Goal: Task Accomplishment & Management: Manage account settings

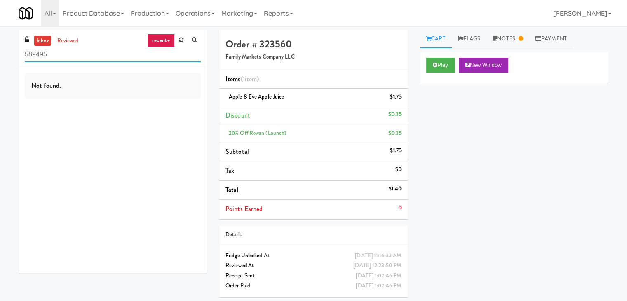
click at [100, 52] on input "589495" at bounding box center [113, 54] width 176 height 15
paste input "[STREET_ADDRESS]"
type input "[STREET_ADDRESS]"
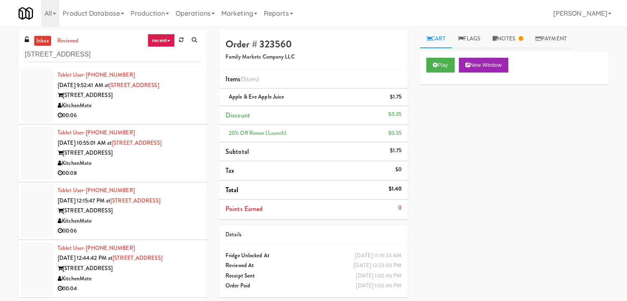
click at [163, 115] on div "00:06" at bounding box center [129, 116] width 143 height 10
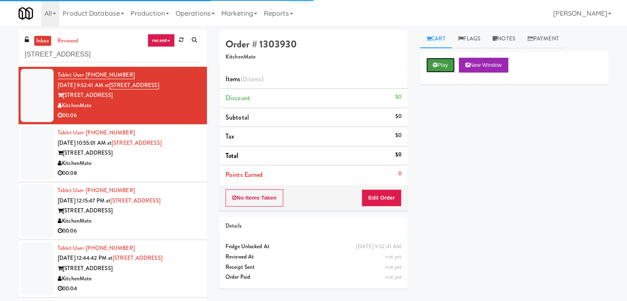
click at [439, 66] on button "Play" at bounding box center [440, 65] width 28 height 15
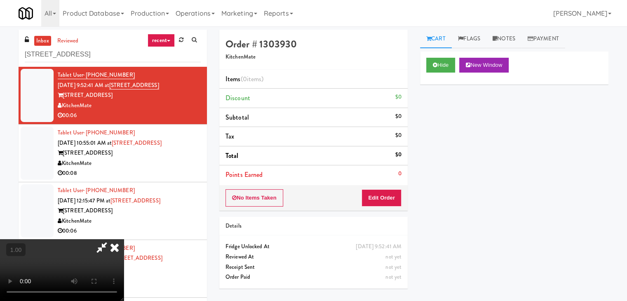
click at [124, 239] on video at bounding box center [62, 270] width 124 height 62
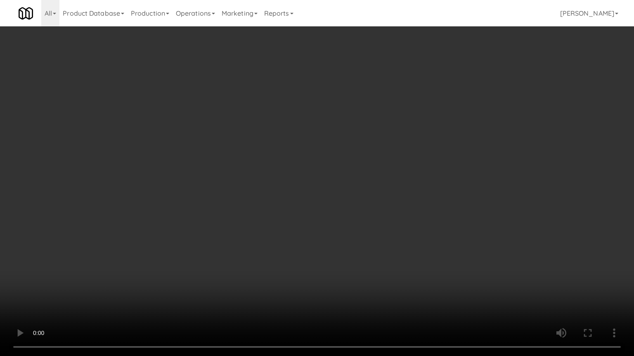
click at [240, 125] on video at bounding box center [317, 178] width 634 height 356
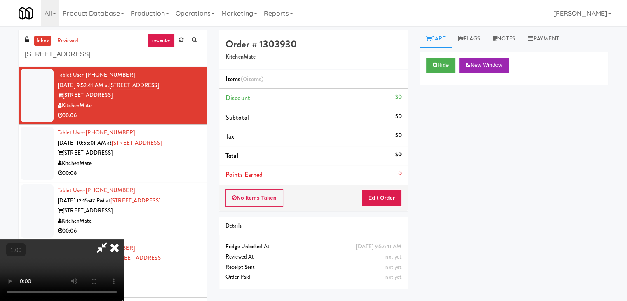
click at [124, 239] on icon at bounding box center [115, 247] width 18 height 16
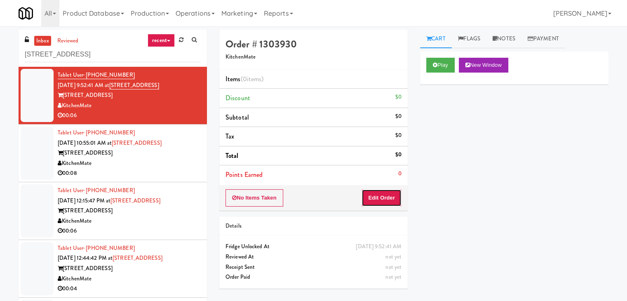
click at [389, 193] on button "Edit Order" at bounding box center [382, 197] width 40 height 17
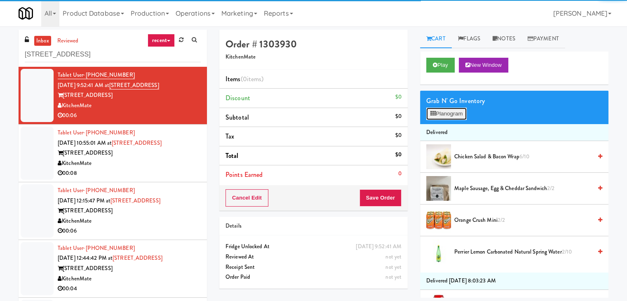
click at [439, 118] on button "Planogram" at bounding box center [446, 114] width 40 height 12
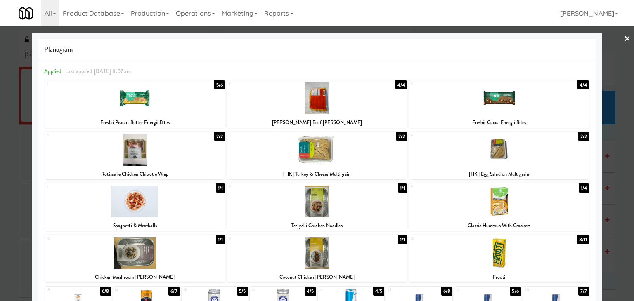
click at [147, 159] on div at bounding box center [135, 150] width 180 height 32
click at [624, 40] on link "×" at bounding box center [627, 39] width 7 height 26
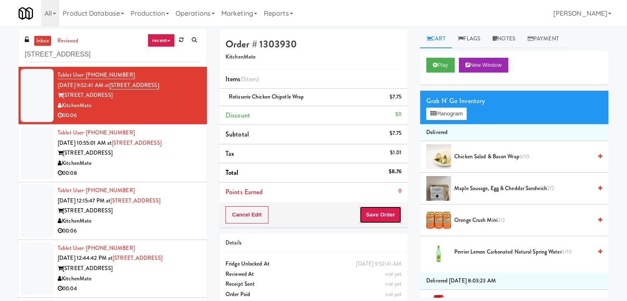
click at [377, 213] on button "Save Order" at bounding box center [381, 214] width 42 height 17
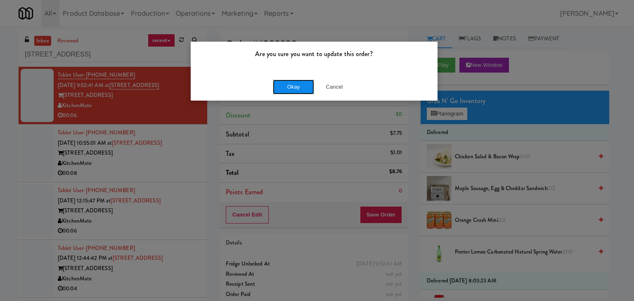
click at [299, 86] on button "Okay" at bounding box center [293, 87] width 41 height 15
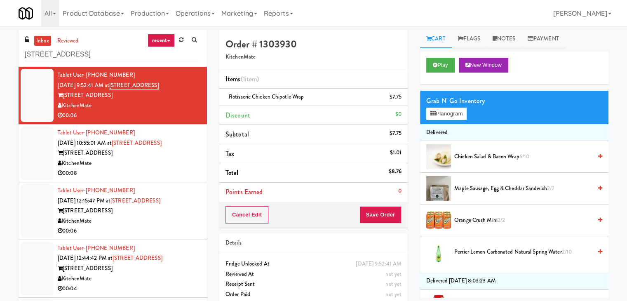
click at [167, 172] on div "00:08" at bounding box center [129, 173] width 143 height 10
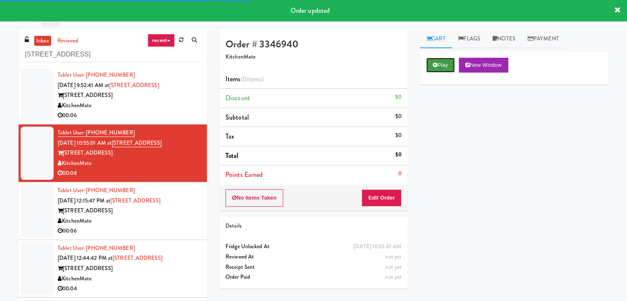
click at [442, 64] on button "Play" at bounding box center [440, 65] width 28 height 15
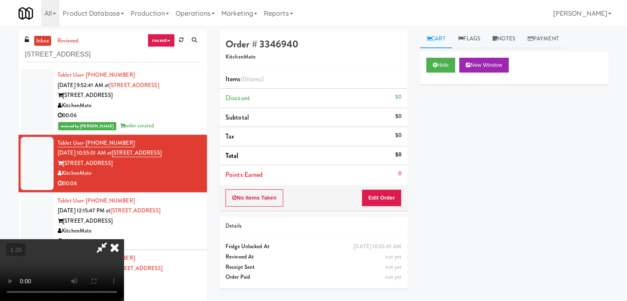
click at [124, 239] on video at bounding box center [62, 270] width 124 height 62
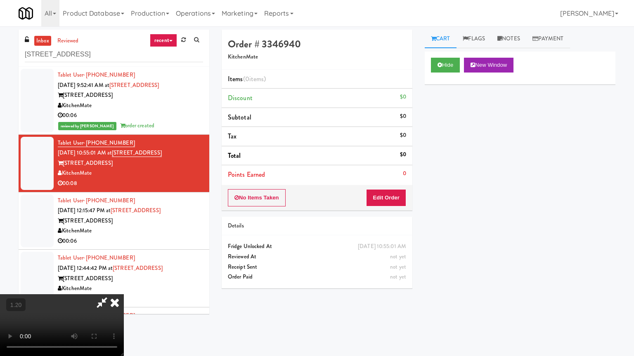
click at [124, 286] on video at bounding box center [62, 325] width 124 height 62
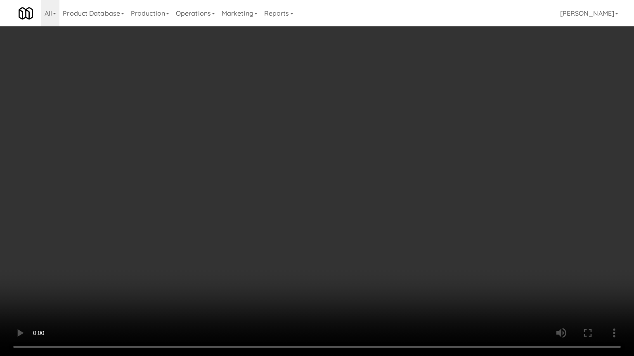
click at [370, 205] on video at bounding box center [317, 178] width 634 height 356
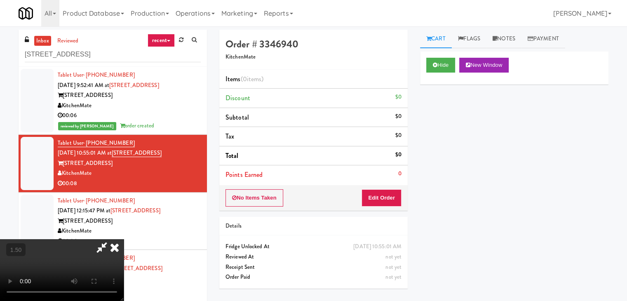
click at [124, 239] on icon at bounding box center [115, 247] width 18 height 16
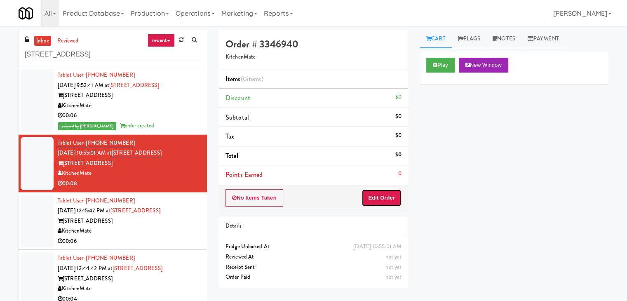
click at [372, 200] on button "Edit Order" at bounding box center [382, 197] width 40 height 17
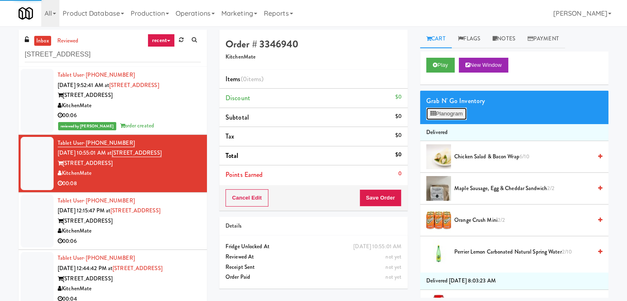
click at [431, 114] on icon at bounding box center [433, 113] width 5 height 5
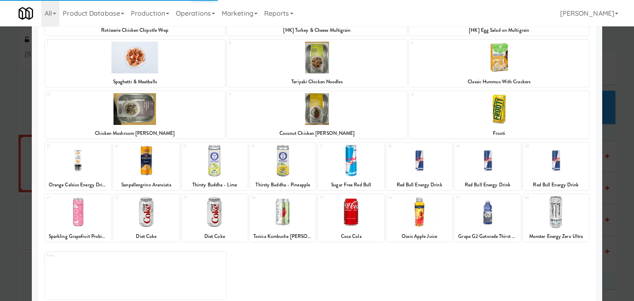
scroll to position [155, 0]
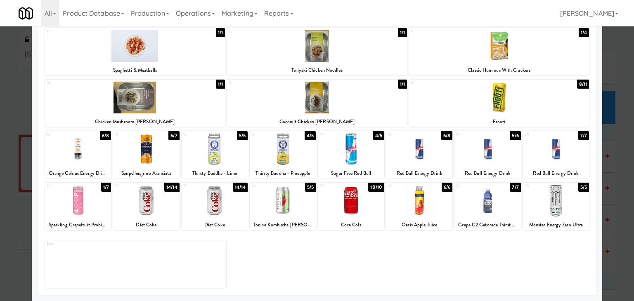
click at [223, 152] on div at bounding box center [214, 149] width 66 height 32
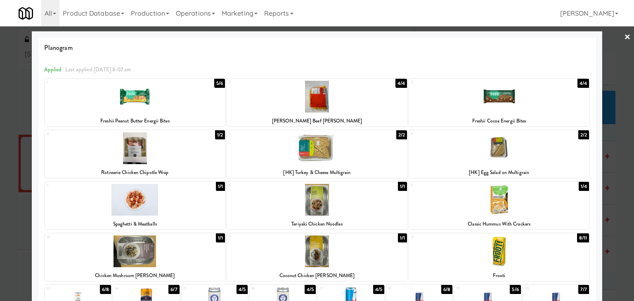
scroll to position [0, 0]
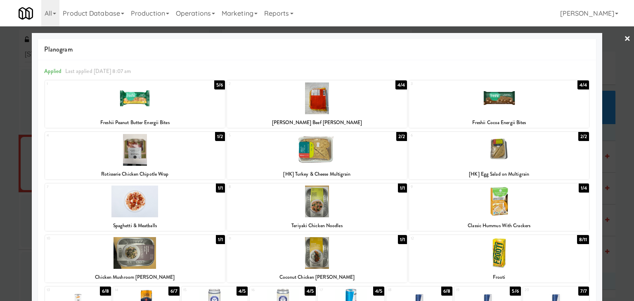
click at [624, 38] on link "×" at bounding box center [627, 39] width 7 height 26
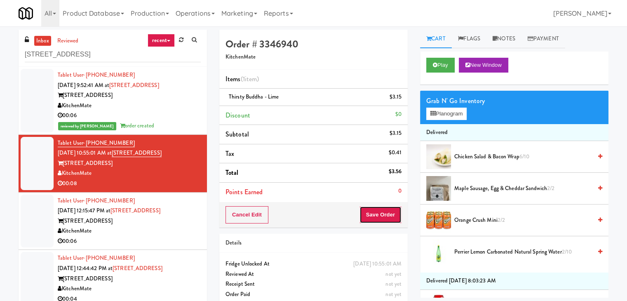
click at [378, 210] on button "Save Order" at bounding box center [381, 214] width 42 height 17
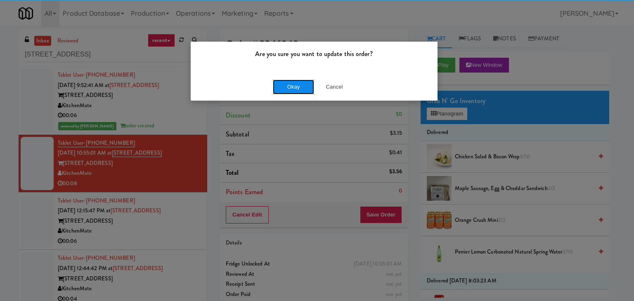
click at [304, 87] on button "Okay" at bounding box center [293, 87] width 41 height 15
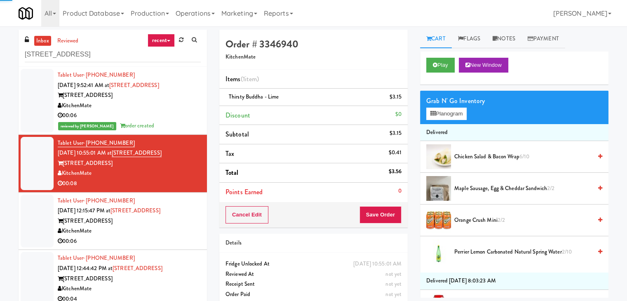
click at [187, 223] on div "[STREET_ADDRESS]" at bounding box center [129, 221] width 143 height 10
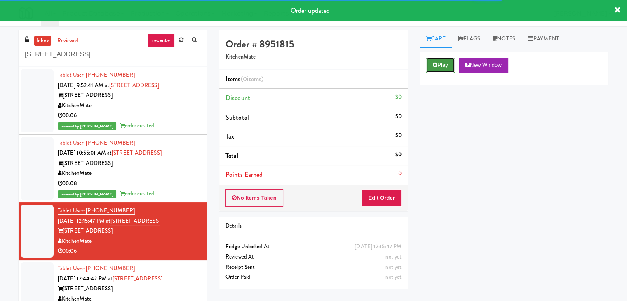
click at [452, 61] on button "Play" at bounding box center [440, 65] width 28 height 15
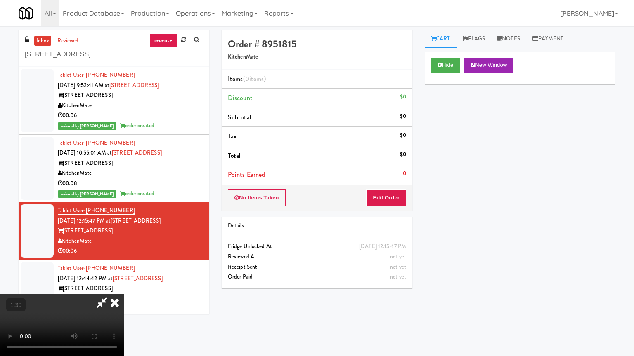
click at [124, 286] on video at bounding box center [62, 325] width 124 height 62
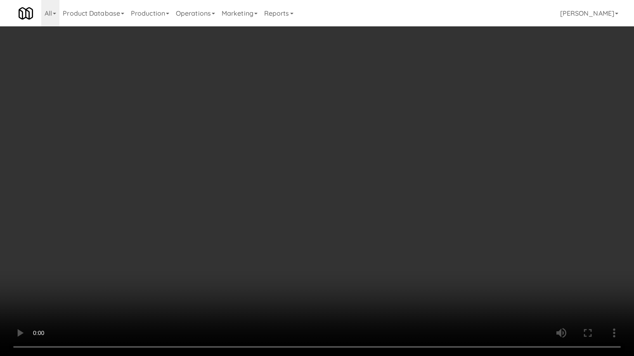
click at [318, 207] on video at bounding box center [317, 178] width 634 height 356
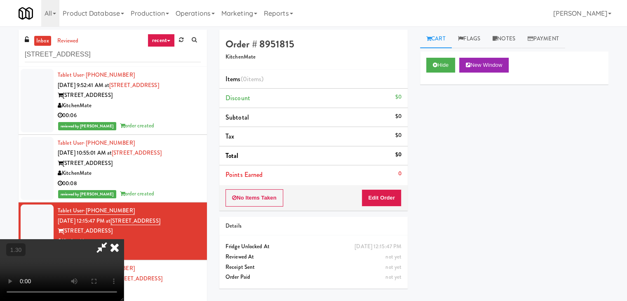
click at [111, 239] on icon at bounding box center [101, 247] width 19 height 16
click at [371, 189] on button "Edit Order" at bounding box center [382, 197] width 40 height 17
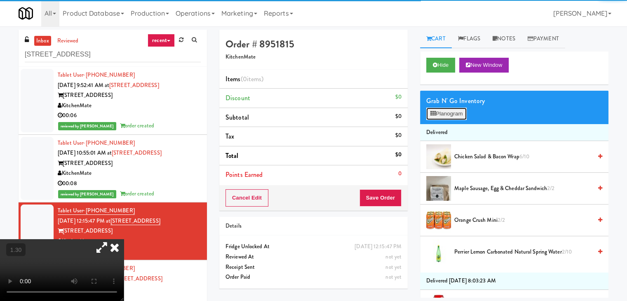
click at [457, 110] on button "Planogram" at bounding box center [446, 114] width 40 height 12
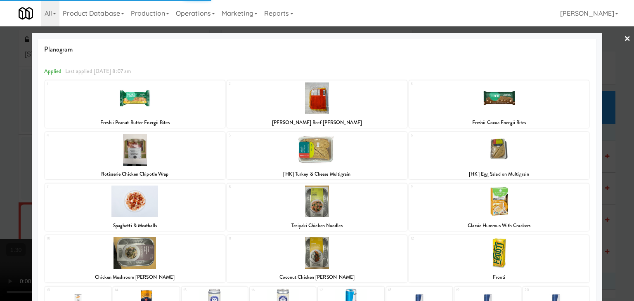
scroll to position [155, 0]
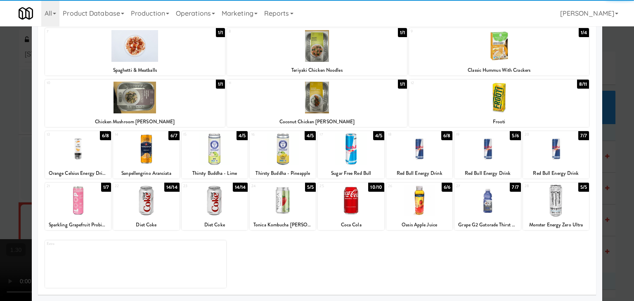
click at [546, 196] on div at bounding box center [556, 201] width 66 height 32
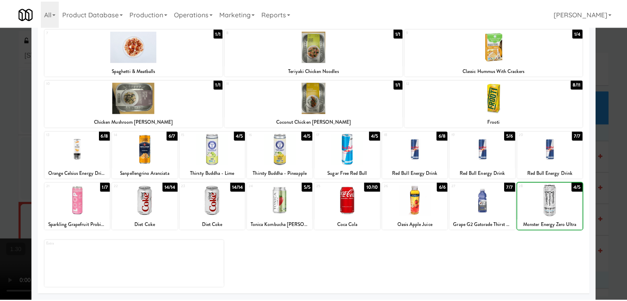
scroll to position [0, 0]
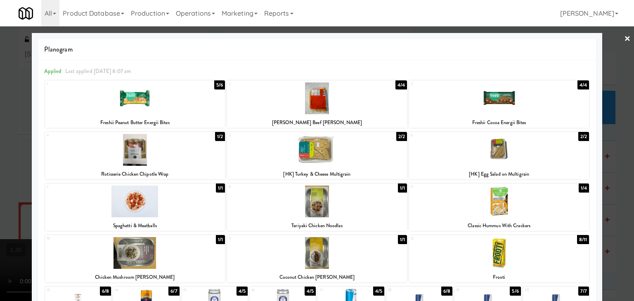
click at [624, 40] on link "×" at bounding box center [627, 39] width 7 height 26
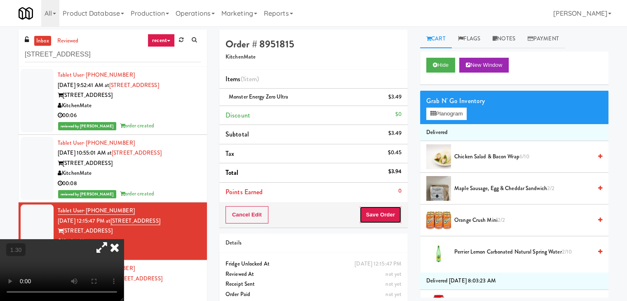
click at [375, 212] on button "Save Order" at bounding box center [381, 214] width 42 height 17
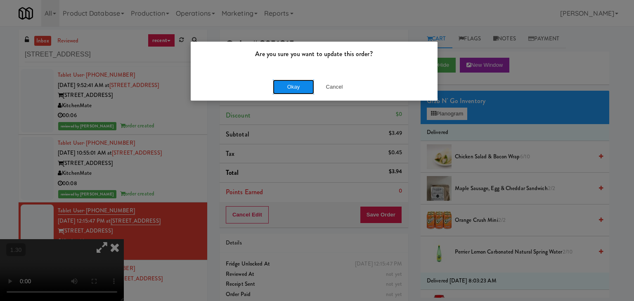
click at [302, 87] on button "Okay" at bounding box center [293, 87] width 41 height 15
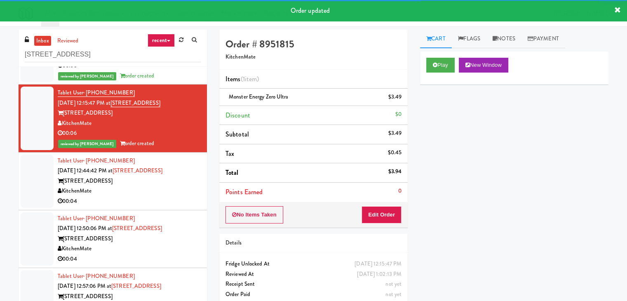
scroll to position [124, 0]
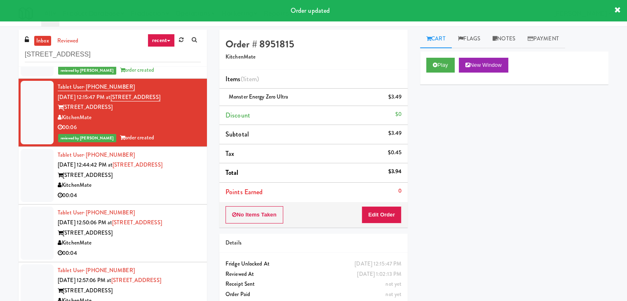
click at [176, 199] on div "00:04" at bounding box center [129, 196] width 143 height 10
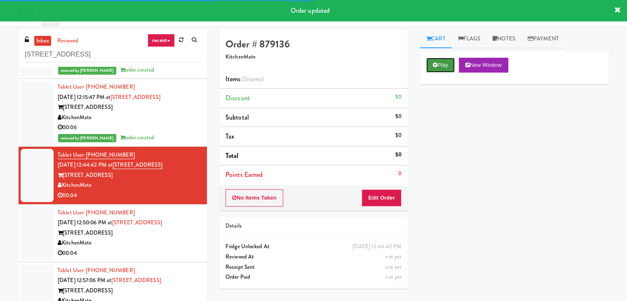
click at [439, 59] on button "Play" at bounding box center [440, 65] width 28 height 15
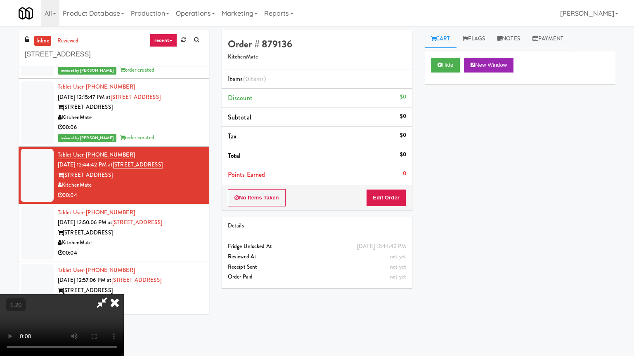
click at [124, 286] on video at bounding box center [62, 325] width 124 height 62
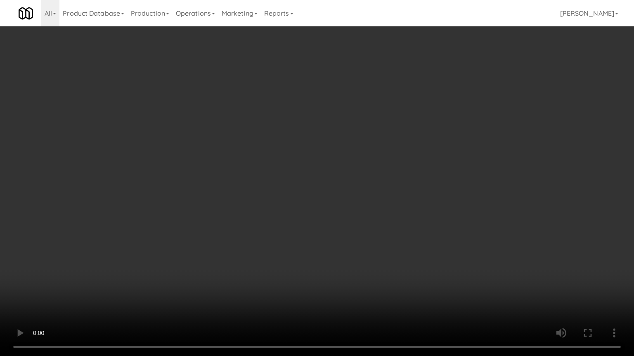
click at [319, 192] on video at bounding box center [317, 178] width 634 height 356
click at [320, 191] on video at bounding box center [317, 178] width 634 height 356
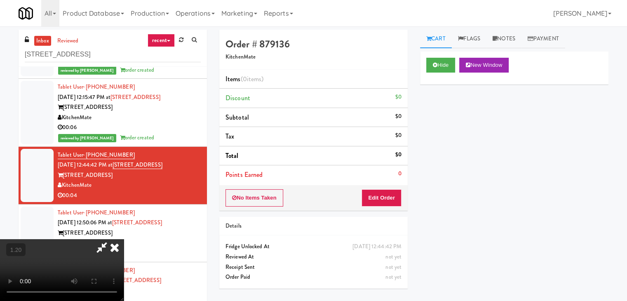
click at [124, 239] on icon at bounding box center [115, 247] width 18 height 16
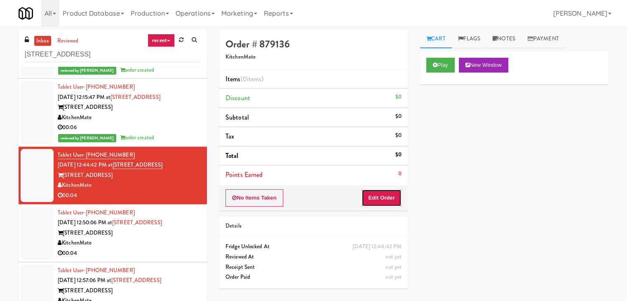
click at [378, 197] on button "Edit Order" at bounding box center [382, 197] width 40 height 17
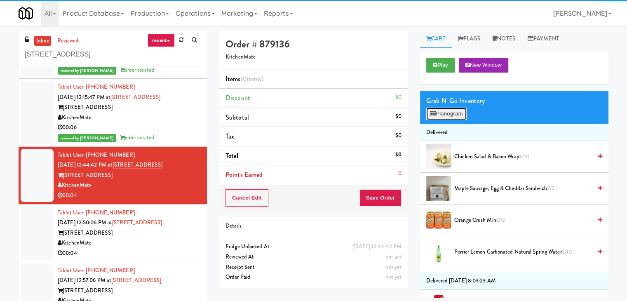
click at [446, 114] on button "Planogram" at bounding box center [446, 114] width 40 height 12
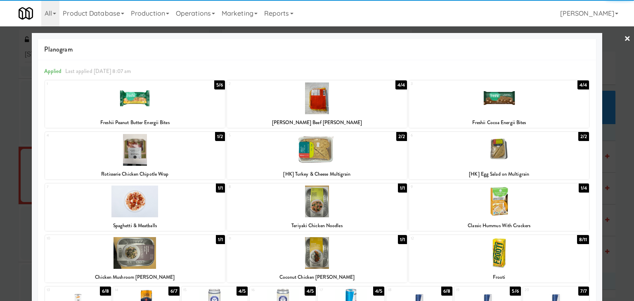
click at [500, 196] on div at bounding box center [499, 202] width 180 height 32
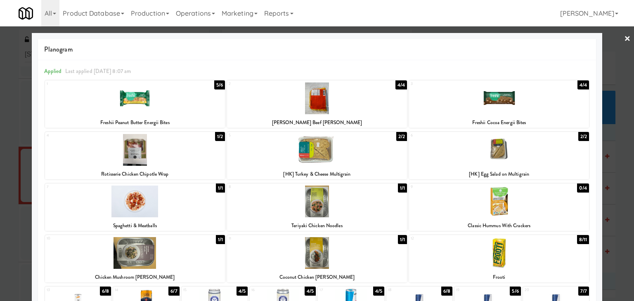
click at [624, 38] on div at bounding box center [317, 150] width 634 height 301
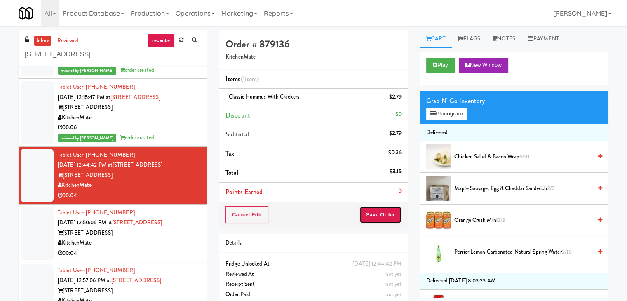
click at [382, 218] on button "Save Order" at bounding box center [381, 214] width 42 height 17
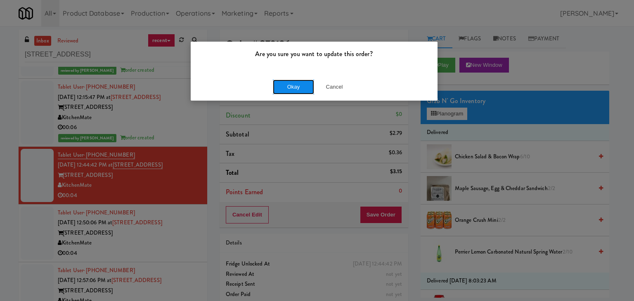
click at [298, 89] on button "Okay" at bounding box center [293, 87] width 41 height 15
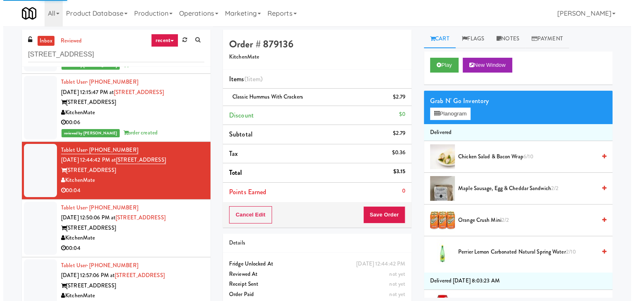
scroll to position [26, 0]
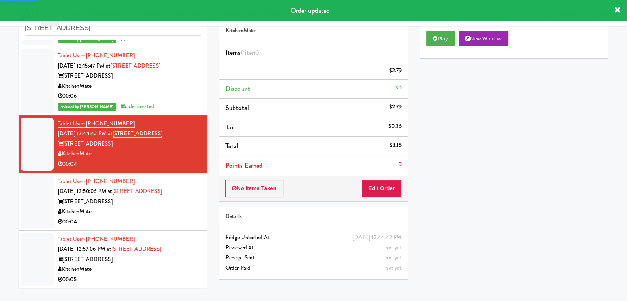
click at [179, 226] on div "00:04" at bounding box center [129, 222] width 143 height 10
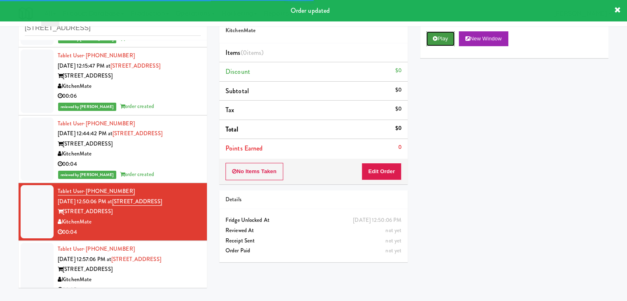
click at [432, 34] on button "Play" at bounding box center [440, 38] width 28 height 15
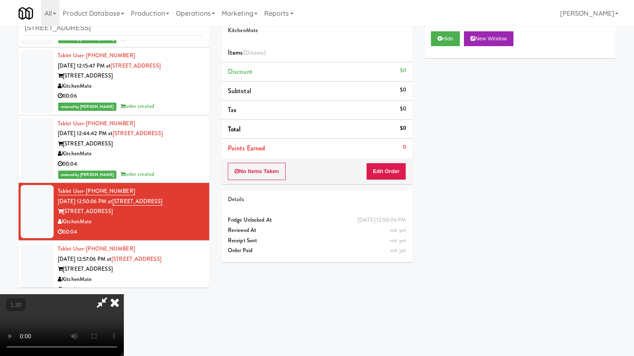
click at [124, 286] on video at bounding box center [62, 325] width 124 height 62
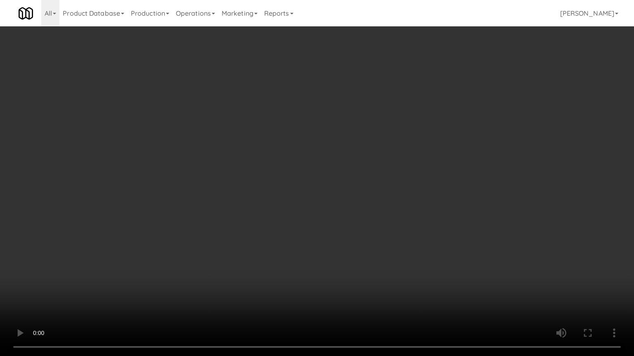
click at [348, 160] on video at bounding box center [317, 178] width 634 height 356
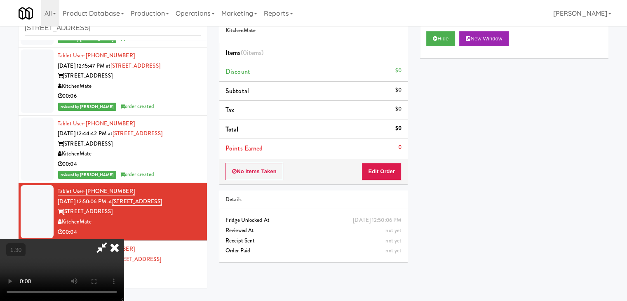
click at [124, 239] on icon at bounding box center [115, 247] width 18 height 16
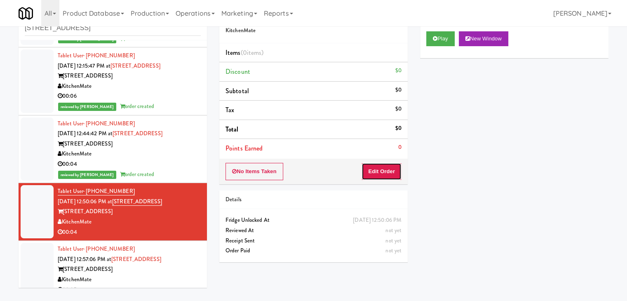
click at [376, 175] on button "Edit Order" at bounding box center [382, 171] width 40 height 17
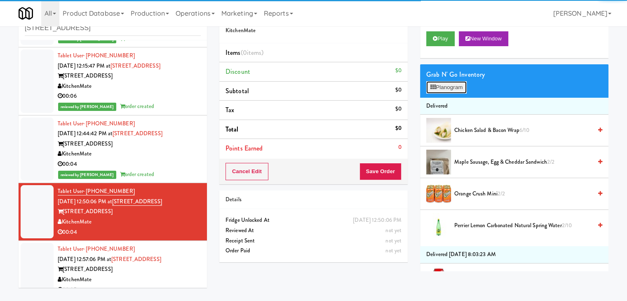
click at [445, 91] on button "Planogram" at bounding box center [446, 87] width 40 height 12
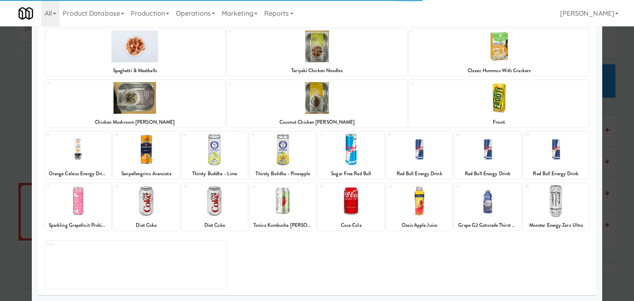
scroll to position [155, 0]
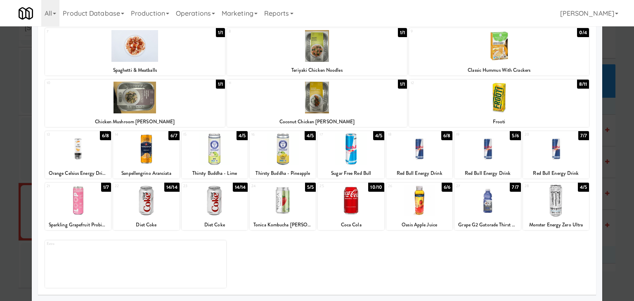
click at [158, 207] on div at bounding box center [146, 201] width 66 height 32
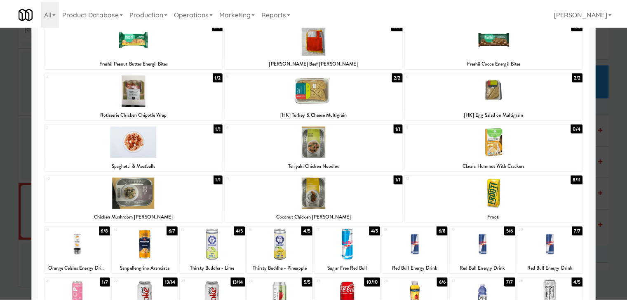
scroll to position [0, 0]
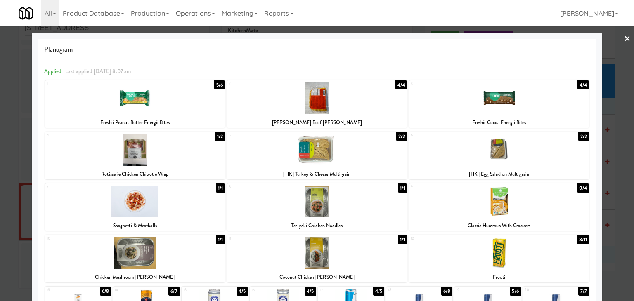
click at [624, 38] on link "×" at bounding box center [627, 39] width 7 height 26
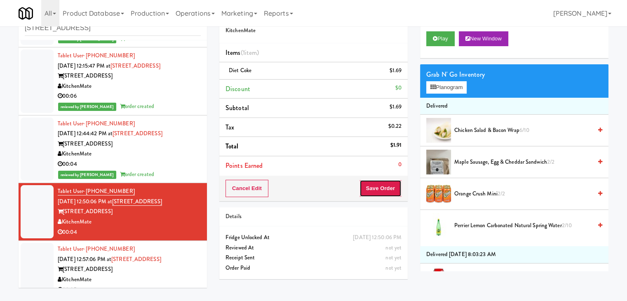
click at [383, 186] on button "Save Order" at bounding box center [381, 188] width 42 height 17
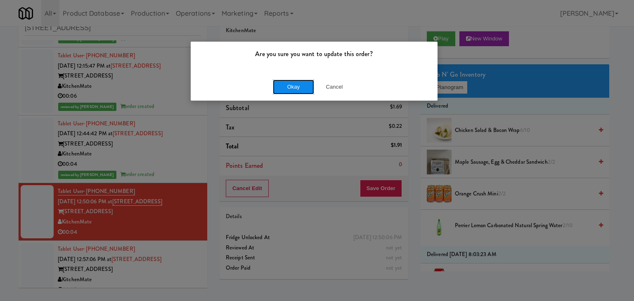
click at [298, 89] on button "Okay" at bounding box center [293, 87] width 41 height 15
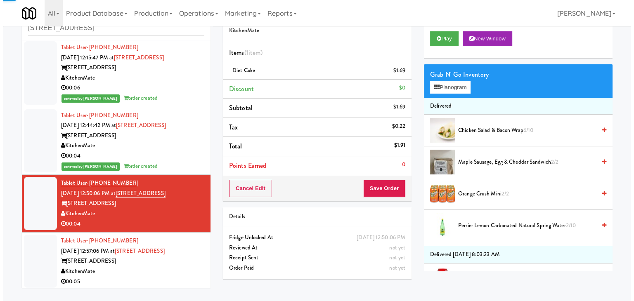
scroll to position [139, 0]
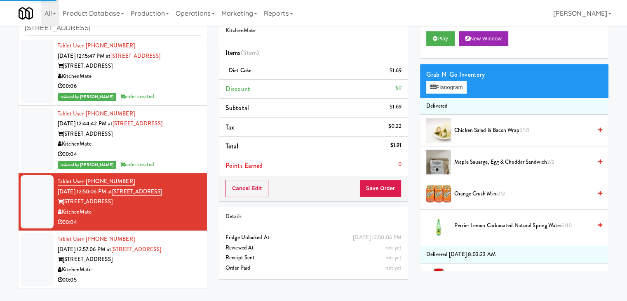
click at [158, 273] on div "KitchenMate" at bounding box center [129, 270] width 143 height 10
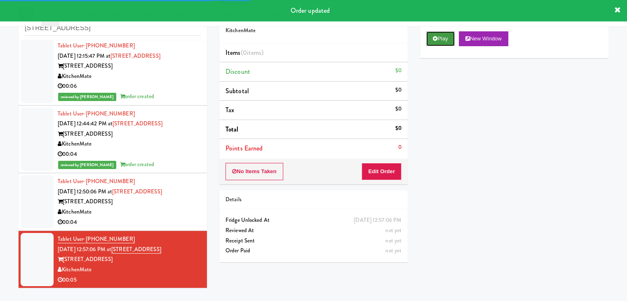
click at [445, 40] on button "Play" at bounding box center [440, 38] width 28 height 15
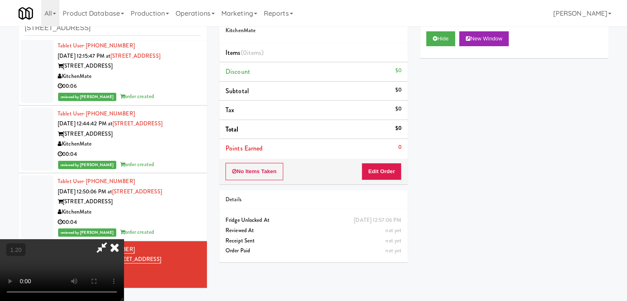
click at [124, 239] on video at bounding box center [62, 270] width 124 height 62
click at [124, 239] on icon at bounding box center [115, 247] width 18 height 16
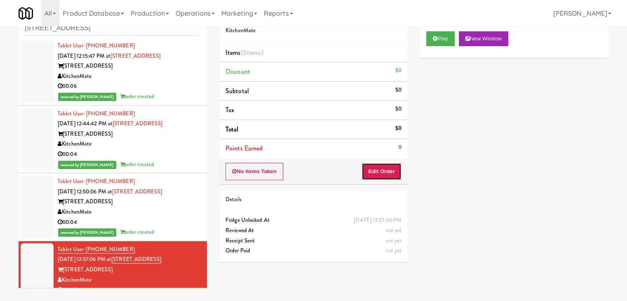
click at [376, 172] on button "Edit Order" at bounding box center [382, 171] width 40 height 17
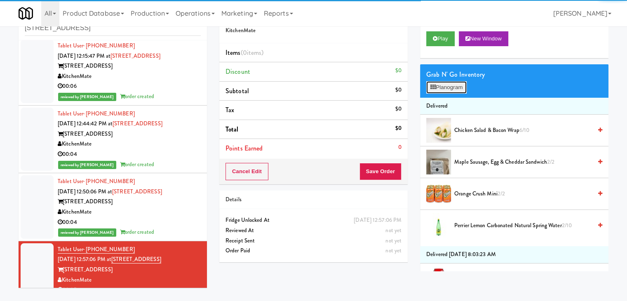
click at [439, 88] on button "Planogram" at bounding box center [446, 87] width 40 height 12
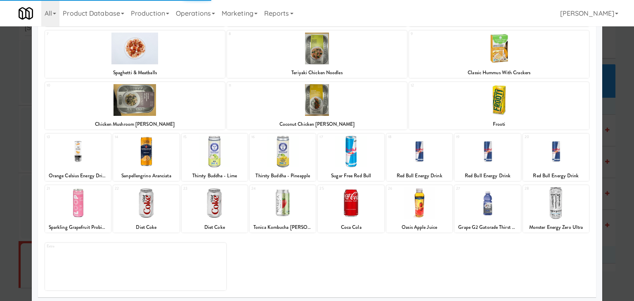
scroll to position [155, 0]
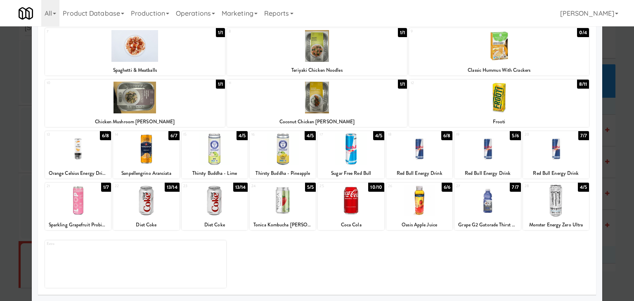
click at [417, 205] on div at bounding box center [419, 201] width 66 height 32
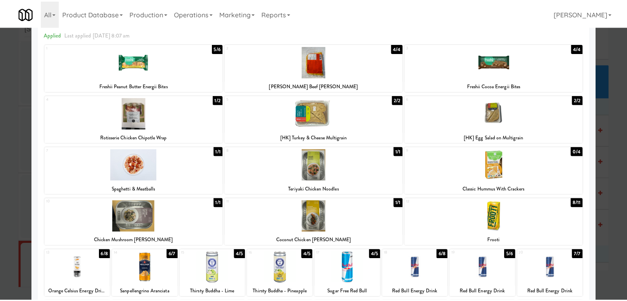
scroll to position [0, 0]
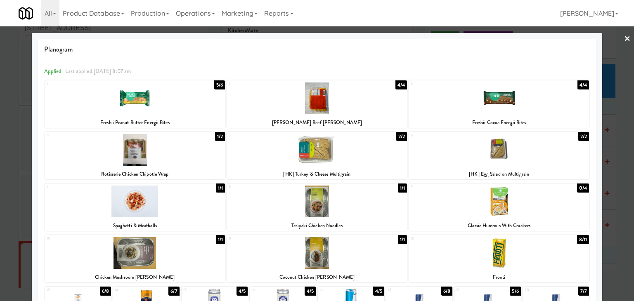
click at [624, 37] on link "×" at bounding box center [627, 39] width 7 height 26
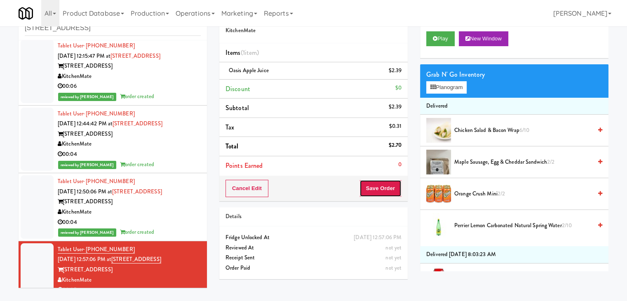
click at [387, 192] on button "Save Order" at bounding box center [381, 188] width 42 height 17
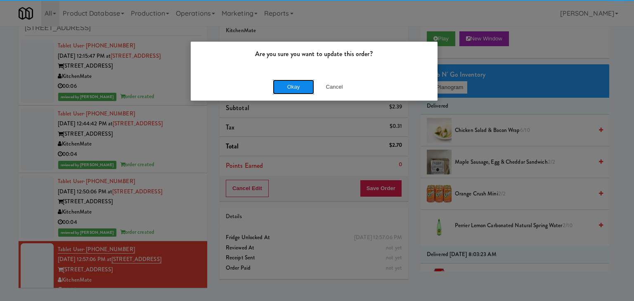
click at [305, 85] on button "Okay" at bounding box center [293, 87] width 41 height 15
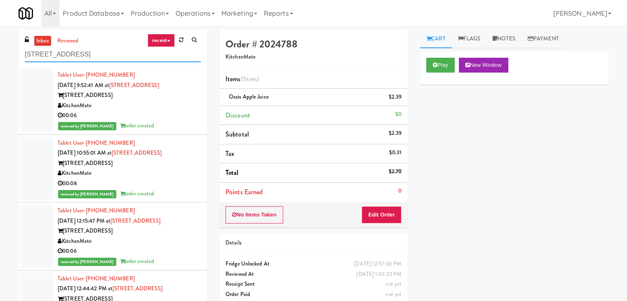
click at [89, 54] on input "[STREET_ADDRESS]" at bounding box center [113, 54] width 176 height 15
paste input "HP Employee Lounge Pantry"
type input "HP Employee Lounge Pantry"
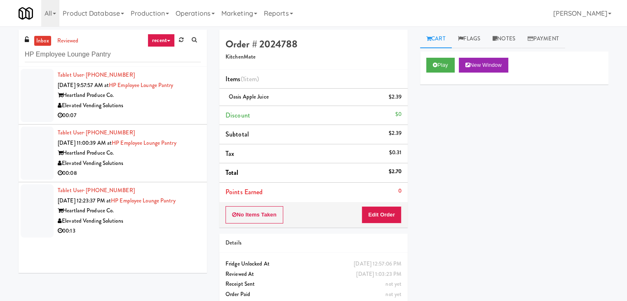
click at [170, 112] on div "00:07" at bounding box center [129, 116] width 143 height 10
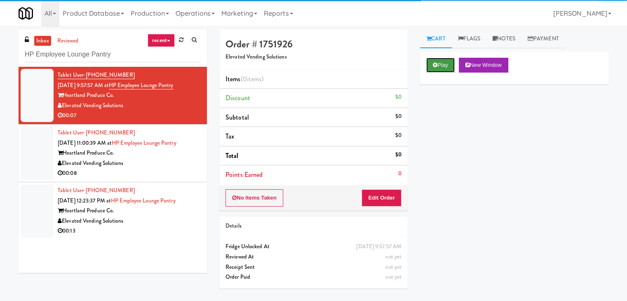
click at [443, 66] on button "Play" at bounding box center [440, 65] width 28 height 15
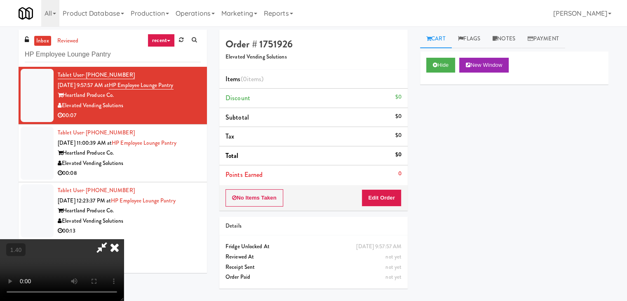
click at [124, 239] on video at bounding box center [62, 270] width 124 height 62
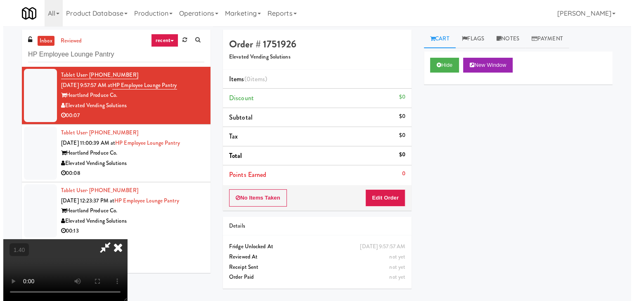
scroll to position [0, 0]
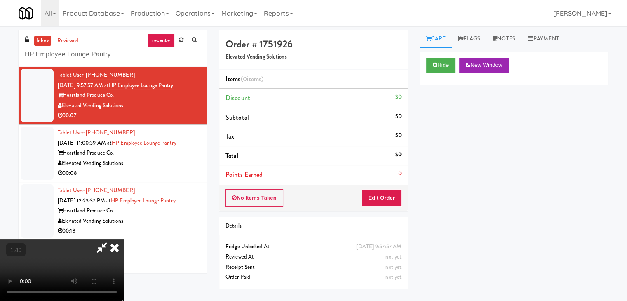
click at [124, 239] on icon at bounding box center [115, 247] width 18 height 16
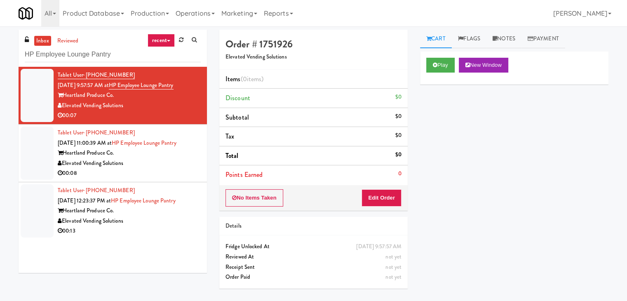
click at [373, 221] on div "Details" at bounding box center [314, 226] width 176 height 10
click at [379, 198] on button "Edit Order" at bounding box center [382, 197] width 40 height 17
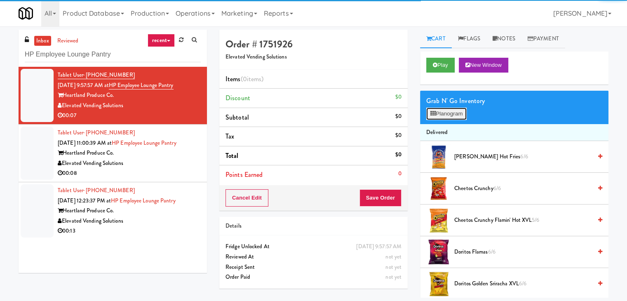
click at [441, 113] on button "Planogram" at bounding box center [446, 114] width 40 height 12
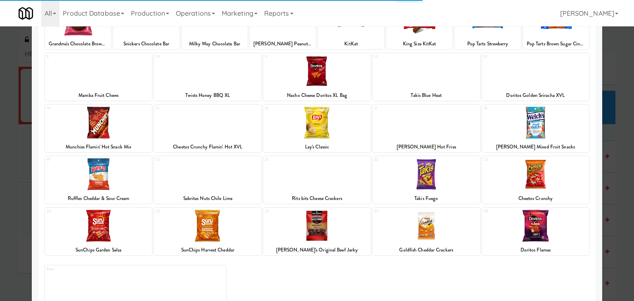
scroll to position [82, 0]
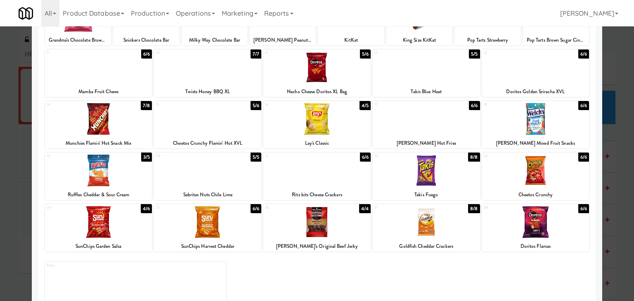
click at [316, 164] on div at bounding box center [316, 171] width 107 height 32
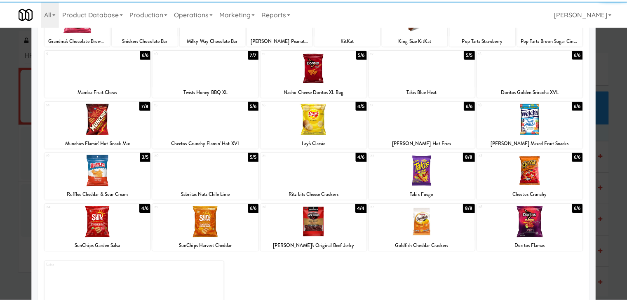
scroll to position [0, 0]
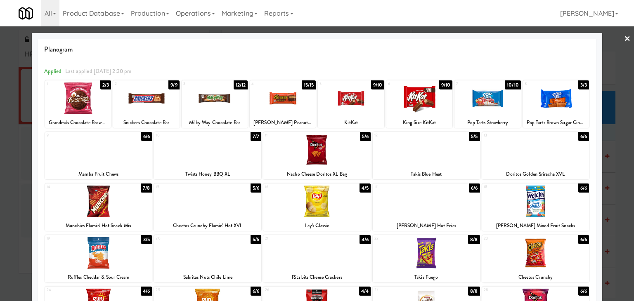
click at [624, 38] on link "×" at bounding box center [627, 39] width 7 height 26
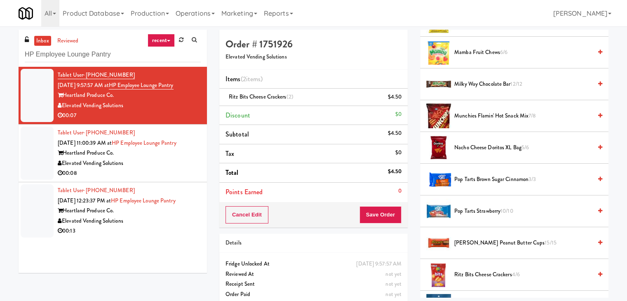
scroll to position [536, 0]
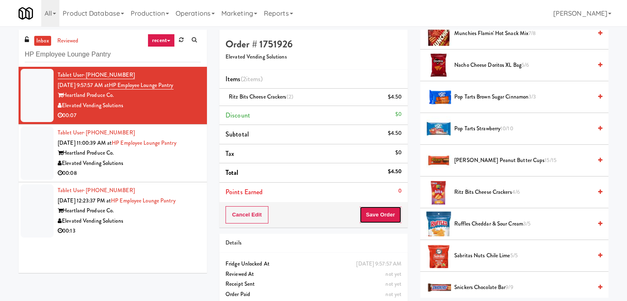
click at [372, 215] on button "Save Order" at bounding box center [381, 214] width 42 height 17
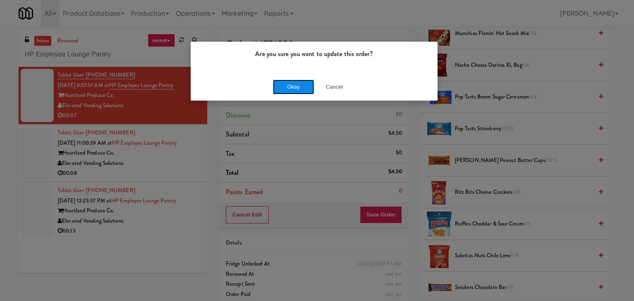
click at [300, 90] on button "Okay" at bounding box center [293, 87] width 41 height 15
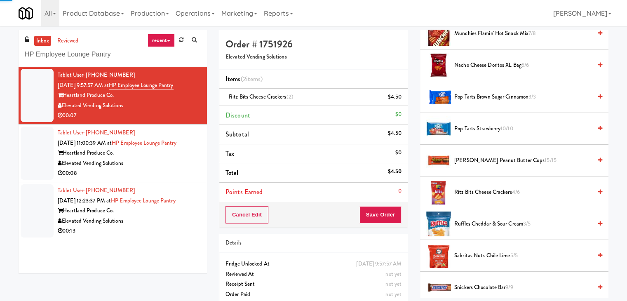
click at [166, 159] on div "Elevated Vending Solutions" at bounding box center [129, 163] width 143 height 10
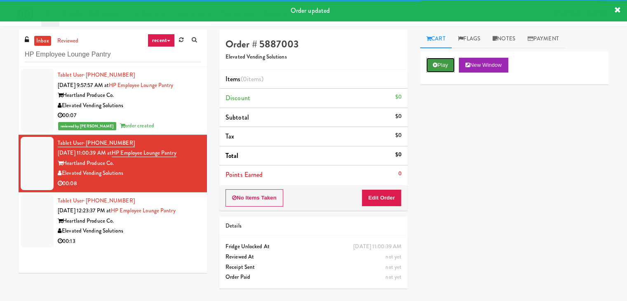
click at [450, 67] on button "Play" at bounding box center [440, 65] width 28 height 15
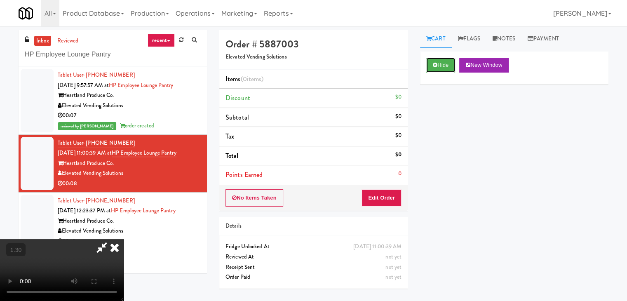
scroll to position [75, 0]
click at [124, 239] on video at bounding box center [62, 270] width 124 height 62
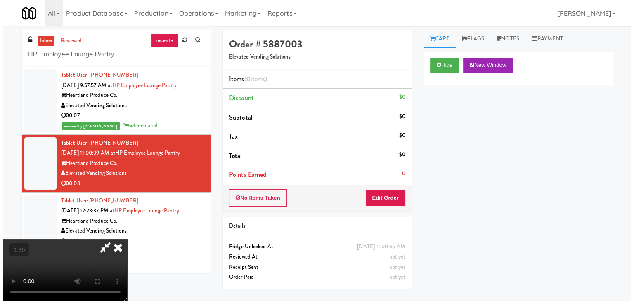
scroll to position [0, 0]
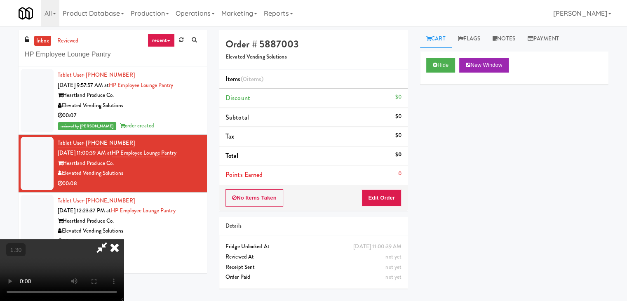
click at [124, 239] on icon at bounding box center [115, 247] width 18 height 16
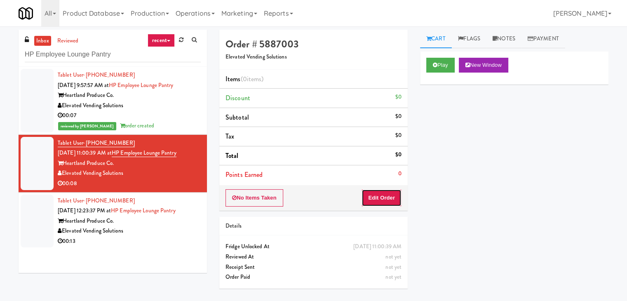
click at [387, 195] on button "Edit Order" at bounding box center [382, 197] width 40 height 17
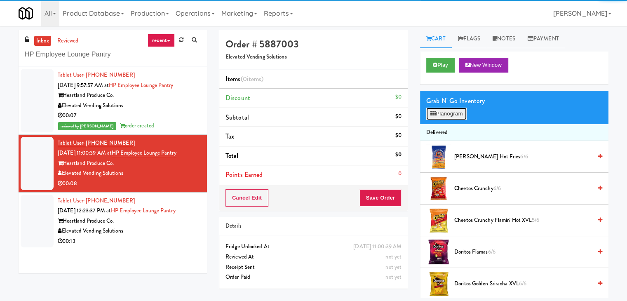
click at [455, 118] on button "Planogram" at bounding box center [446, 114] width 40 height 12
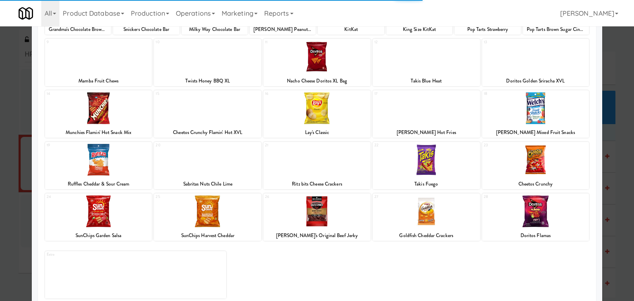
scroll to position [104, 0]
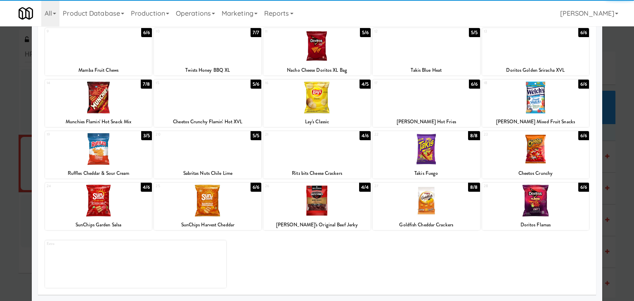
click at [320, 208] on div at bounding box center [316, 201] width 107 height 32
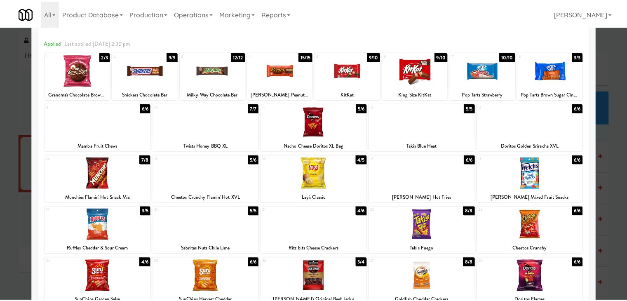
scroll to position [0, 0]
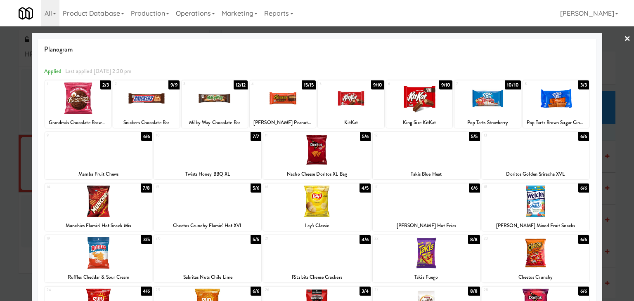
click at [624, 39] on link "×" at bounding box center [627, 39] width 7 height 26
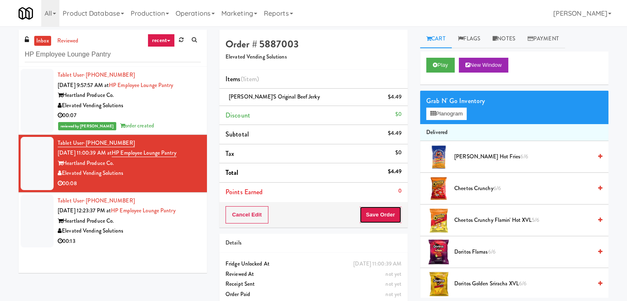
drag, startPoint x: 371, startPoint y: 212, endPoint x: 367, endPoint y: 208, distance: 5.2
click at [371, 211] on button "Save Order" at bounding box center [381, 214] width 42 height 17
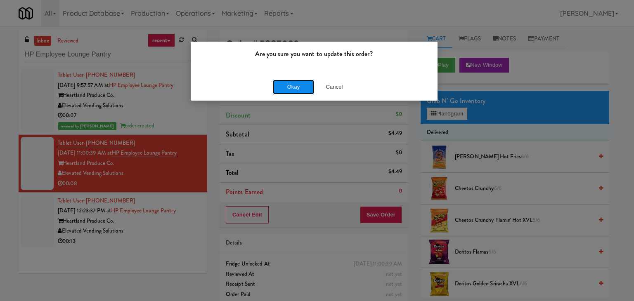
click at [293, 89] on button "Okay" at bounding box center [293, 87] width 41 height 15
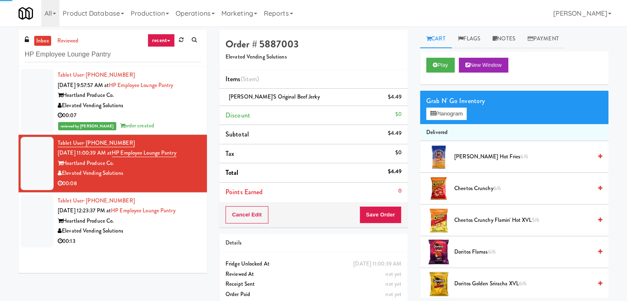
click at [189, 240] on div "00:13" at bounding box center [129, 241] width 143 height 10
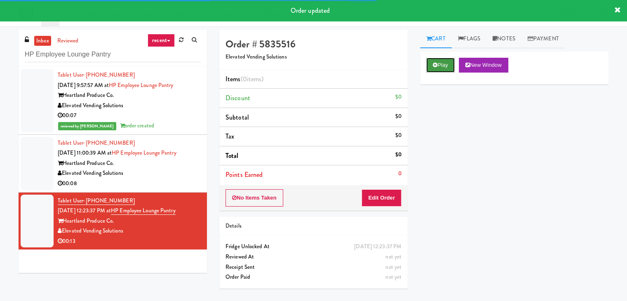
click at [440, 65] on button "Play" at bounding box center [440, 65] width 28 height 15
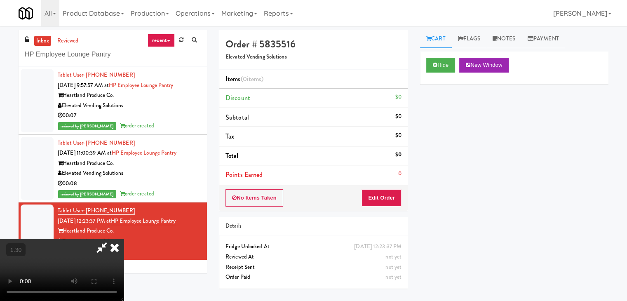
click at [124, 239] on video at bounding box center [62, 270] width 124 height 62
click at [124, 239] on icon at bounding box center [115, 247] width 18 height 16
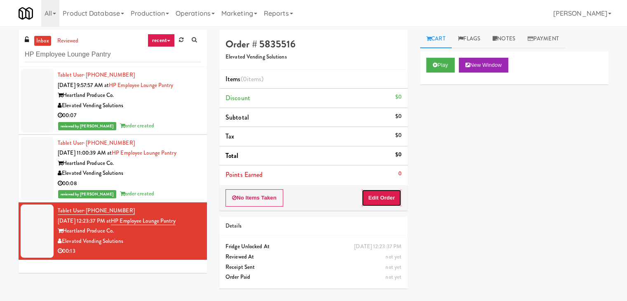
click at [375, 199] on button "Edit Order" at bounding box center [382, 197] width 40 height 17
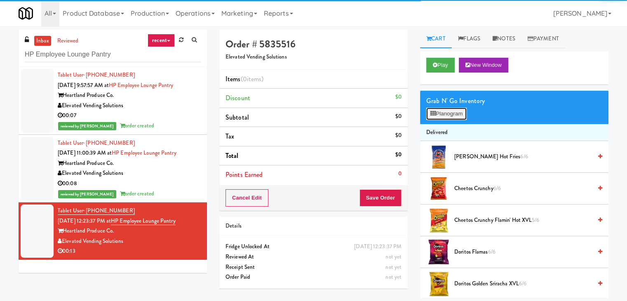
click at [451, 110] on button "Planogram" at bounding box center [446, 114] width 40 height 12
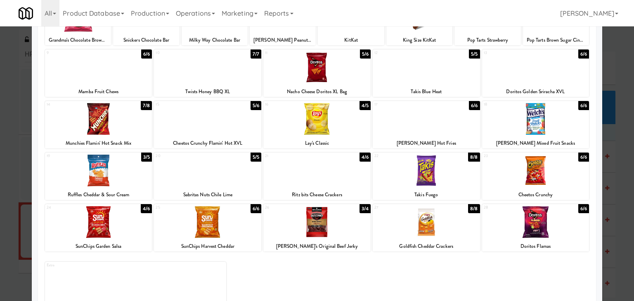
click at [104, 168] on div at bounding box center [98, 171] width 107 height 32
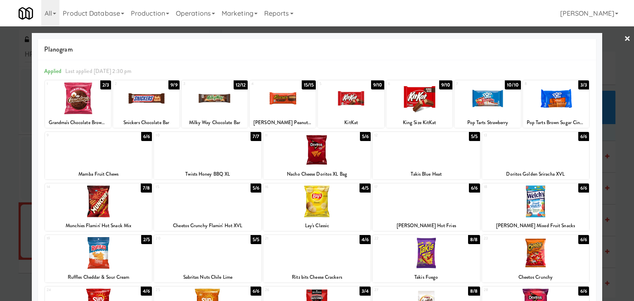
click at [624, 40] on link "×" at bounding box center [627, 39] width 7 height 26
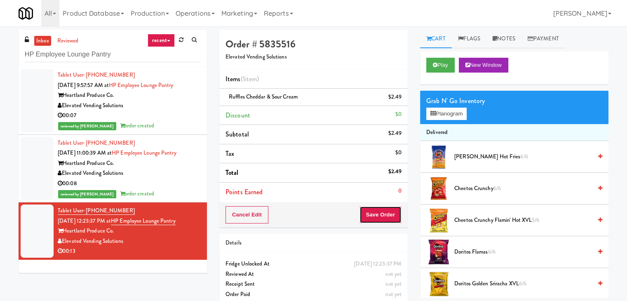
click at [372, 211] on button "Save Order" at bounding box center [381, 214] width 42 height 17
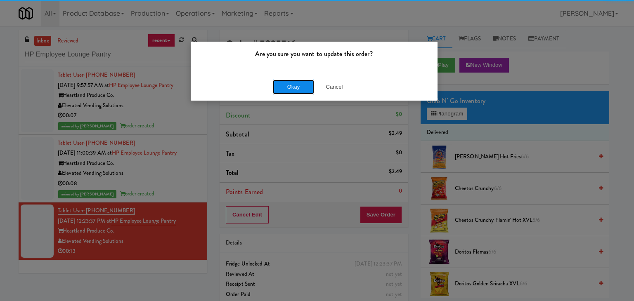
click at [297, 86] on button "Okay" at bounding box center [293, 87] width 41 height 15
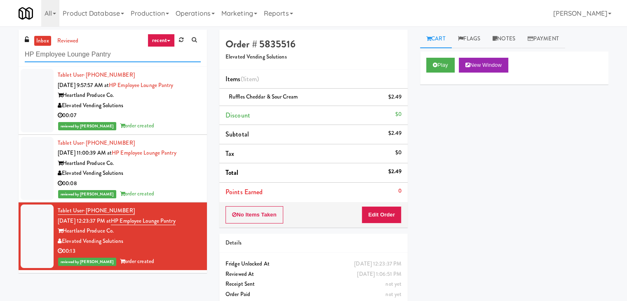
click at [100, 57] on input "HP Employee Lounge Pantry" at bounding box center [113, 54] width 176 height 15
paste input "(Food, Snack & Drink) PWY-ROBERTET Corporate"
type input "(Food, Snack & Drink) PWY-ROBERTET Corporate"
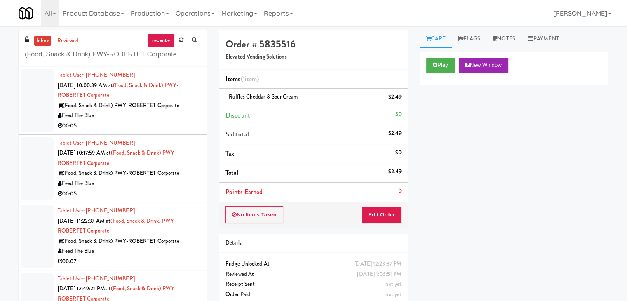
drag, startPoint x: 160, startPoint y: 117, endPoint x: 153, endPoint y: 117, distance: 6.6
click at [160, 117] on div "Feed The Blue" at bounding box center [129, 116] width 143 height 10
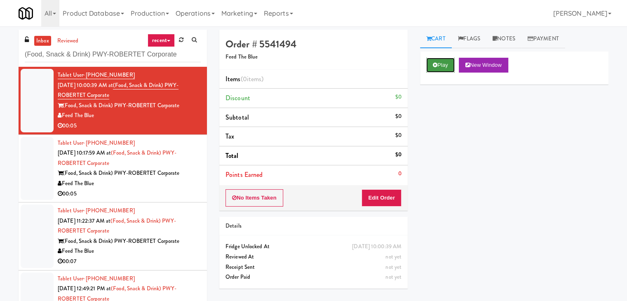
click at [435, 64] on icon at bounding box center [435, 64] width 5 height 5
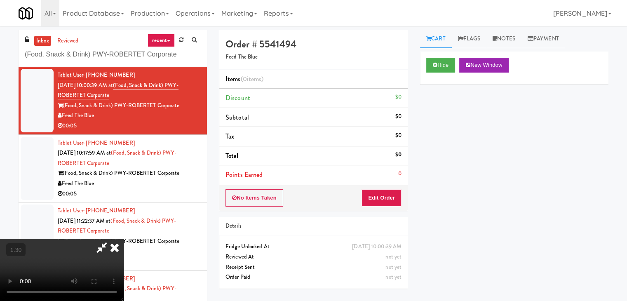
click at [124, 239] on video at bounding box center [62, 270] width 124 height 62
click at [124, 239] on icon at bounding box center [115, 247] width 18 height 16
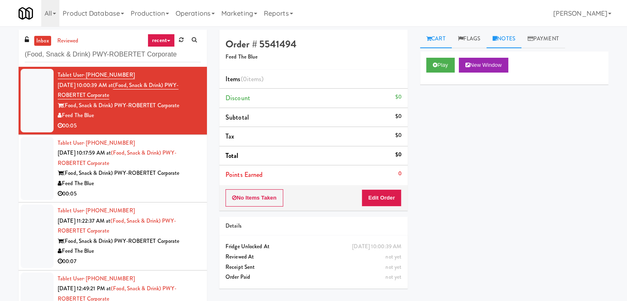
click at [506, 43] on link "Notes" at bounding box center [504, 39] width 35 height 19
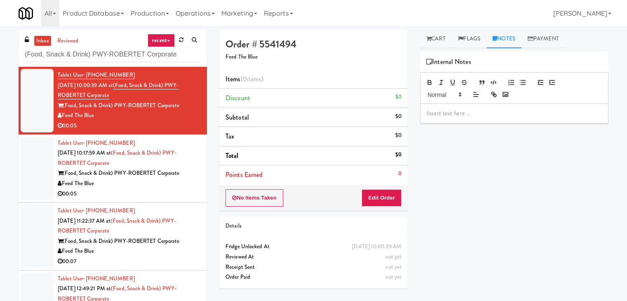
click at [475, 116] on p at bounding box center [514, 113] width 175 height 9
click at [537, 113] on p at bounding box center [514, 113] width 175 height 9
click at [269, 197] on button "No Items Taken" at bounding box center [255, 197] width 58 height 17
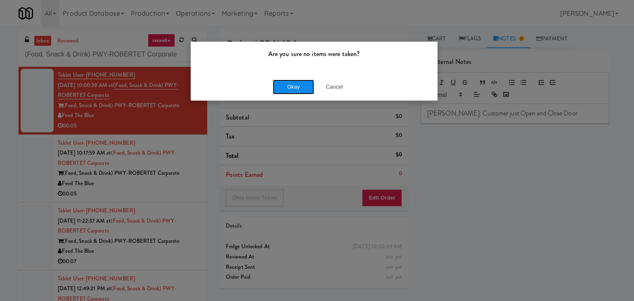
click at [292, 88] on button "Okay" at bounding box center [293, 87] width 41 height 15
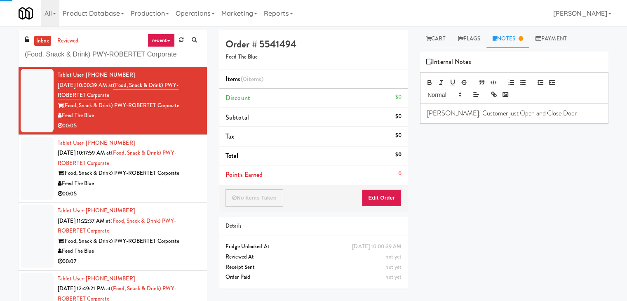
click at [160, 192] on div "00:05" at bounding box center [129, 194] width 143 height 10
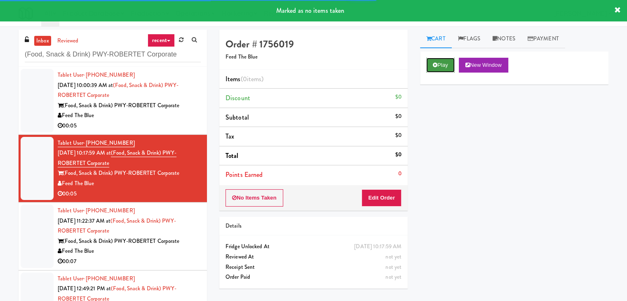
click at [440, 68] on button "Play" at bounding box center [440, 65] width 28 height 15
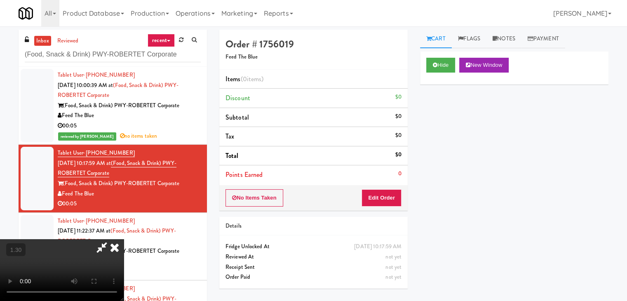
click at [124, 239] on video at bounding box center [62, 270] width 124 height 62
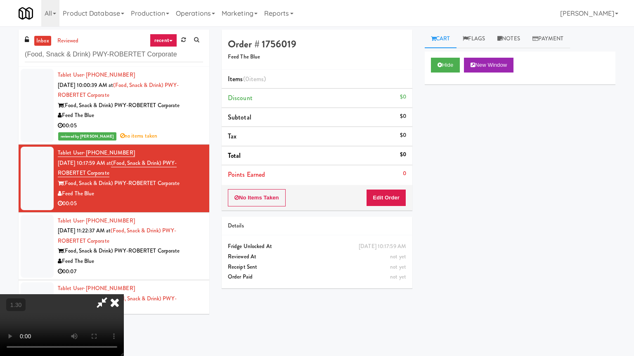
click at [124, 286] on video at bounding box center [62, 325] width 124 height 62
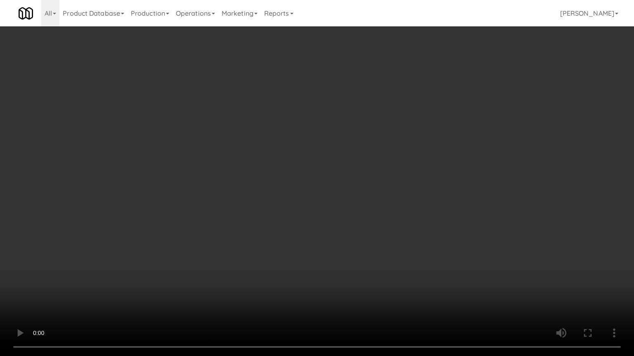
click at [271, 164] on video at bounding box center [317, 178] width 634 height 356
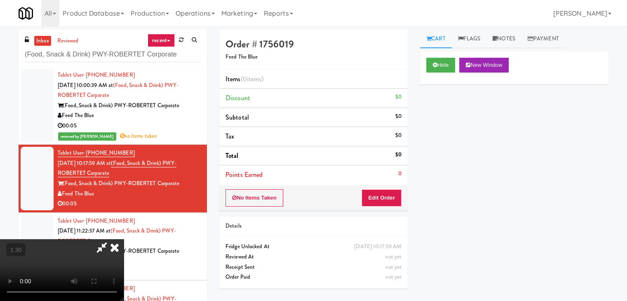
click at [124, 239] on icon at bounding box center [115, 247] width 18 height 16
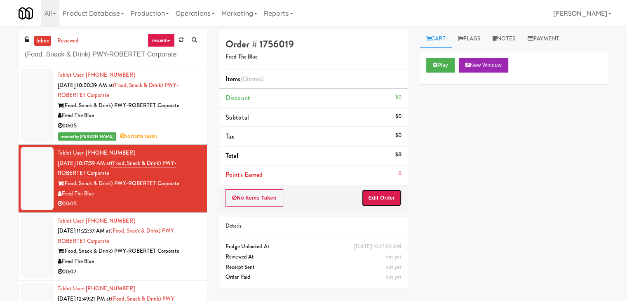
click at [387, 197] on button "Edit Order" at bounding box center [382, 197] width 40 height 17
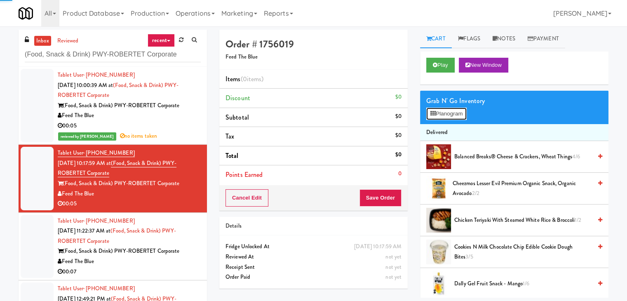
click at [448, 115] on button "Planogram" at bounding box center [446, 114] width 40 height 12
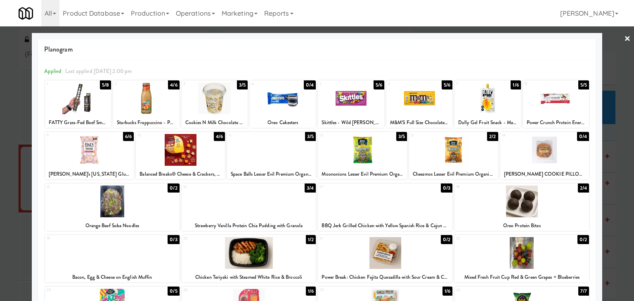
click at [100, 103] on div at bounding box center [78, 98] width 66 height 32
click at [624, 40] on link "×" at bounding box center [627, 39] width 7 height 26
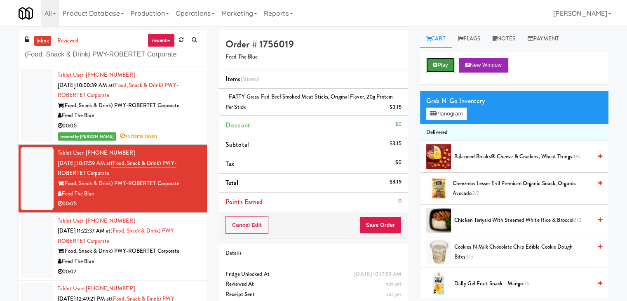
click at [428, 72] on button "Play" at bounding box center [440, 65] width 28 height 15
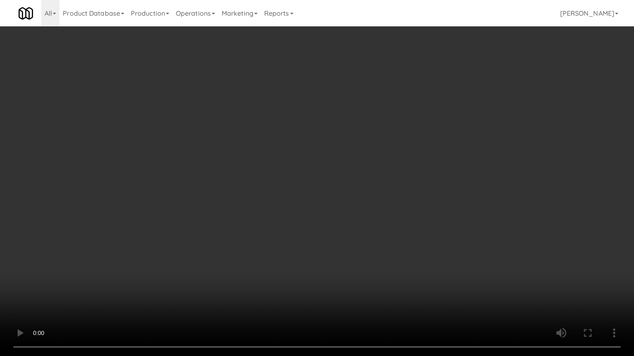
click at [318, 139] on video at bounding box center [317, 178] width 634 height 356
click at [347, 103] on video at bounding box center [317, 178] width 634 height 356
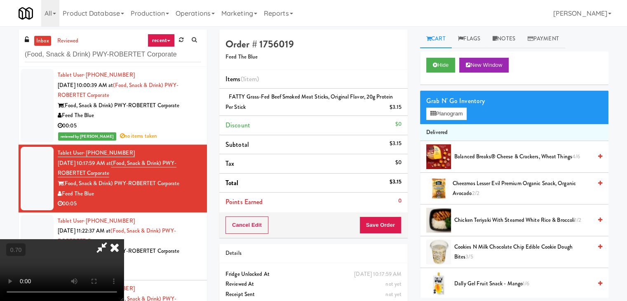
click at [124, 239] on icon at bounding box center [115, 247] width 18 height 16
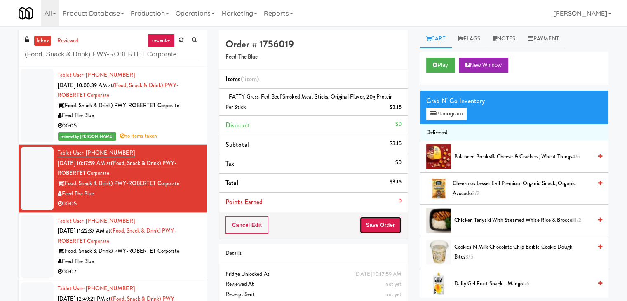
drag, startPoint x: 375, startPoint y: 226, endPoint x: 371, endPoint y: 224, distance: 4.4
click at [375, 226] on button "Save Order" at bounding box center [381, 225] width 42 height 17
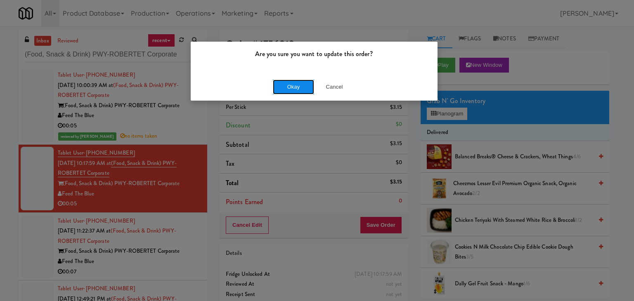
click at [283, 89] on button "Okay" at bounding box center [293, 87] width 41 height 15
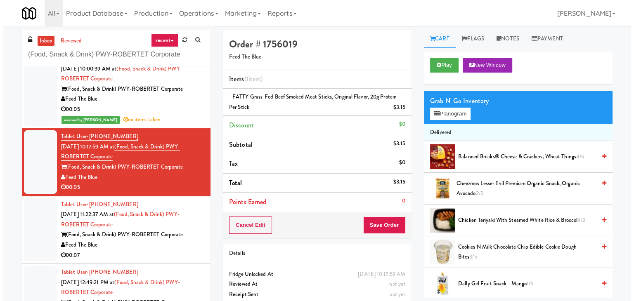
scroll to position [33, 0]
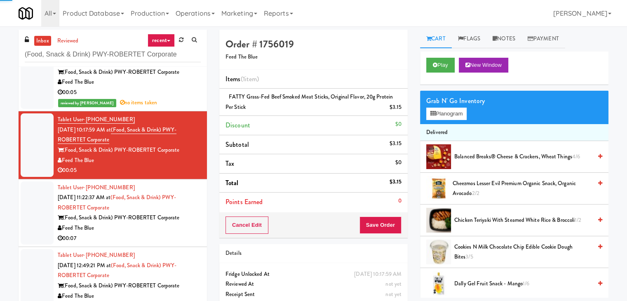
click at [151, 243] on div "00:07" at bounding box center [129, 238] width 143 height 10
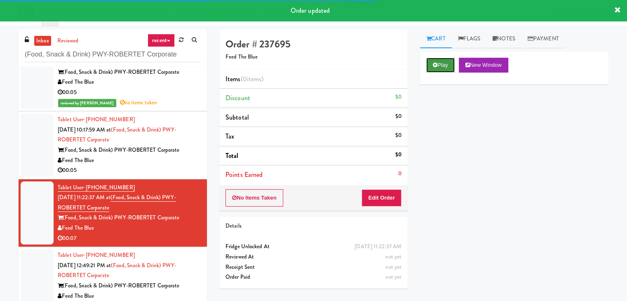
click at [429, 61] on button "Play" at bounding box center [440, 65] width 28 height 15
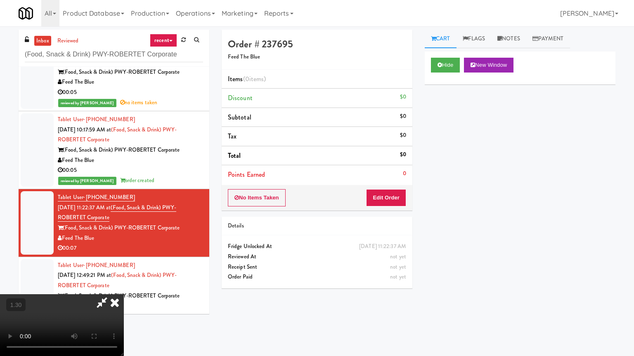
click at [124, 286] on video at bounding box center [62, 325] width 124 height 62
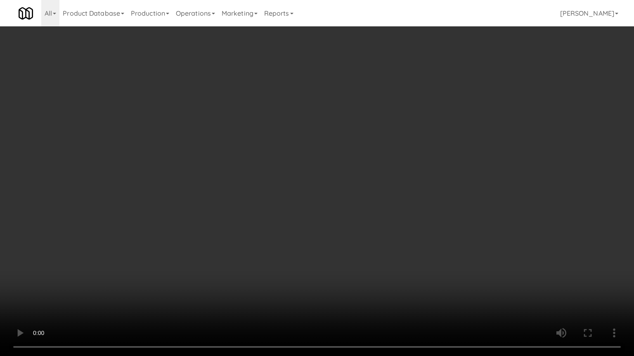
click at [296, 138] on video at bounding box center [317, 178] width 634 height 356
click at [298, 137] on video at bounding box center [317, 178] width 634 height 356
click at [368, 140] on video at bounding box center [317, 178] width 634 height 356
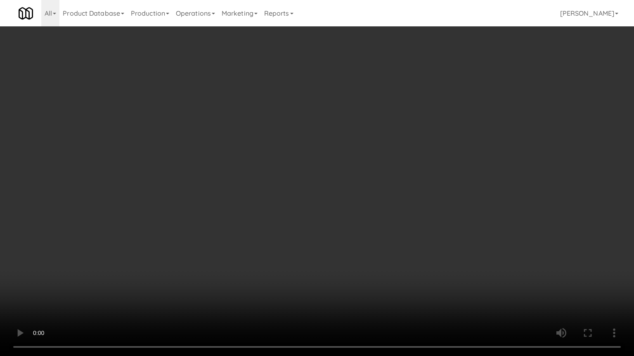
click at [383, 141] on video at bounding box center [317, 178] width 634 height 356
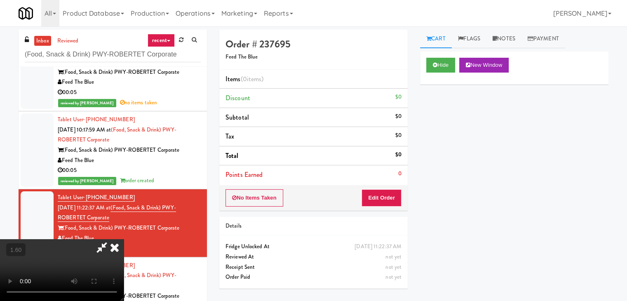
click at [124, 239] on icon at bounding box center [115, 247] width 18 height 16
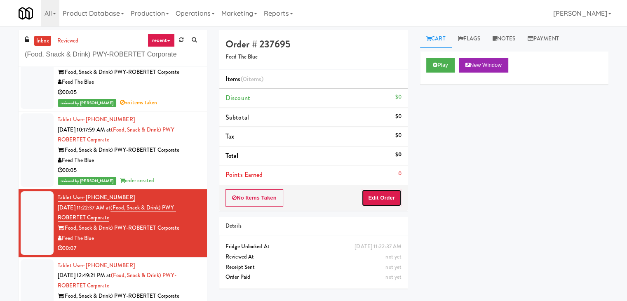
click at [384, 192] on button "Edit Order" at bounding box center [382, 197] width 40 height 17
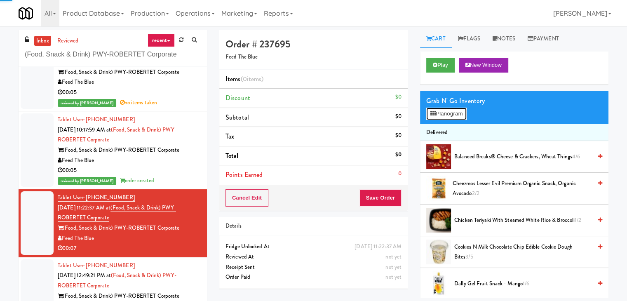
click at [440, 112] on button "Planogram" at bounding box center [446, 114] width 40 height 12
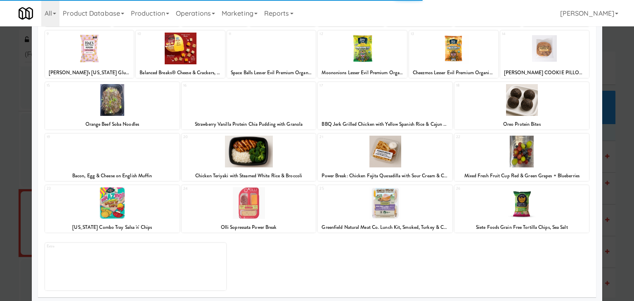
scroll to position [104, 0]
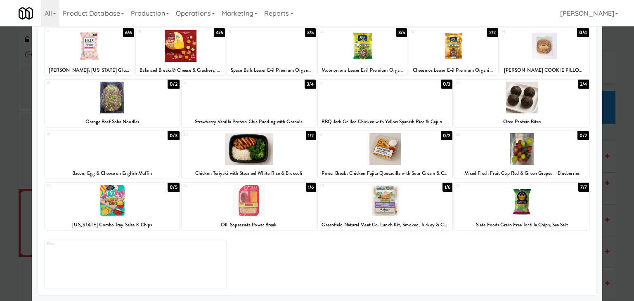
click at [258, 146] on div at bounding box center [248, 149] width 134 height 32
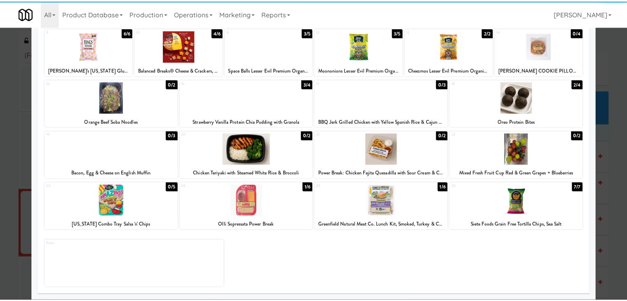
scroll to position [0, 0]
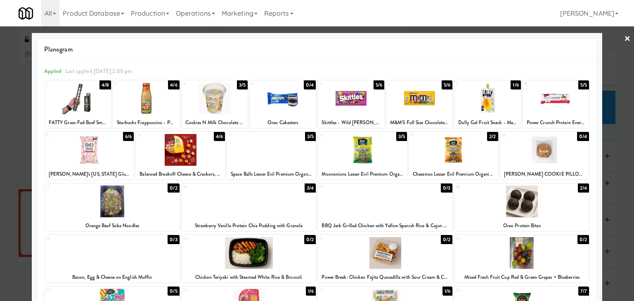
click at [545, 104] on div at bounding box center [556, 98] width 66 height 32
click at [624, 40] on link "×" at bounding box center [627, 39] width 7 height 26
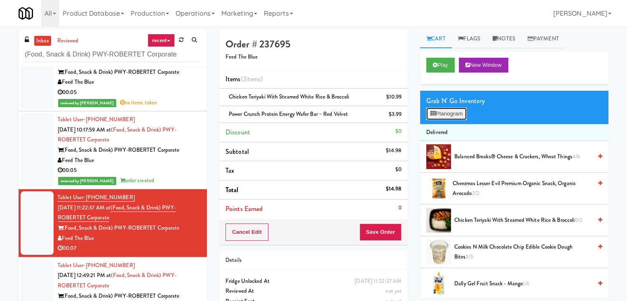
click at [443, 118] on button "Planogram" at bounding box center [446, 114] width 40 height 12
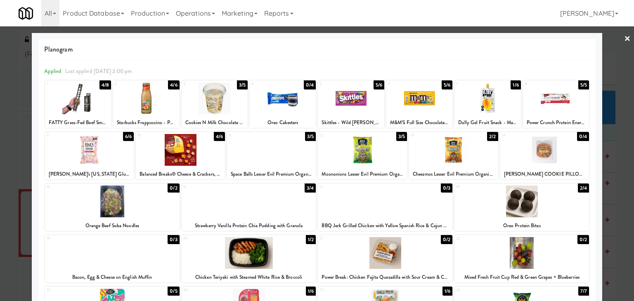
click at [624, 38] on link "×" at bounding box center [627, 39] width 7 height 26
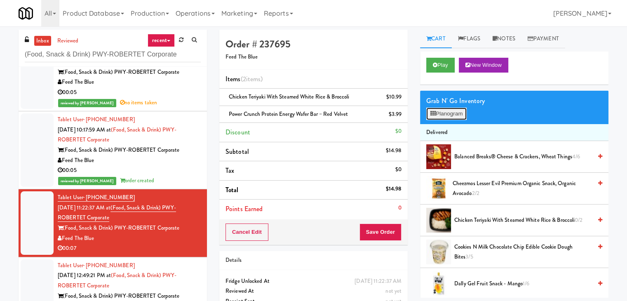
click at [447, 113] on button "Planogram" at bounding box center [446, 114] width 40 height 12
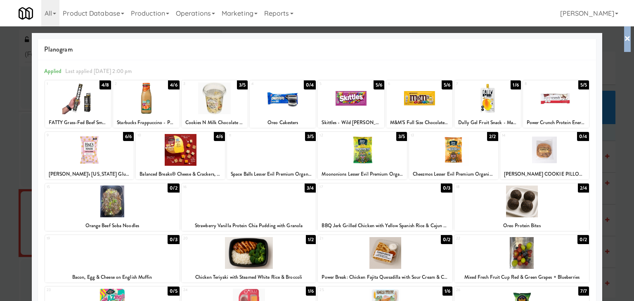
click at [624, 38] on div "× Planogram Applied Last applied [DATE] 2:00 pm 1 4/8 FATTY Grass-Fed Beef Smok…" at bounding box center [317, 150] width 634 height 301
click at [624, 40] on link "×" at bounding box center [627, 39] width 7 height 26
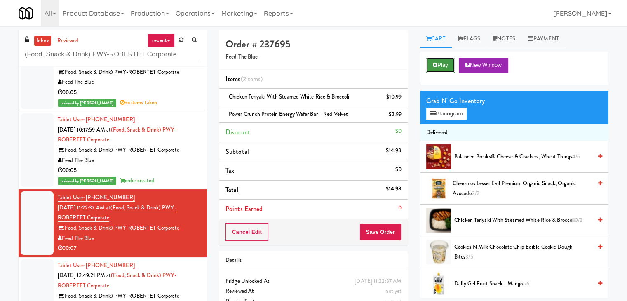
click at [440, 65] on button "Play" at bounding box center [440, 65] width 28 height 15
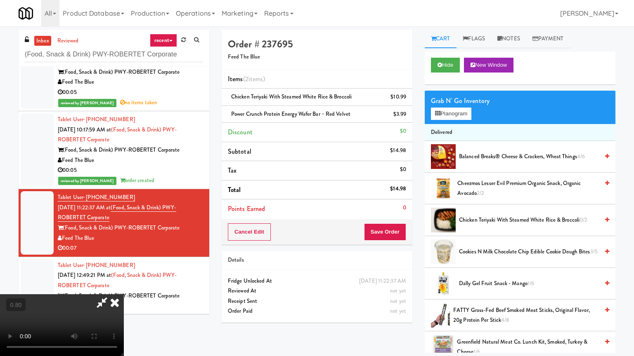
click at [124, 286] on video at bounding box center [62, 325] width 124 height 62
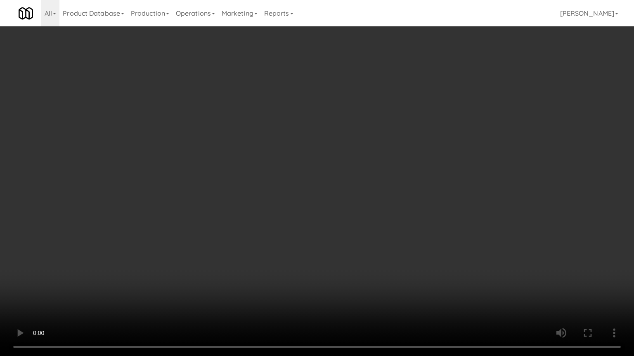
click at [297, 193] on video at bounding box center [317, 178] width 634 height 356
click at [299, 193] on video at bounding box center [317, 178] width 634 height 356
click at [299, 192] on video at bounding box center [317, 178] width 634 height 356
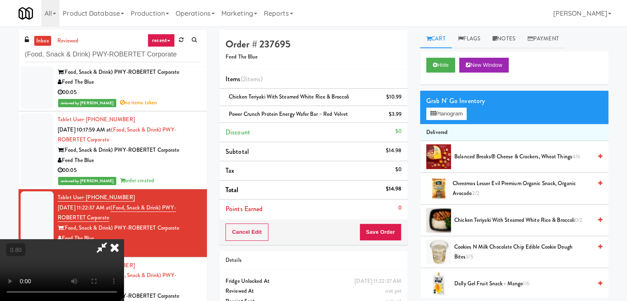
click at [124, 239] on icon at bounding box center [115, 247] width 18 height 16
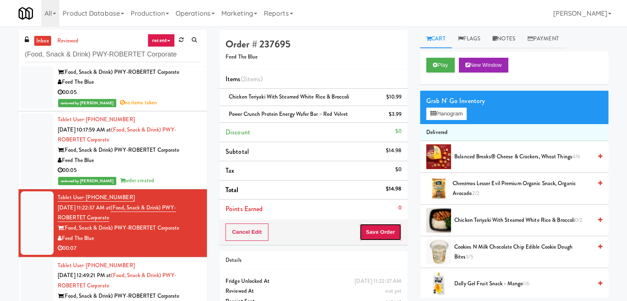
click at [382, 233] on button "Save Order" at bounding box center [381, 232] width 42 height 17
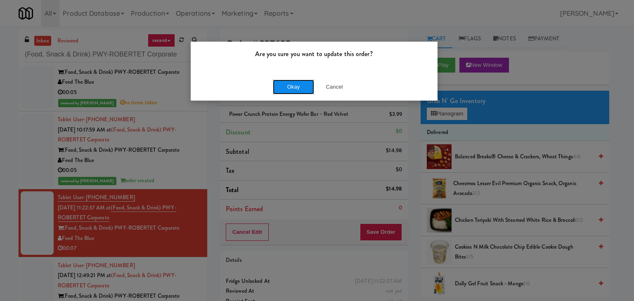
click at [301, 85] on button "Okay" at bounding box center [293, 87] width 41 height 15
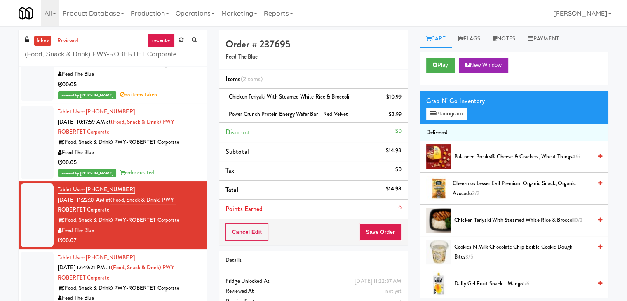
scroll to position [44, 0]
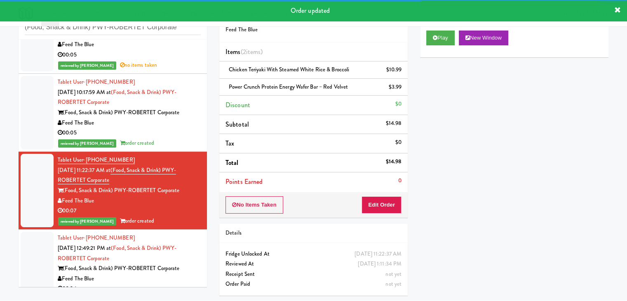
click at [159, 279] on div "Feed The Blue" at bounding box center [129, 279] width 143 height 10
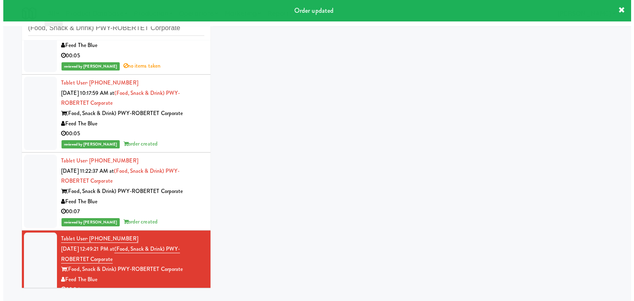
scroll to position [26, 0]
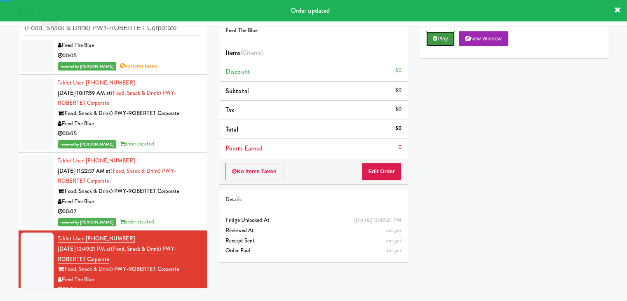
click at [447, 38] on button "Play" at bounding box center [440, 38] width 28 height 15
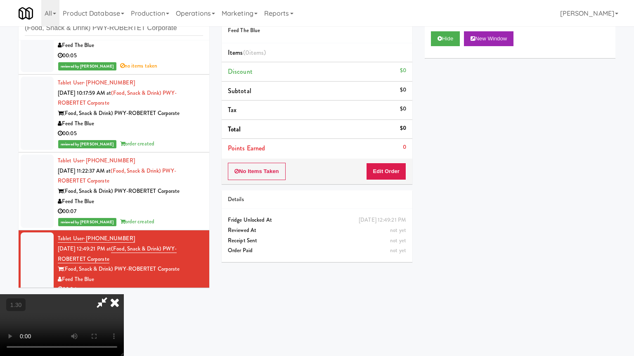
click at [124, 286] on video at bounding box center [62, 325] width 124 height 62
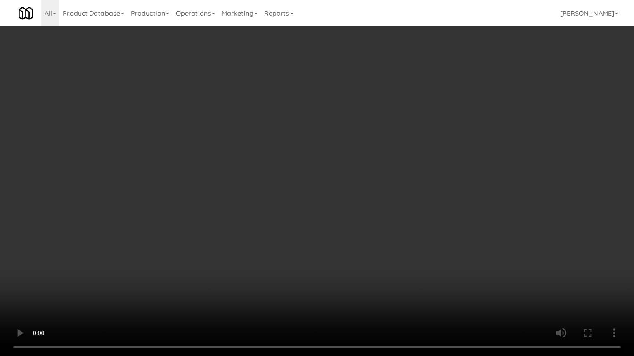
click at [330, 158] on video at bounding box center [317, 178] width 634 height 356
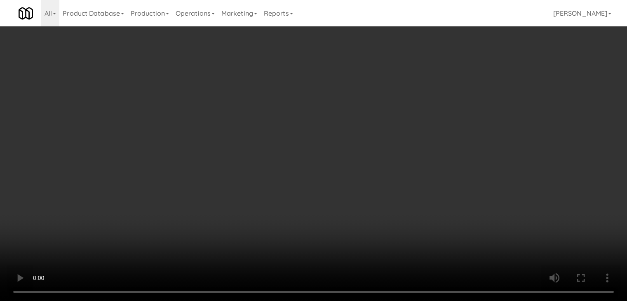
click at [195, 177] on video at bounding box center [313, 150] width 627 height 301
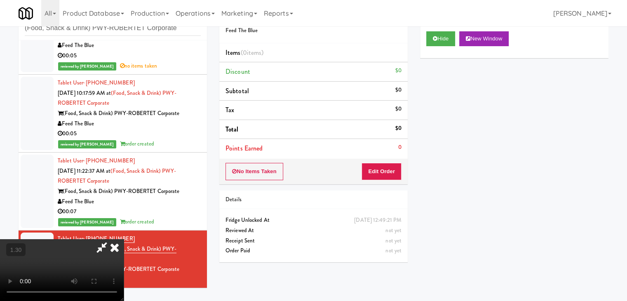
click at [124, 239] on video at bounding box center [62, 270] width 124 height 62
click at [124, 239] on icon at bounding box center [115, 247] width 18 height 16
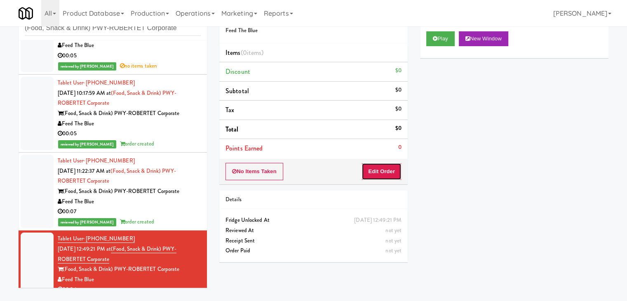
click at [379, 165] on button "Edit Order" at bounding box center [382, 171] width 40 height 17
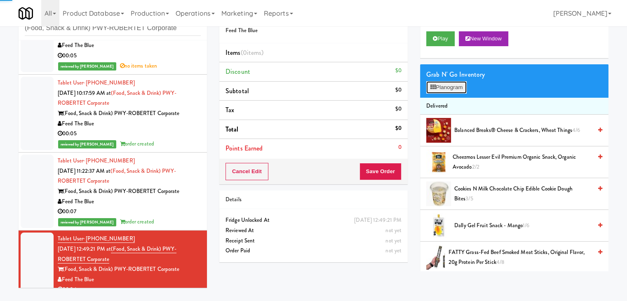
click at [451, 92] on button "Planogram" at bounding box center [446, 87] width 40 height 12
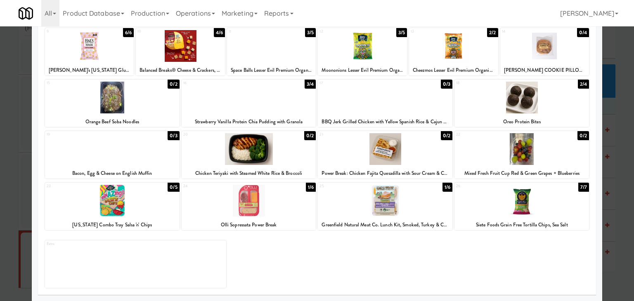
click at [535, 90] on div at bounding box center [521, 98] width 134 height 32
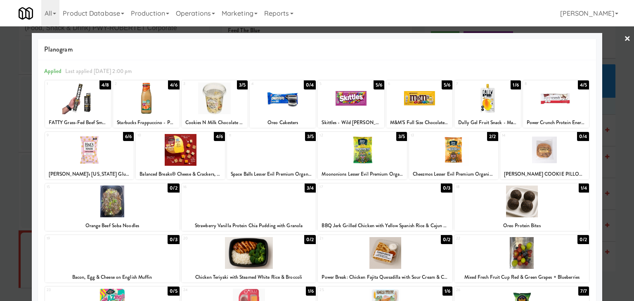
click at [271, 151] on div at bounding box center [271, 150] width 89 height 32
click at [624, 36] on link "×" at bounding box center [627, 39] width 7 height 26
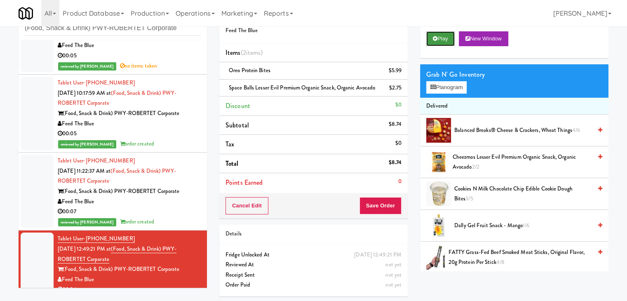
click at [434, 32] on button "Play" at bounding box center [440, 38] width 28 height 15
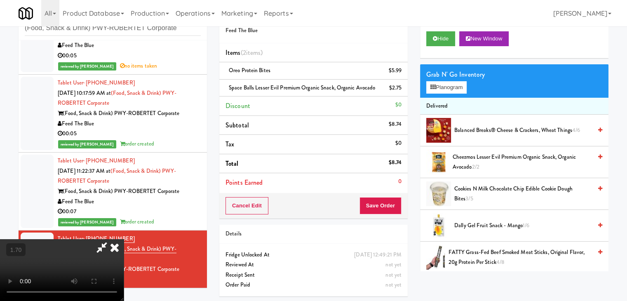
click at [124, 239] on video at bounding box center [62, 270] width 124 height 62
click at [124, 239] on icon at bounding box center [115, 247] width 18 height 16
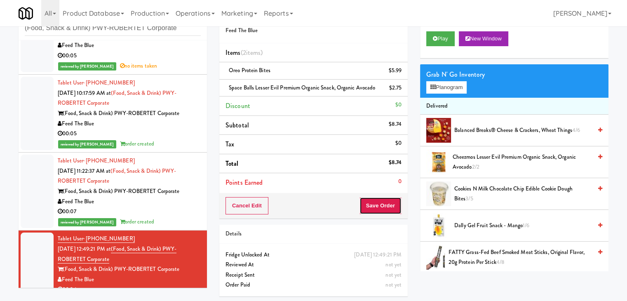
click at [375, 207] on button "Save Order" at bounding box center [381, 205] width 42 height 17
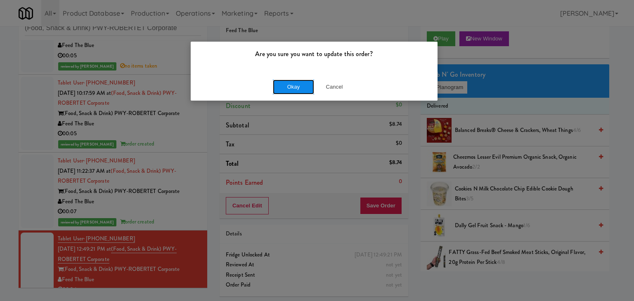
click at [297, 87] on button "Okay" at bounding box center [293, 87] width 41 height 15
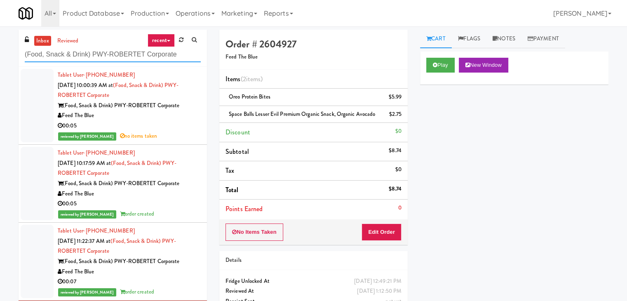
click at [114, 56] on input "(Food, Snack & Drink) PWY-ROBERTET Corporate" at bounding box center [113, 54] width 176 height 15
paste input "Home Depot - 10th Flr Cafe Left"
type input "Home Depot - 10th Flr Cafe Left"
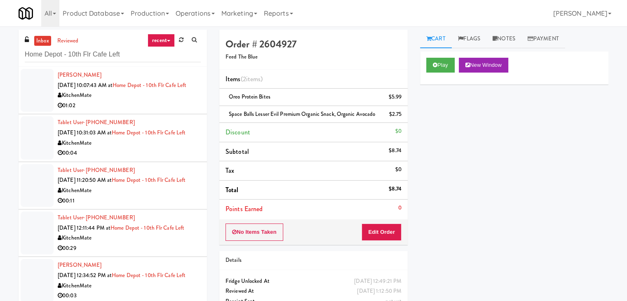
click at [173, 124] on ul "[PERSON_NAME] [DATE] 10:07:43 AM at [GEOGRAPHIC_DATA] - 10th Flr Cafe Left Kitc…" at bounding box center [113, 281] width 188 height 428
click at [173, 111] on div "01:02" at bounding box center [129, 106] width 143 height 10
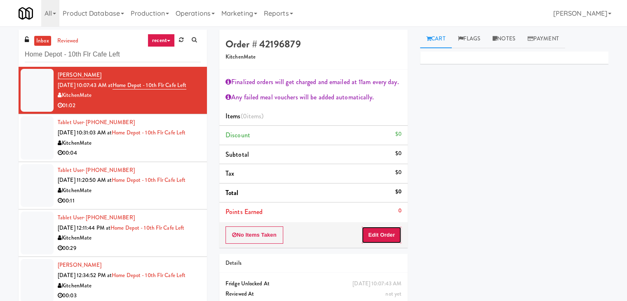
click at [385, 231] on button "Edit Order" at bounding box center [382, 234] width 40 height 17
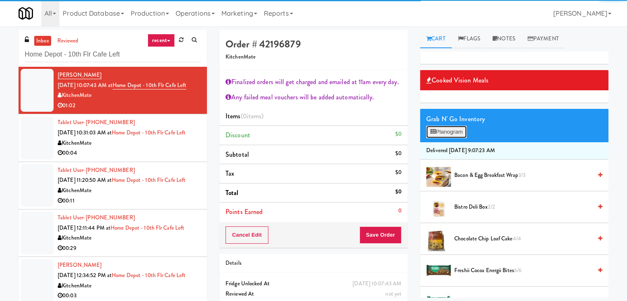
click at [443, 133] on button "Planogram" at bounding box center [446, 132] width 40 height 12
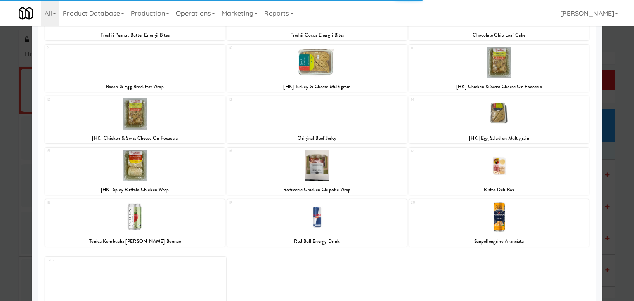
scroll to position [155, 0]
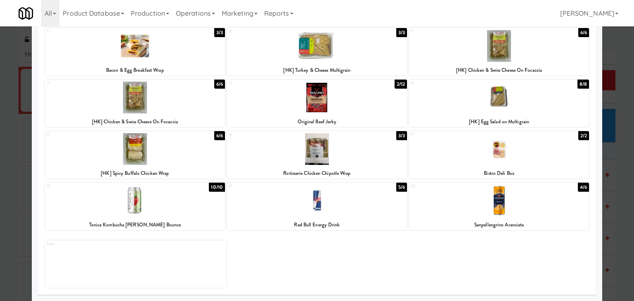
click at [168, 203] on div at bounding box center [135, 201] width 180 height 32
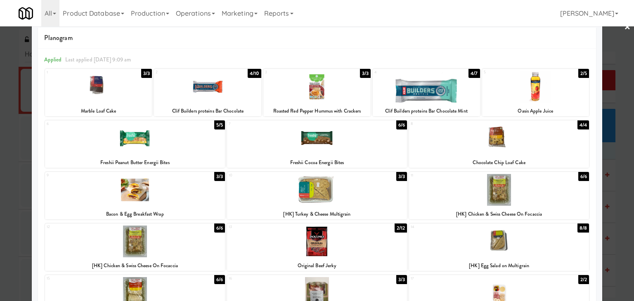
scroll to position [0, 0]
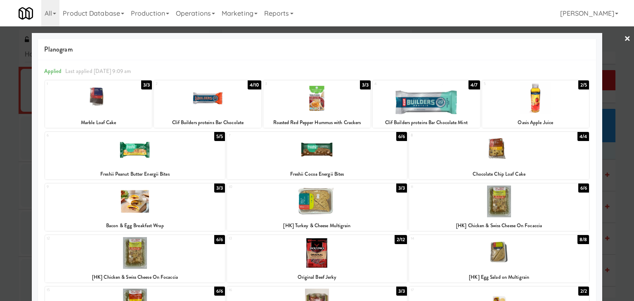
click at [624, 42] on link "×" at bounding box center [627, 39] width 7 height 26
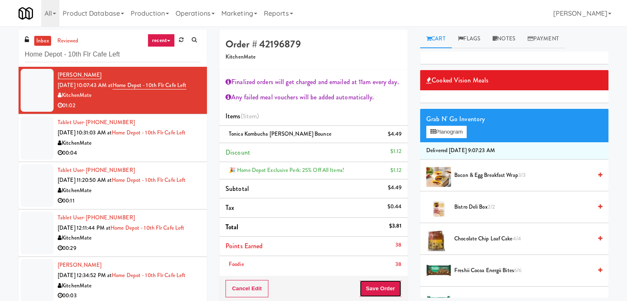
click at [383, 286] on button "Save Order" at bounding box center [381, 288] width 42 height 17
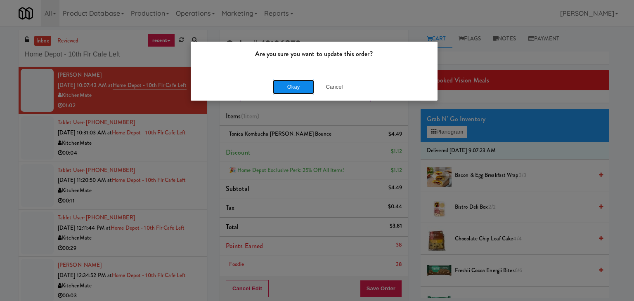
click at [286, 86] on button "Okay" at bounding box center [293, 87] width 41 height 15
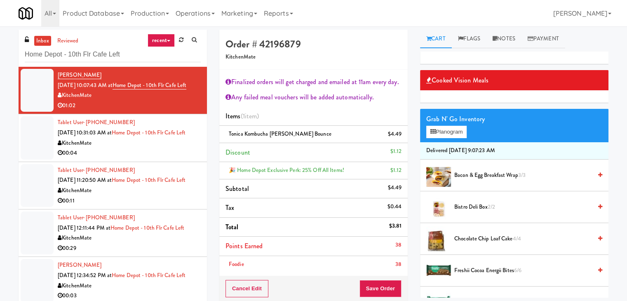
click at [150, 158] on div "00:04" at bounding box center [129, 153] width 143 height 10
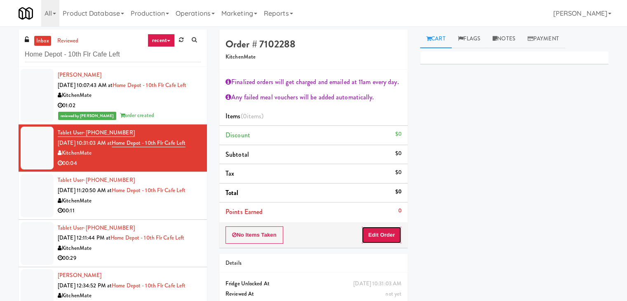
click at [388, 235] on button "Edit Order" at bounding box center [382, 234] width 40 height 17
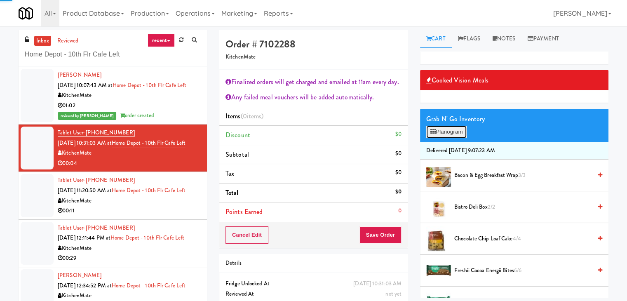
click at [446, 137] on button "Planogram" at bounding box center [446, 132] width 40 height 12
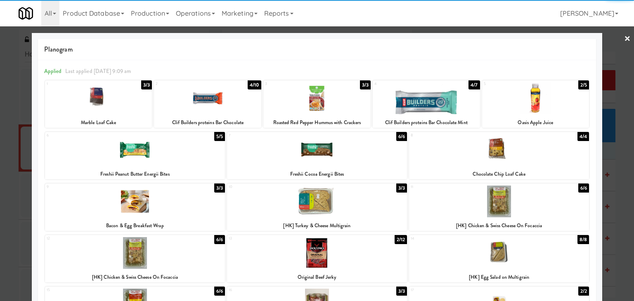
click at [486, 159] on div at bounding box center [499, 150] width 180 height 32
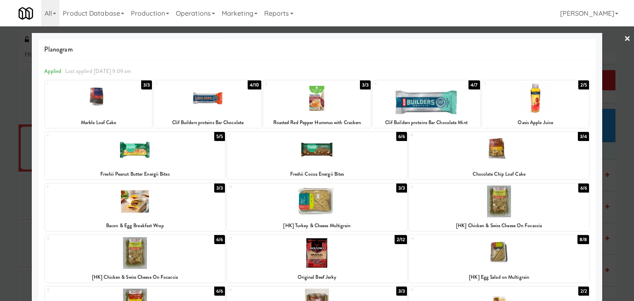
click at [624, 37] on link "×" at bounding box center [627, 39] width 7 height 26
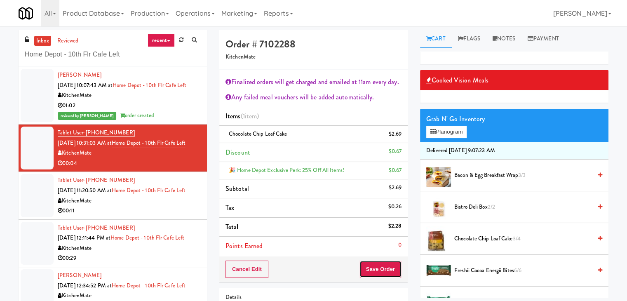
click at [388, 269] on button "Save Order" at bounding box center [381, 269] width 42 height 17
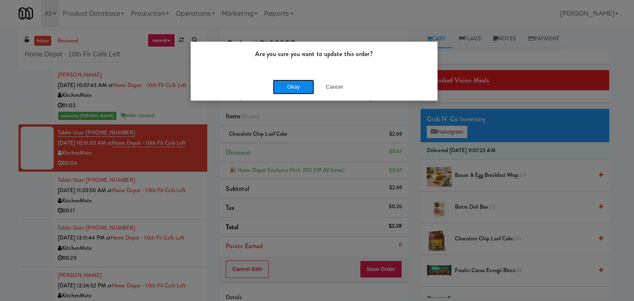
click at [292, 88] on button "Okay" at bounding box center [293, 87] width 41 height 15
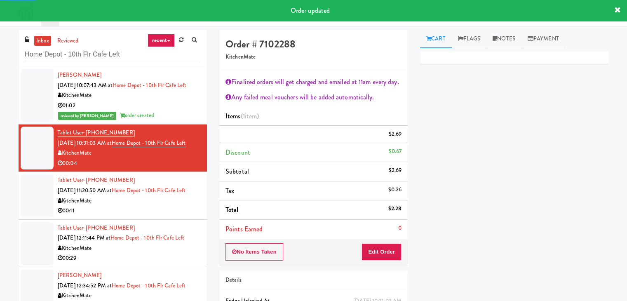
click at [171, 216] on div "00:11" at bounding box center [129, 211] width 143 height 10
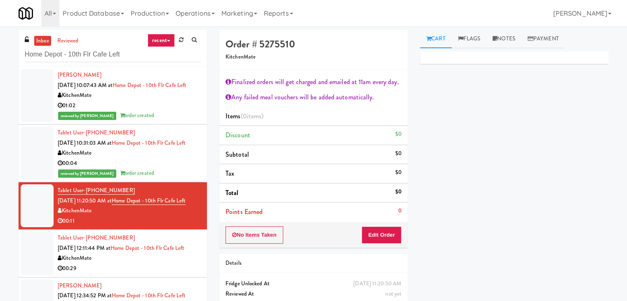
click at [379, 244] on div "No Items Taken Edit Order" at bounding box center [313, 235] width 188 height 26
drag, startPoint x: 381, startPoint y: 234, endPoint x: 419, endPoint y: 211, distance: 44.2
click at [382, 234] on button "Edit Order" at bounding box center [382, 234] width 40 height 17
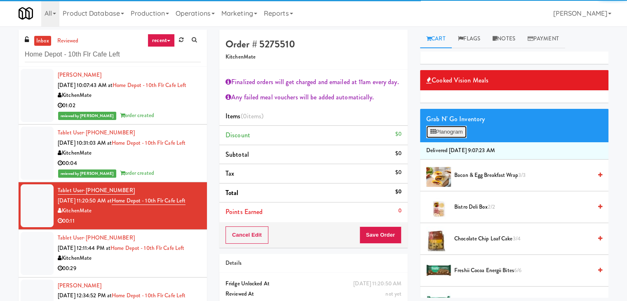
click at [452, 131] on button "Planogram" at bounding box center [446, 132] width 40 height 12
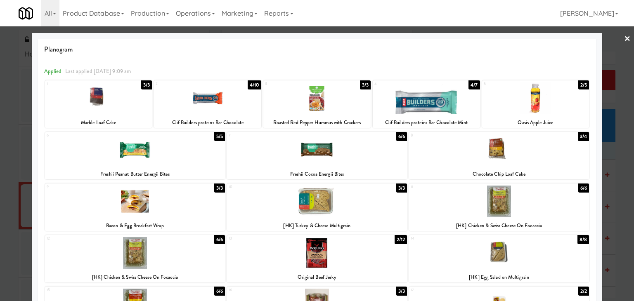
click at [480, 194] on div at bounding box center [499, 202] width 180 height 32
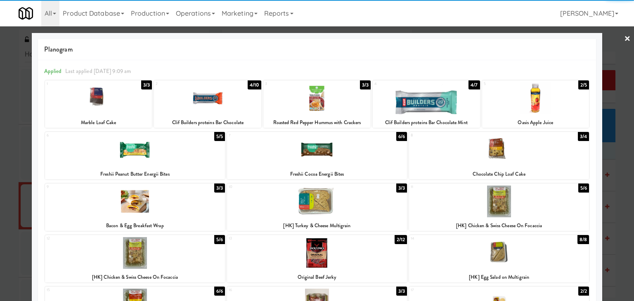
click at [535, 112] on div at bounding box center [535, 98] width 107 height 32
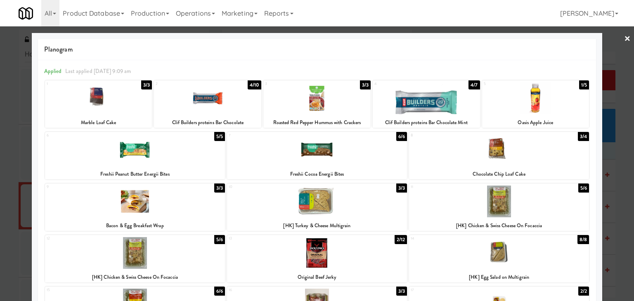
click at [624, 37] on link "×" at bounding box center [627, 39] width 7 height 26
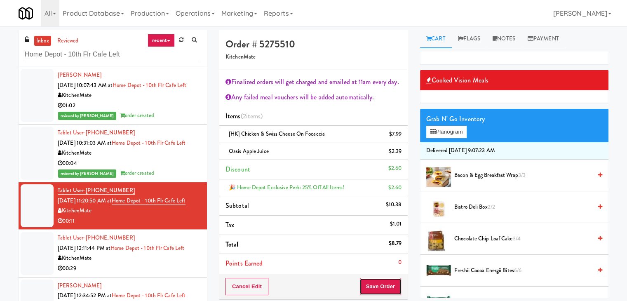
click at [379, 279] on button "Save Order" at bounding box center [381, 286] width 42 height 17
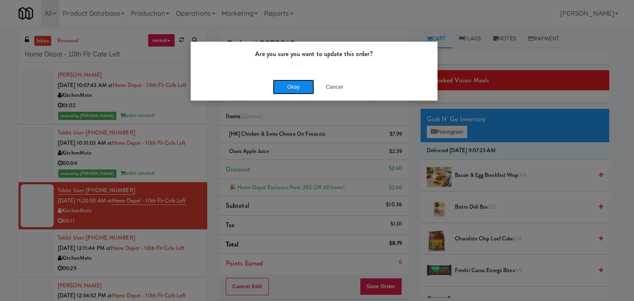
click at [291, 86] on button "Okay" at bounding box center [293, 87] width 41 height 15
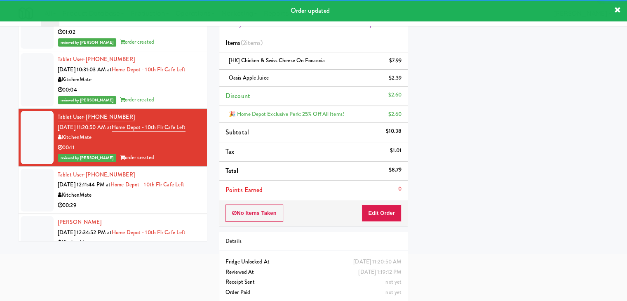
scroll to position [82, 0]
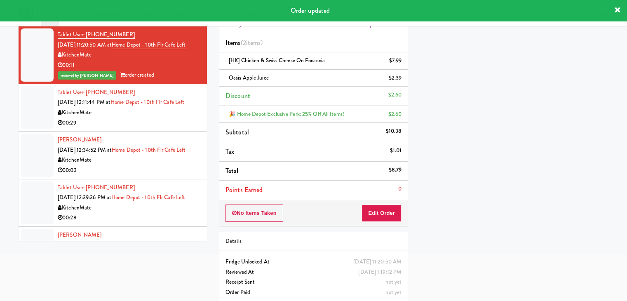
click at [152, 128] on div "00:29" at bounding box center [129, 123] width 143 height 10
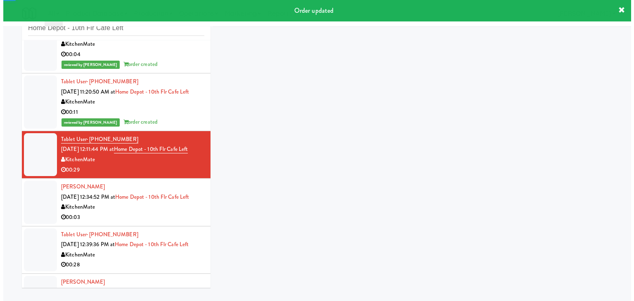
scroll to position [30, 0]
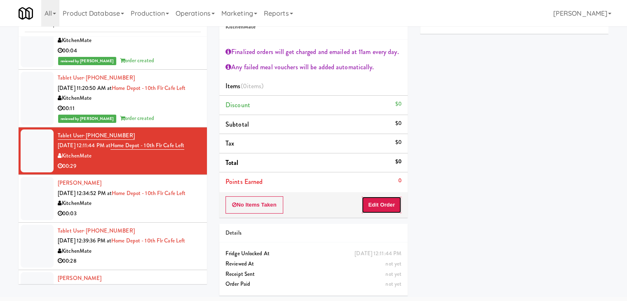
click at [378, 203] on button "Edit Order" at bounding box center [382, 204] width 40 height 17
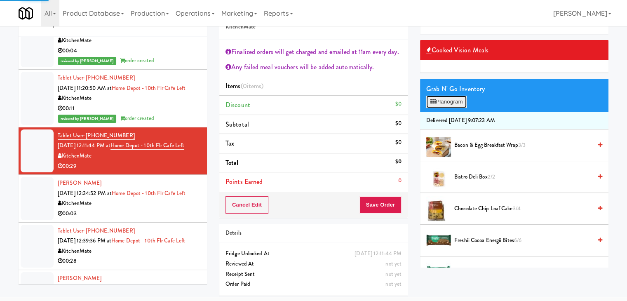
click at [453, 101] on button "Planogram" at bounding box center [446, 102] width 40 height 12
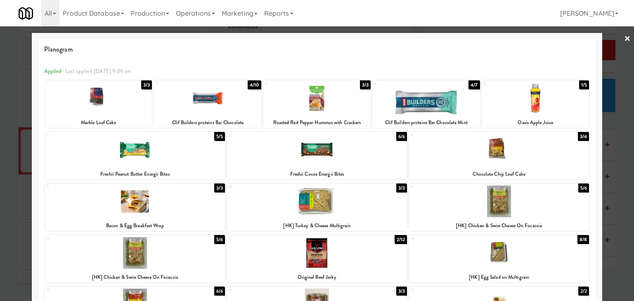
click at [530, 257] on div at bounding box center [499, 253] width 180 height 32
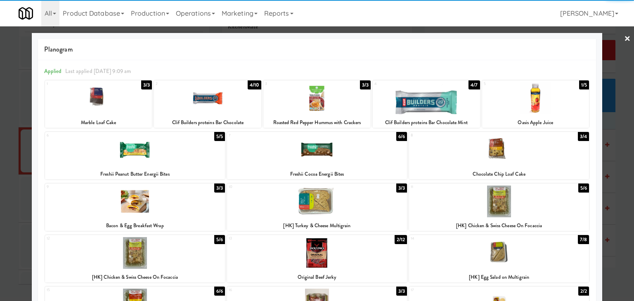
click at [624, 40] on link "×" at bounding box center [627, 39] width 7 height 26
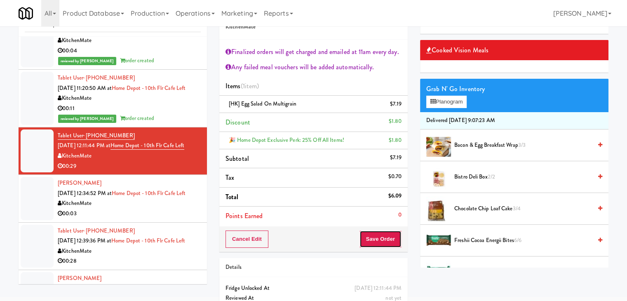
click at [370, 245] on button "Save Order" at bounding box center [381, 239] width 42 height 17
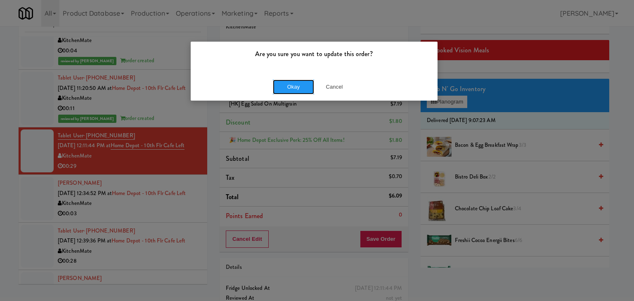
drag, startPoint x: 284, startPoint y: 89, endPoint x: 241, endPoint y: 106, distance: 46.5
click at [283, 89] on button "Okay" at bounding box center [293, 87] width 41 height 15
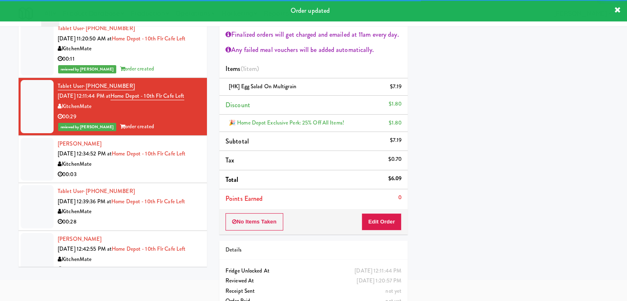
scroll to position [124, 0]
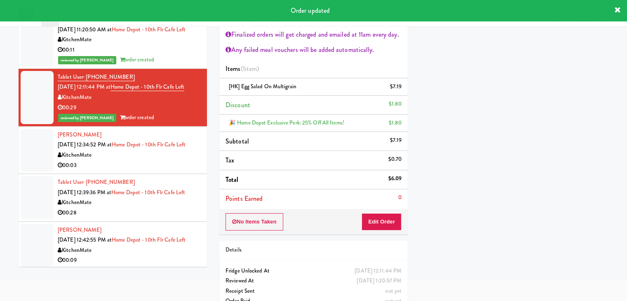
click at [133, 171] on div "00:03" at bounding box center [129, 165] width 143 height 10
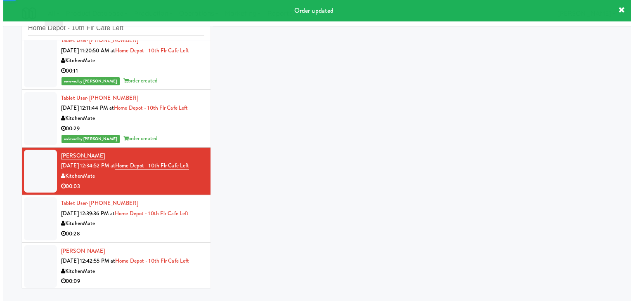
scroll to position [30, 0]
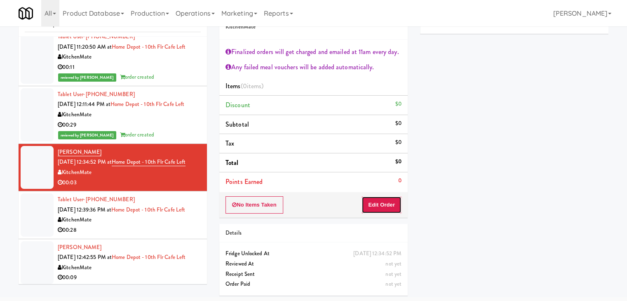
click at [377, 199] on button "Edit Order" at bounding box center [382, 204] width 40 height 17
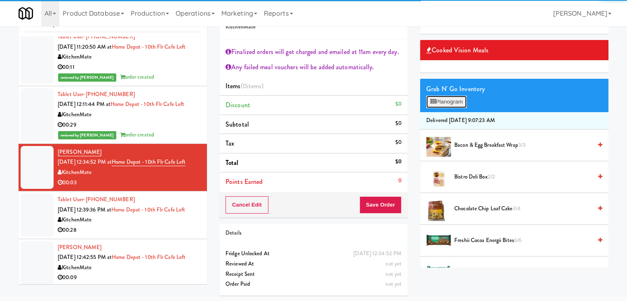
click at [458, 104] on button "Planogram" at bounding box center [446, 102] width 40 height 12
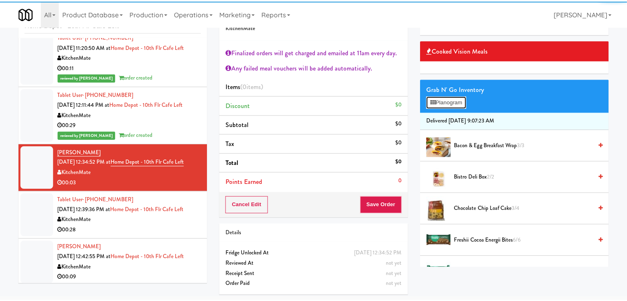
scroll to position [114, 0]
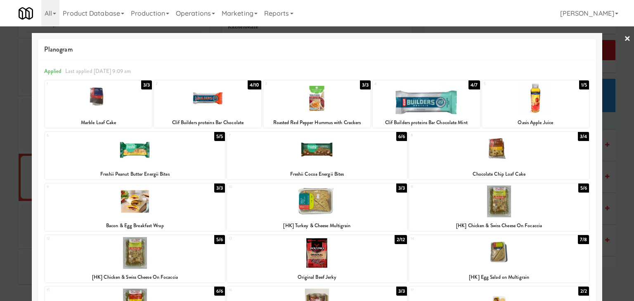
click at [324, 102] on div at bounding box center [316, 98] width 107 height 32
click at [624, 37] on link "×" at bounding box center [627, 39] width 7 height 26
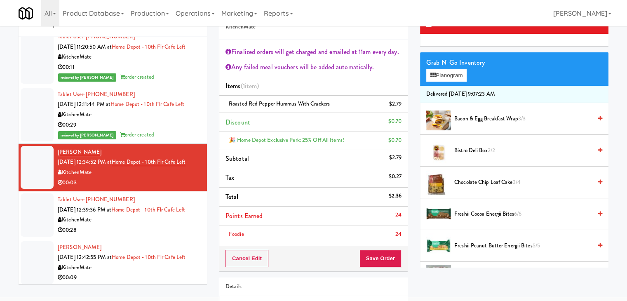
scroll to position [41, 0]
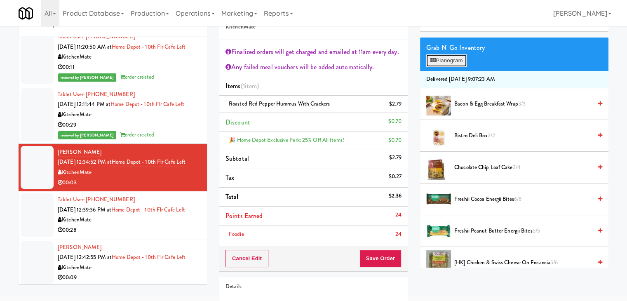
click at [464, 66] on button "Planogram" at bounding box center [446, 60] width 40 height 12
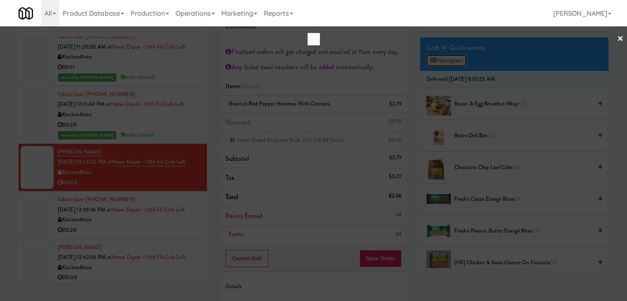
scroll to position [114, 0]
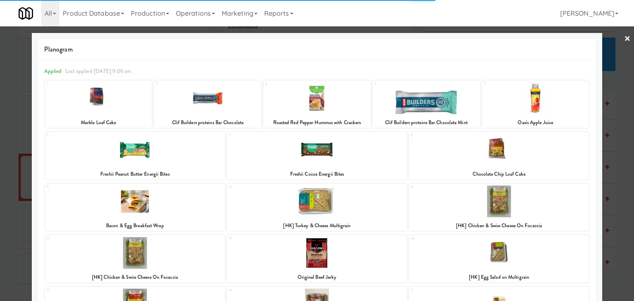
click at [624, 37] on link "×" at bounding box center [627, 39] width 7 height 26
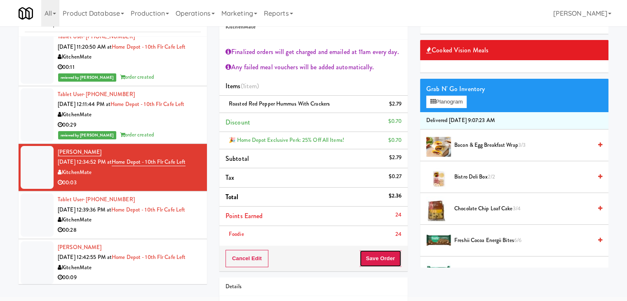
click at [379, 258] on button "Save Order" at bounding box center [381, 258] width 42 height 17
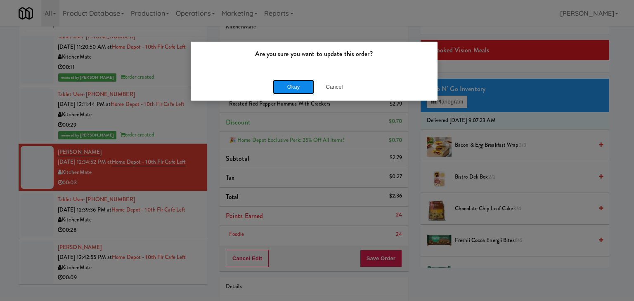
click at [302, 86] on button "Okay" at bounding box center [293, 87] width 41 height 15
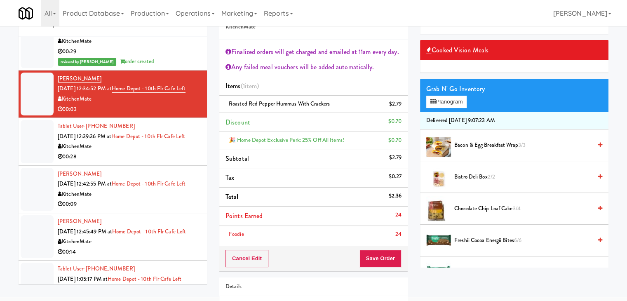
scroll to position [289, 0]
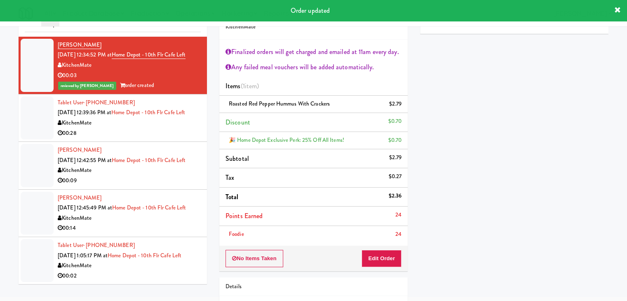
click at [171, 118] on div "KitchenMate" at bounding box center [129, 123] width 143 height 10
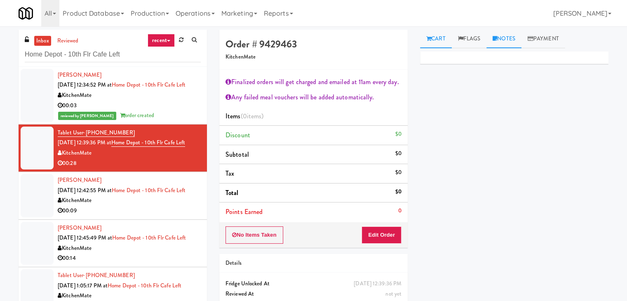
drag, startPoint x: 505, startPoint y: 39, endPoint x: 497, endPoint y: 46, distance: 10.2
click at [504, 39] on link "Notes" at bounding box center [504, 39] width 35 height 19
click at [445, 105] on div at bounding box center [515, 113] width 188 height 19
click at [549, 114] on p at bounding box center [514, 113] width 175 height 9
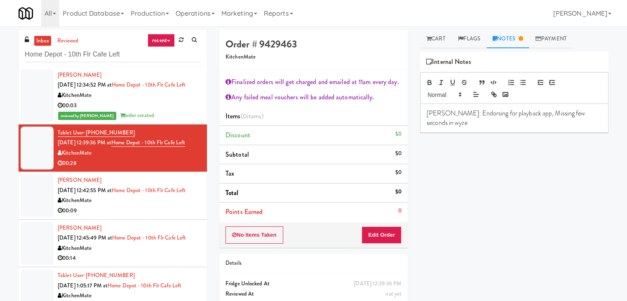
click at [572, 113] on p "[PERSON_NAME]: Endorsing for playback app, Missing few seconds in wyze" at bounding box center [514, 118] width 175 height 19
click at [523, 120] on p "[PERSON_NAME]: Endorsing for playback app, Missing few seconds in between 2nd a…" at bounding box center [514, 118] width 175 height 19
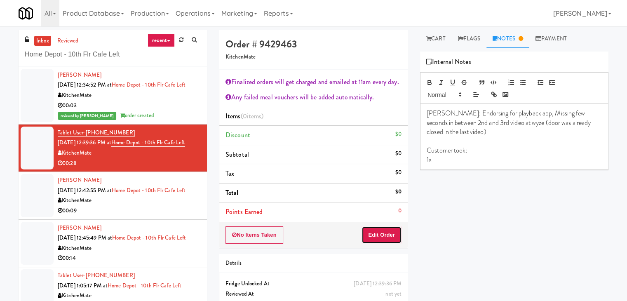
click at [375, 229] on button "Edit Order" at bounding box center [382, 234] width 40 height 17
click at [441, 42] on link "Cart" at bounding box center [436, 39] width 32 height 19
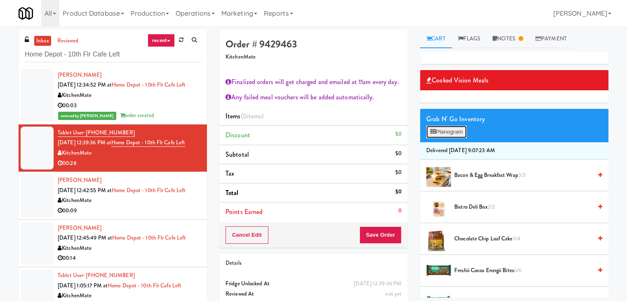
click at [446, 131] on button "Planogram" at bounding box center [446, 132] width 40 height 12
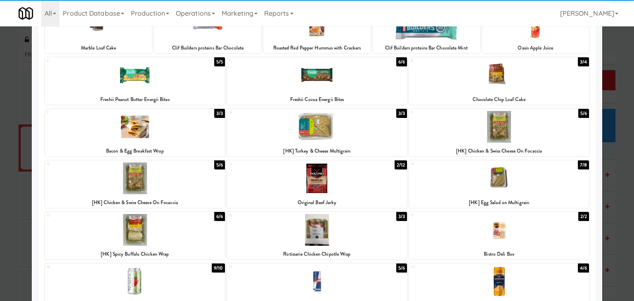
scroll to position [82, 0]
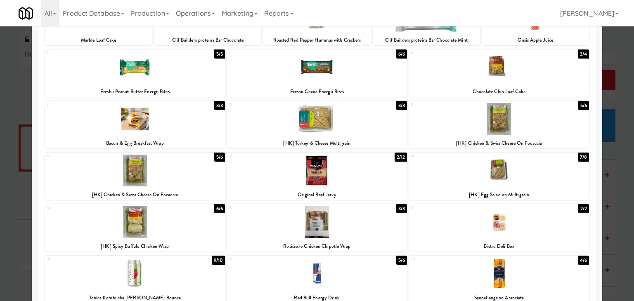
click at [177, 176] on div at bounding box center [135, 171] width 180 height 32
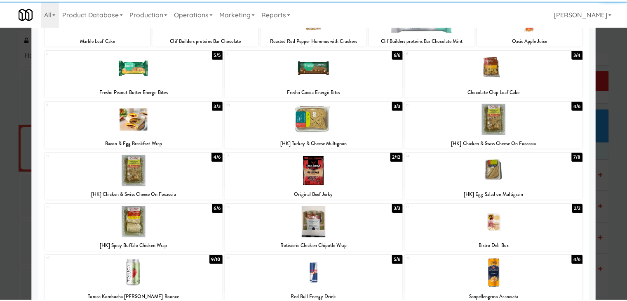
scroll to position [0, 0]
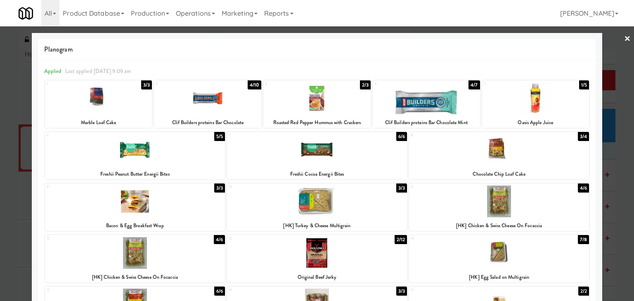
click at [624, 40] on link "×" at bounding box center [627, 39] width 7 height 26
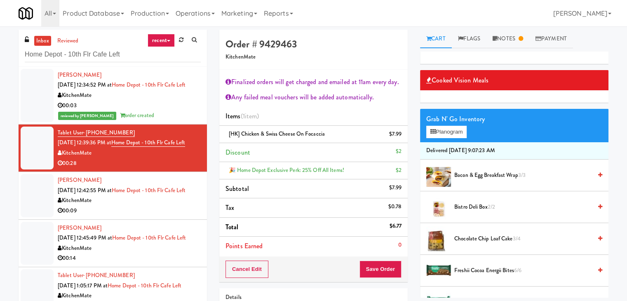
scroll to position [302, 0]
click at [502, 38] on link "Notes" at bounding box center [508, 39] width 43 height 19
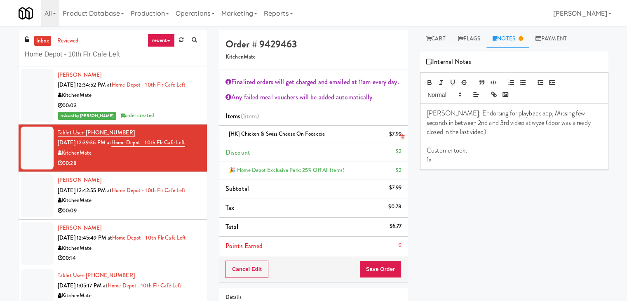
click at [323, 133] on span "[HK] Chicken & Swiss Cheese On Focaccia" at bounding box center [277, 134] width 96 height 8
drag, startPoint x: 324, startPoint y: 133, endPoint x: 242, endPoint y: 130, distance: 82.2
click at [242, 130] on span "[HK] Chicken & Swiss Cheese On Focaccia" at bounding box center [277, 134] width 96 height 8
copy span "Chicken & Swiss Cheese On Focaccia"
click at [448, 160] on p "1x" at bounding box center [514, 159] width 175 height 9
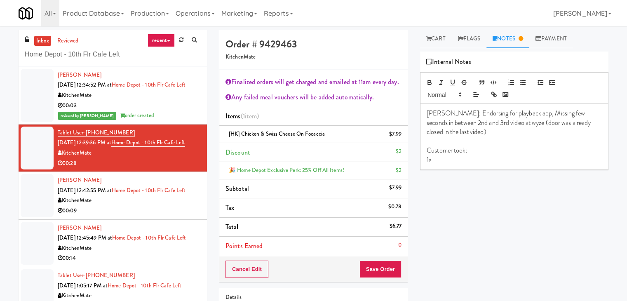
scroll to position [0, 0]
click at [246, 266] on button "Cancel Edit" at bounding box center [247, 269] width 43 height 17
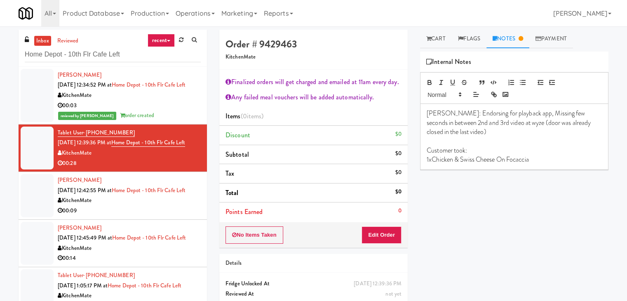
click at [145, 206] on div "00:09" at bounding box center [129, 211] width 143 height 10
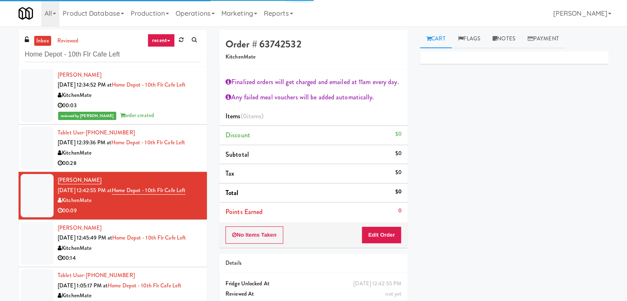
click at [158, 158] on div "00:28" at bounding box center [129, 163] width 143 height 10
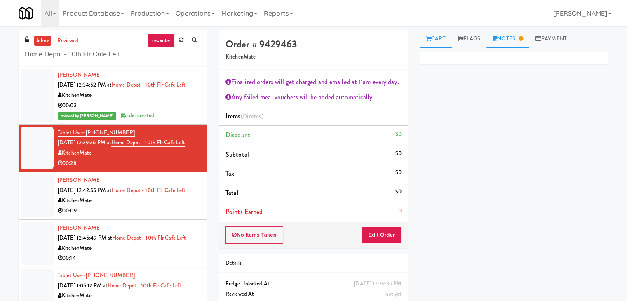
click at [505, 46] on link "Notes" at bounding box center [508, 39] width 43 height 19
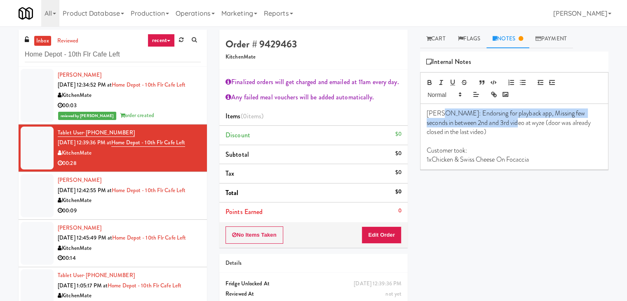
drag, startPoint x: 440, startPoint y: 111, endPoint x: 493, endPoint y: 123, distance: 54.5
click at [493, 123] on p "[PERSON_NAME]: Endorsing for playback app, Missing few seconds in between 2nd a…" at bounding box center [514, 123] width 175 height 28
copy p "Endorsing for playback app, Missing few seconds in between 2nd and 3rd video at…"
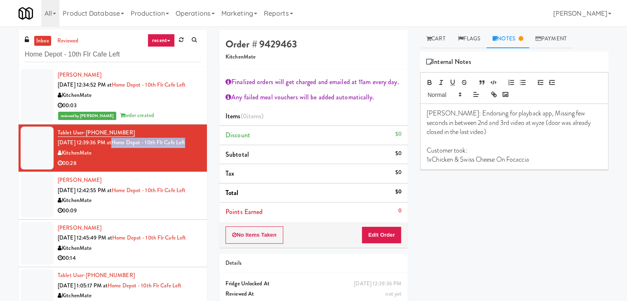
drag, startPoint x: 122, startPoint y: 110, endPoint x: 186, endPoint y: 121, distance: 65.6
click at [186, 128] on div "Tablet User · (514) 585-5260 [DATE] 12:39:36 PM at [GEOGRAPHIC_DATA] - 10th Flr…" at bounding box center [129, 148] width 143 height 40
copy link "Home Depot - 10th Flr Cafe Left"
click at [143, 196] on div "KitchenMate" at bounding box center [129, 201] width 143 height 10
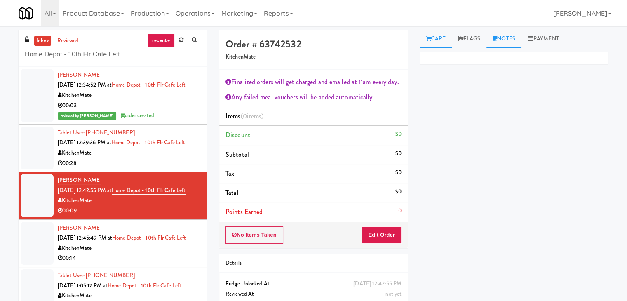
click at [500, 40] on link "Notes" at bounding box center [504, 39] width 35 height 19
click at [459, 115] on p at bounding box center [514, 113] width 175 height 9
click at [537, 115] on p at bounding box center [514, 113] width 175 height 9
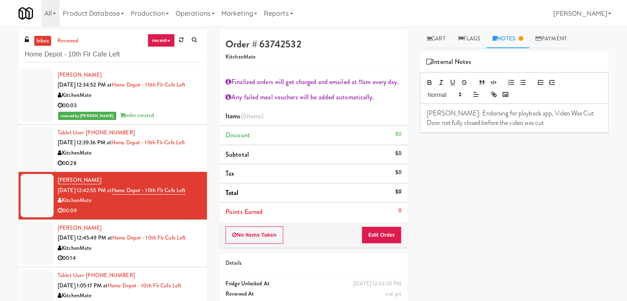
click at [557, 114] on p "[PERSON_NAME]: Endorsing for playback app, Video Was Cut" at bounding box center [514, 113] width 175 height 9
drag, startPoint x: 573, startPoint y: 114, endPoint x: 513, endPoint y: 113, distance: 60.2
click at [513, 113] on p "[PERSON_NAME]: Endorsing for playback app, Video Was Cut at wyze" at bounding box center [514, 118] width 175 height 19
copy p "Video Was Cut at wyze"
click at [561, 127] on p "Door not fully closed before the video was cut" at bounding box center [514, 131] width 175 height 9
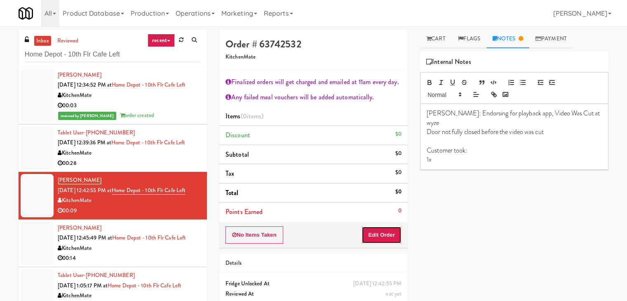
click at [391, 235] on button "Edit Order" at bounding box center [382, 234] width 40 height 17
click at [432, 39] on link "Cart" at bounding box center [436, 39] width 32 height 19
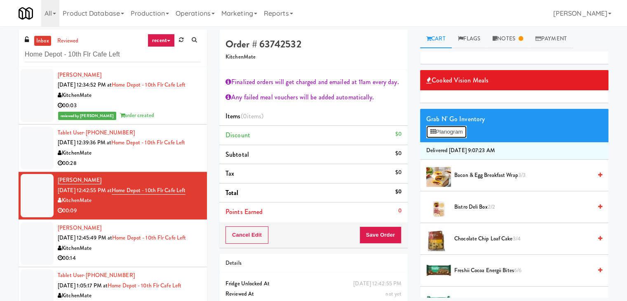
click at [449, 137] on button "Planogram" at bounding box center [446, 132] width 40 height 12
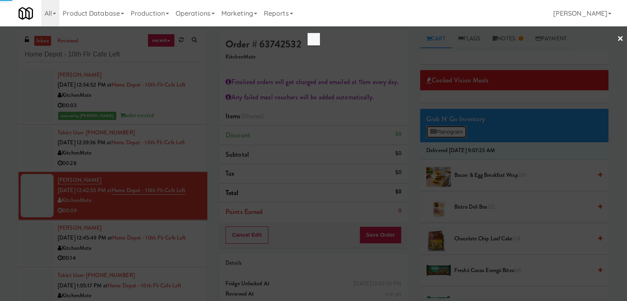
scroll to position [241, 0]
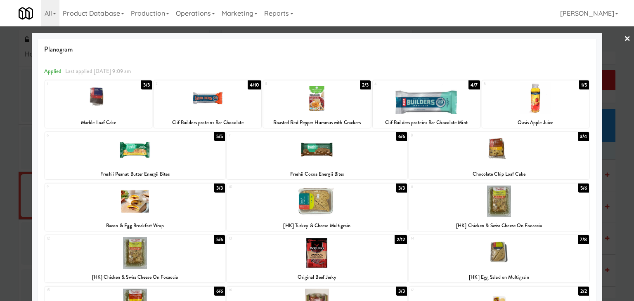
click at [346, 206] on div at bounding box center [317, 202] width 180 height 32
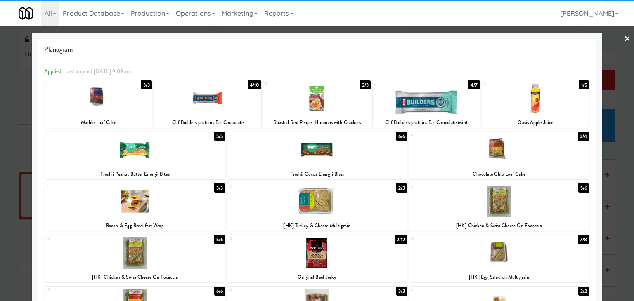
click at [624, 38] on link "×" at bounding box center [627, 39] width 7 height 26
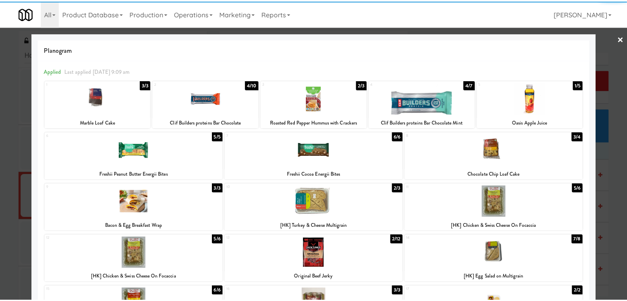
scroll to position [302, 0]
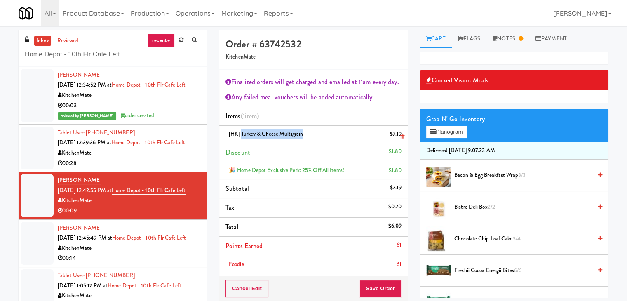
drag, startPoint x: 302, startPoint y: 135, endPoint x: 243, endPoint y: 134, distance: 59.8
click at [243, 134] on span "[HK] Turkey & Cheese Multigrain" at bounding box center [266, 134] width 74 height 8
copy span "Turkey & Cheese Multigrain"
click at [509, 38] on link "Notes" at bounding box center [508, 39] width 43 height 19
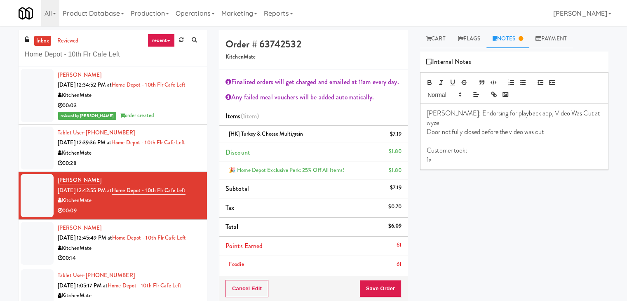
click at [477, 155] on p "1x" at bounding box center [514, 159] width 175 height 9
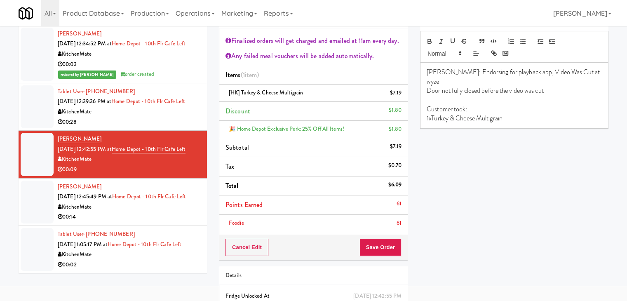
click at [156, 219] on div "00:14" at bounding box center [129, 217] width 143 height 10
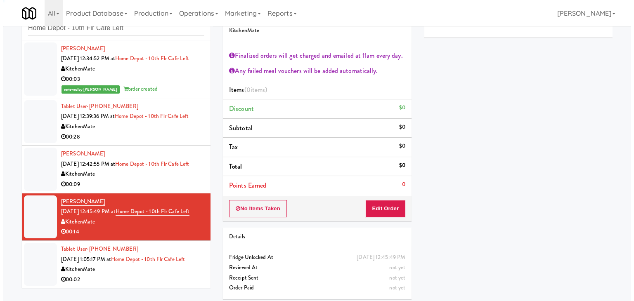
scroll to position [30, 0]
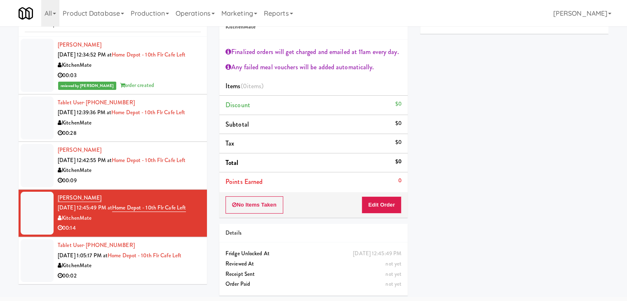
click at [359, 208] on div "No Items Taken Edit Order" at bounding box center [313, 205] width 188 height 26
click at [384, 201] on button "Edit Order" at bounding box center [382, 204] width 40 height 17
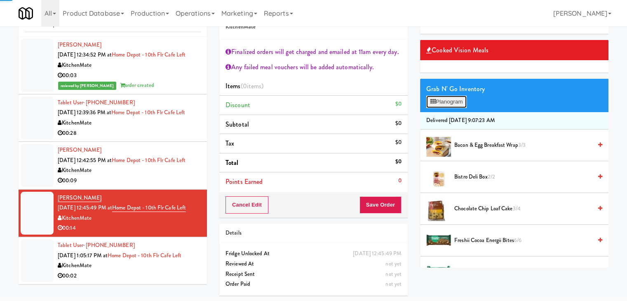
click at [455, 96] on button "Planogram" at bounding box center [446, 102] width 40 height 12
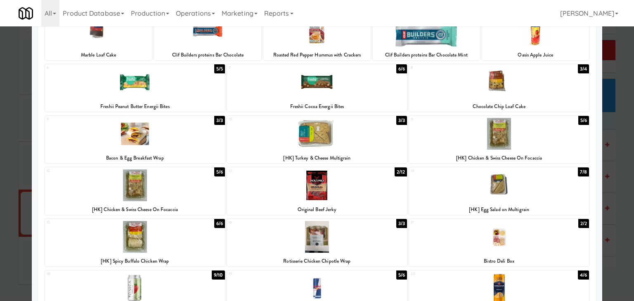
scroll to position [124, 0]
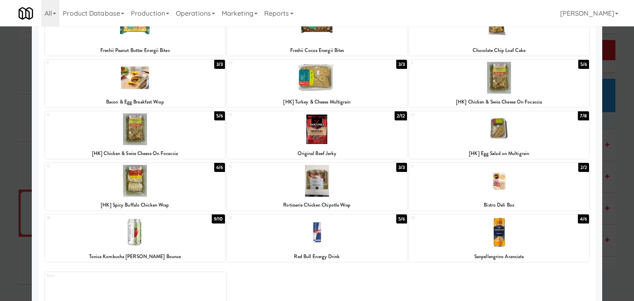
click at [171, 127] on div at bounding box center [135, 129] width 180 height 32
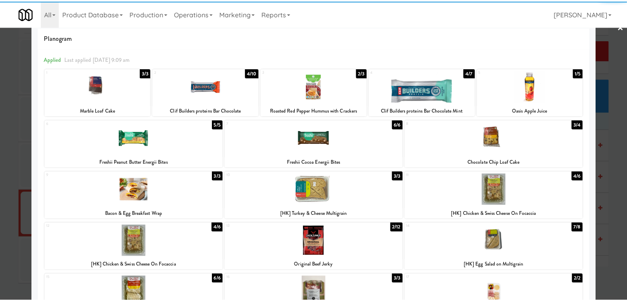
scroll to position [0, 0]
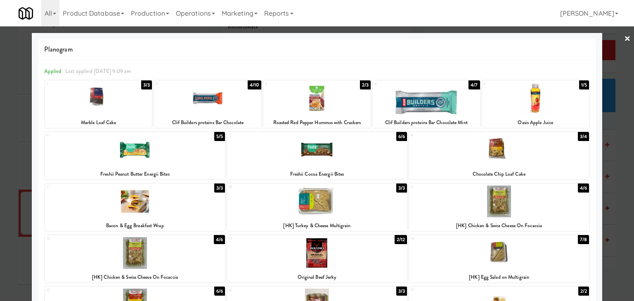
click at [624, 37] on link "×" at bounding box center [627, 39] width 7 height 26
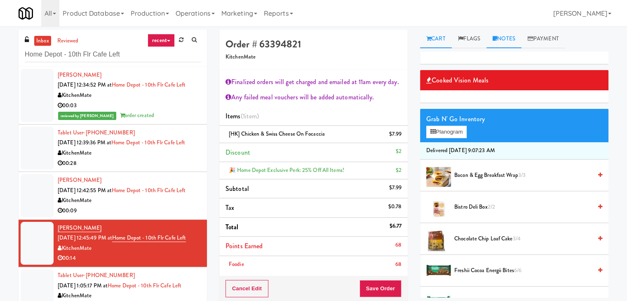
click at [512, 41] on link "Notes" at bounding box center [504, 39] width 35 height 19
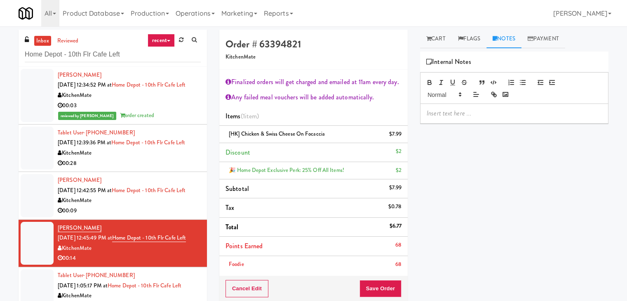
click at [473, 115] on p at bounding box center [514, 113] width 175 height 9
click at [527, 109] on p at bounding box center [514, 113] width 175 height 9
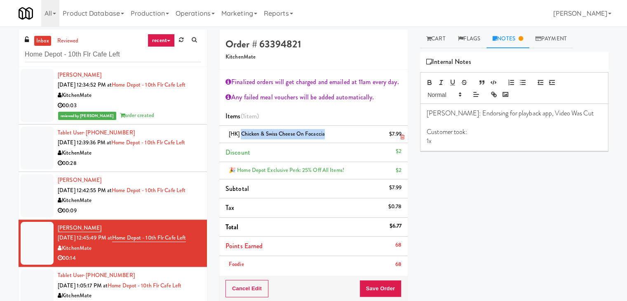
drag, startPoint x: 324, startPoint y: 134, endPoint x: 242, endPoint y: 133, distance: 82.5
click at [242, 133] on span "[HK] Chicken & Swiss Cheese On Focaccia" at bounding box center [277, 134] width 96 height 8
copy span "Chicken & Swiss Cheese On Focaccia"
click at [447, 142] on p "1x" at bounding box center [514, 141] width 175 height 9
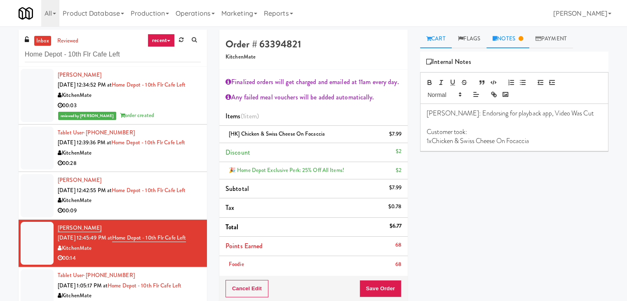
click at [436, 41] on link "Cart" at bounding box center [436, 39] width 32 height 19
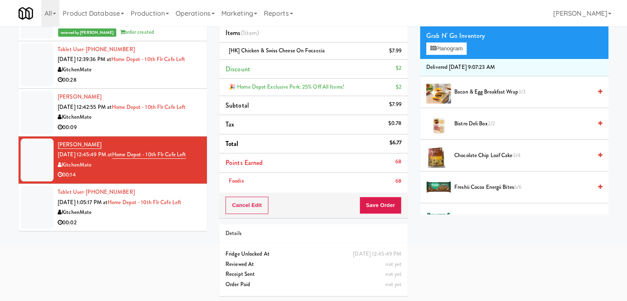
click at [137, 220] on div "00:02" at bounding box center [129, 223] width 143 height 10
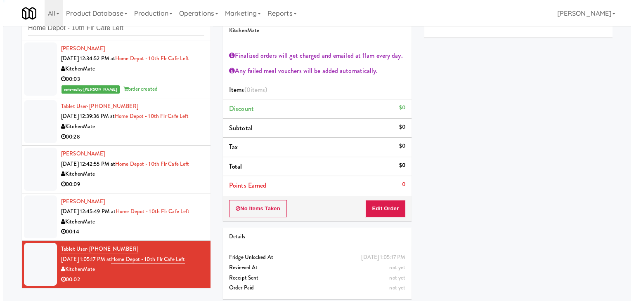
scroll to position [30, 0]
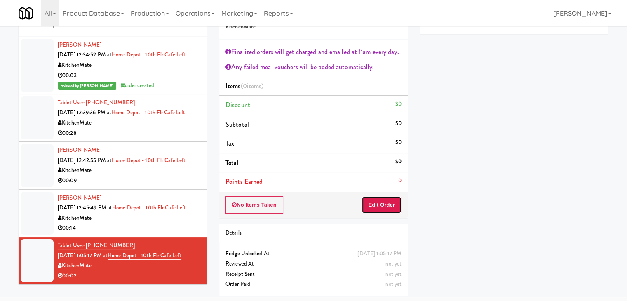
click at [377, 207] on button "Edit Order" at bounding box center [382, 204] width 40 height 17
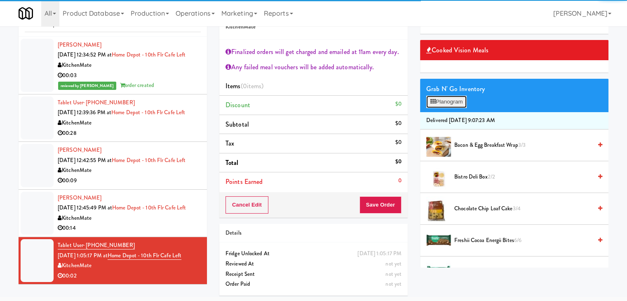
drag, startPoint x: 451, startPoint y: 106, endPoint x: 440, endPoint y: 108, distance: 10.9
click at [451, 106] on button "Planogram" at bounding box center [446, 102] width 40 height 12
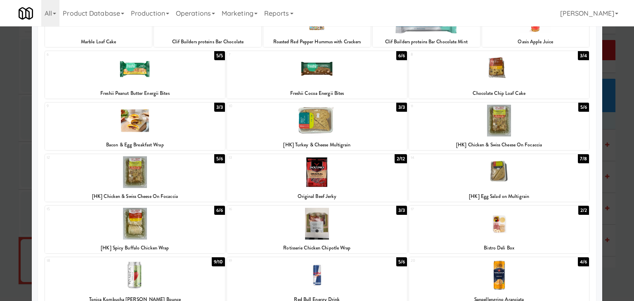
scroll to position [82, 0]
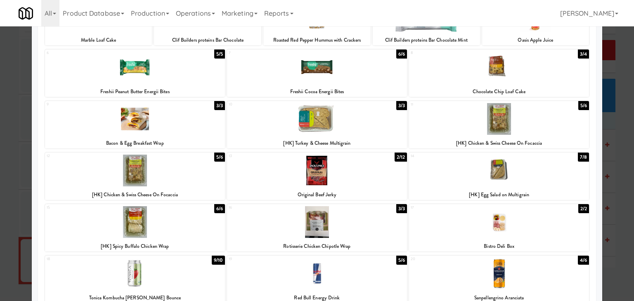
click at [349, 238] on div "16 3/3 Rotisserie Chicken Chipotle Wrap" at bounding box center [317, 227] width 180 height 47
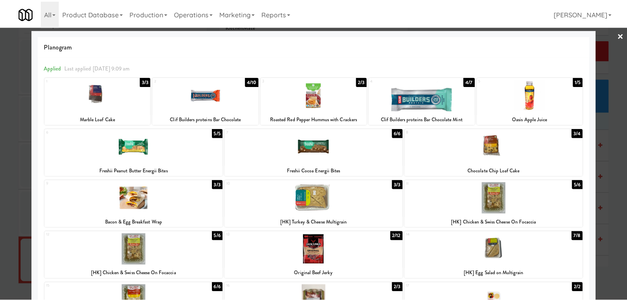
scroll to position [0, 0]
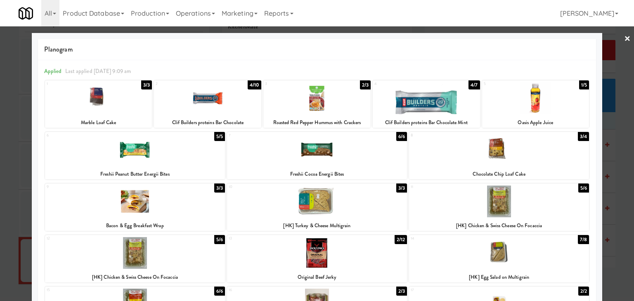
click at [624, 36] on link "×" at bounding box center [627, 39] width 7 height 26
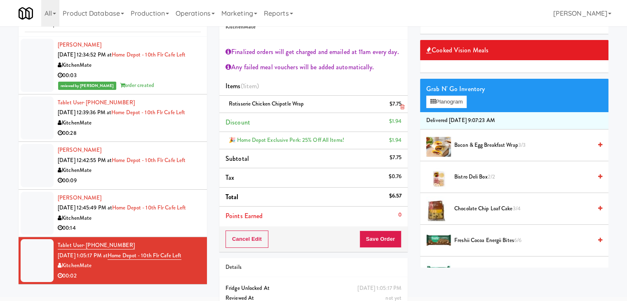
scroll to position [302, 0]
click at [388, 236] on button "Save Order" at bounding box center [381, 239] width 42 height 17
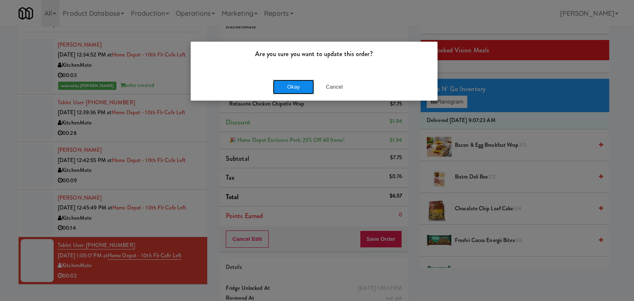
click at [293, 90] on button "Okay" at bounding box center [293, 87] width 41 height 15
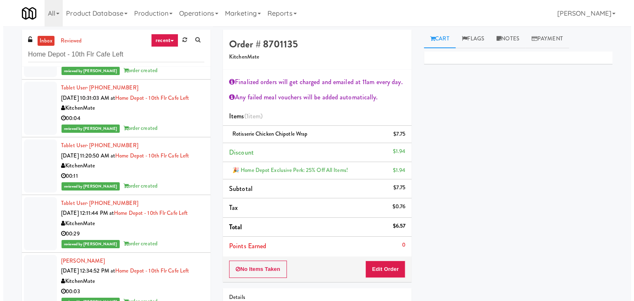
scroll to position [0, 0]
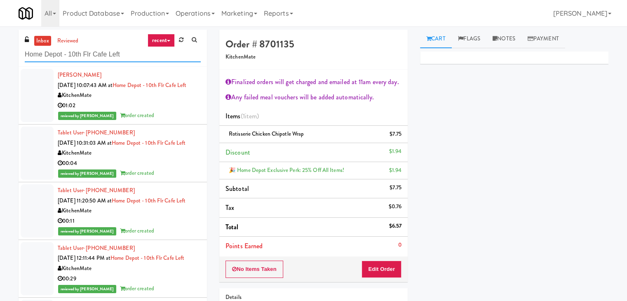
click at [123, 55] on input "Home Depot - 10th Flr Cafe Left" at bounding box center [113, 54] width 176 height 15
paste input "6Fit - Cooler"
type input "6Fit - Cooler"
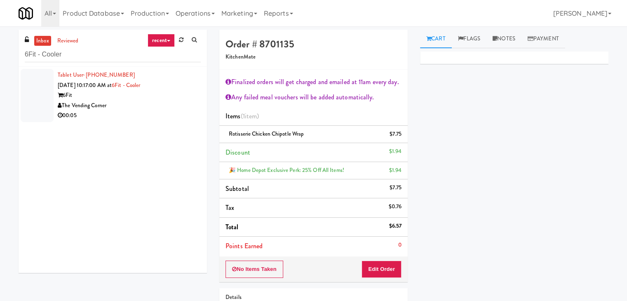
click at [172, 107] on div "The Vending Corner" at bounding box center [129, 106] width 143 height 10
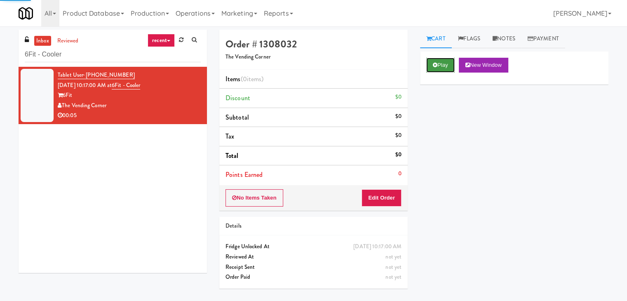
click at [435, 68] on button "Play" at bounding box center [440, 65] width 28 height 15
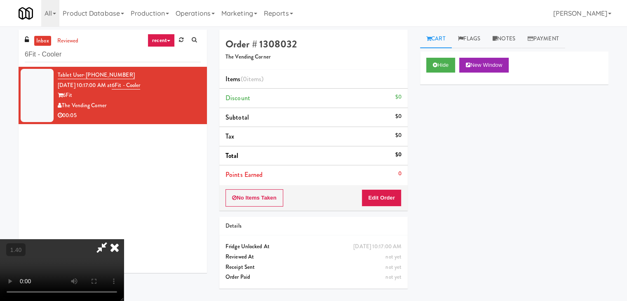
click at [124, 239] on video at bounding box center [62, 270] width 124 height 62
click at [124, 239] on icon at bounding box center [115, 247] width 18 height 16
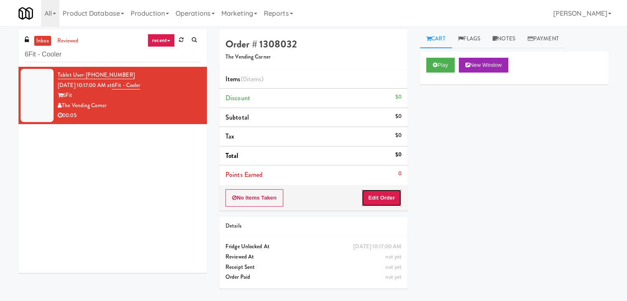
click at [384, 197] on button "Edit Order" at bounding box center [382, 197] width 40 height 17
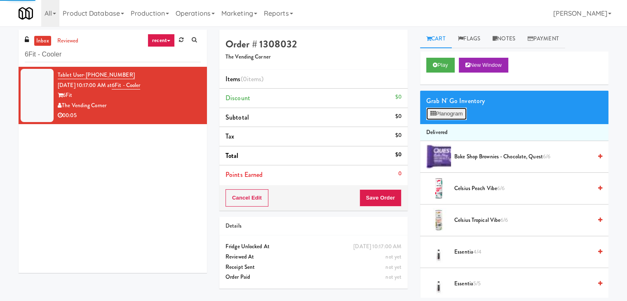
click at [441, 116] on button "Planogram" at bounding box center [446, 114] width 40 height 12
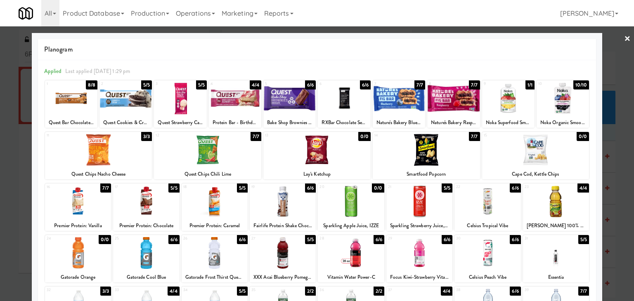
click at [624, 35] on div at bounding box center [317, 150] width 634 height 301
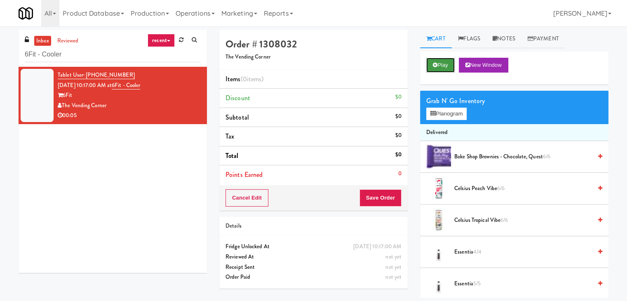
click at [444, 68] on button "Play" at bounding box center [440, 65] width 28 height 15
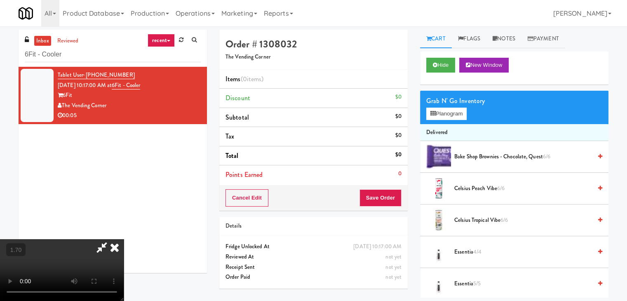
click at [124, 239] on video at bounding box center [62, 270] width 124 height 62
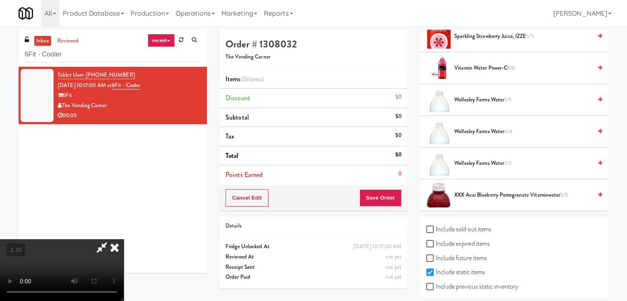
scroll to position [1047, 0]
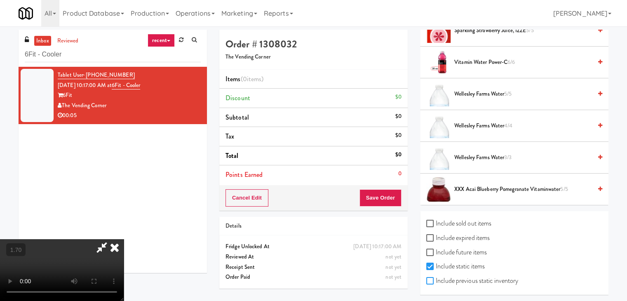
click at [431, 278] on input "Include previous static inventory" at bounding box center [430, 281] width 9 height 7
checkbox input "true"
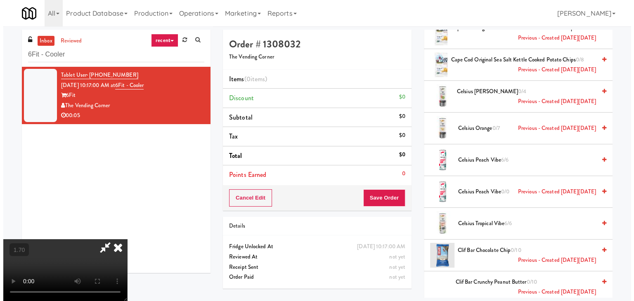
scroll to position [0, 0]
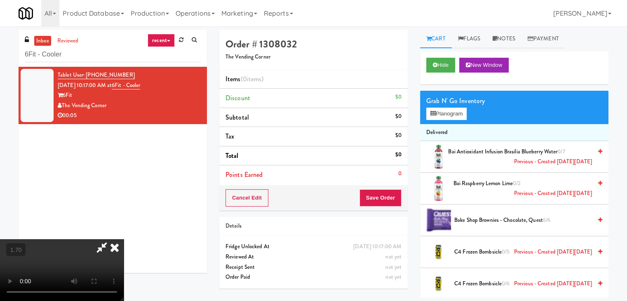
click at [124, 239] on icon at bounding box center [115, 247] width 18 height 16
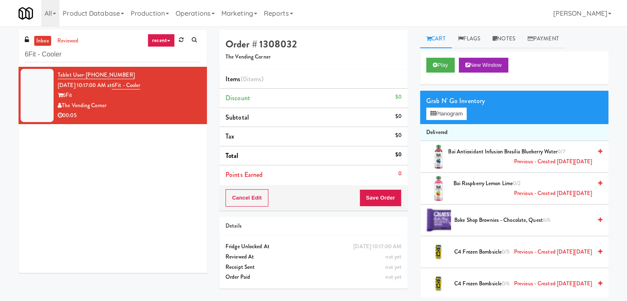
drag, startPoint x: 107, startPoint y: 104, endPoint x: 63, endPoint y: 106, distance: 44.6
click at [63, 106] on div "The Vending Corner" at bounding box center [129, 106] width 143 height 10
copy div "The Vending Corner"
drag, startPoint x: 74, startPoint y: 94, endPoint x: 64, endPoint y: 95, distance: 10.3
click at [64, 95] on div "6Fit" at bounding box center [129, 95] width 143 height 10
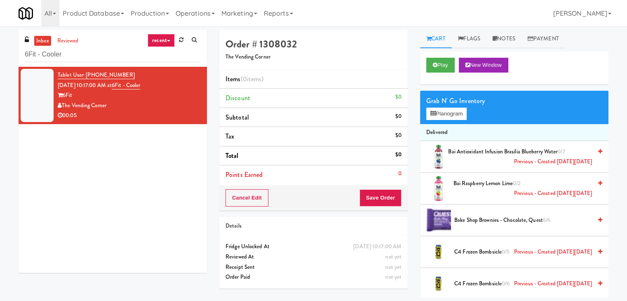
copy div "6Fit"
click at [458, 114] on button "Planogram" at bounding box center [446, 114] width 40 height 12
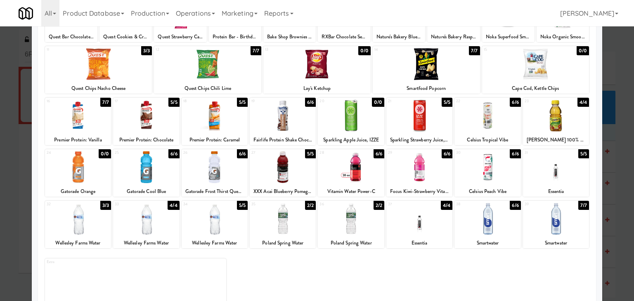
scroll to position [104, 0]
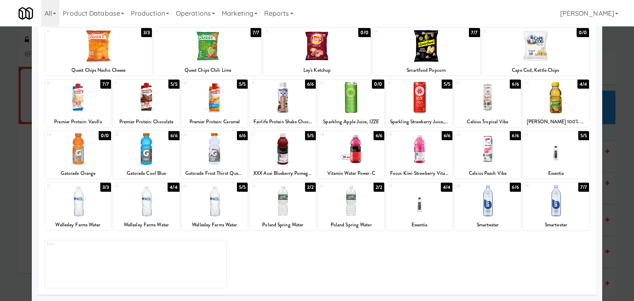
click at [99, 151] on div at bounding box center [78, 149] width 66 height 32
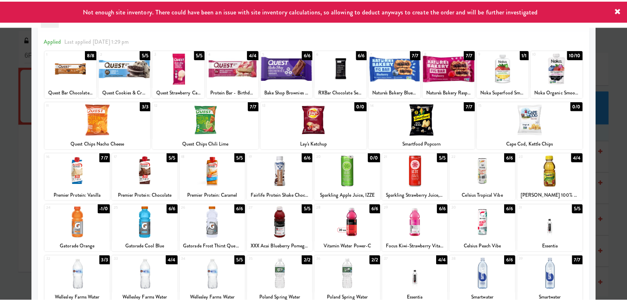
scroll to position [0, 0]
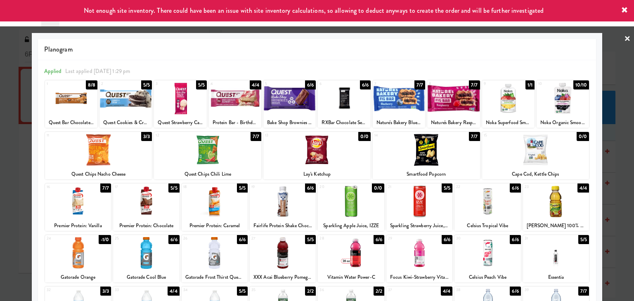
click at [625, 38] on div at bounding box center [317, 150] width 634 height 301
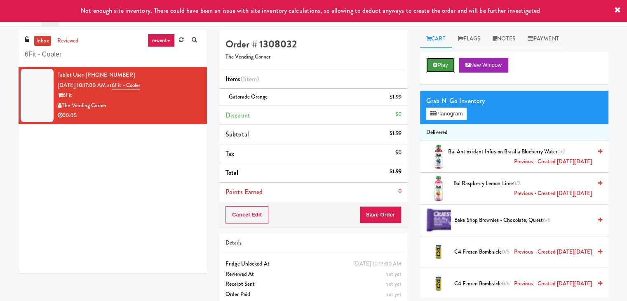
drag, startPoint x: 447, startPoint y: 63, endPoint x: 338, endPoint y: 87, distance: 111.0
click at [446, 63] on button "Play" at bounding box center [440, 65] width 28 height 15
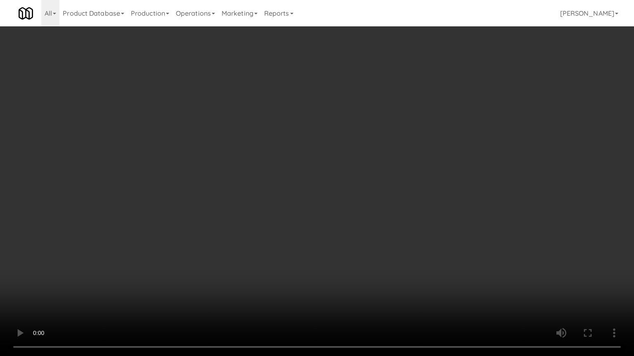
click at [349, 200] on video at bounding box center [317, 178] width 634 height 356
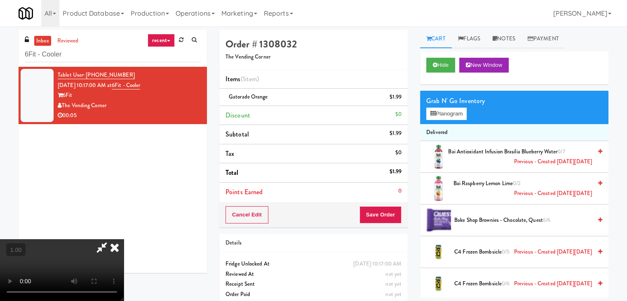
click at [124, 239] on icon at bounding box center [115, 247] width 18 height 16
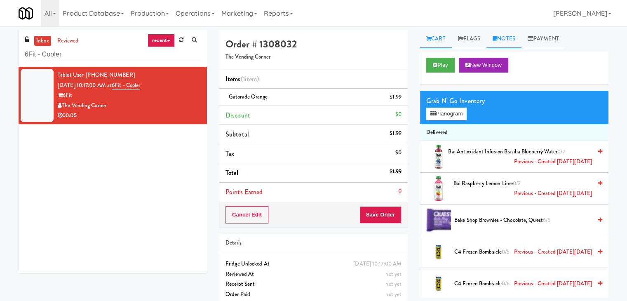
click at [497, 40] on icon at bounding box center [495, 38] width 5 height 5
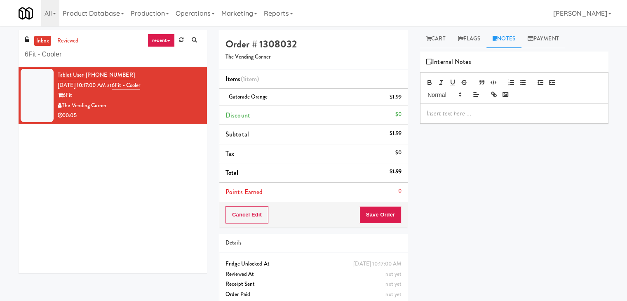
click at [464, 122] on div at bounding box center [515, 113] width 188 height 19
click at [520, 112] on p at bounding box center [514, 113] width 175 height 9
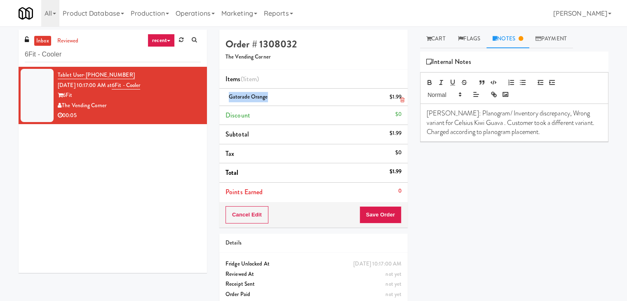
drag, startPoint x: 267, startPoint y: 97, endPoint x: 230, endPoint y: 97, distance: 36.7
click at [230, 97] on span "Gatorade Orange" at bounding box center [248, 97] width 39 height 8
copy span "Gatorade Orange"
drag, startPoint x: 477, startPoint y: 124, endPoint x: 426, endPoint y: 123, distance: 51.2
click at [426, 123] on div "[PERSON_NAME]: Planogram/ Inventory discrepancy, Wrong variant for Celsius Kiwi…" at bounding box center [515, 123] width 188 height 38
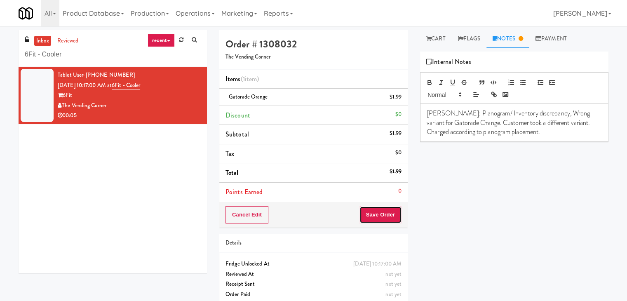
click at [369, 213] on button "Save Order" at bounding box center [381, 214] width 42 height 17
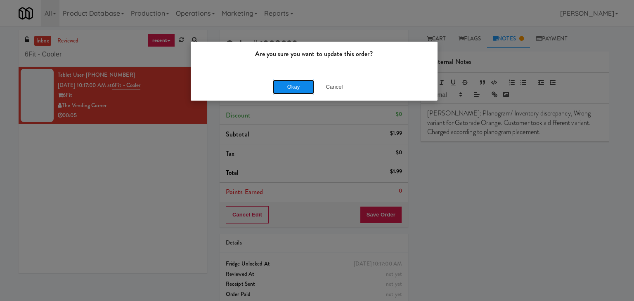
click at [276, 82] on button "Okay" at bounding box center [293, 87] width 41 height 15
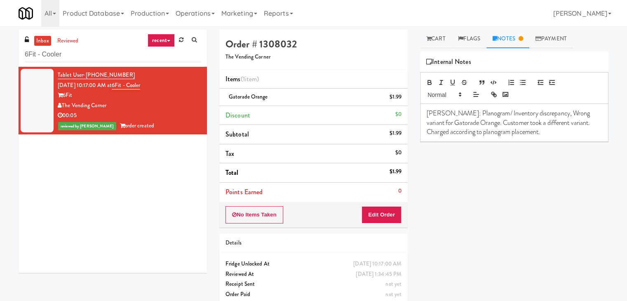
click at [107, 106] on div "The Vending Corner" at bounding box center [129, 106] width 143 height 10
click at [108, 106] on div "The Vending Corner" at bounding box center [129, 106] width 143 height 10
drag, startPoint x: 107, startPoint y: 106, endPoint x: 64, endPoint y: 105, distance: 43.3
click at [64, 105] on div "The Vending Corner" at bounding box center [129, 106] width 143 height 10
copy div "The Vending Corner"
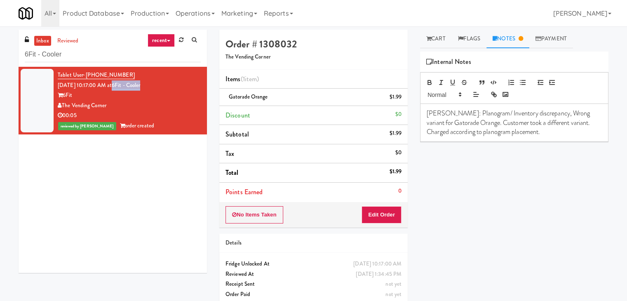
drag, startPoint x: 154, startPoint y: 85, endPoint x: 123, endPoint y: 87, distance: 31.0
click at [123, 87] on div "Tablet User · (857) 231-6350 [DATE] 10:17:00 AM at 6Fit - Cooler 6Fit The Vendi…" at bounding box center [129, 100] width 143 height 61
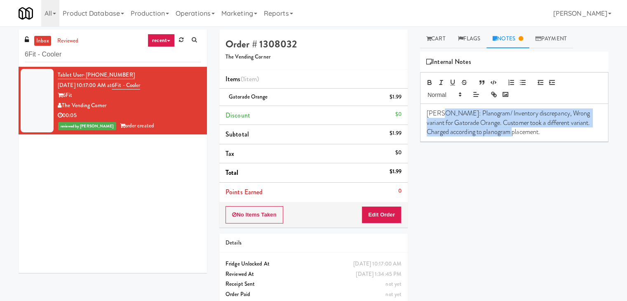
drag, startPoint x: 440, startPoint y: 111, endPoint x: 538, endPoint y: 130, distance: 99.3
click at [538, 130] on p "[PERSON_NAME]: Planogram/ Inventory discrepancy, Wrong variant for Gatorade Ora…" at bounding box center [514, 123] width 175 height 28
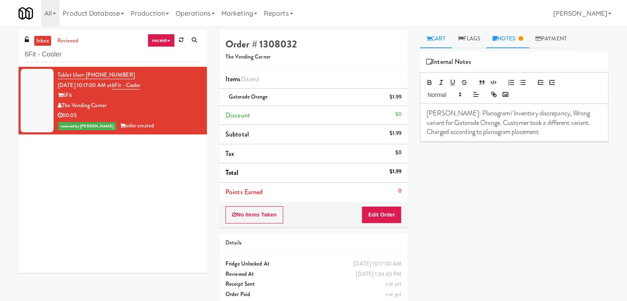
click at [433, 45] on link "Cart" at bounding box center [436, 39] width 32 height 19
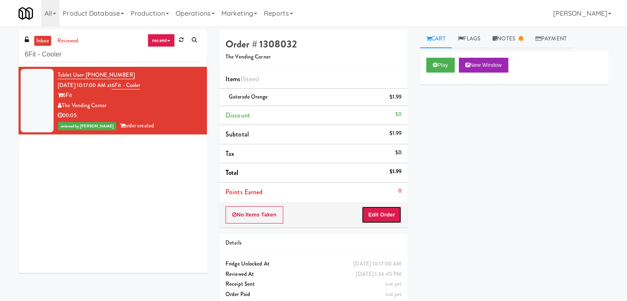
click at [379, 216] on button "Edit Order" at bounding box center [382, 214] width 40 height 17
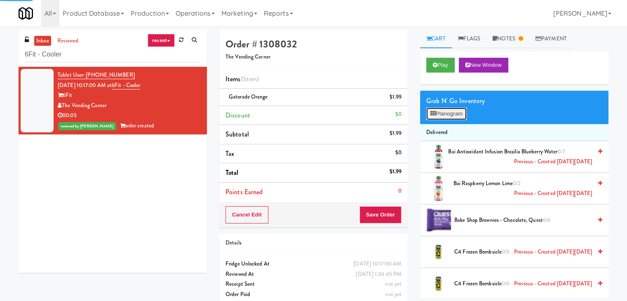
click at [449, 113] on button "Planogram" at bounding box center [446, 114] width 40 height 12
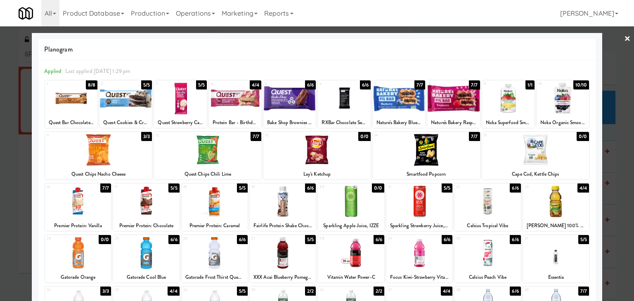
click at [624, 36] on link "×" at bounding box center [627, 39] width 7 height 26
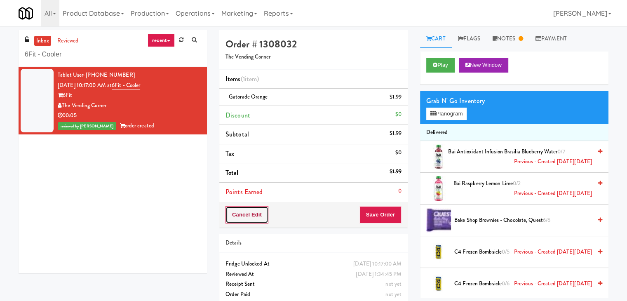
click at [231, 212] on button "Cancel Edit" at bounding box center [247, 214] width 43 height 17
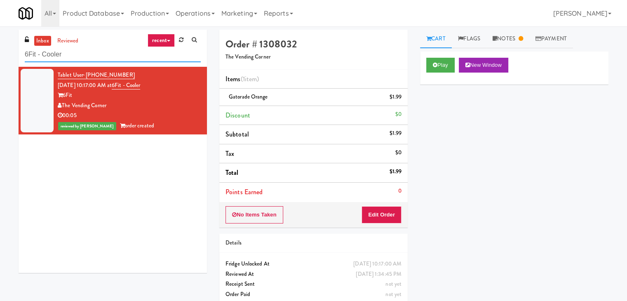
click at [102, 58] on input "6Fit - Cooler" at bounding box center [113, 54] width 176 height 15
paste input "IKEA [GEOGRAPHIC_DATA]"
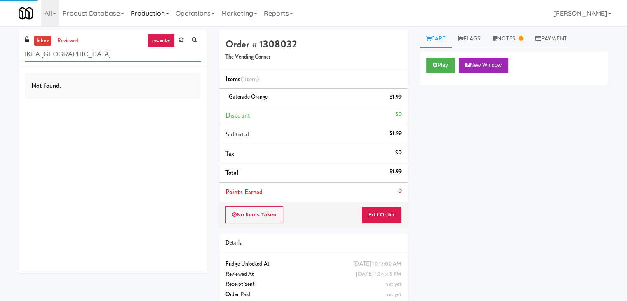
type input "IKEA [GEOGRAPHIC_DATA]"
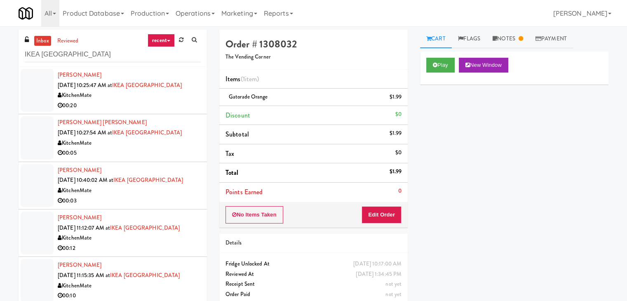
click at [173, 109] on div "00:20" at bounding box center [129, 106] width 143 height 10
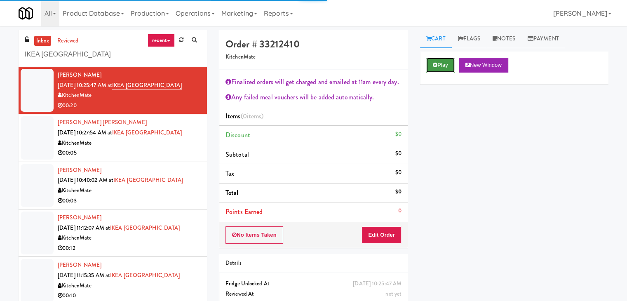
click at [437, 64] on icon at bounding box center [435, 64] width 5 height 5
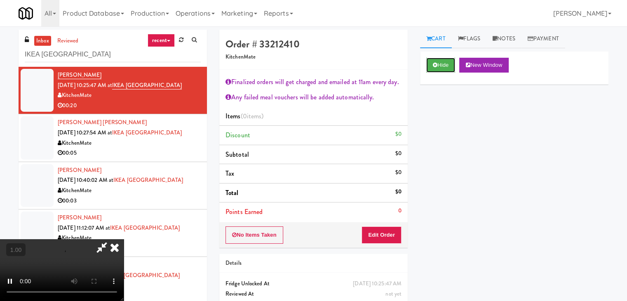
scroll to position [142, 0]
click at [124, 239] on video at bounding box center [62, 270] width 124 height 62
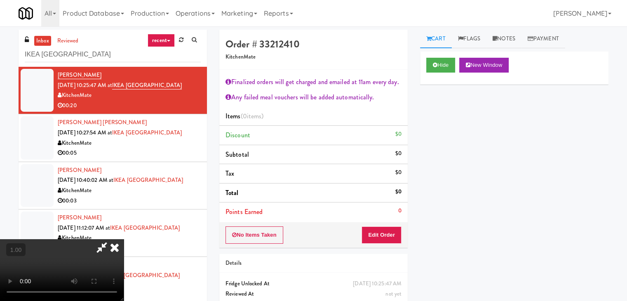
click at [124, 239] on video at bounding box center [62, 270] width 124 height 62
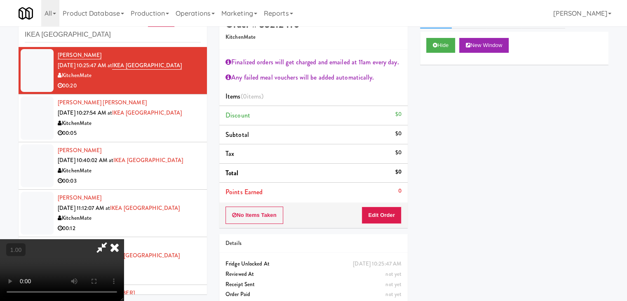
scroll to position [30, 0]
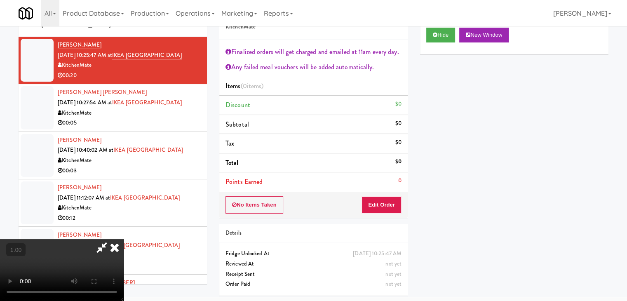
click at [124, 239] on video at bounding box center [62, 270] width 124 height 62
click at [124, 239] on icon at bounding box center [115, 247] width 18 height 16
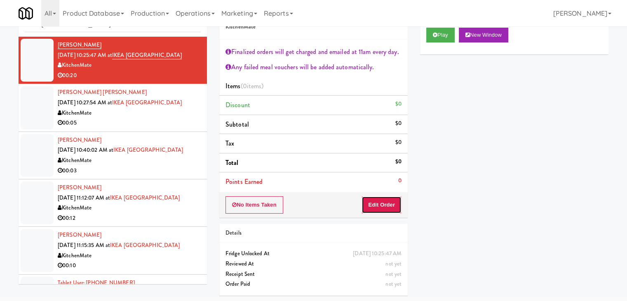
click at [378, 197] on button "Edit Order" at bounding box center [382, 204] width 40 height 17
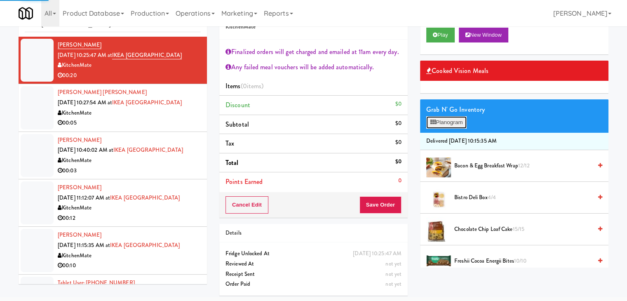
click at [448, 118] on button "Planogram" at bounding box center [446, 122] width 40 height 12
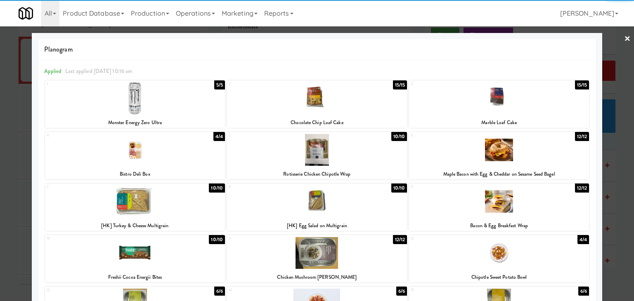
click at [499, 153] on div at bounding box center [499, 150] width 180 height 32
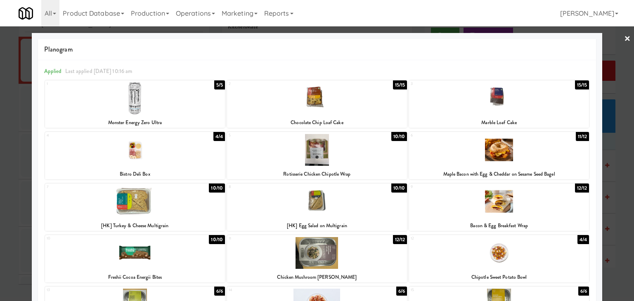
click at [624, 39] on link "×" at bounding box center [627, 39] width 7 height 26
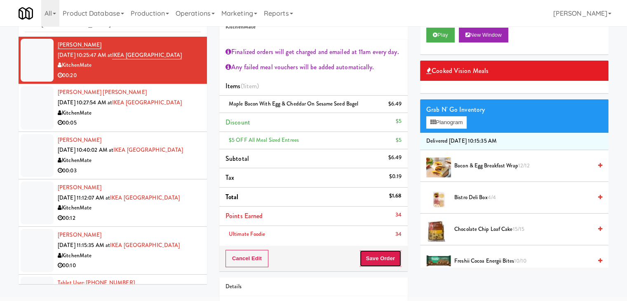
click at [386, 255] on button "Save Order" at bounding box center [381, 258] width 42 height 17
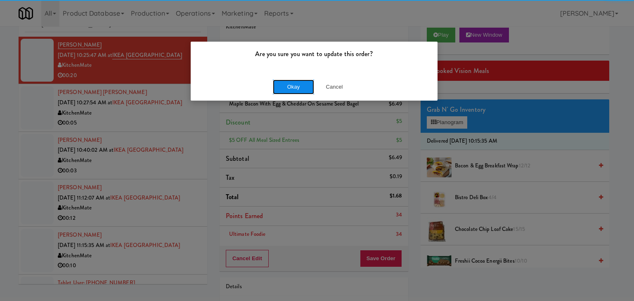
click at [297, 93] on button "Okay" at bounding box center [293, 87] width 41 height 15
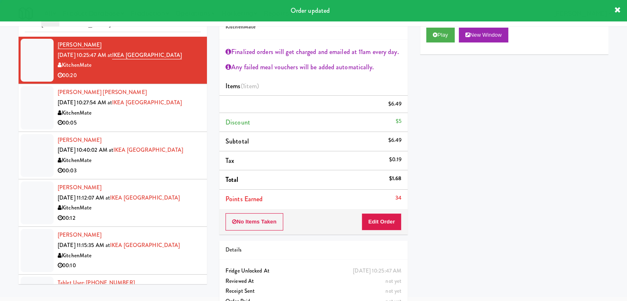
click at [137, 121] on div "00:05" at bounding box center [129, 123] width 143 height 10
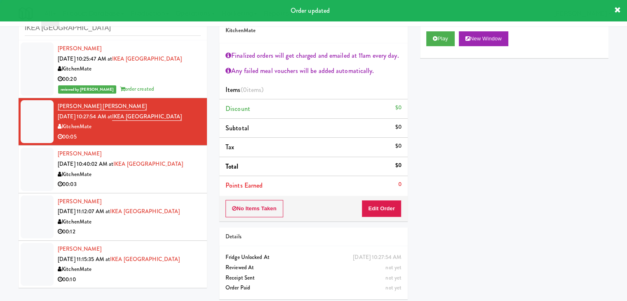
scroll to position [30, 0]
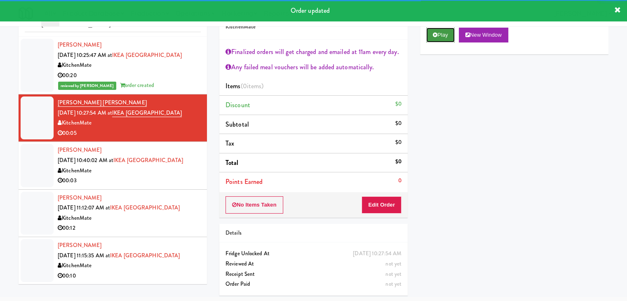
click at [437, 36] on icon at bounding box center [435, 34] width 5 height 5
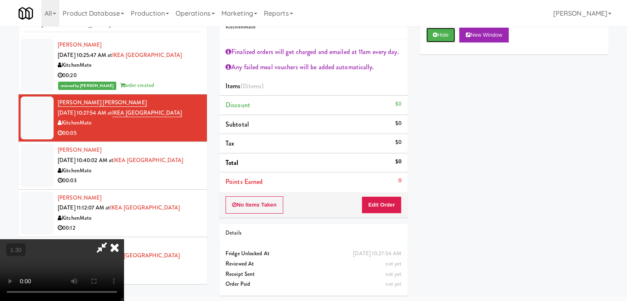
scroll to position [142, 0]
click at [124, 239] on video at bounding box center [62, 270] width 124 height 62
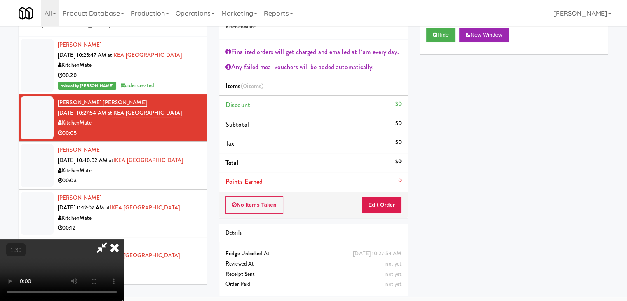
scroll to position [0, 0]
click at [124, 239] on icon at bounding box center [115, 247] width 18 height 16
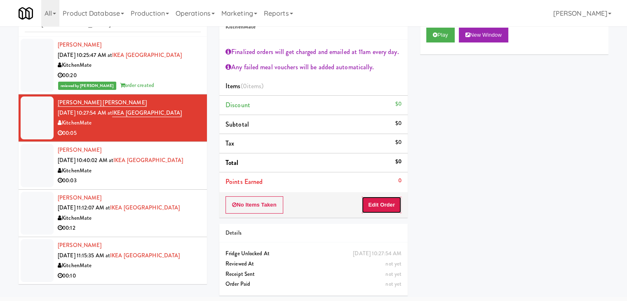
click at [390, 205] on button "Edit Order" at bounding box center [382, 204] width 40 height 17
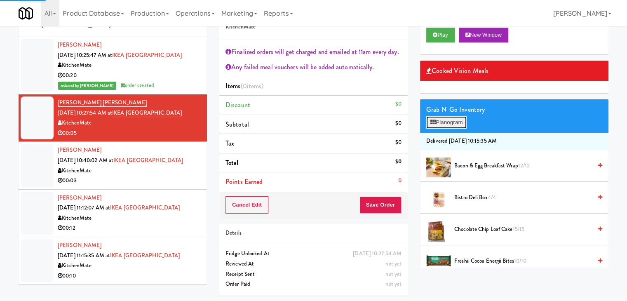
click at [460, 117] on button "Planogram" at bounding box center [446, 122] width 40 height 12
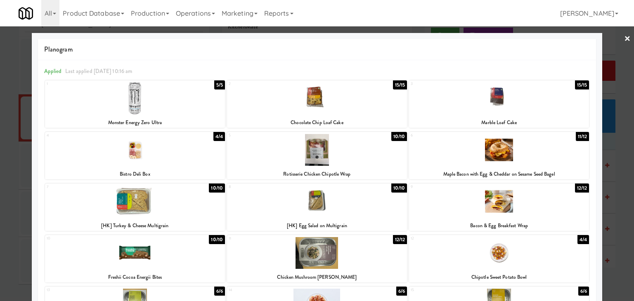
click at [472, 151] on div at bounding box center [499, 150] width 180 height 32
click at [624, 41] on link "×" at bounding box center [627, 39] width 7 height 26
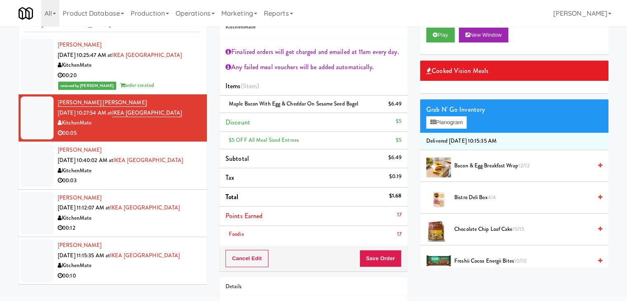
click at [441, 42] on div "Play New Window" at bounding box center [514, 37] width 188 height 33
click at [440, 37] on button "Play" at bounding box center [440, 35] width 28 height 15
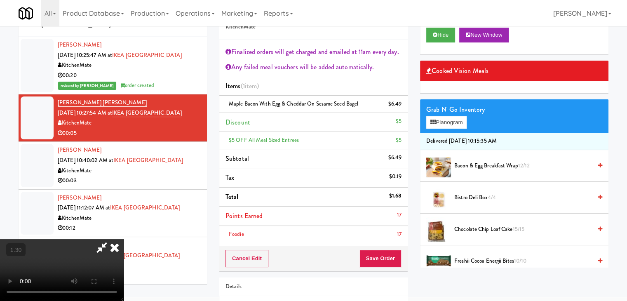
click at [124, 239] on icon at bounding box center [115, 247] width 18 height 16
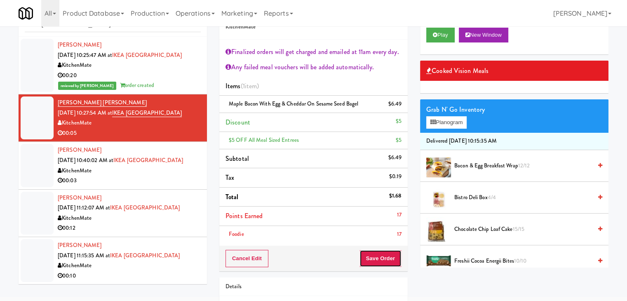
click at [386, 258] on button "Save Order" at bounding box center [381, 258] width 42 height 17
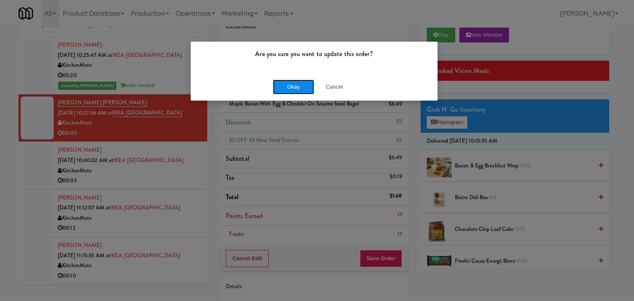
click at [291, 88] on button "Okay" at bounding box center [293, 87] width 41 height 15
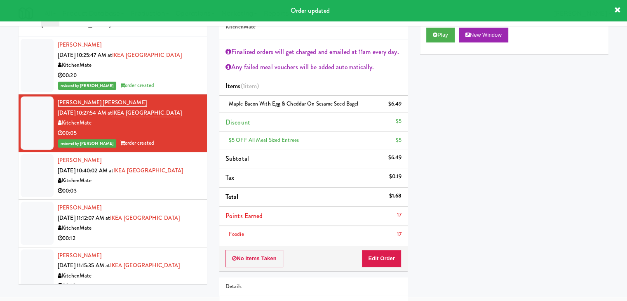
click at [151, 198] on li "[PERSON_NAME] [DATE] 10:40:02 AM at [GEOGRAPHIC_DATA] KitchenMate 00:03" at bounding box center [113, 175] width 188 height 47
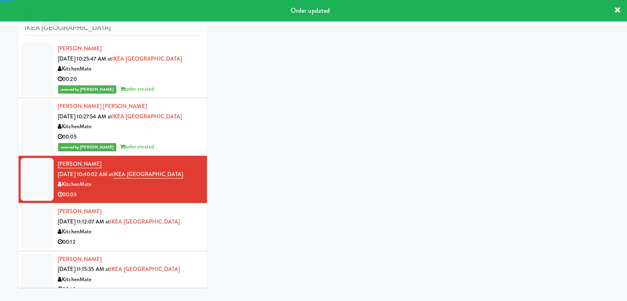
scroll to position [30, 0]
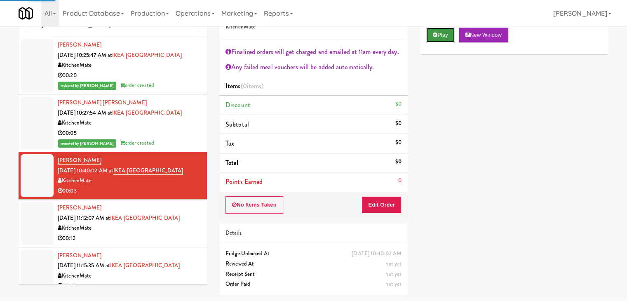
click at [437, 33] on button "Play" at bounding box center [440, 35] width 28 height 15
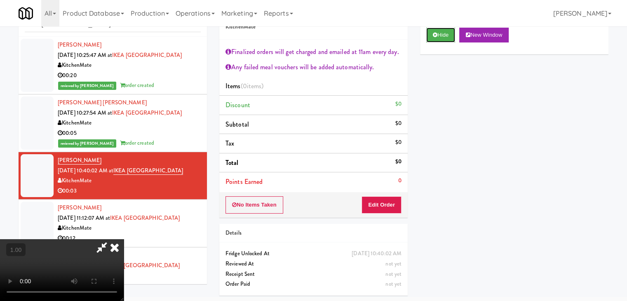
scroll to position [142, 0]
click at [124, 239] on video at bounding box center [62, 270] width 124 height 62
click at [124, 239] on icon at bounding box center [115, 247] width 18 height 16
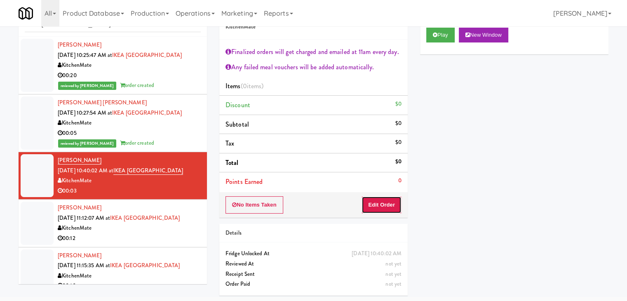
drag, startPoint x: 395, startPoint y: 199, endPoint x: 404, endPoint y: 187, distance: 15.3
click at [395, 200] on button "Edit Order" at bounding box center [382, 204] width 40 height 17
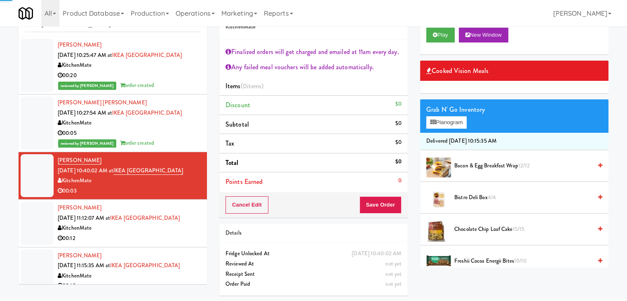
click at [452, 115] on div "Grab N' Go Inventory" at bounding box center [514, 110] width 176 height 12
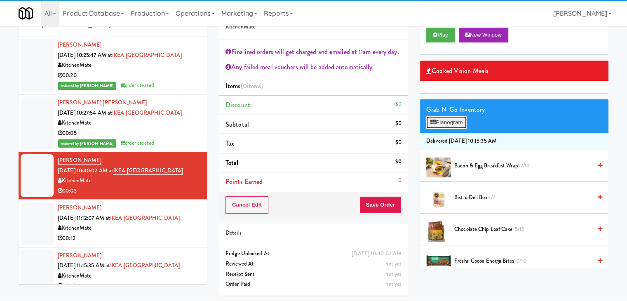
click at [453, 126] on button "Planogram" at bounding box center [446, 122] width 40 height 12
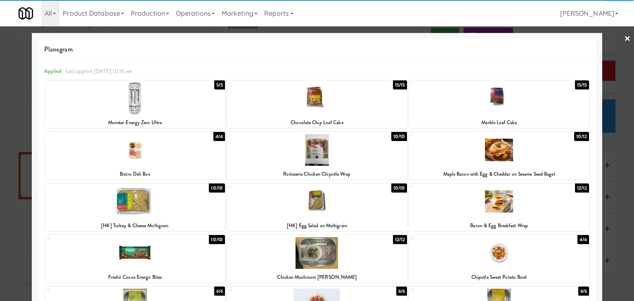
click at [321, 213] on div at bounding box center [317, 202] width 180 height 32
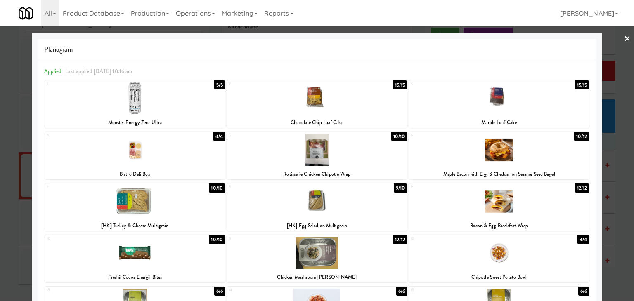
click at [624, 38] on link "×" at bounding box center [627, 39] width 7 height 26
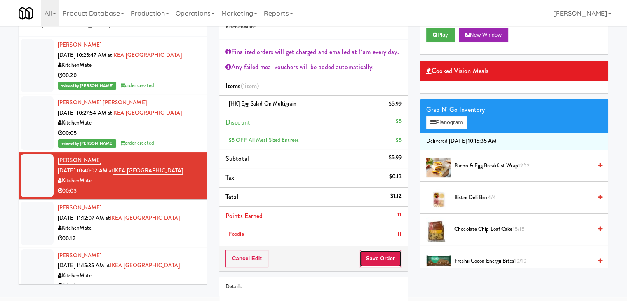
click at [379, 259] on button "Save Order" at bounding box center [381, 258] width 42 height 17
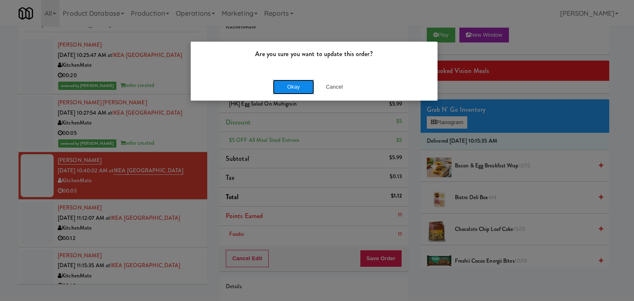
click at [297, 89] on button "Okay" at bounding box center [293, 87] width 41 height 15
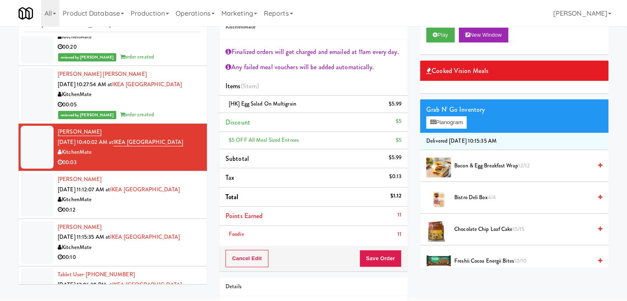
scroll to position [82, 0]
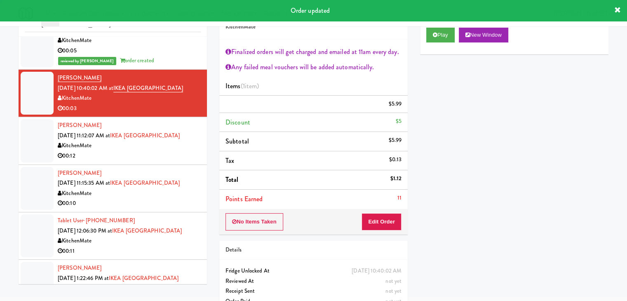
click at [144, 163] on li "[PERSON_NAME] [DATE] 11:12:07 AM at [GEOGRAPHIC_DATA] KitchenMate 00:12" at bounding box center [113, 140] width 188 height 47
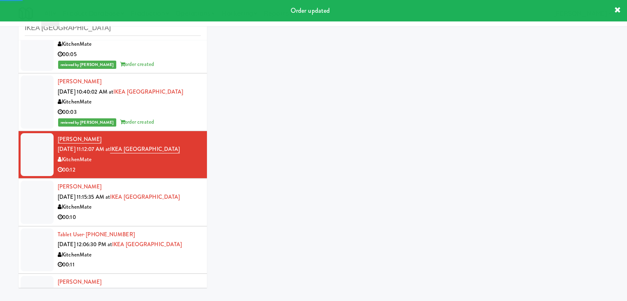
scroll to position [30, 0]
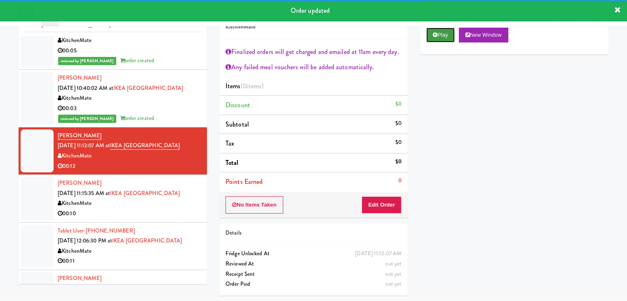
click at [439, 34] on button "Play" at bounding box center [440, 35] width 28 height 15
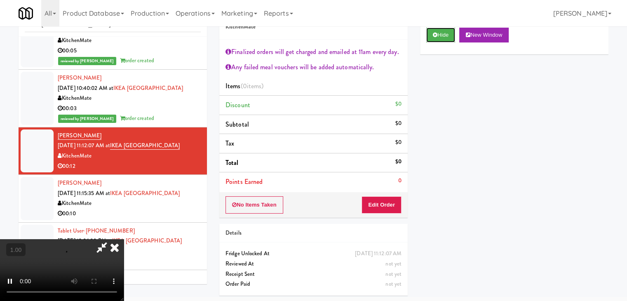
scroll to position [0, 0]
click at [124, 239] on icon at bounding box center [115, 247] width 18 height 16
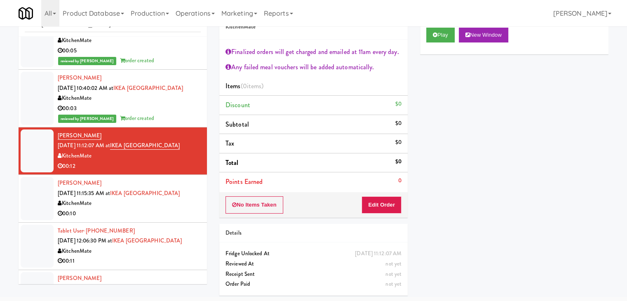
click at [383, 213] on div "No Items Taken Edit Order" at bounding box center [313, 205] width 188 height 26
click at [390, 205] on button "Edit Order" at bounding box center [382, 204] width 40 height 17
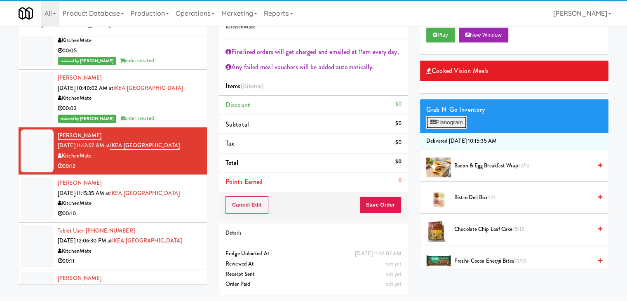
click at [459, 121] on button "Planogram" at bounding box center [446, 122] width 40 height 12
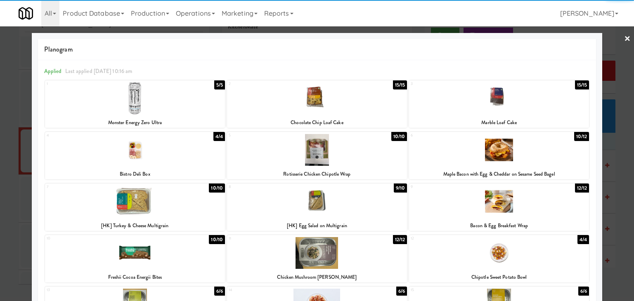
click at [477, 106] on div at bounding box center [499, 98] width 180 height 32
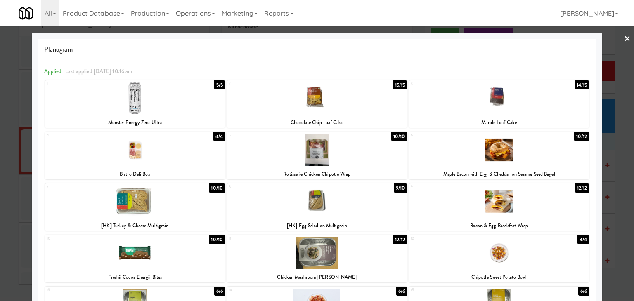
click at [624, 35] on link "×" at bounding box center [627, 39] width 7 height 26
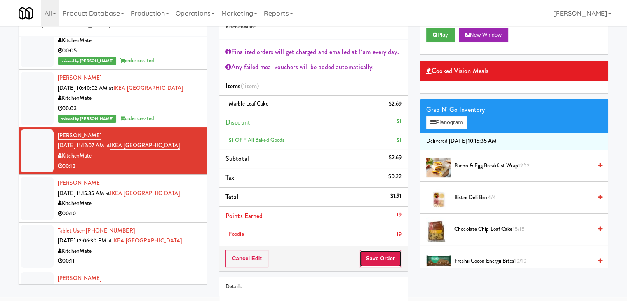
click at [379, 254] on button "Save Order" at bounding box center [381, 258] width 42 height 17
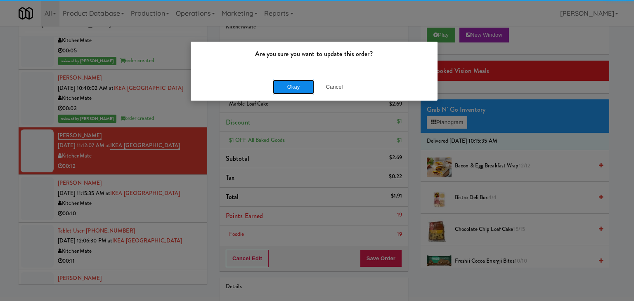
click at [303, 88] on button "Okay" at bounding box center [293, 87] width 41 height 15
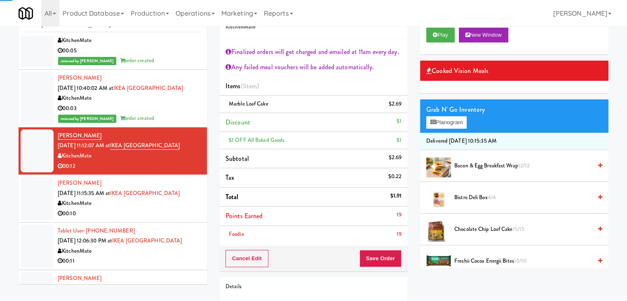
scroll to position [165, 0]
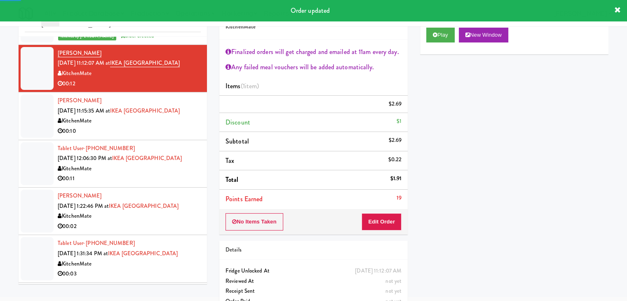
click at [163, 130] on div "00:10" at bounding box center [129, 131] width 143 height 10
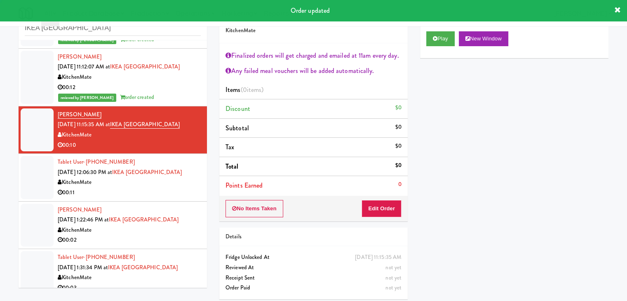
scroll to position [30, 0]
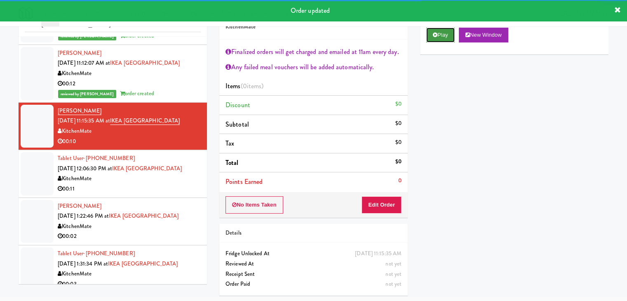
click at [442, 36] on button "Play" at bounding box center [440, 35] width 28 height 15
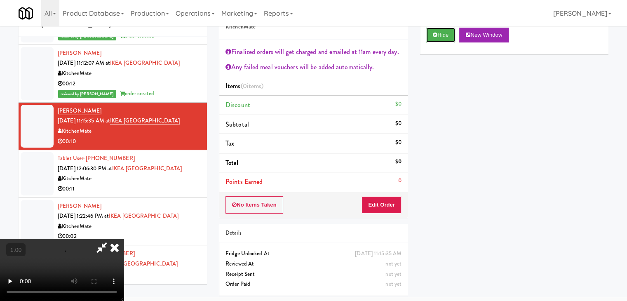
scroll to position [0, 0]
drag, startPoint x: 362, startPoint y: 31, endPoint x: 377, endPoint y: 161, distance: 130.9
click at [124, 239] on icon at bounding box center [115, 247] width 18 height 16
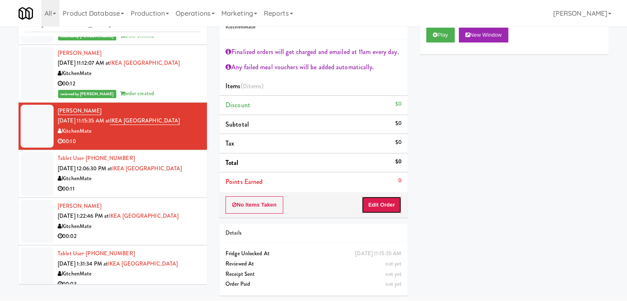
click at [381, 208] on button "Edit Order" at bounding box center [382, 204] width 40 height 17
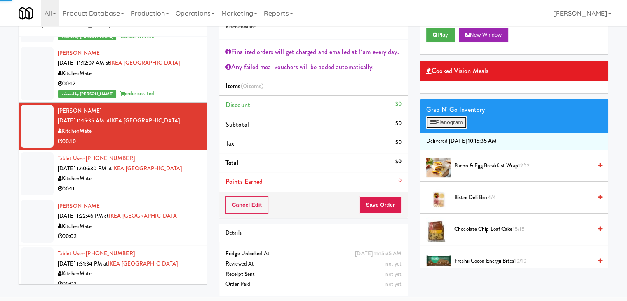
click at [450, 118] on button "Planogram" at bounding box center [446, 122] width 40 height 12
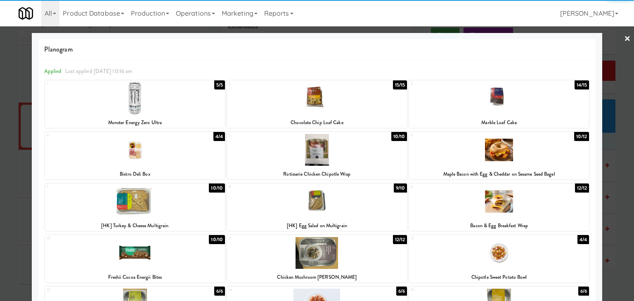
click at [347, 152] on div at bounding box center [317, 150] width 180 height 32
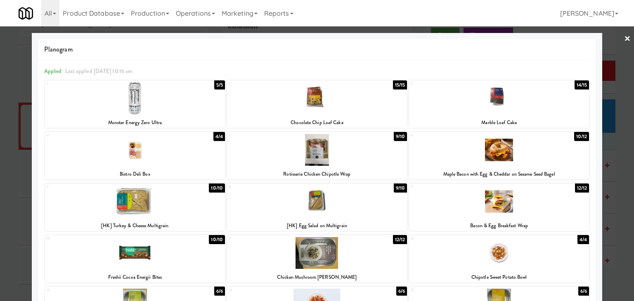
click at [624, 36] on link "×" at bounding box center [627, 39] width 7 height 26
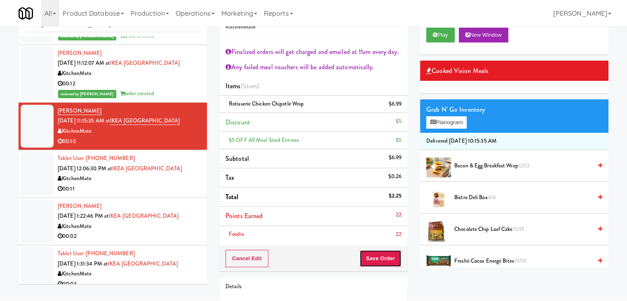
click at [384, 256] on button "Save Order" at bounding box center [381, 258] width 42 height 17
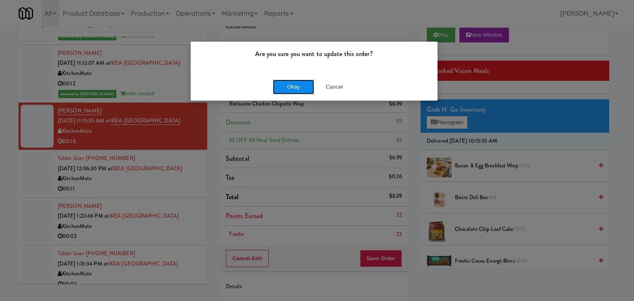
click at [300, 83] on button "Okay" at bounding box center [293, 87] width 41 height 15
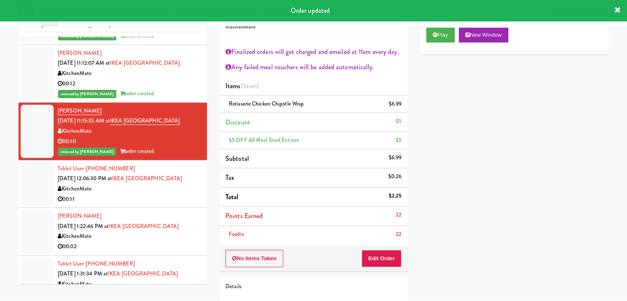
drag, startPoint x: 141, startPoint y: 198, endPoint x: 138, endPoint y: 195, distance: 4.4
click at [141, 198] on div "00:11" at bounding box center [129, 199] width 143 height 10
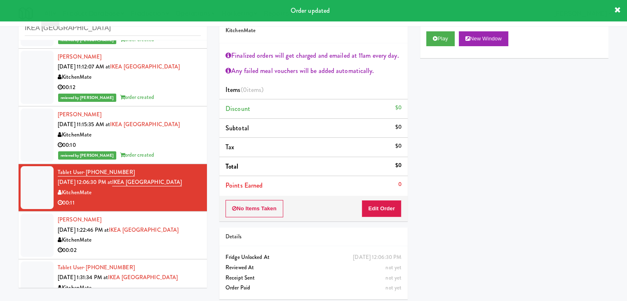
scroll to position [30, 0]
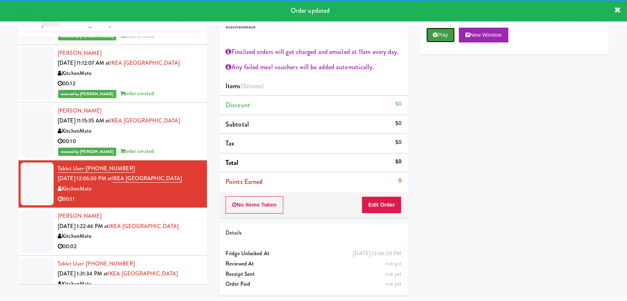
click at [436, 38] on button "Play" at bounding box center [440, 35] width 28 height 15
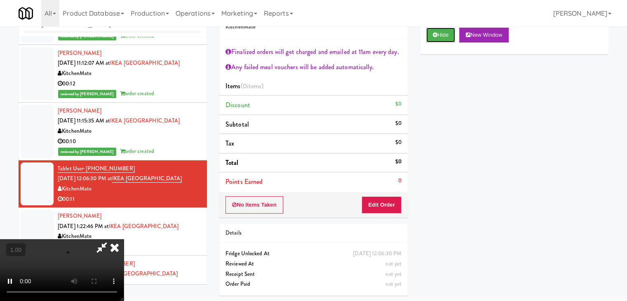
scroll to position [142, 0]
click at [124, 239] on video at bounding box center [62, 270] width 124 height 62
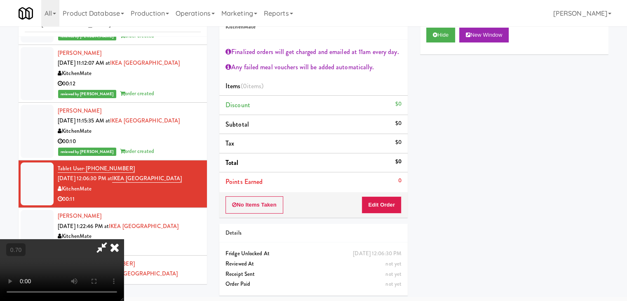
click at [124, 239] on video at bounding box center [62, 270] width 124 height 62
click at [124, 239] on icon at bounding box center [115, 247] width 18 height 16
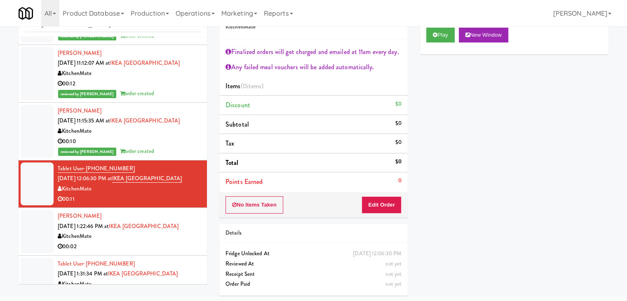
click at [388, 191] on div "Order # 3653301 KitchenMate Finalized orders will get charged and emailed at 11…" at bounding box center [313, 109] width 188 height 218
click at [387, 202] on button "Edit Order" at bounding box center [382, 204] width 40 height 17
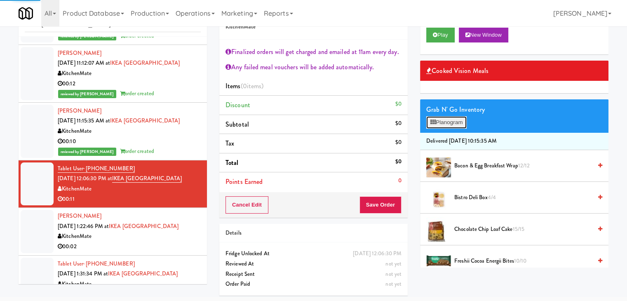
click at [448, 118] on button "Planogram" at bounding box center [446, 122] width 40 height 12
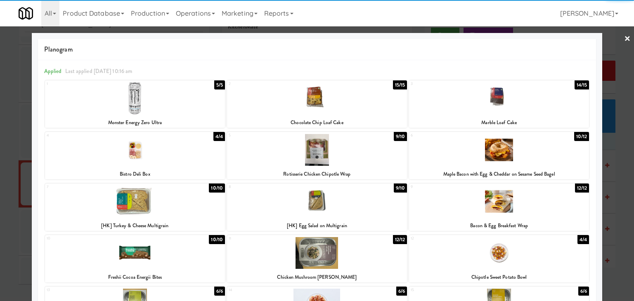
scroll to position [41, 0]
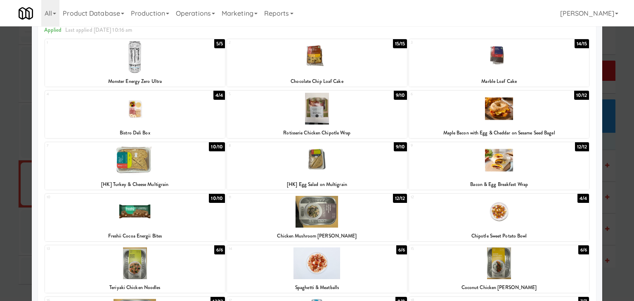
click at [181, 218] on div at bounding box center [135, 212] width 180 height 32
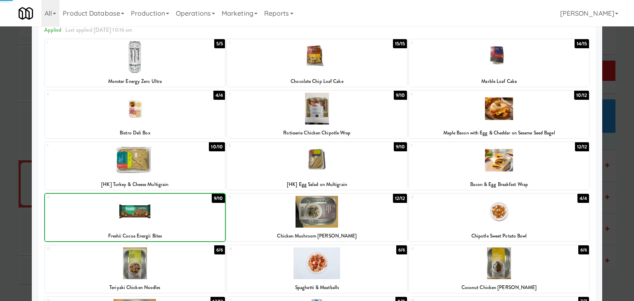
click at [181, 218] on div at bounding box center [135, 212] width 180 height 32
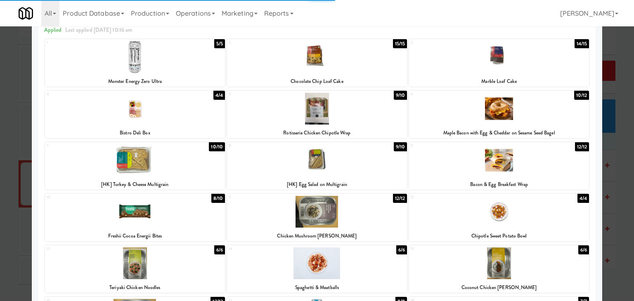
click at [192, 160] on div at bounding box center [135, 160] width 180 height 32
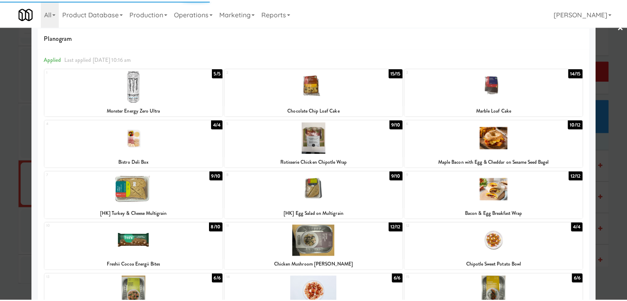
scroll to position [0, 0]
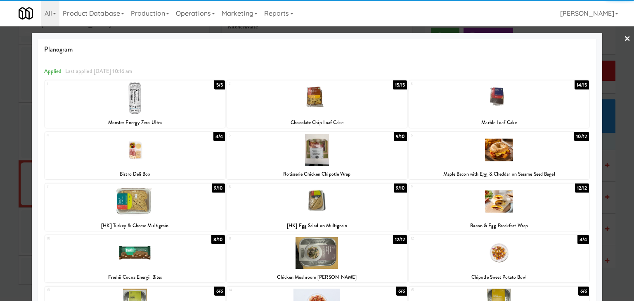
click at [624, 37] on link "×" at bounding box center [627, 39] width 7 height 26
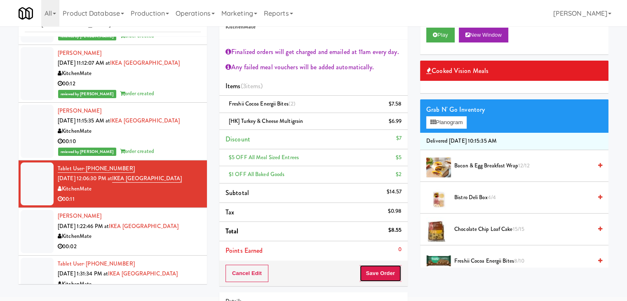
drag, startPoint x: 377, startPoint y: 266, endPoint x: 376, endPoint y: 270, distance: 4.1
click at [376, 270] on button "Save Order" at bounding box center [381, 273] width 42 height 17
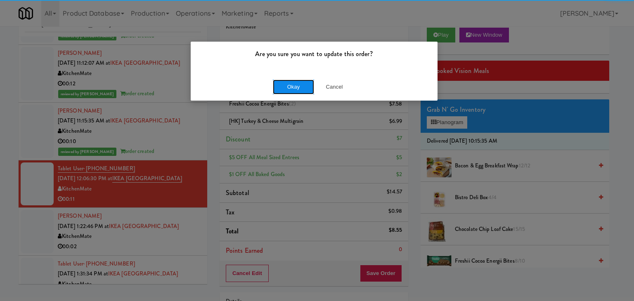
click at [292, 81] on button "Okay" at bounding box center [293, 87] width 41 height 15
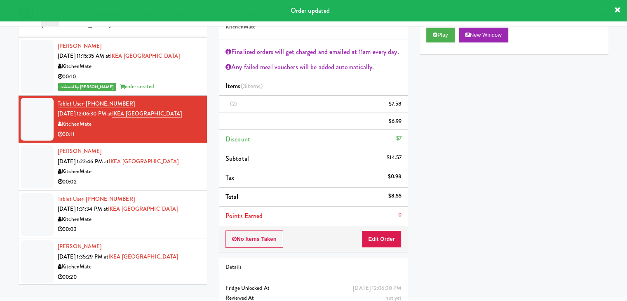
scroll to position [231, 0]
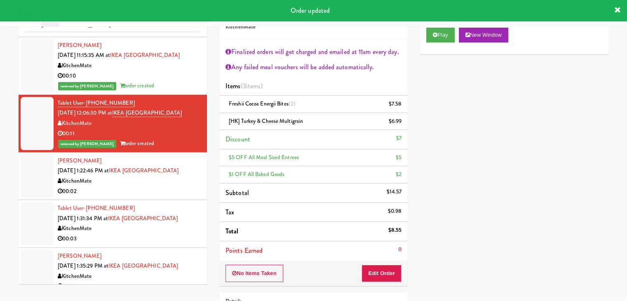
click at [163, 177] on div "KitchenMate" at bounding box center [129, 181] width 143 height 10
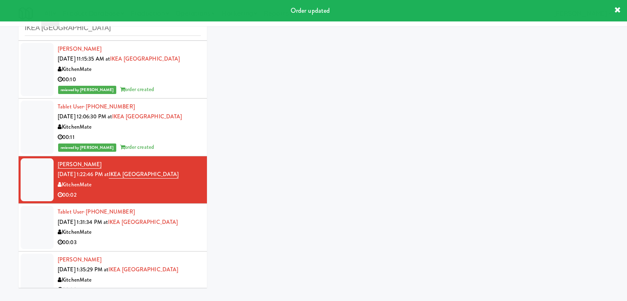
scroll to position [30, 0]
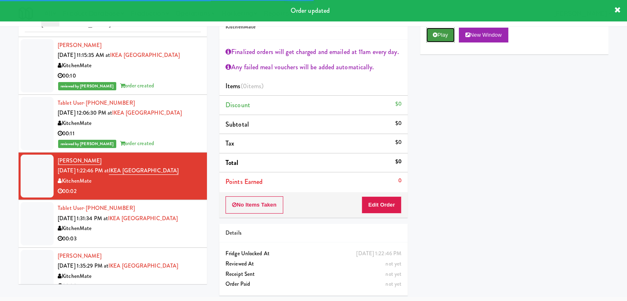
click at [433, 31] on button "Play" at bounding box center [440, 35] width 28 height 15
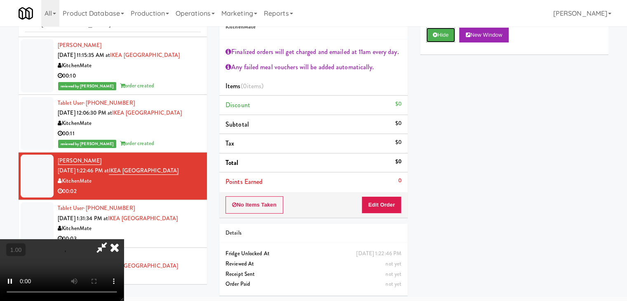
scroll to position [124, 0]
click at [124, 239] on video at bounding box center [62, 270] width 124 height 62
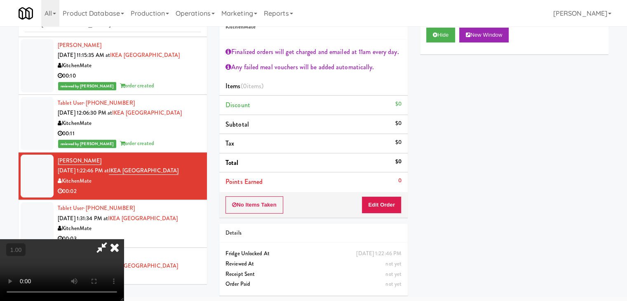
click at [124, 239] on video at bounding box center [62, 270] width 124 height 62
click at [124, 239] on icon at bounding box center [115, 247] width 18 height 16
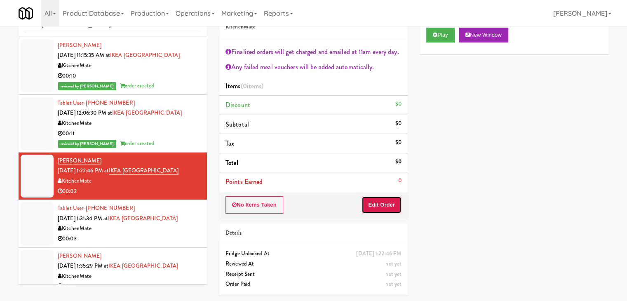
click at [368, 207] on button "Edit Order" at bounding box center [382, 204] width 40 height 17
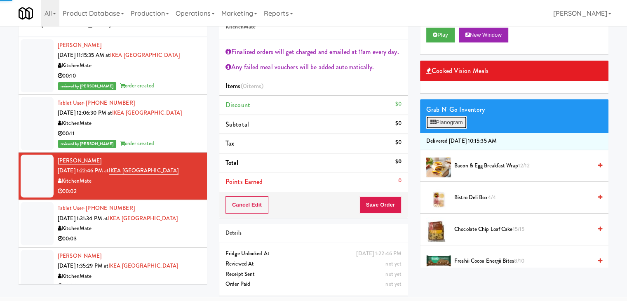
click at [437, 126] on button "Planogram" at bounding box center [446, 122] width 40 height 12
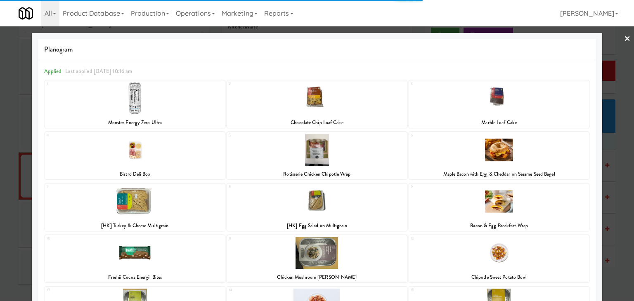
scroll to position [82, 0]
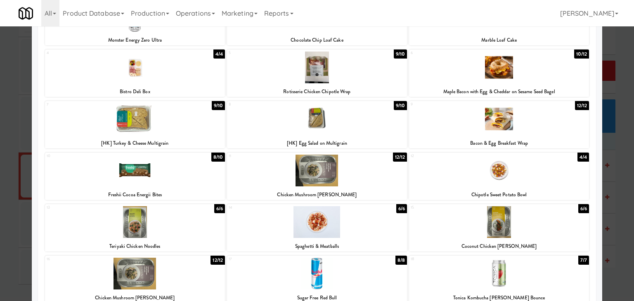
click at [174, 175] on div at bounding box center [135, 171] width 180 height 32
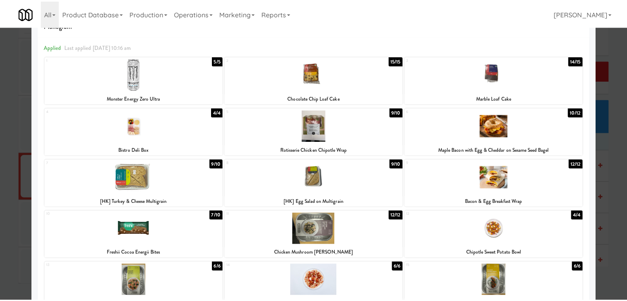
scroll to position [0, 0]
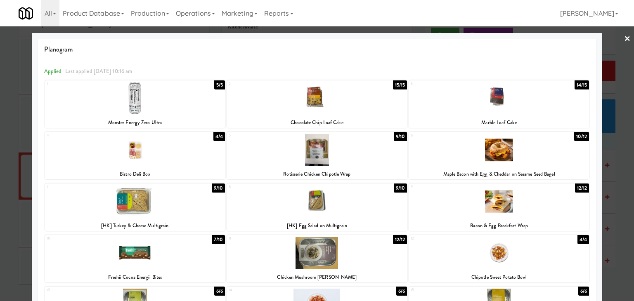
click at [624, 38] on link "×" at bounding box center [627, 39] width 7 height 26
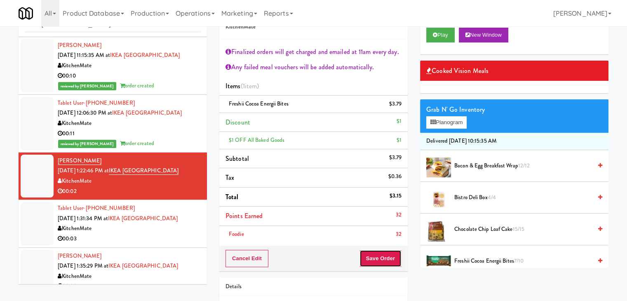
click at [383, 258] on button "Save Order" at bounding box center [381, 258] width 42 height 17
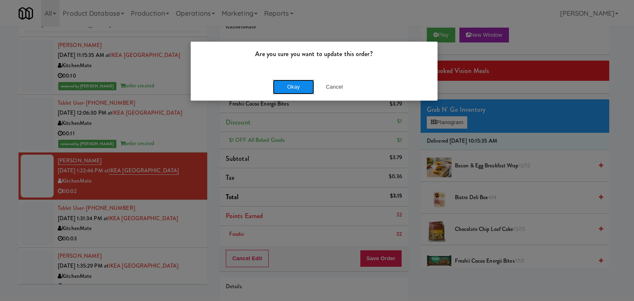
click at [291, 90] on button "Okay" at bounding box center [293, 87] width 41 height 15
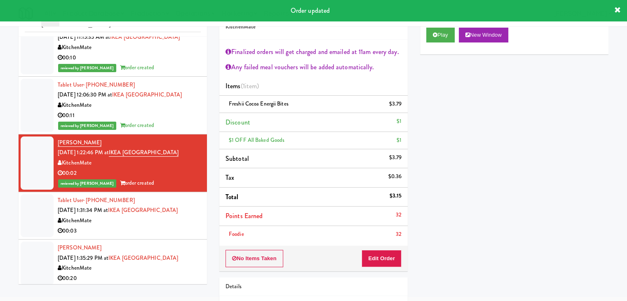
scroll to position [251, 0]
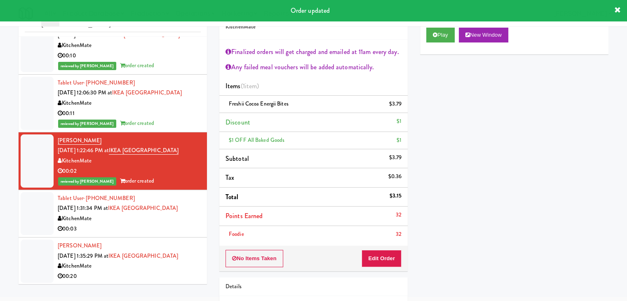
click at [171, 231] on div "00:03" at bounding box center [129, 229] width 143 height 10
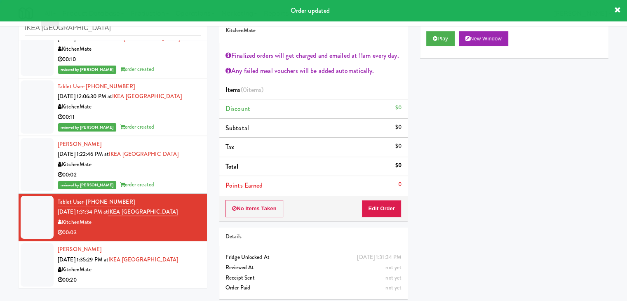
scroll to position [30, 0]
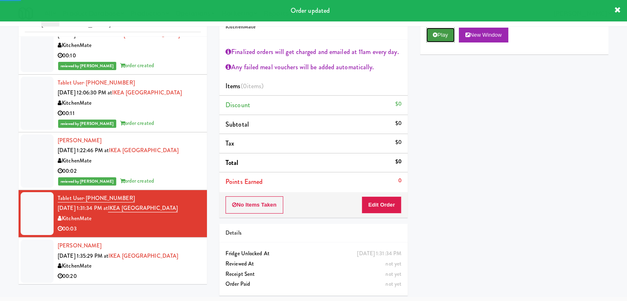
click at [440, 37] on button "Play" at bounding box center [440, 35] width 28 height 15
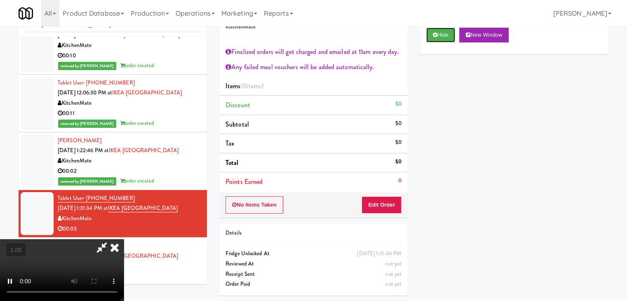
scroll to position [142, 0]
click at [124, 239] on video at bounding box center [62, 270] width 124 height 62
click at [124, 239] on icon at bounding box center [115, 247] width 18 height 16
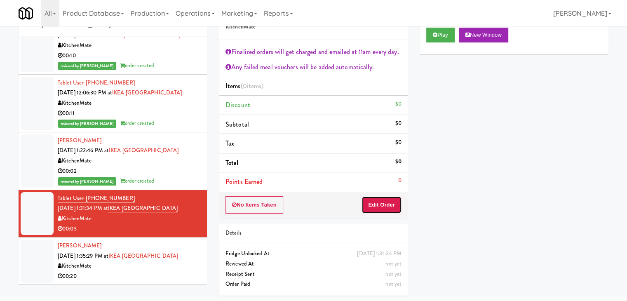
click at [383, 202] on button "Edit Order" at bounding box center [382, 204] width 40 height 17
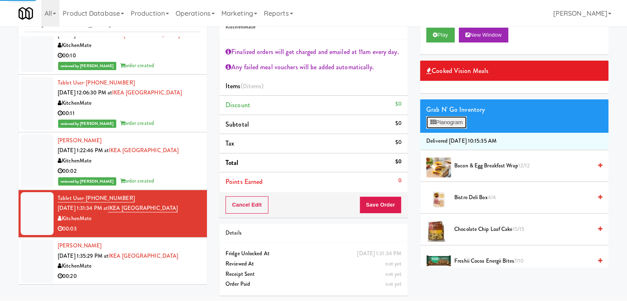
click at [445, 122] on button "Planogram" at bounding box center [446, 122] width 40 height 12
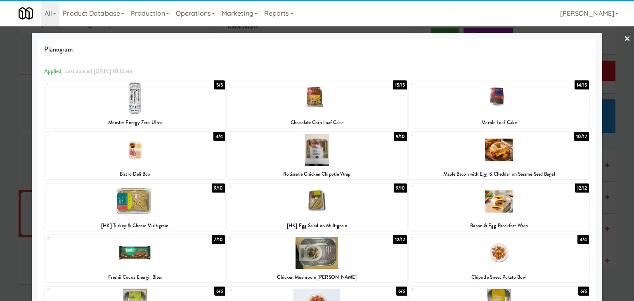
click at [312, 99] on div at bounding box center [317, 98] width 180 height 32
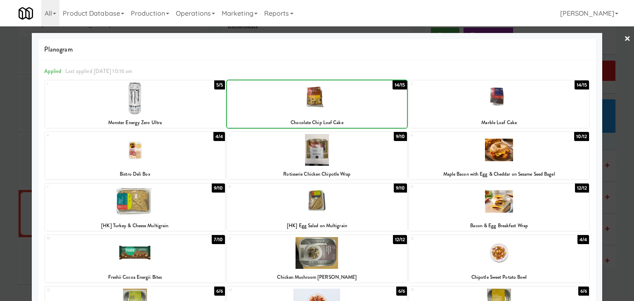
click at [312, 99] on div at bounding box center [317, 98] width 180 height 32
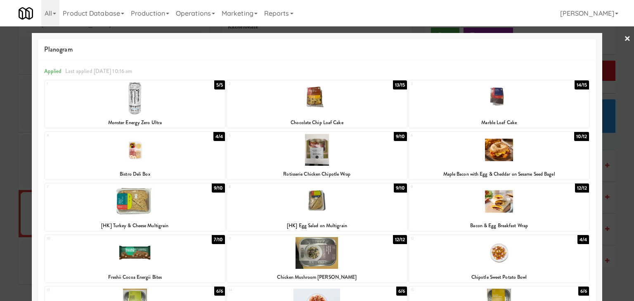
click at [624, 37] on link "×" at bounding box center [627, 39] width 7 height 26
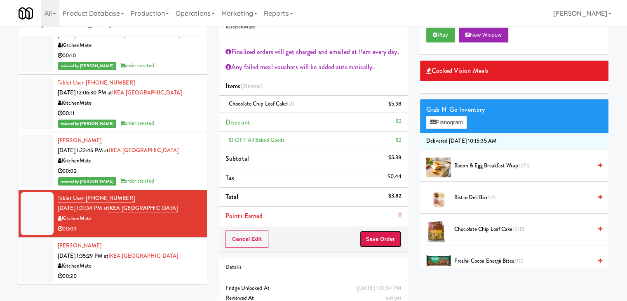
click at [385, 240] on button "Save Order" at bounding box center [381, 239] width 42 height 17
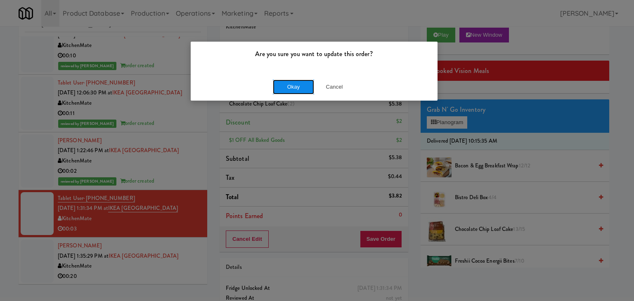
click at [300, 84] on button "Okay" at bounding box center [293, 87] width 41 height 15
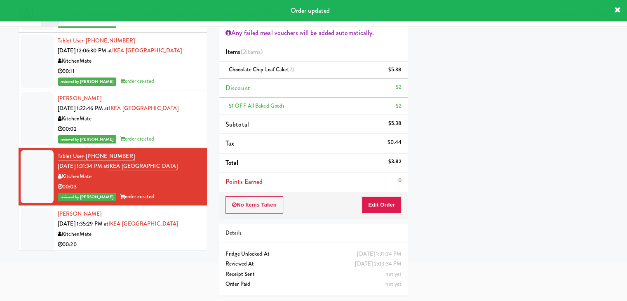
scroll to position [261, 0]
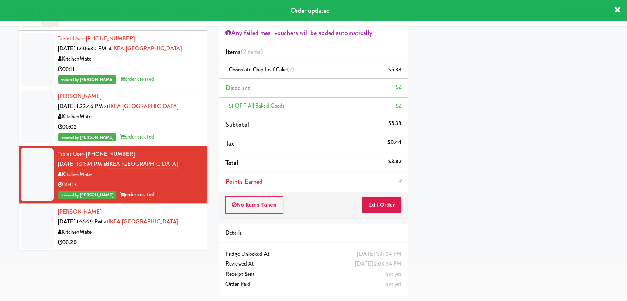
click at [155, 241] on div "00:20" at bounding box center [129, 243] width 143 height 10
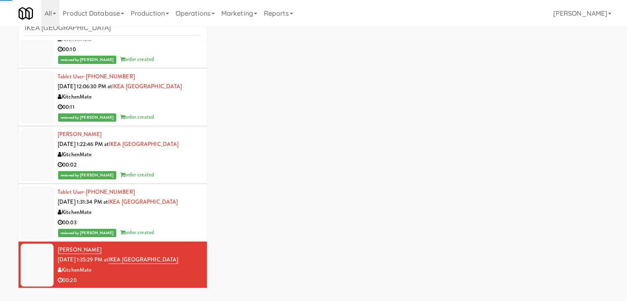
scroll to position [30, 0]
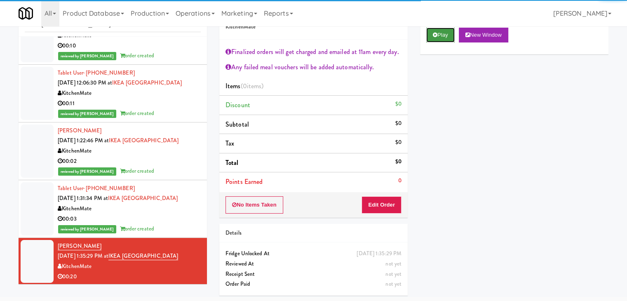
click at [442, 40] on button "Play" at bounding box center [440, 35] width 28 height 15
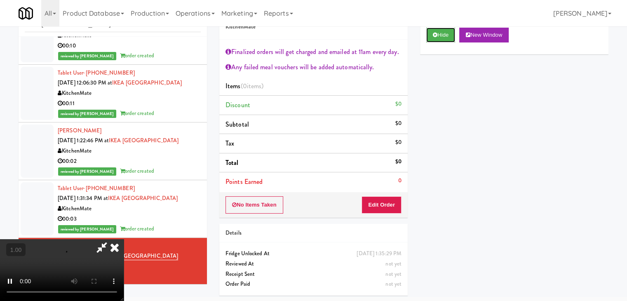
scroll to position [142, 0]
click at [124, 239] on video at bounding box center [62, 270] width 124 height 62
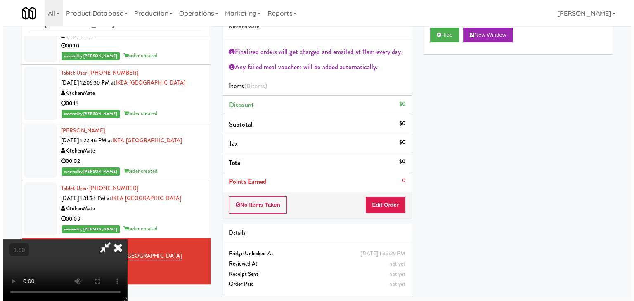
scroll to position [0, 0]
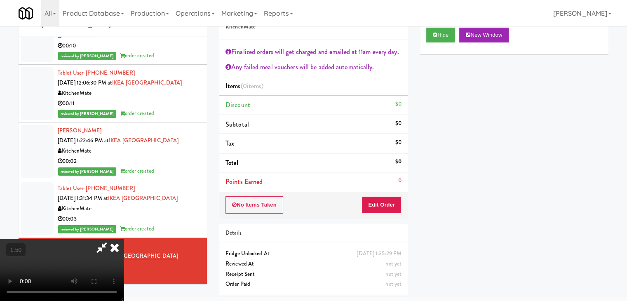
click at [124, 239] on icon at bounding box center [115, 247] width 18 height 16
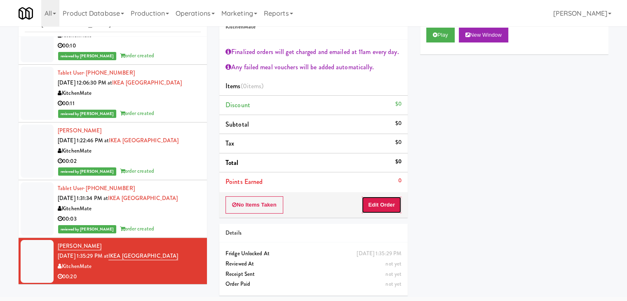
click at [385, 205] on button "Edit Order" at bounding box center [382, 204] width 40 height 17
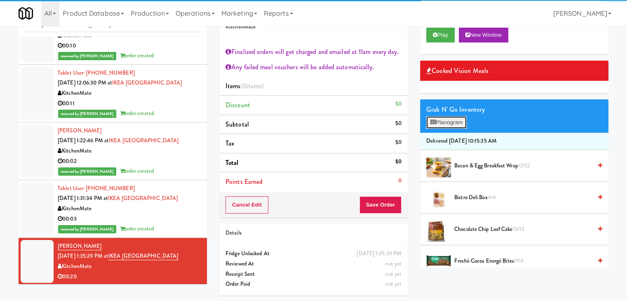
click at [450, 121] on button "Planogram" at bounding box center [446, 122] width 40 height 12
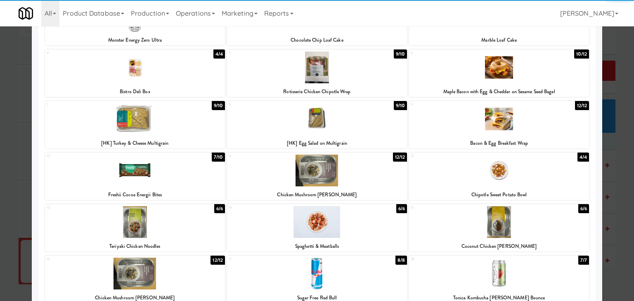
click at [186, 121] on div at bounding box center [135, 119] width 180 height 32
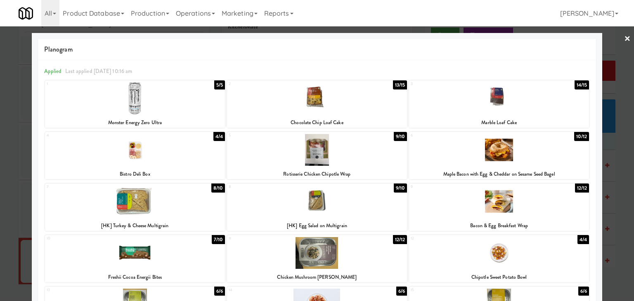
click at [624, 38] on link "×" at bounding box center [627, 39] width 7 height 26
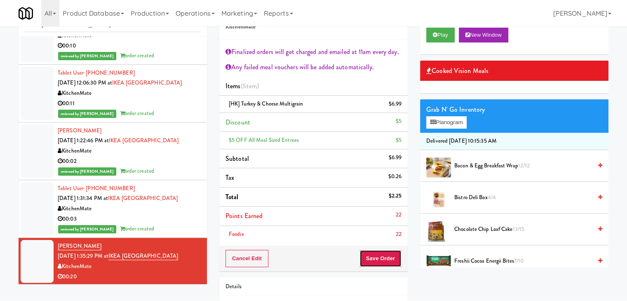
click at [375, 257] on button "Save Order" at bounding box center [381, 258] width 42 height 17
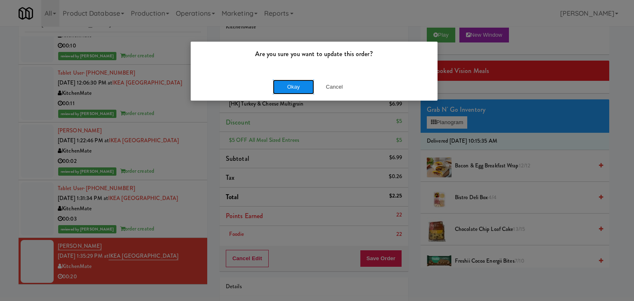
drag, startPoint x: 296, startPoint y: 89, endPoint x: 212, endPoint y: 47, distance: 93.9
click at [296, 89] on button "Okay" at bounding box center [293, 87] width 41 height 15
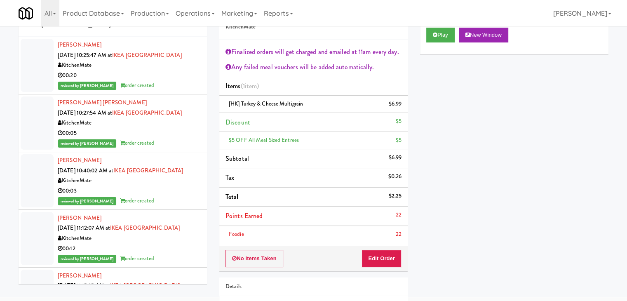
click at [167, 76] on div "00:20" at bounding box center [129, 76] width 143 height 10
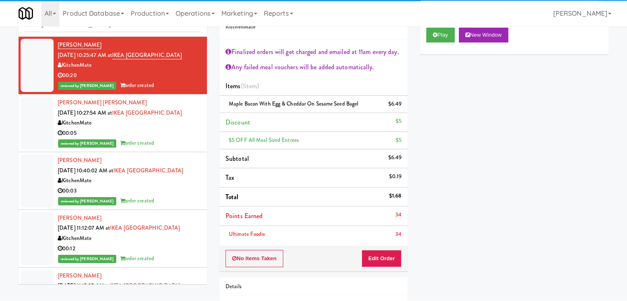
click at [172, 139] on div "reviewed by [PERSON_NAME] A order created" at bounding box center [129, 143] width 143 height 10
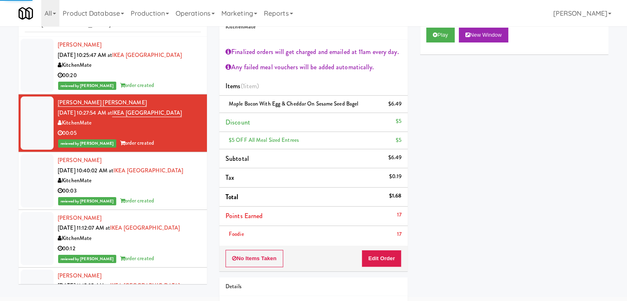
click at [174, 188] on div "00:03" at bounding box center [129, 191] width 143 height 10
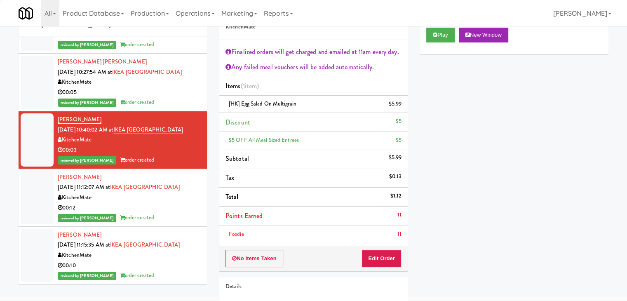
scroll to position [41, 0]
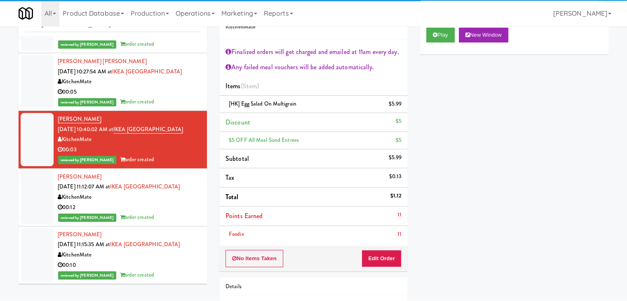
click at [168, 200] on div "KitchenMate" at bounding box center [129, 197] width 143 height 10
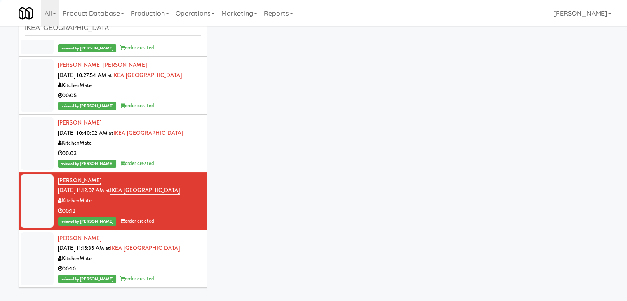
scroll to position [26, 0]
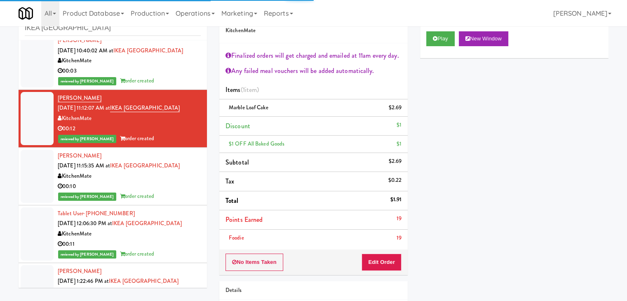
click at [166, 190] on div "00:10" at bounding box center [129, 186] width 143 height 10
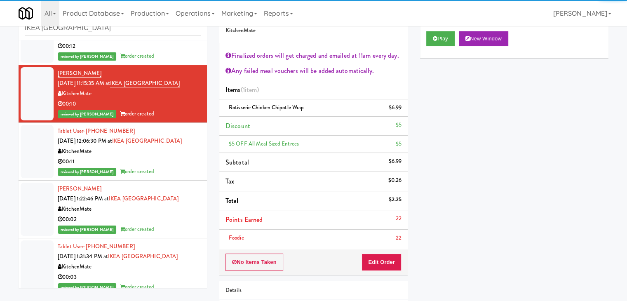
click at [163, 167] on div "reviewed by [PERSON_NAME] A order created" at bounding box center [129, 172] width 143 height 10
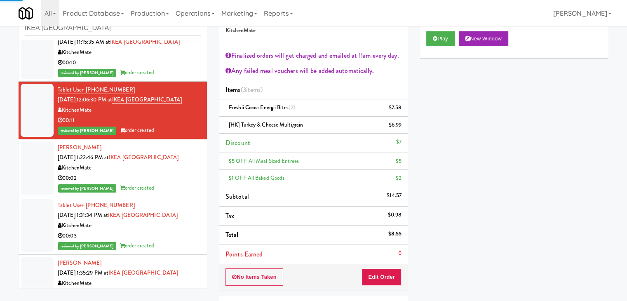
click at [163, 177] on div "00:02" at bounding box center [129, 178] width 143 height 10
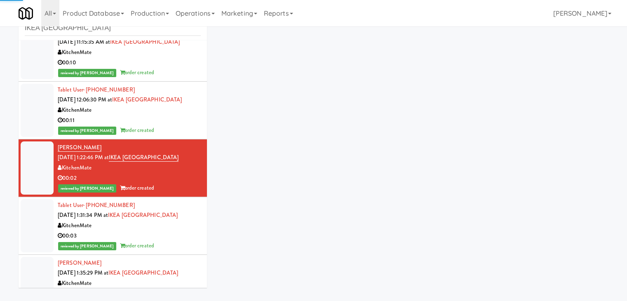
scroll to position [271, 0]
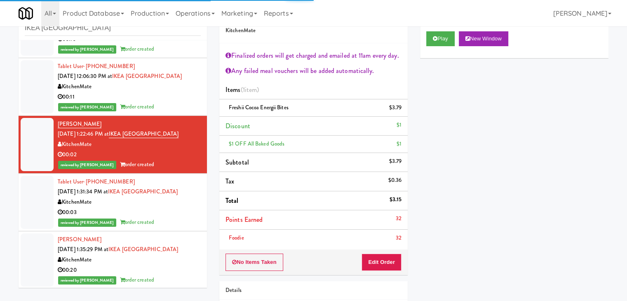
click at [161, 211] on div "00:03" at bounding box center [129, 212] width 143 height 10
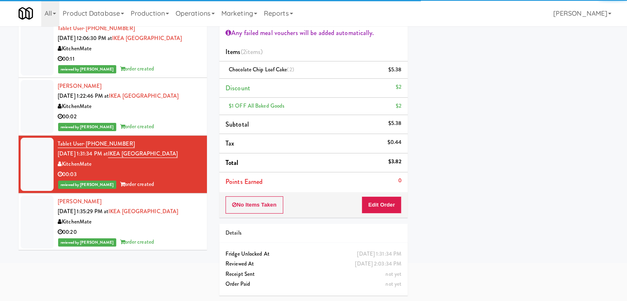
click at [161, 219] on div "KitchenMate" at bounding box center [129, 222] width 143 height 10
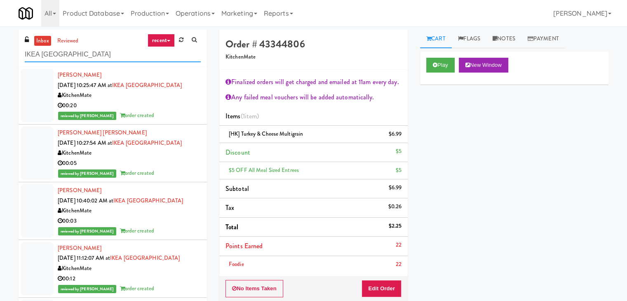
click at [111, 54] on input "IKEA [GEOGRAPHIC_DATA]" at bounding box center [113, 54] width 176 height 15
paste input "Staff Dormitory"
type input "Staff Dormitory"
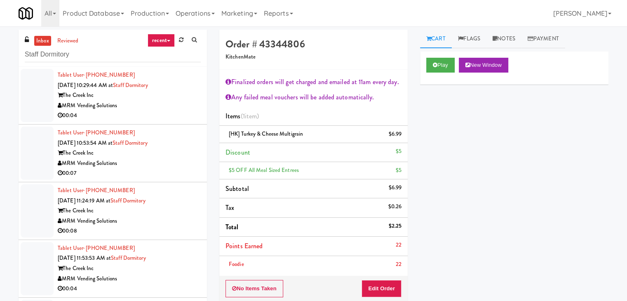
click at [193, 115] on div "00:04" at bounding box center [129, 116] width 143 height 10
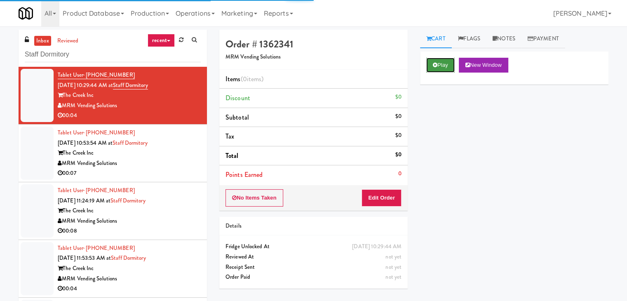
click at [439, 68] on button "Play" at bounding box center [440, 65] width 28 height 15
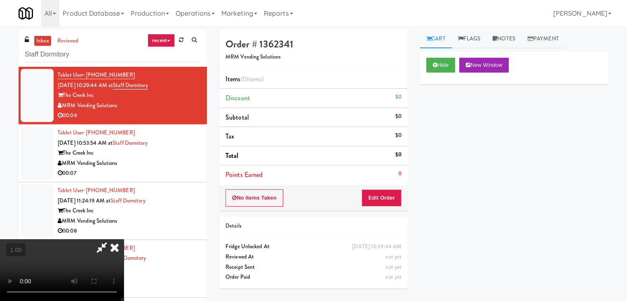
click at [124, 239] on video at bounding box center [62, 270] width 124 height 62
click at [124, 239] on icon at bounding box center [115, 247] width 18 height 16
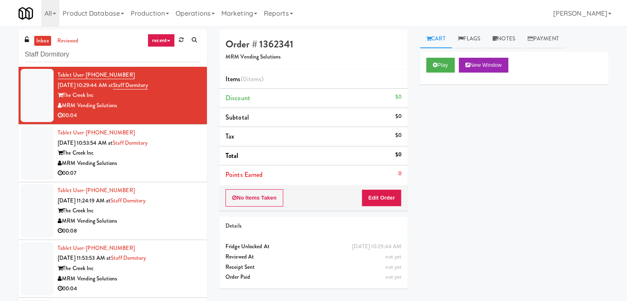
drag, startPoint x: 381, startPoint y: 209, endPoint x: 379, endPoint y: 199, distance: 10.0
click at [381, 209] on div "No Items Taken Edit Order" at bounding box center [313, 198] width 188 height 26
click at [379, 199] on button "Edit Order" at bounding box center [382, 197] width 40 height 17
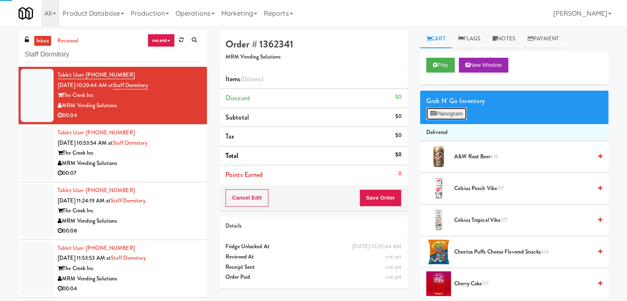
click at [450, 109] on button "Planogram" at bounding box center [446, 114] width 40 height 12
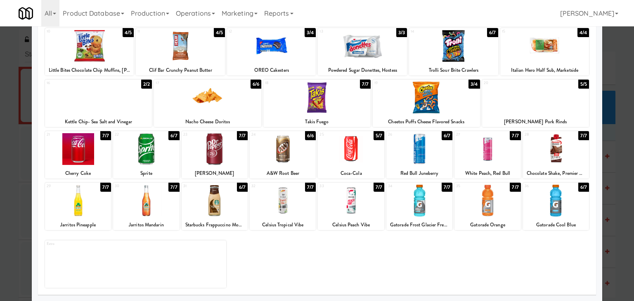
click at [358, 203] on div at bounding box center [351, 201] width 66 height 32
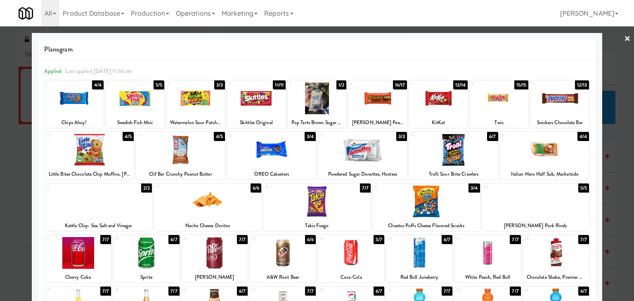
click at [624, 38] on link "×" at bounding box center [627, 39] width 7 height 26
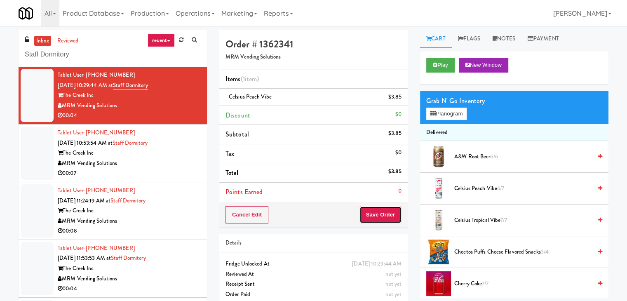
click at [382, 211] on button "Save Order" at bounding box center [381, 214] width 42 height 17
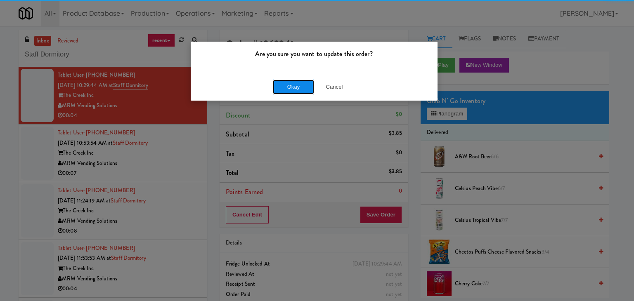
click at [300, 86] on button "Okay" at bounding box center [293, 87] width 41 height 15
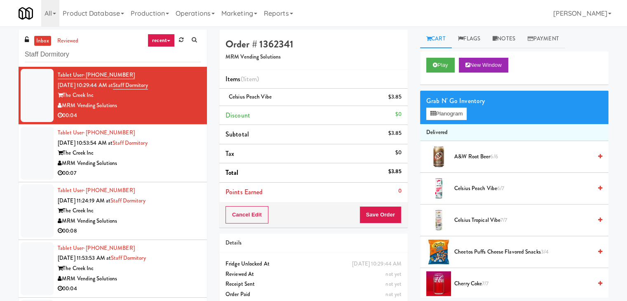
click at [162, 175] on div "00:07" at bounding box center [129, 173] width 143 height 10
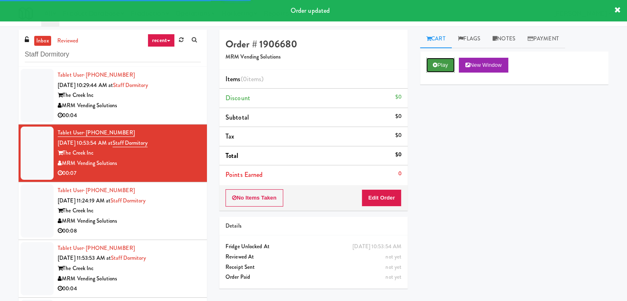
click at [440, 66] on button "Play" at bounding box center [440, 65] width 28 height 15
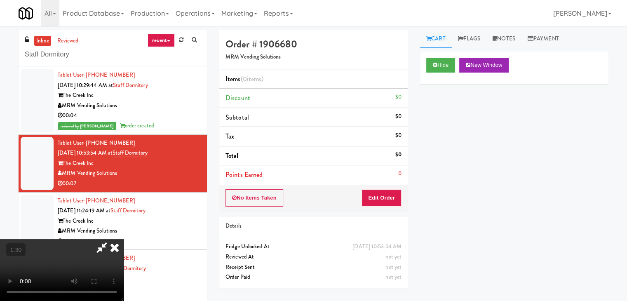
click at [124, 239] on video at bounding box center [62, 270] width 124 height 62
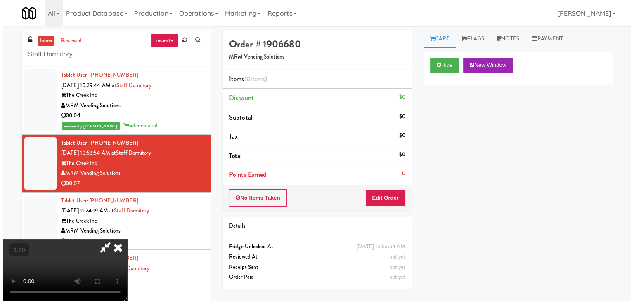
scroll to position [0, 0]
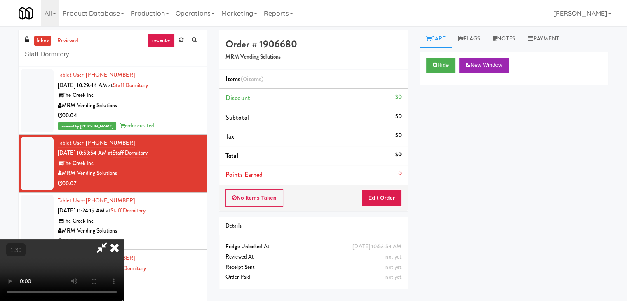
click at [124, 239] on icon at bounding box center [115, 247] width 18 height 16
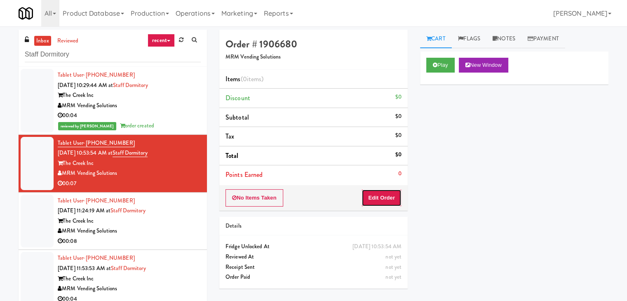
click at [377, 194] on button "Edit Order" at bounding box center [382, 197] width 40 height 17
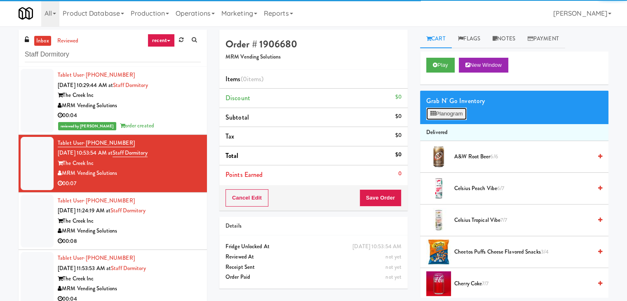
click at [442, 111] on button "Planogram" at bounding box center [446, 114] width 40 height 12
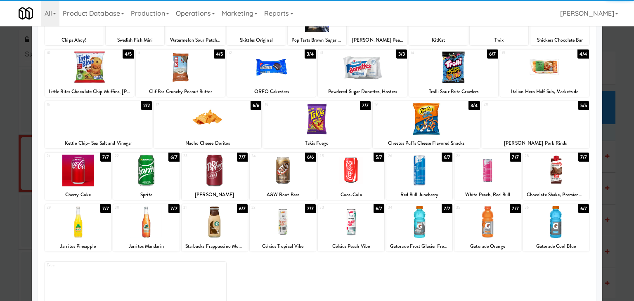
click at [290, 169] on div at bounding box center [283, 171] width 66 height 32
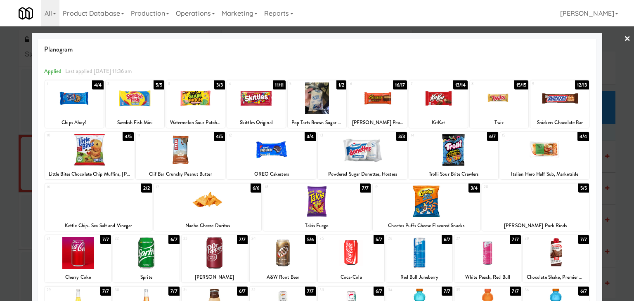
click at [617, 38] on div at bounding box center [317, 150] width 634 height 301
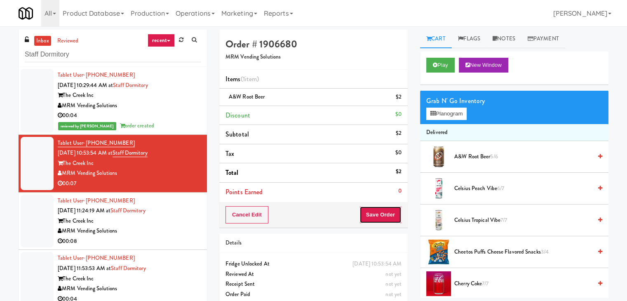
click at [383, 218] on button "Save Order" at bounding box center [381, 214] width 42 height 17
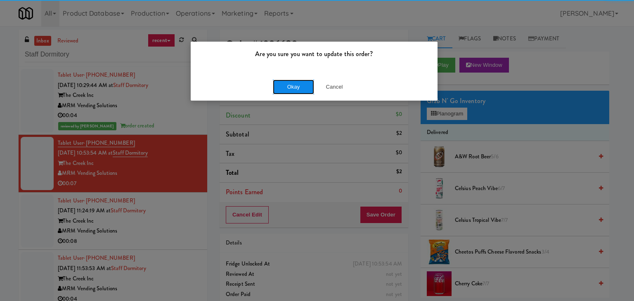
click at [288, 88] on button "Okay" at bounding box center [293, 87] width 41 height 15
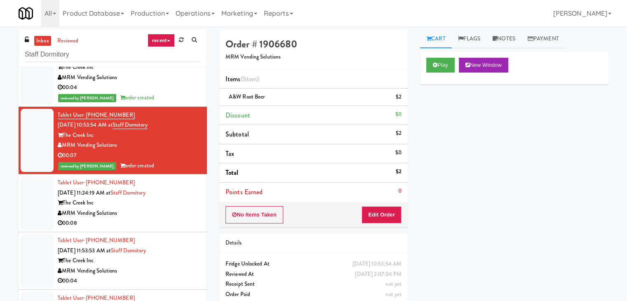
scroll to position [61, 0]
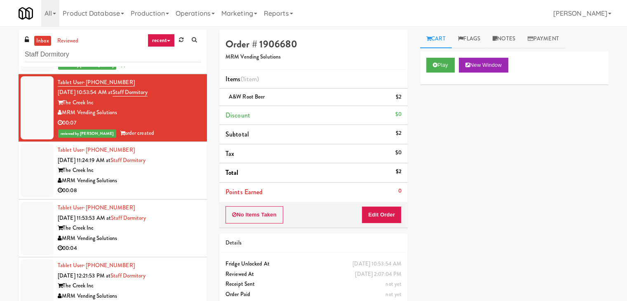
drag, startPoint x: 164, startPoint y: 189, endPoint x: 158, endPoint y: 186, distance: 7.0
click at [164, 188] on div "00:08" at bounding box center [129, 191] width 143 height 10
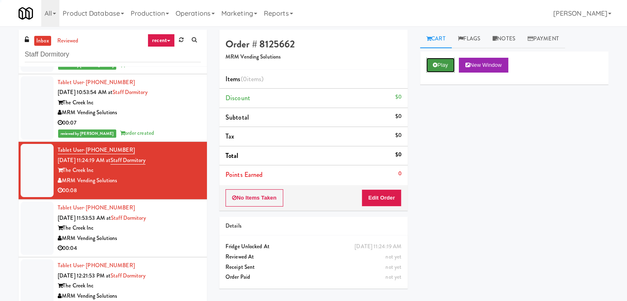
click at [438, 63] on button "Play" at bounding box center [440, 65] width 28 height 15
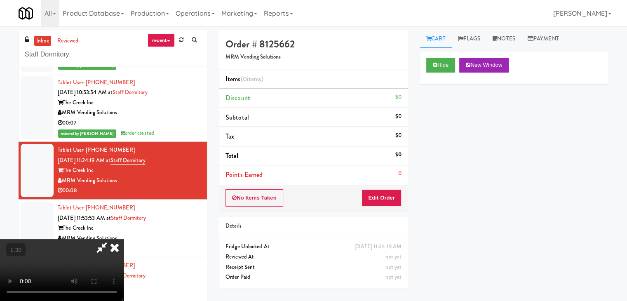
click at [124, 239] on video at bounding box center [62, 270] width 124 height 62
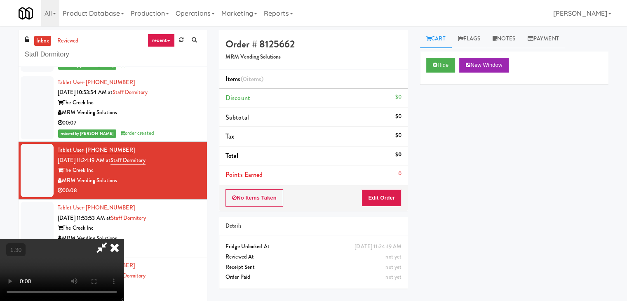
click at [124, 239] on video at bounding box center [62, 270] width 124 height 62
click at [124, 239] on icon at bounding box center [115, 247] width 18 height 16
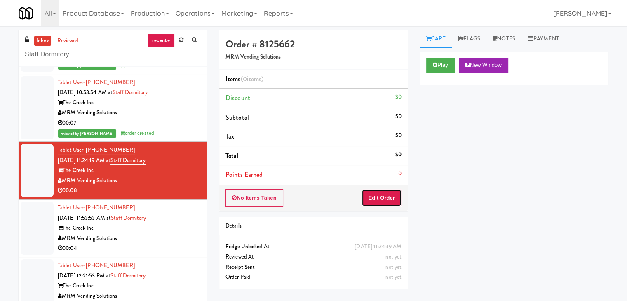
click at [390, 202] on button "Edit Order" at bounding box center [382, 197] width 40 height 17
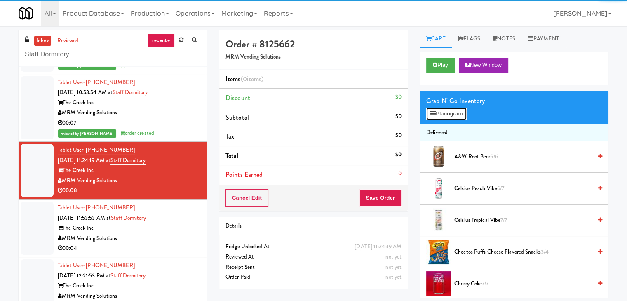
drag, startPoint x: 439, startPoint y: 118, endPoint x: 421, endPoint y: 117, distance: 18.2
click at [439, 118] on button "Planogram" at bounding box center [446, 114] width 40 height 12
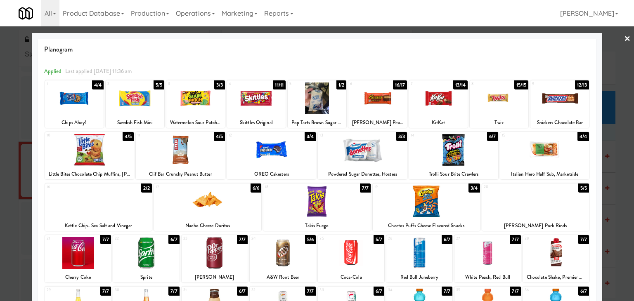
click at [551, 96] on div at bounding box center [559, 98] width 59 height 32
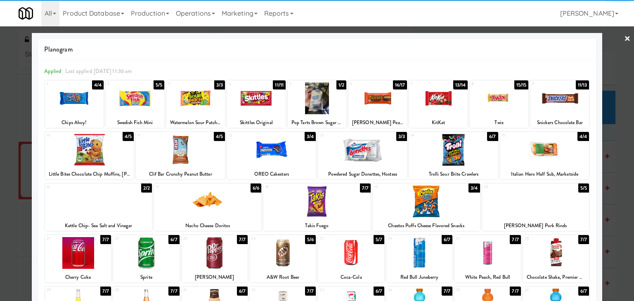
click at [624, 38] on link "×" at bounding box center [627, 39] width 7 height 26
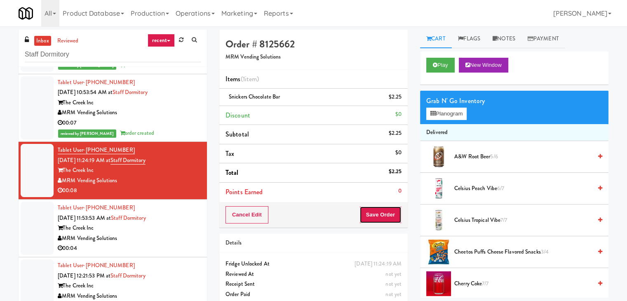
click at [372, 210] on button "Save Order" at bounding box center [381, 214] width 42 height 17
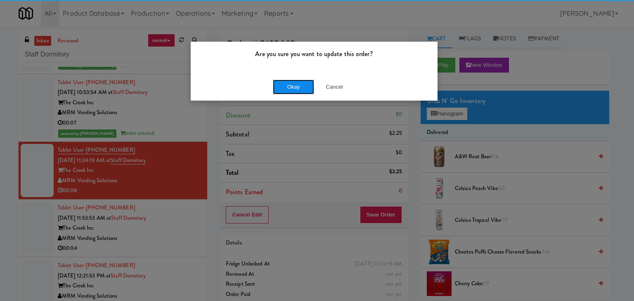
click at [289, 86] on button "Okay" at bounding box center [293, 87] width 41 height 15
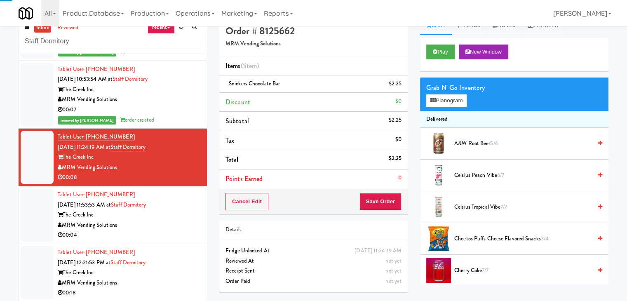
scroll to position [26, 0]
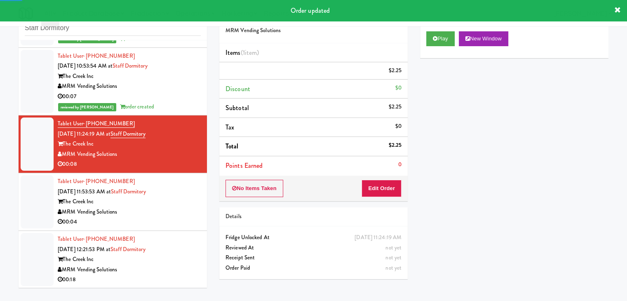
click at [178, 222] on div "00:04" at bounding box center [129, 222] width 143 height 10
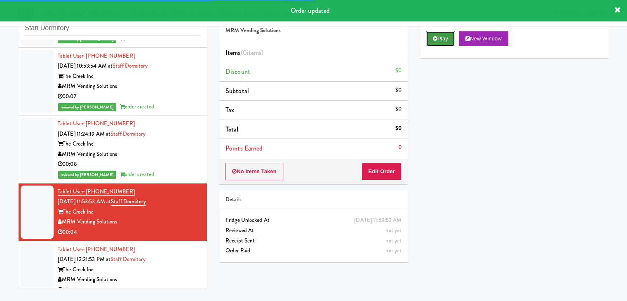
click at [447, 40] on button "Play" at bounding box center [440, 38] width 28 height 15
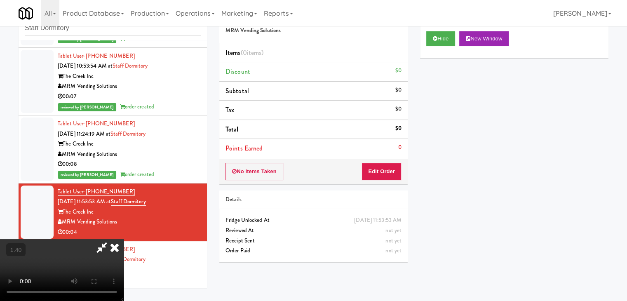
click at [124, 239] on video at bounding box center [62, 270] width 124 height 62
click at [124, 239] on icon at bounding box center [115, 247] width 18 height 16
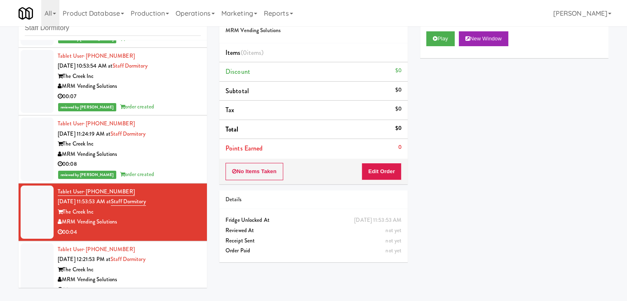
click at [384, 186] on div "Order # 5530491 MRM Vending Solutions Items (0 items ) Discount $0 Subtotal $0 …" at bounding box center [313, 135] width 201 height 265
click at [386, 172] on button "Edit Order" at bounding box center [382, 171] width 40 height 17
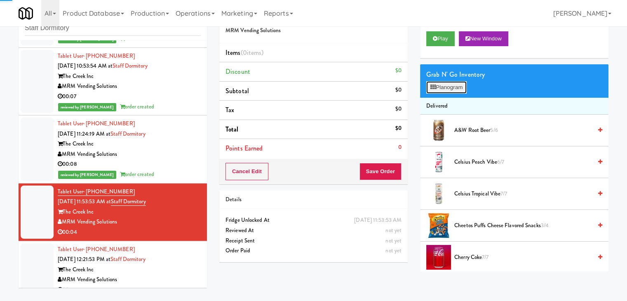
click at [464, 87] on button "Planogram" at bounding box center [446, 87] width 40 height 12
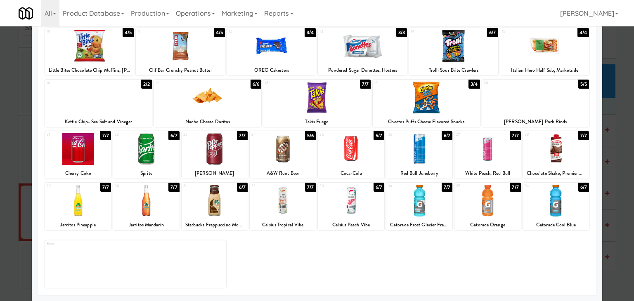
click at [351, 199] on div at bounding box center [351, 201] width 66 height 32
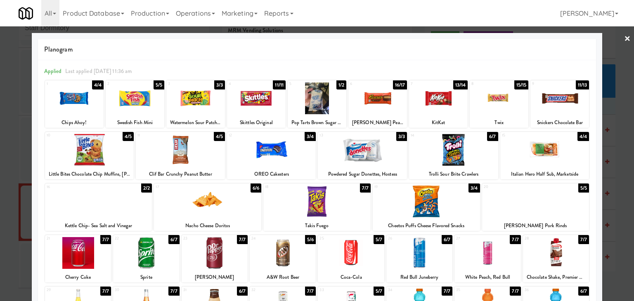
click at [624, 38] on link "×" at bounding box center [627, 39] width 7 height 26
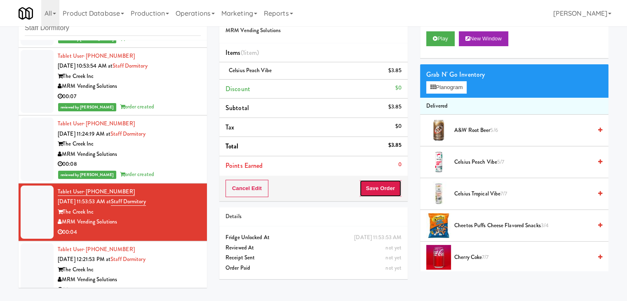
click at [376, 187] on button "Save Order" at bounding box center [381, 188] width 42 height 17
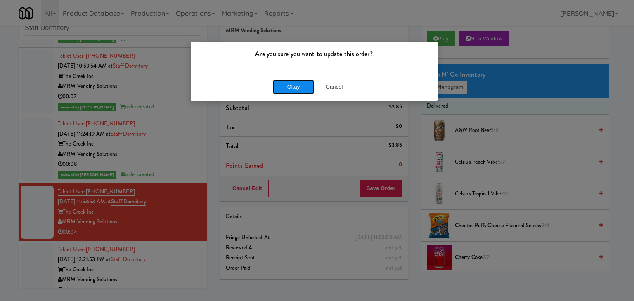
drag, startPoint x: 300, startPoint y: 85, endPoint x: 205, endPoint y: 124, distance: 103.2
click at [300, 85] on button "Okay" at bounding box center [293, 87] width 41 height 15
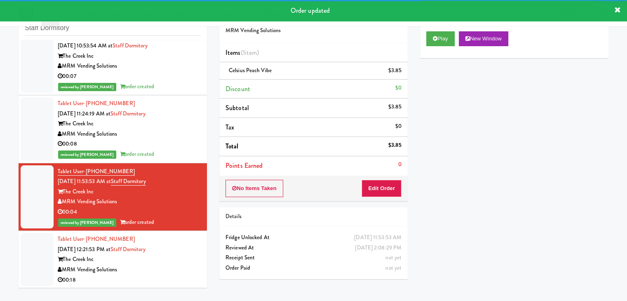
scroll to position [81, 0]
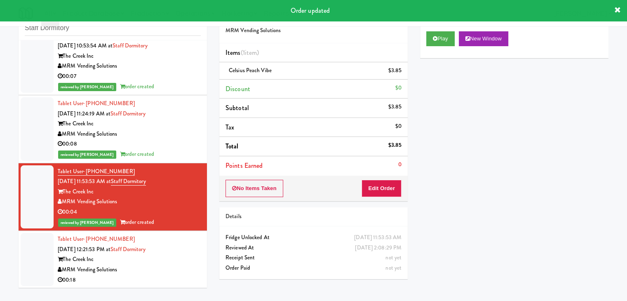
click at [168, 266] on div "MRM Vending Solutions" at bounding box center [129, 270] width 143 height 10
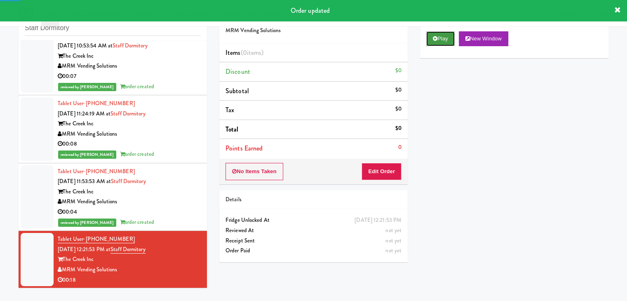
click at [447, 35] on button "Play" at bounding box center [440, 38] width 28 height 15
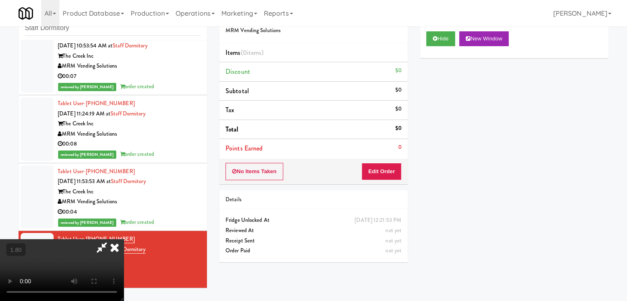
click at [124, 239] on icon at bounding box center [115, 247] width 18 height 16
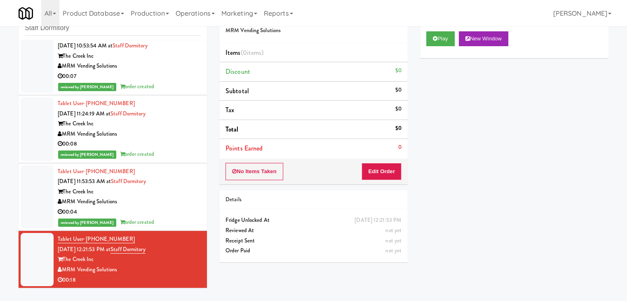
click at [384, 162] on div "No Items Taken Edit Order" at bounding box center [313, 172] width 188 height 26
click at [384, 170] on button "Edit Order" at bounding box center [382, 171] width 40 height 17
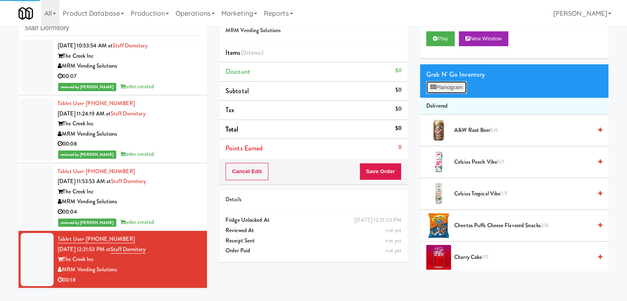
click at [448, 90] on button "Planogram" at bounding box center [446, 87] width 40 height 12
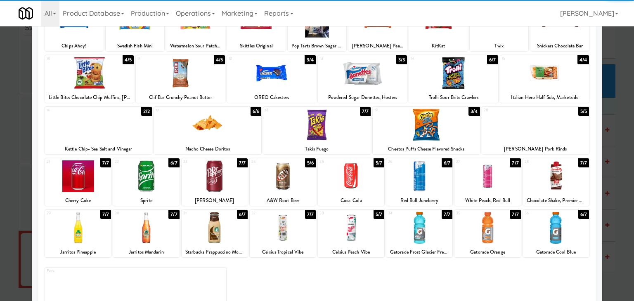
scroll to position [104, 0]
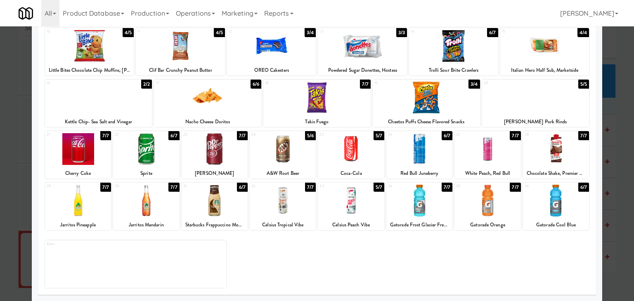
click at [283, 203] on div at bounding box center [283, 201] width 66 height 32
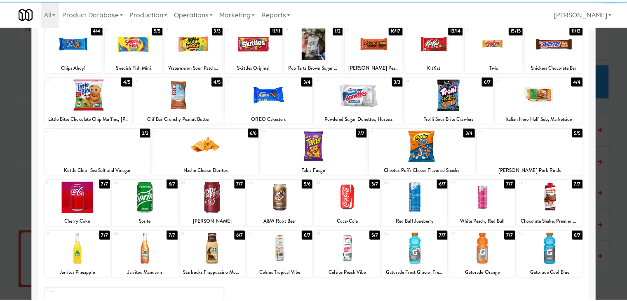
scroll to position [0, 0]
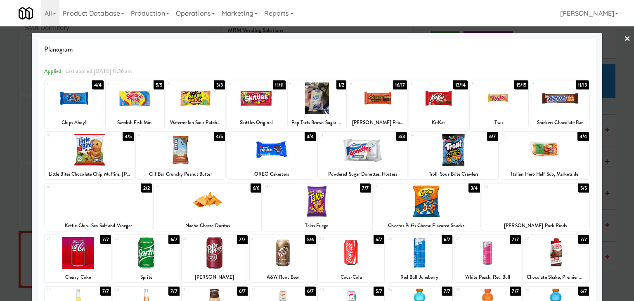
click at [426, 104] on div at bounding box center [438, 98] width 59 height 32
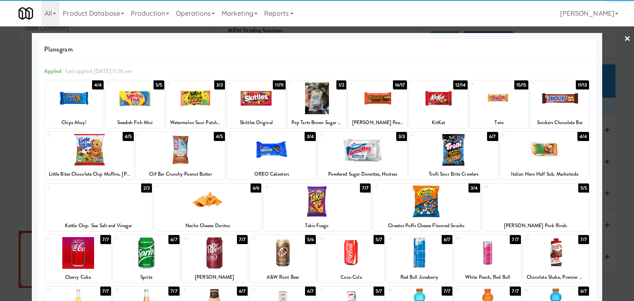
click at [624, 40] on link "×" at bounding box center [627, 39] width 7 height 26
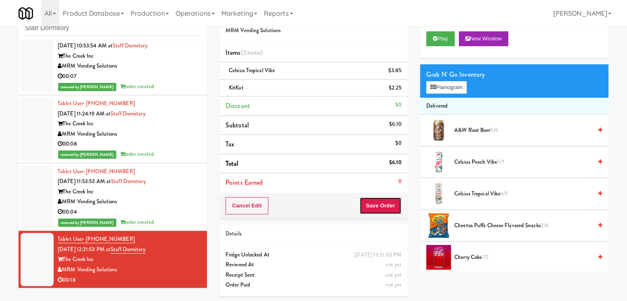
click at [372, 205] on button "Save Order" at bounding box center [381, 205] width 42 height 17
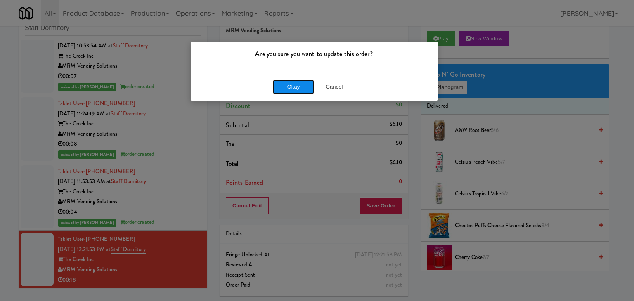
click at [298, 86] on button "Okay" at bounding box center [293, 87] width 41 height 15
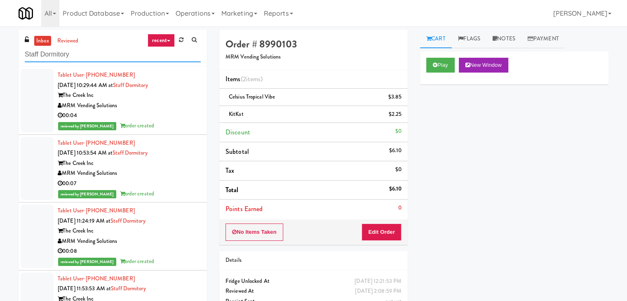
click at [84, 53] on input "Staff Dormitory" at bounding box center [113, 54] width 176 height 15
paste input "(Food, Snack & Drink) MT OLIVE-ROBERTET Corporate"
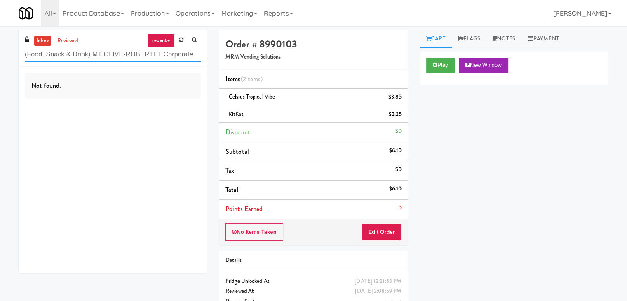
drag, startPoint x: 199, startPoint y: 54, endPoint x: 91, endPoint y: 54, distance: 108.1
click at [91, 54] on input "(Food, Snack & Drink) MT OLIVE-ROBERTET Corporate" at bounding box center [113, 54] width 176 height 15
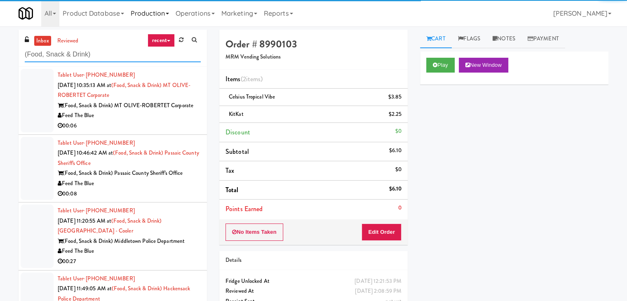
type input "(Food, Snack & Drink)"
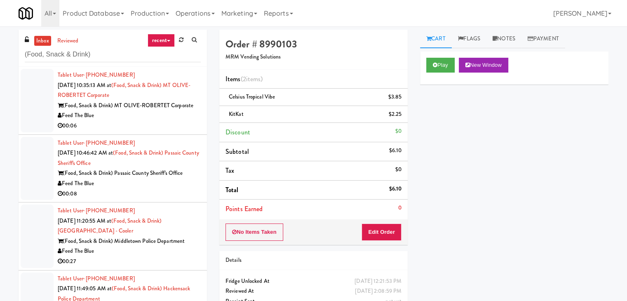
click at [189, 126] on div "00:06" at bounding box center [129, 126] width 143 height 10
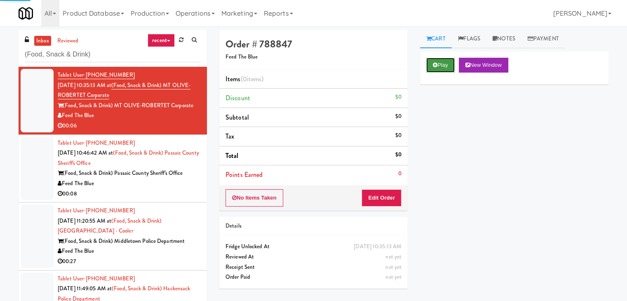
click at [446, 71] on button "Play" at bounding box center [440, 65] width 28 height 15
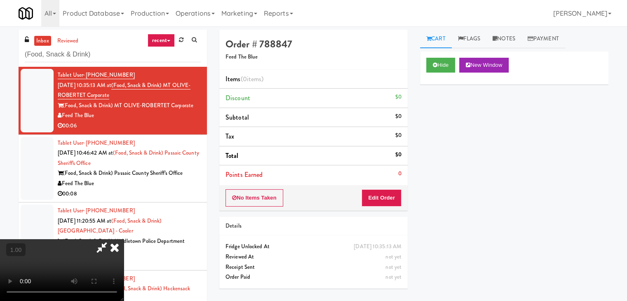
click at [124, 239] on video at bounding box center [62, 270] width 124 height 62
click at [513, 42] on link "Notes" at bounding box center [504, 39] width 35 height 19
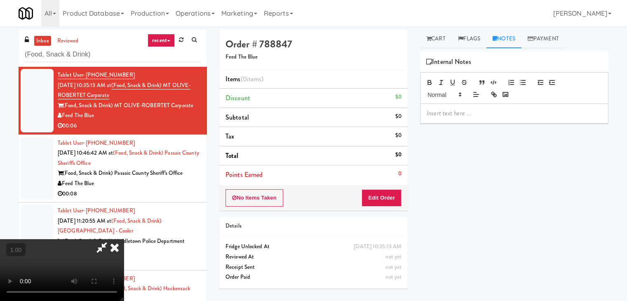
click at [463, 119] on div at bounding box center [515, 113] width 188 height 19
drag, startPoint x: 540, startPoint y: 106, endPoint x: 535, endPoint y: 114, distance: 9.6
click at [540, 106] on div at bounding box center [515, 113] width 188 height 19
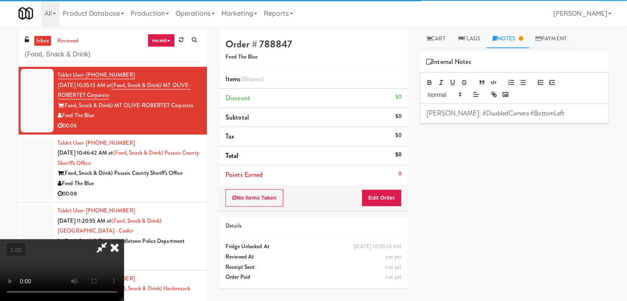
click at [124, 239] on video at bounding box center [62, 270] width 124 height 62
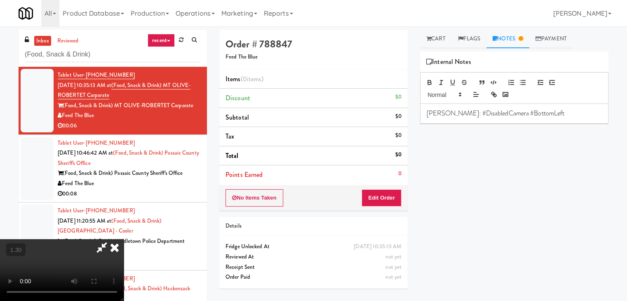
click at [124, 239] on video at bounding box center [62, 270] width 124 height 62
click at [111, 239] on icon at bounding box center [101, 247] width 19 height 16
click at [386, 195] on button "Edit Order" at bounding box center [382, 197] width 40 height 17
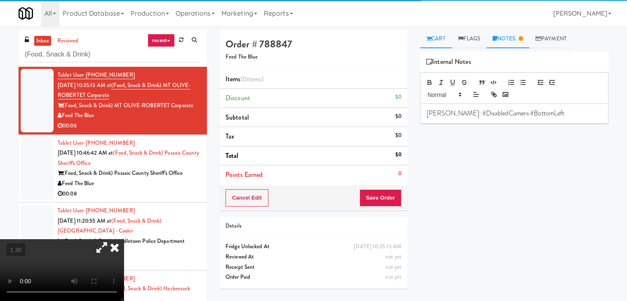
click at [435, 38] on link "Cart" at bounding box center [436, 39] width 32 height 19
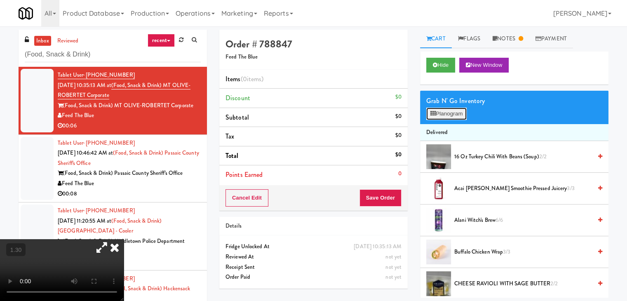
click at [439, 118] on button "Planogram" at bounding box center [446, 114] width 40 height 12
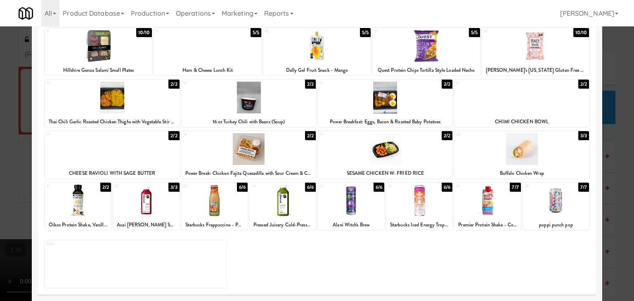
click at [422, 192] on div at bounding box center [419, 201] width 66 height 32
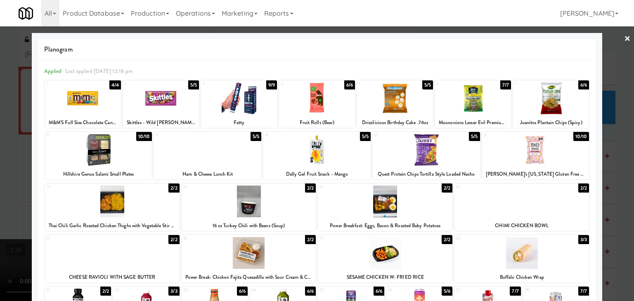
click at [624, 39] on link "×" at bounding box center [627, 39] width 7 height 26
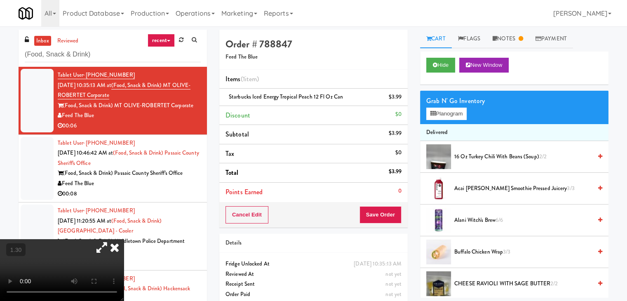
click at [124, 239] on icon at bounding box center [115, 247] width 18 height 16
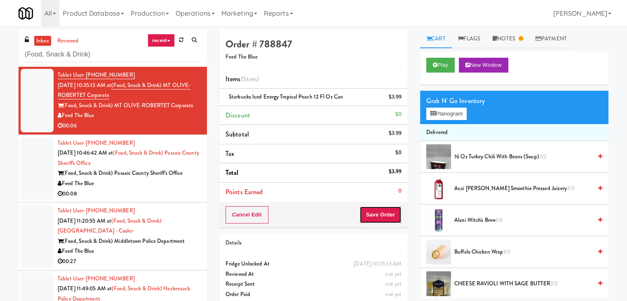
click at [384, 212] on button "Save Order" at bounding box center [381, 214] width 42 height 17
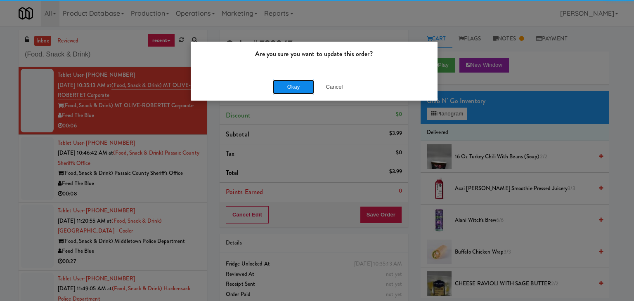
click at [302, 93] on button "Okay" at bounding box center [293, 87] width 41 height 15
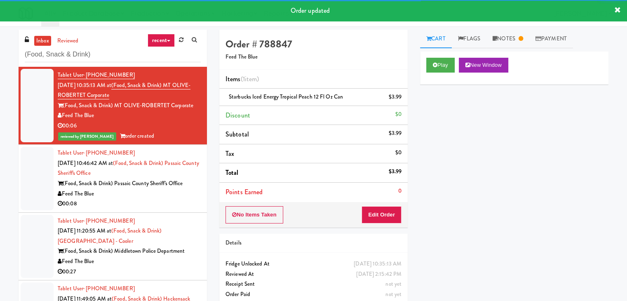
click at [161, 200] on div "00:08" at bounding box center [129, 204] width 143 height 10
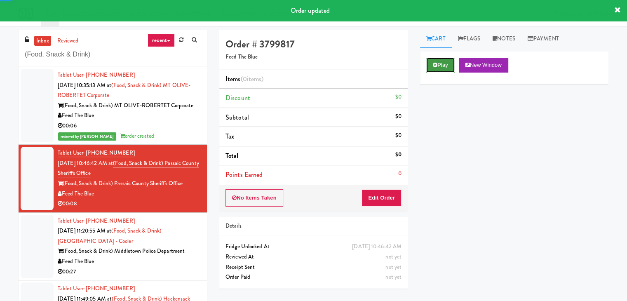
click at [440, 64] on button "Play" at bounding box center [440, 65] width 28 height 15
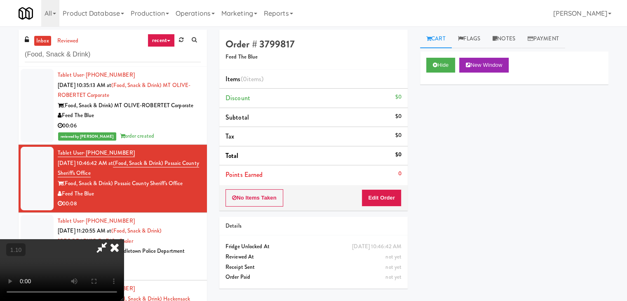
click at [124, 239] on icon at bounding box center [115, 247] width 18 height 16
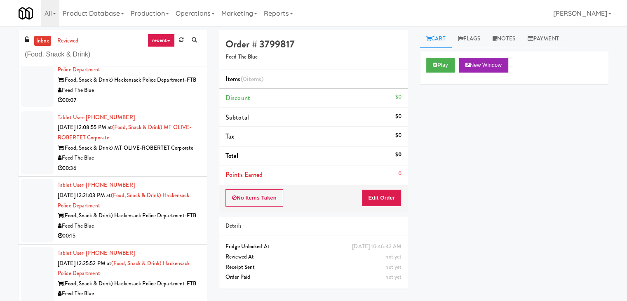
scroll to position [247, 0]
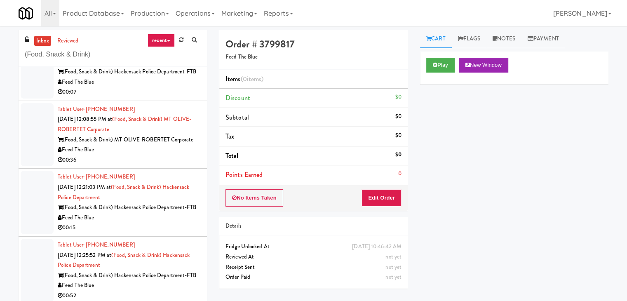
click at [169, 165] on div "00:36" at bounding box center [129, 160] width 143 height 10
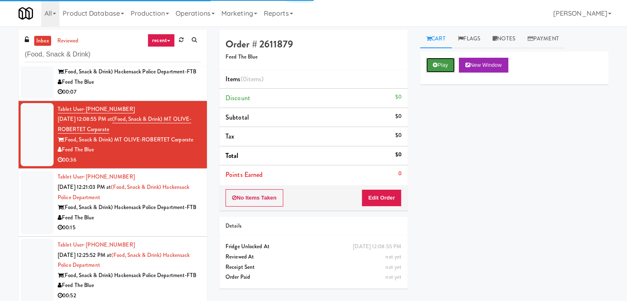
click at [444, 70] on button "Play" at bounding box center [440, 65] width 28 height 15
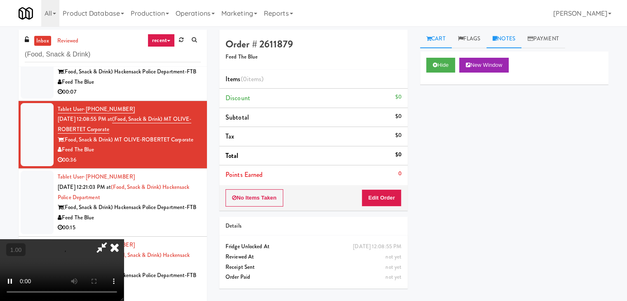
click at [507, 45] on link "Notes" at bounding box center [504, 39] width 35 height 19
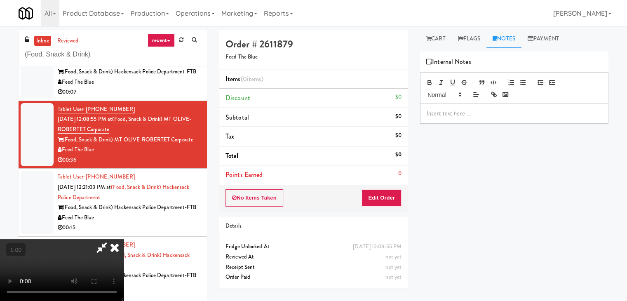
click at [459, 113] on p at bounding box center [514, 113] width 175 height 9
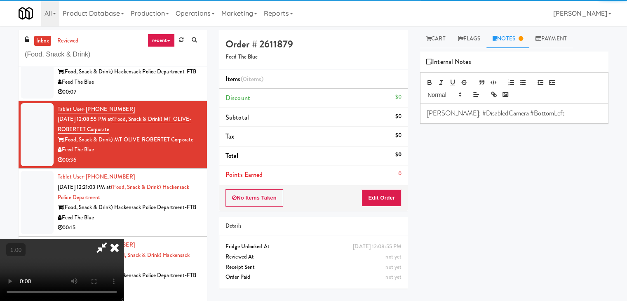
click at [124, 239] on video at bounding box center [62, 270] width 124 height 62
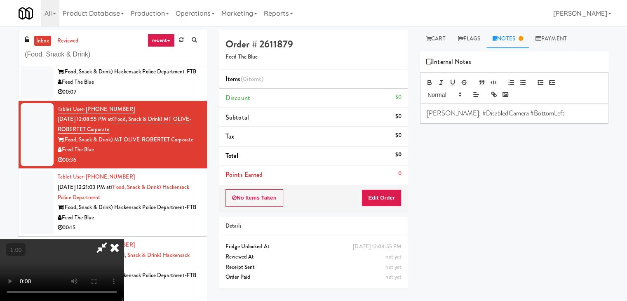
click at [124, 239] on video at bounding box center [62, 270] width 124 height 62
click at [432, 34] on link "Cart" at bounding box center [436, 39] width 32 height 19
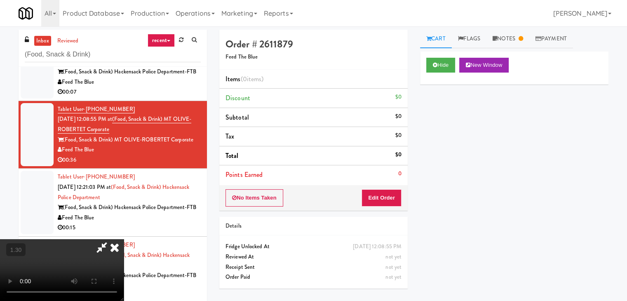
click at [124, 239] on video at bounding box center [62, 270] width 124 height 62
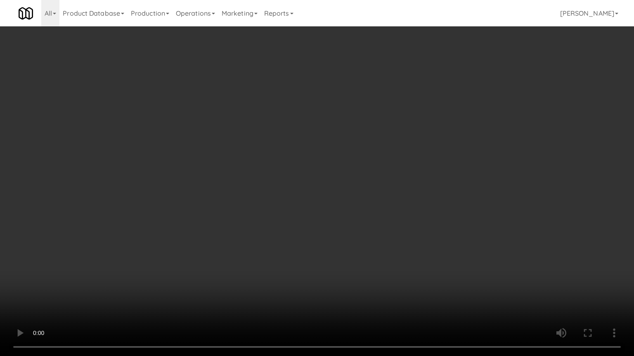
click at [345, 135] on video at bounding box center [317, 178] width 634 height 356
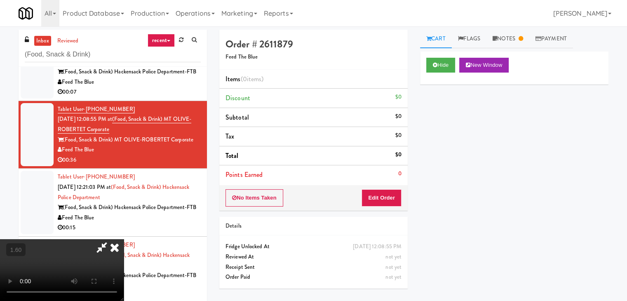
drag, startPoint x: 367, startPoint y: 99, endPoint x: 369, endPoint y: 130, distance: 31.0
click at [124, 239] on icon at bounding box center [115, 247] width 18 height 16
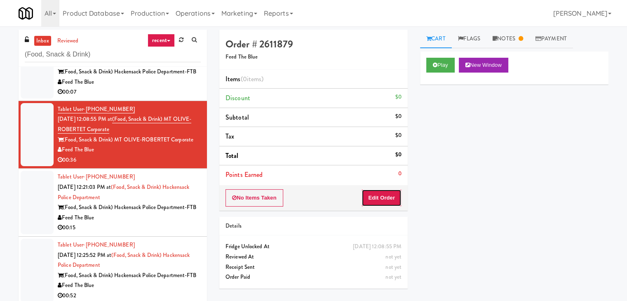
click at [378, 200] on button "Edit Order" at bounding box center [382, 197] width 40 height 17
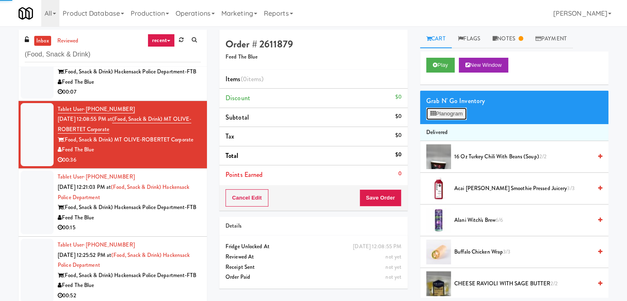
click at [442, 110] on button "Planogram" at bounding box center [446, 114] width 40 height 12
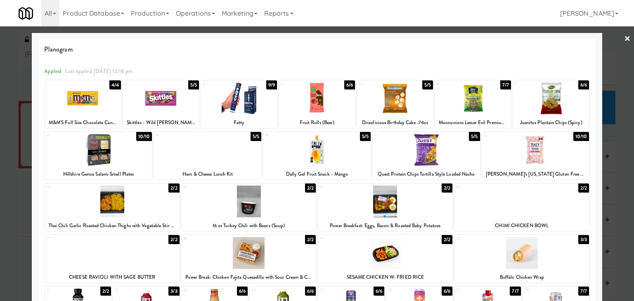
click at [257, 204] on div at bounding box center [248, 202] width 134 height 32
click at [536, 104] on div at bounding box center [551, 98] width 76 height 32
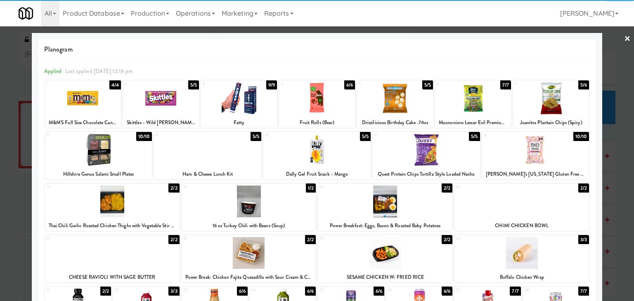
click at [624, 37] on link "×" at bounding box center [627, 39] width 7 height 26
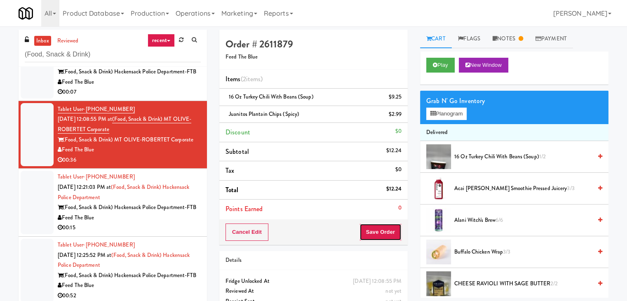
click at [375, 233] on button "Save Order" at bounding box center [381, 232] width 42 height 17
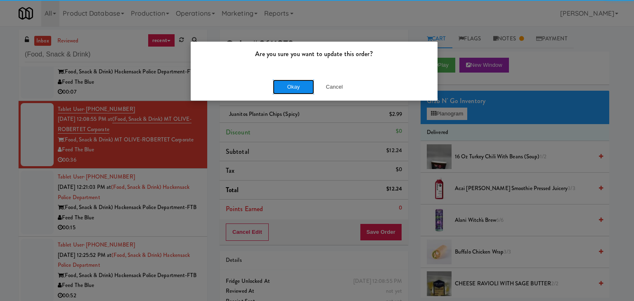
click at [298, 88] on button "Okay" at bounding box center [293, 87] width 41 height 15
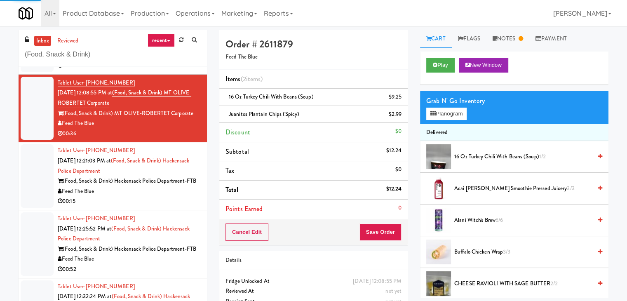
scroll to position [289, 0]
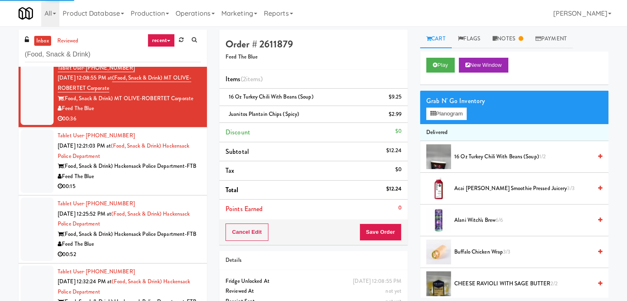
click at [158, 192] on div "00:15" at bounding box center [129, 186] width 143 height 10
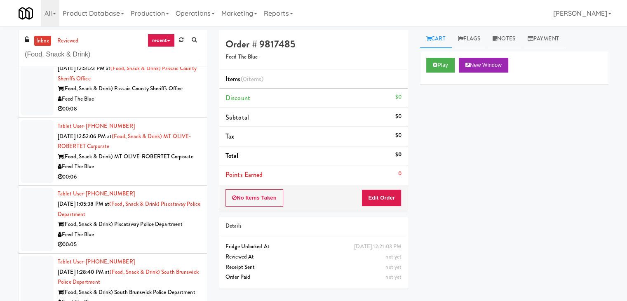
scroll to position [825, 0]
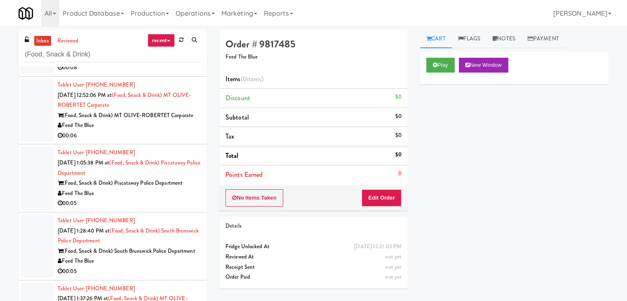
click at [138, 141] on div "00:06" at bounding box center [129, 136] width 143 height 10
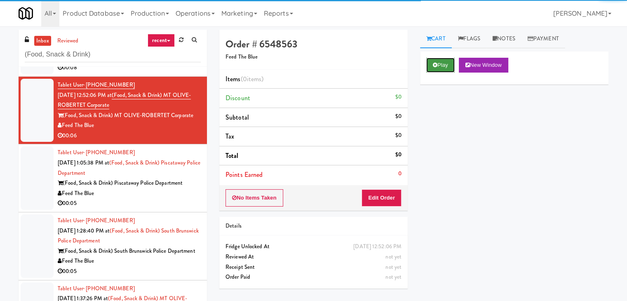
click at [438, 70] on button "Play" at bounding box center [440, 65] width 28 height 15
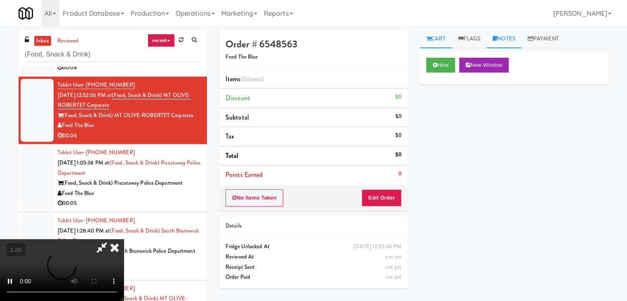
click at [508, 47] on link "Notes" at bounding box center [504, 39] width 35 height 19
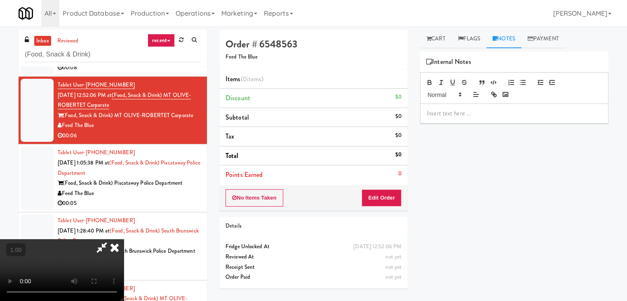
click at [455, 122] on div at bounding box center [515, 113] width 188 height 19
click at [124, 239] on video at bounding box center [62, 270] width 124 height 62
click at [503, 115] on p at bounding box center [514, 113] width 175 height 9
click at [528, 107] on div at bounding box center [515, 113] width 188 height 19
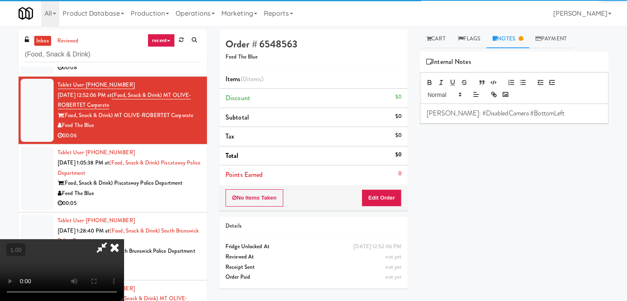
click at [124, 239] on video at bounding box center [62, 270] width 124 height 62
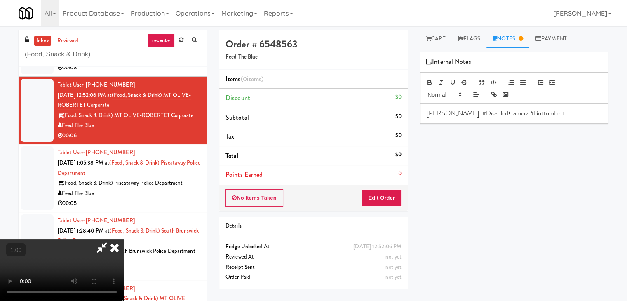
click at [124, 239] on video at bounding box center [62, 270] width 124 height 62
click at [124, 239] on icon at bounding box center [115, 247] width 18 height 16
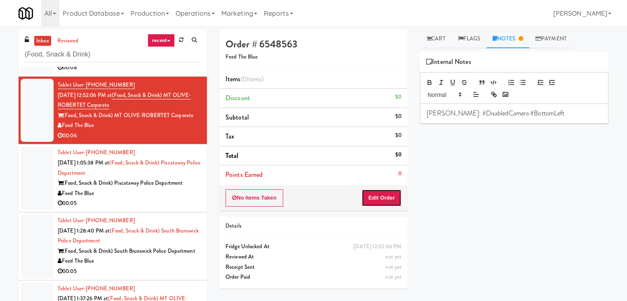
click at [377, 197] on button "Edit Order" at bounding box center [382, 197] width 40 height 17
click at [430, 41] on icon at bounding box center [428, 38] width 5 height 5
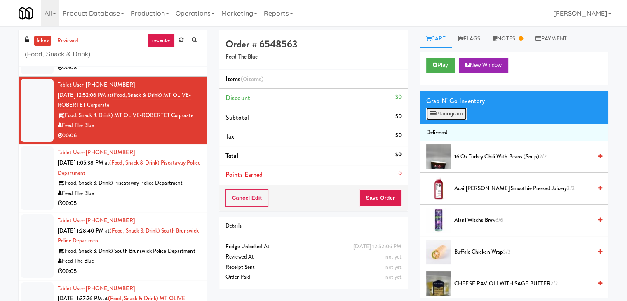
click at [444, 119] on button "Planogram" at bounding box center [446, 114] width 40 height 12
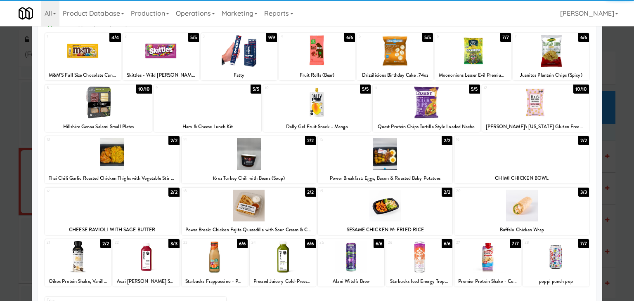
scroll to position [104, 0]
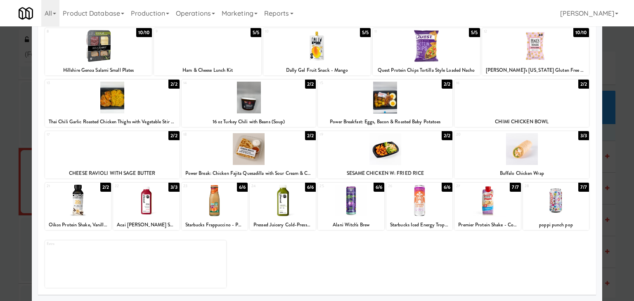
click at [150, 210] on div at bounding box center [146, 201] width 66 height 32
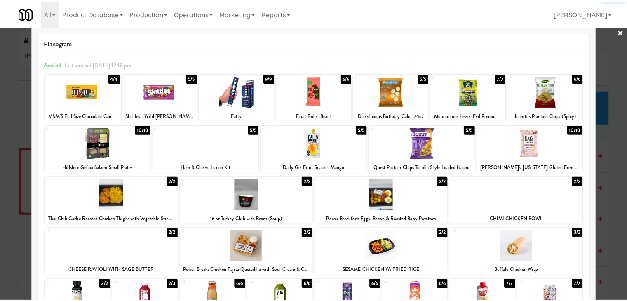
scroll to position [0, 0]
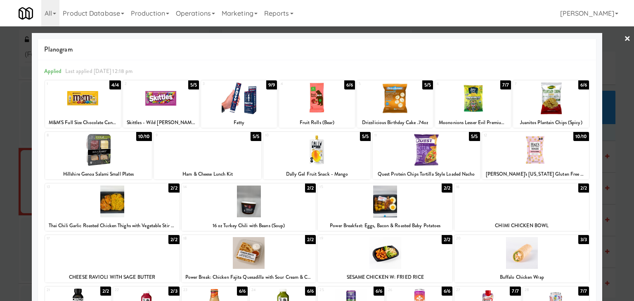
click at [624, 42] on link "×" at bounding box center [627, 39] width 7 height 26
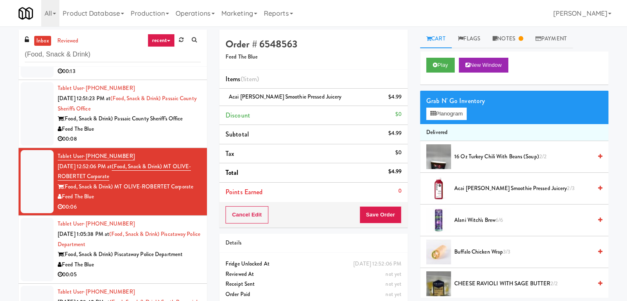
scroll to position [825, 0]
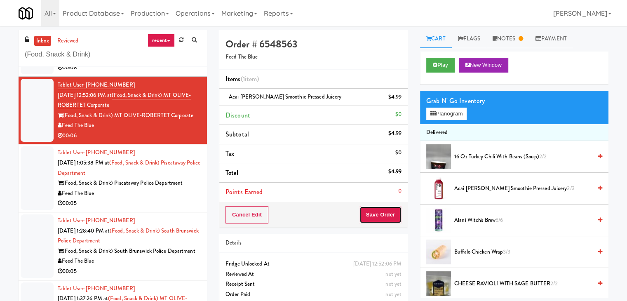
click at [386, 210] on button "Save Order" at bounding box center [381, 214] width 42 height 17
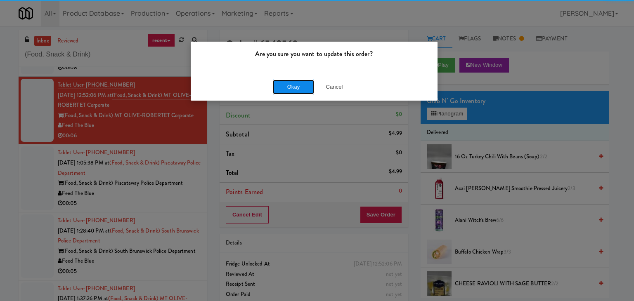
click at [295, 90] on button "Okay" at bounding box center [293, 87] width 41 height 15
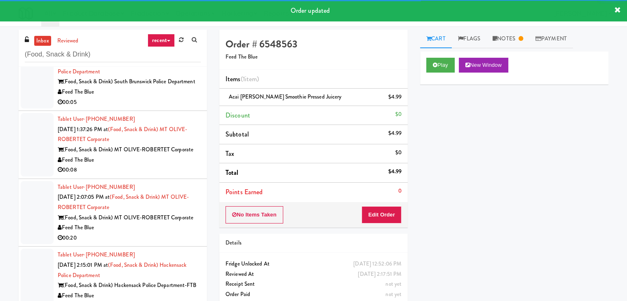
scroll to position [1095, 0]
click at [156, 167] on li "Tablet User · (551) 347-6553 [DATE] 1:37:26 PM at (Food, Snack & Drink) MT OLIV…" at bounding box center [113, 145] width 188 height 68
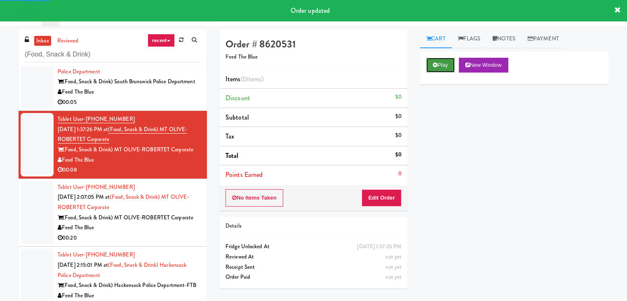
click at [447, 63] on button "Play" at bounding box center [440, 65] width 28 height 15
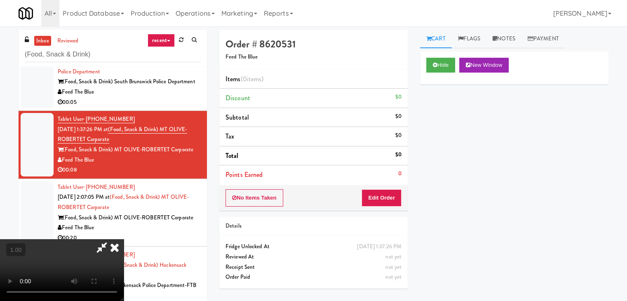
click at [124, 239] on video at bounding box center [62, 270] width 124 height 62
click at [511, 37] on link "Notes" at bounding box center [504, 39] width 35 height 19
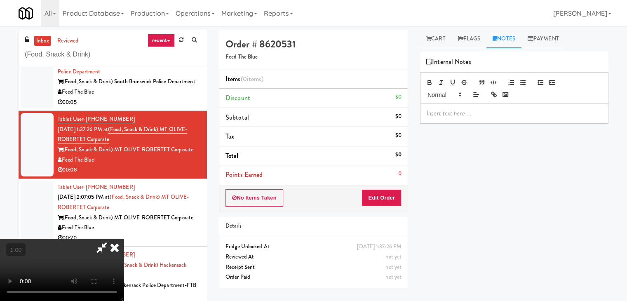
click at [459, 118] on div at bounding box center [515, 113] width 188 height 19
click at [124, 239] on video at bounding box center [62, 270] width 124 height 62
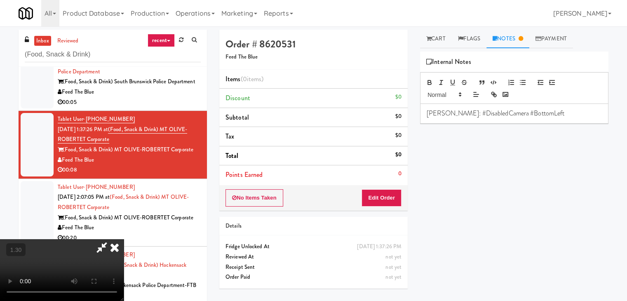
click at [124, 239] on video at bounding box center [62, 270] width 124 height 62
click at [124, 239] on icon at bounding box center [115, 247] width 18 height 16
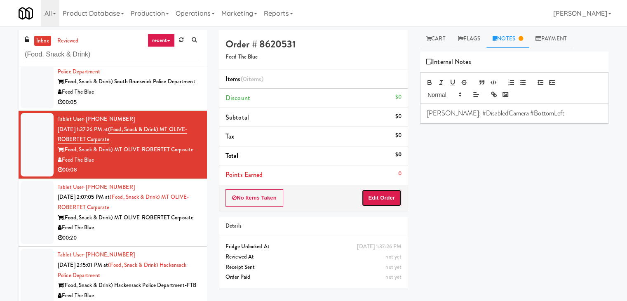
click at [385, 198] on button "Edit Order" at bounding box center [382, 197] width 40 height 17
click at [431, 44] on link "Cart" at bounding box center [436, 39] width 32 height 19
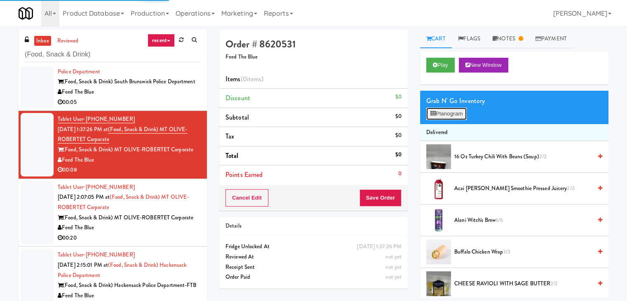
click at [452, 113] on button "Planogram" at bounding box center [446, 114] width 40 height 12
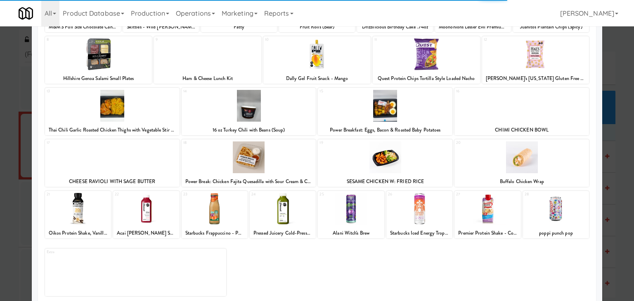
scroll to position [104, 0]
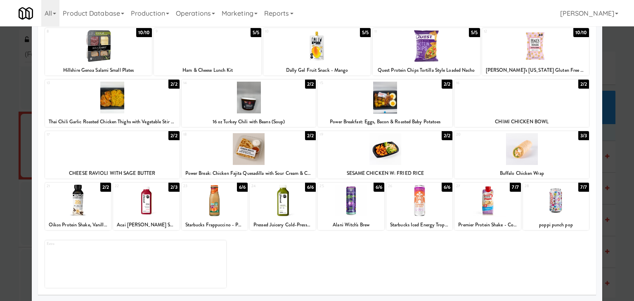
click at [417, 151] on div at bounding box center [385, 149] width 134 height 32
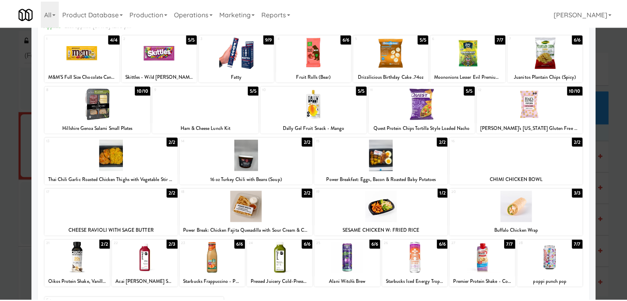
scroll to position [0, 0]
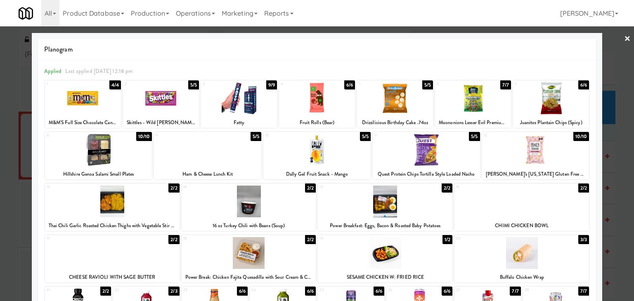
click at [624, 35] on link "×" at bounding box center [627, 39] width 7 height 26
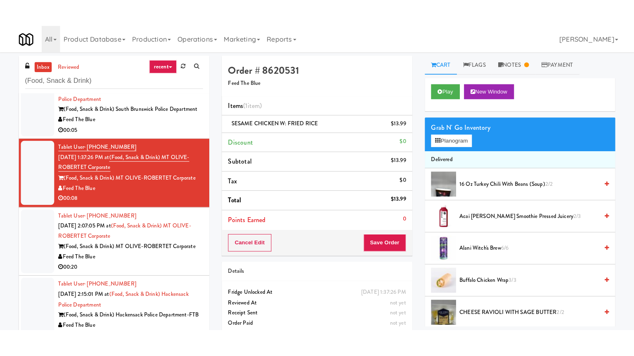
scroll to position [1095, 0]
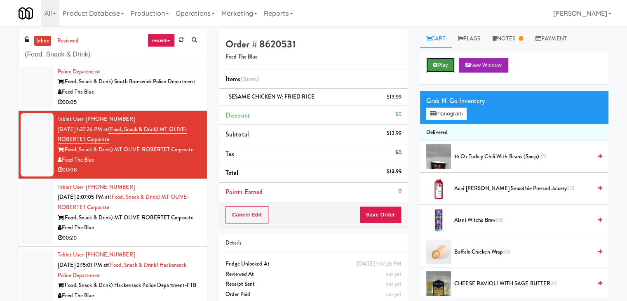
click at [450, 70] on button "Play" at bounding box center [440, 65] width 28 height 15
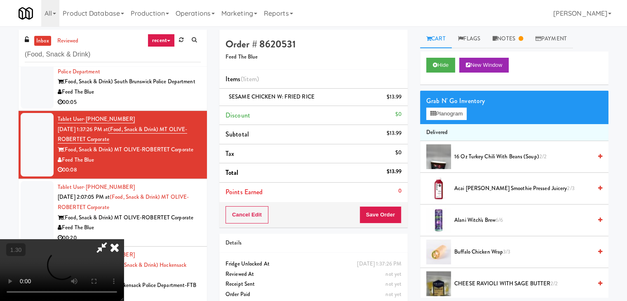
scroll to position [1003, 0]
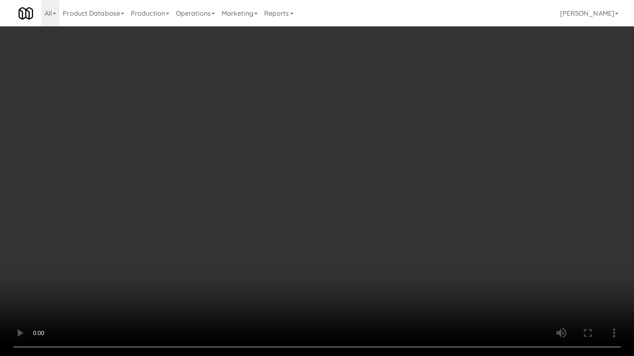
click at [441, 138] on video at bounding box center [317, 178] width 634 height 356
click at [306, 155] on video at bounding box center [317, 178] width 634 height 356
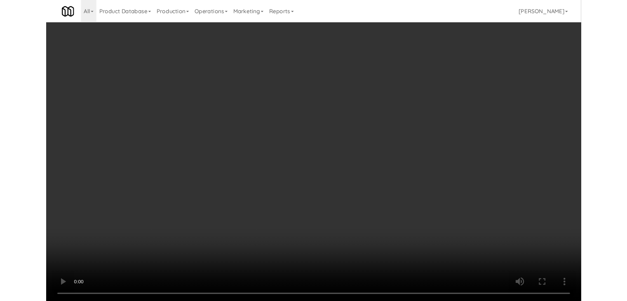
scroll to position [1095, 0]
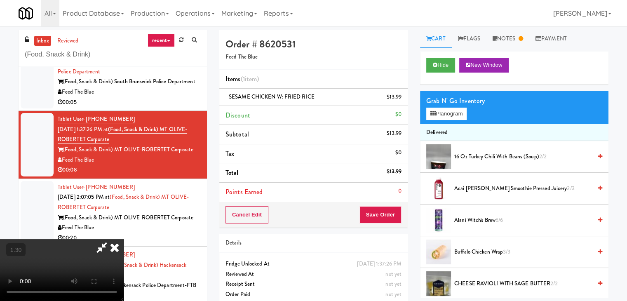
click at [111, 239] on icon at bounding box center [101, 247] width 19 height 16
click at [449, 113] on button "Planogram" at bounding box center [446, 114] width 40 height 12
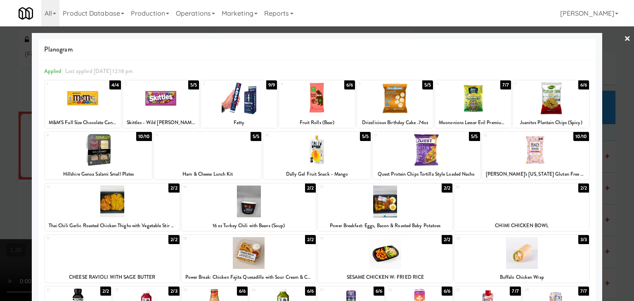
drag, startPoint x: 621, startPoint y: 39, endPoint x: 596, endPoint y: 45, distance: 26.4
click at [624, 39] on link "×" at bounding box center [627, 39] width 7 height 26
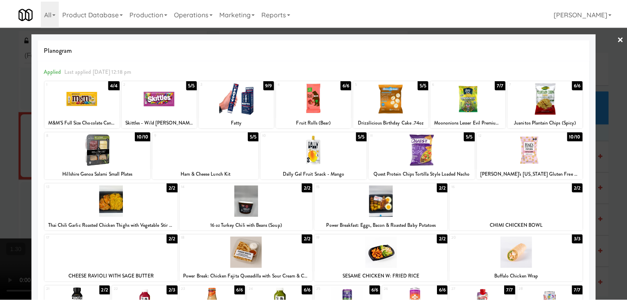
scroll to position [1095, 0]
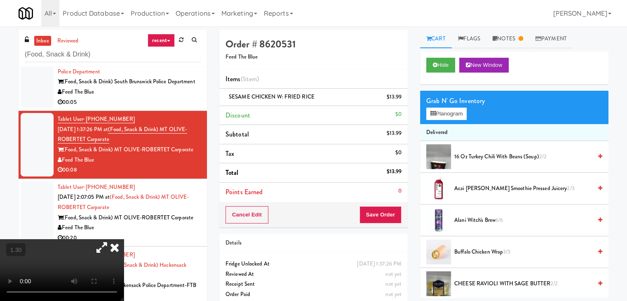
click at [124, 239] on icon at bounding box center [115, 247] width 18 height 16
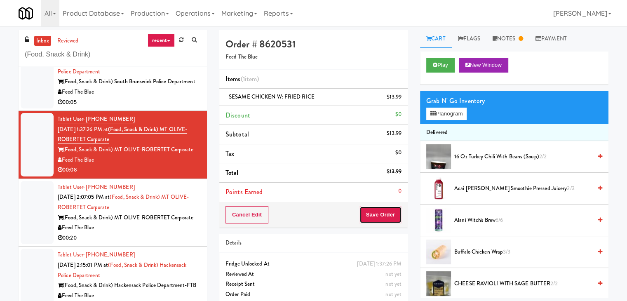
click at [367, 213] on button "Save Order" at bounding box center [381, 214] width 42 height 17
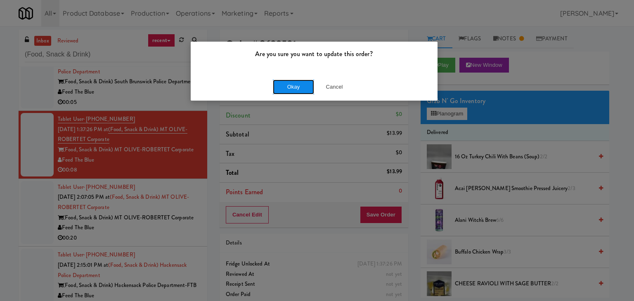
click at [297, 90] on button "Okay" at bounding box center [293, 87] width 41 height 15
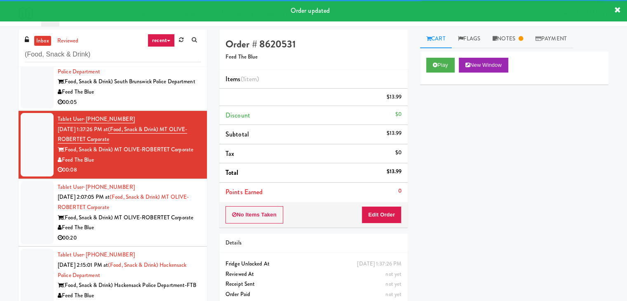
click at [153, 225] on div "Feed The Blue" at bounding box center [129, 228] width 143 height 10
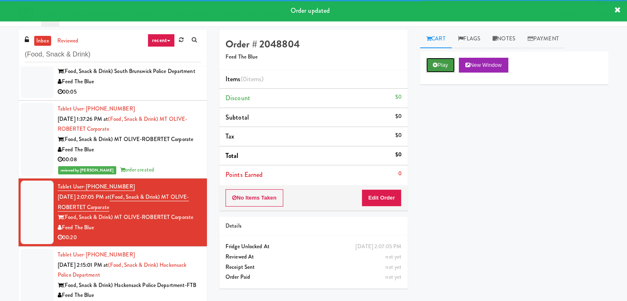
click at [444, 64] on button "Play" at bounding box center [440, 65] width 28 height 15
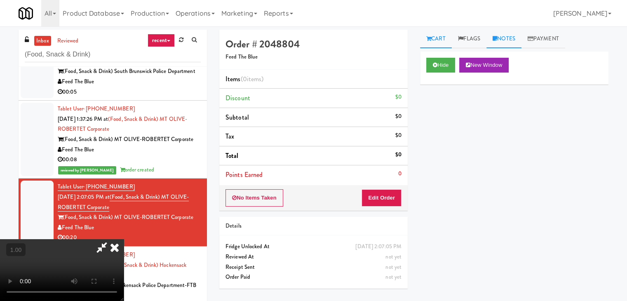
click at [506, 41] on link "Notes" at bounding box center [504, 39] width 35 height 19
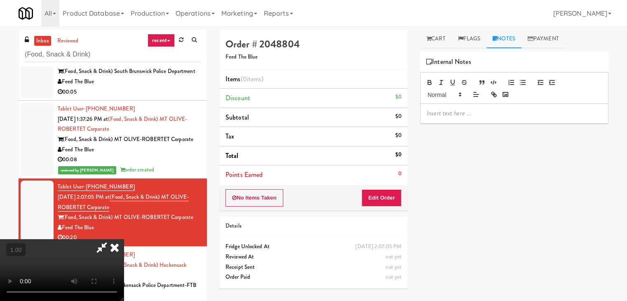
click at [462, 115] on p at bounding box center [514, 113] width 175 height 9
click at [124, 239] on video at bounding box center [62, 270] width 124 height 62
click at [572, 60] on div "Internal Notes" at bounding box center [514, 62] width 176 height 12
click at [487, 117] on p at bounding box center [514, 113] width 175 height 9
click at [124, 239] on video at bounding box center [62, 270] width 124 height 62
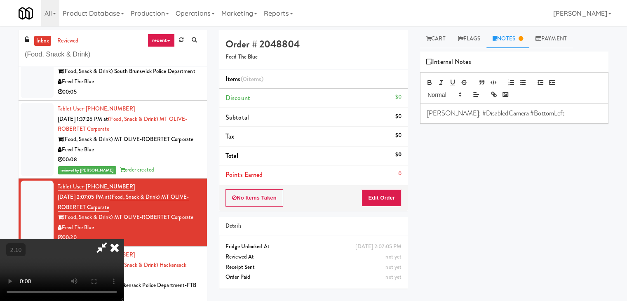
click at [124, 239] on icon at bounding box center [115, 247] width 18 height 16
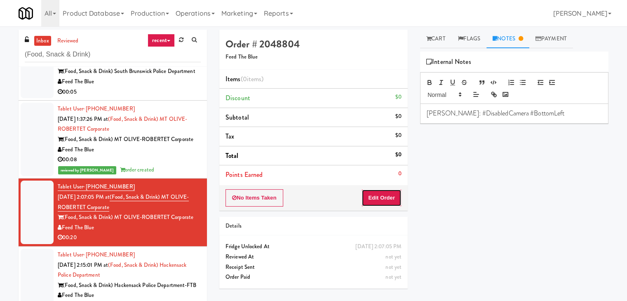
click at [390, 197] on button "Edit Order" at bounding box center [382, 197] width 40 height 17
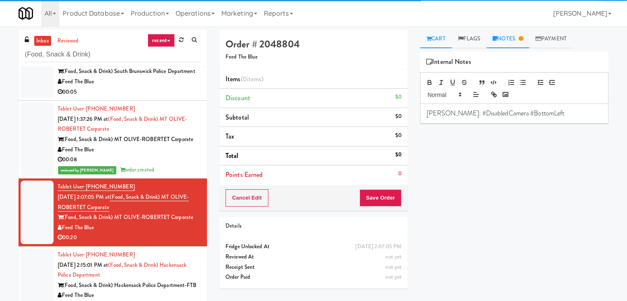
click at [427, 39] on icon at bounding box center [428, 38] width 5 height 5
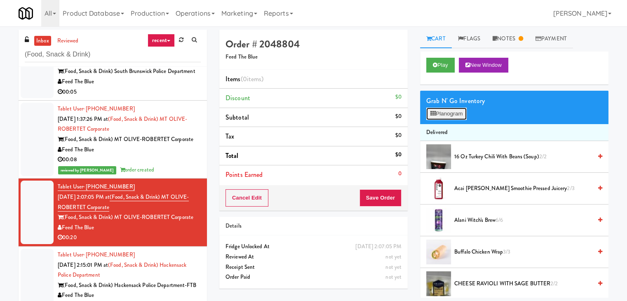
click at [447, 114] on button "Planogram" at bounding box center [446, 114] width 40 height 12
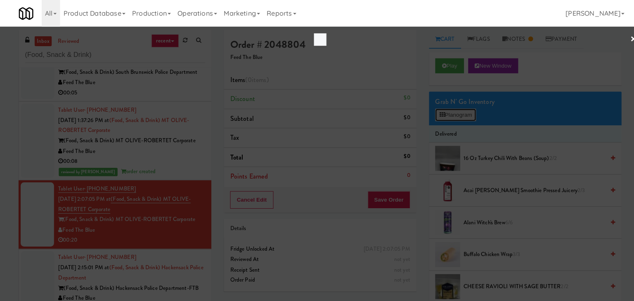
scroll to position [1014, 0]
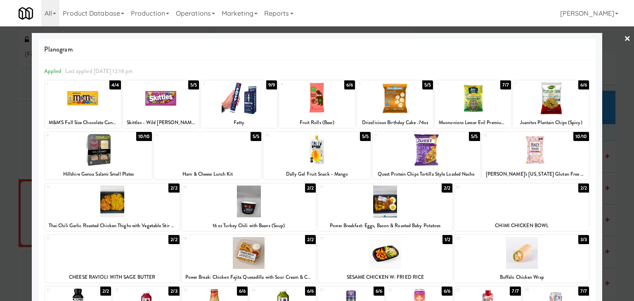
click at [246, 102] on div at bounding box center [239, 98] width 76 height 32
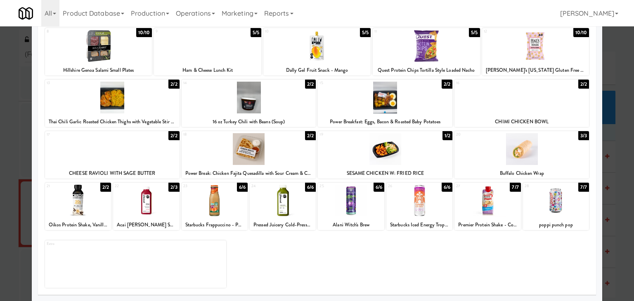
click at [418, 205] on div at bounding box center [419, 201] width 66 height 32
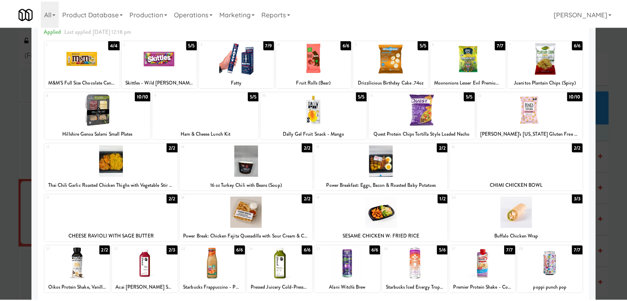
scroll to position [0, 0]
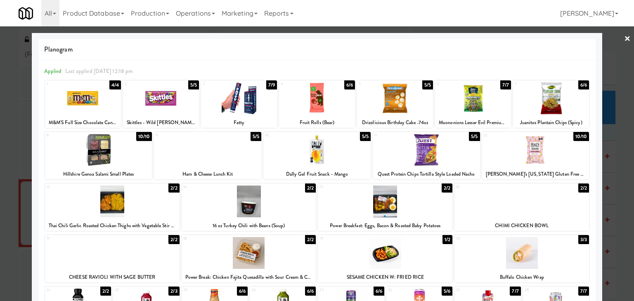
click at [624, 39] on link "×" at bounding box center [627, 39] width 7 height 26
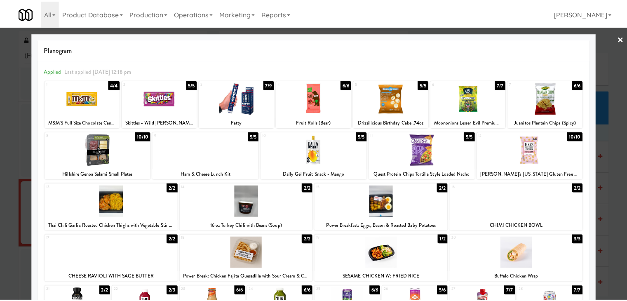
scroll to position [1095, 0]
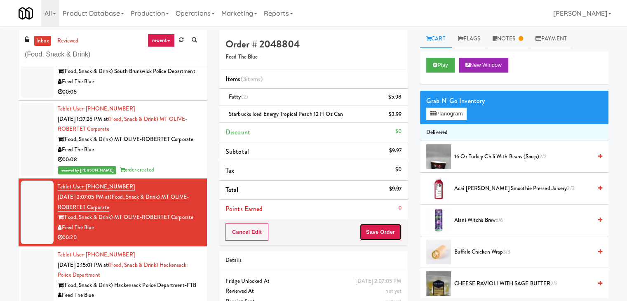
click at [381, 233] on button "Save Order" at bounding box center [381, 232] width 42 height 17
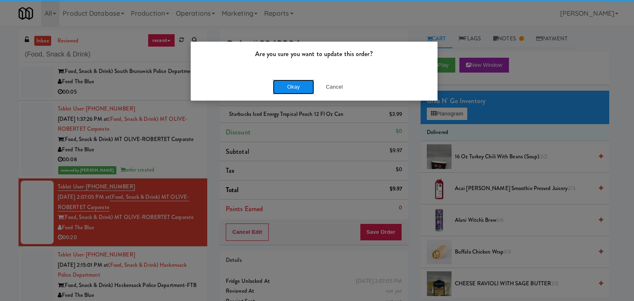
click at [284, 86] on button "Okay" at bounding box center [293, 87] width 41 height 15
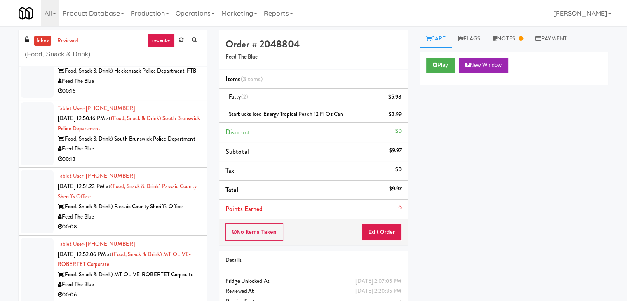
scroll to position [662, 0]
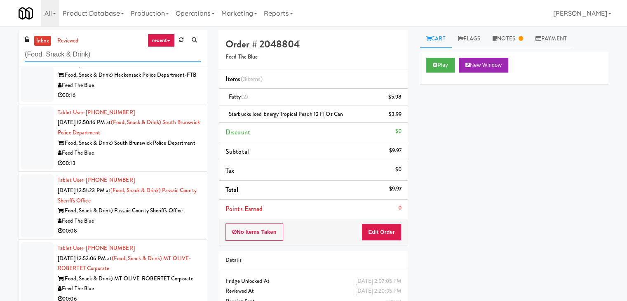
click at [109, 58] on input "(Food, Snack & Drink)" at bounding box center [113, 54] width 176 height 15
paste input "Moderne Cooler"
type input "Moderne Cooler"
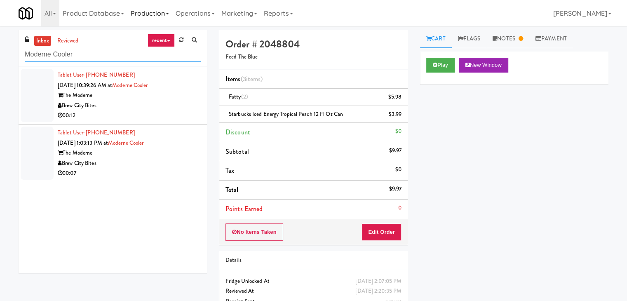
scroll to position [0, 0]
click at [166, 100] on div "Tablet User · (920) 205-0467 [DATE] 10:39:26 AM at [GEOGRAPHIC_DATA] Bites 00:12" at bounding box center [129, 95] width 143 height 51
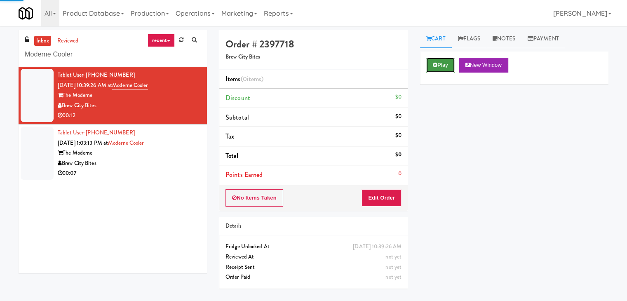
click at [440, 66] on button "Play" at bounding box center [440, 65] width 28 height 15
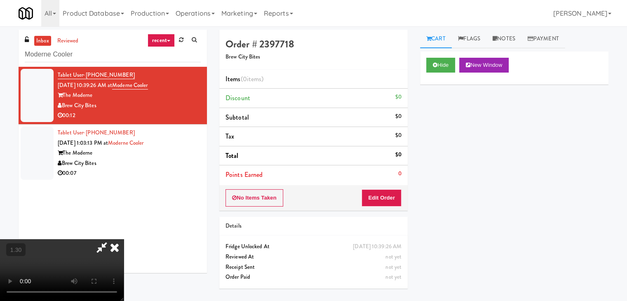
click at [124, 239] on icon at bounding box center [115, 247] width 18 height 16
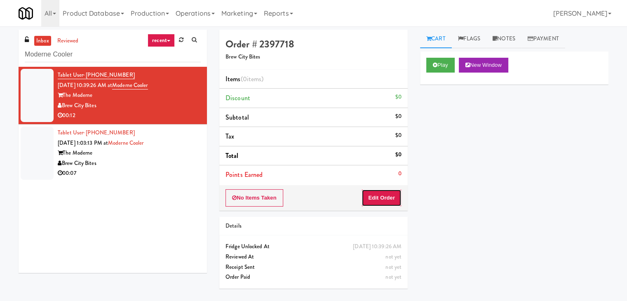
click at [379, 192] on button "Edit Order" at bounding box center [382, 197] width 40 height 17
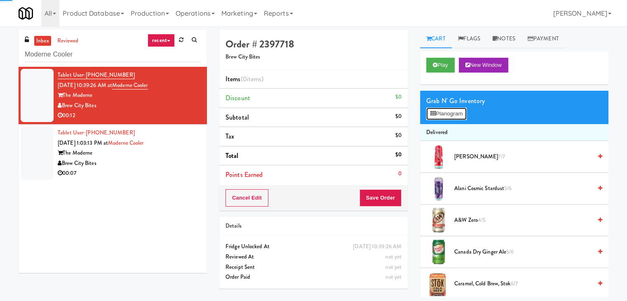
click at [448, 113] on button "Planogram" at bounding box center [446, 114] width 40 height 12
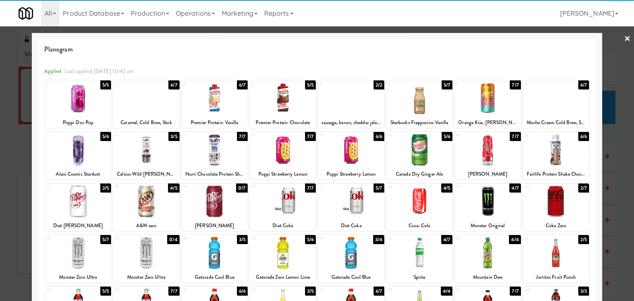
click at [553, 147] on div at bounding box center [556, 150] width 66 height 32
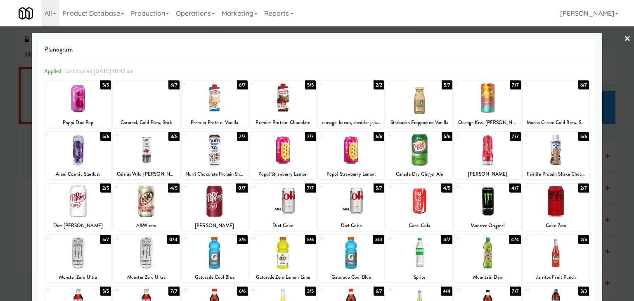
click at [155, 149] on div at bounding box center [146, 150] width 66 height 32
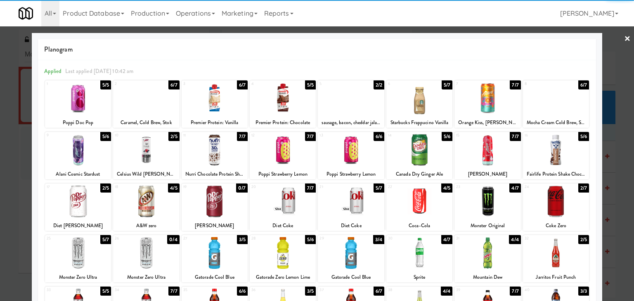
click at [624, 40] on link "×" at bounding box center [627, 39] width 7 height 26
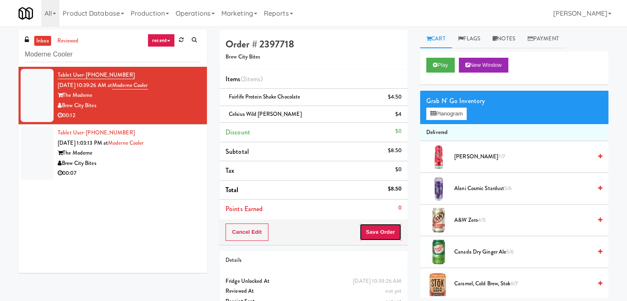
drag, startPoint x: 378, startPoint y: 238, endPoint x: 381, endPoint y: 234, distance: 4.4
click at [378, 237] on button "Save Order" at bounding box center [381, 232] width 42 height 17
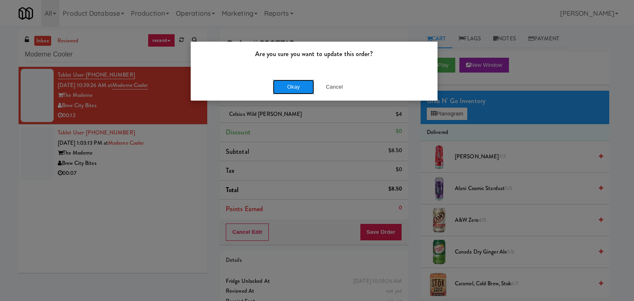
click at [292, 89] on button "Okay" at bounding box center [293, 87] width 41 height 15
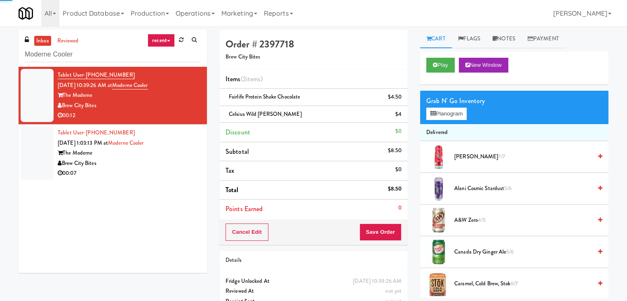
click at [175, 168] on div "00:07" at bounding box center [129, 173] width 143 height 10
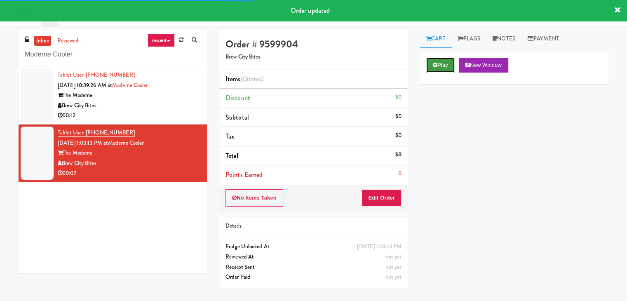
click at [440, 64] on button "Play" at bounding box center [440, 65] width 28 height 15
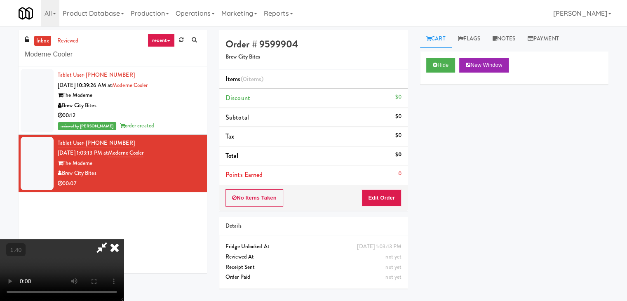
click at [124, 239] on video at bounding box center [62, 270] width 124 height 62
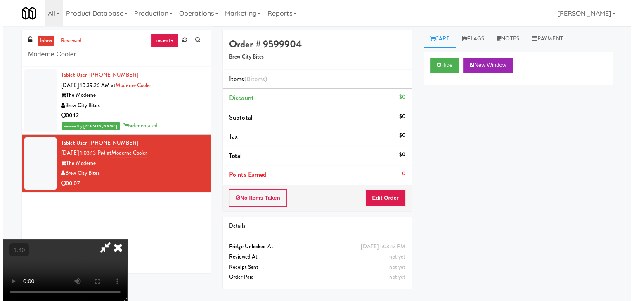
scroll to position [0, 0]
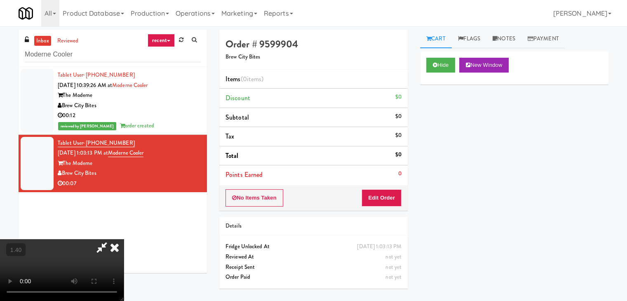
click at [124, 239] on icon at bounding box center [115, 247] width 18 height 16
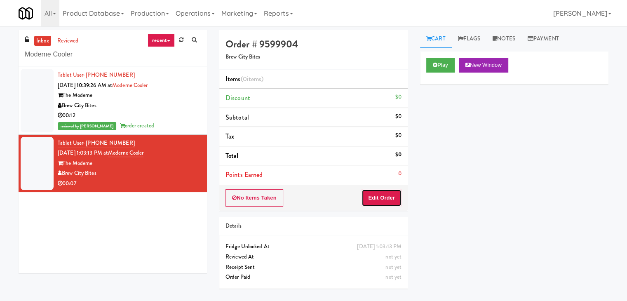
click at [383, 200] on button "Edit Order" at bounding box center [382, 197] width 40 height 17
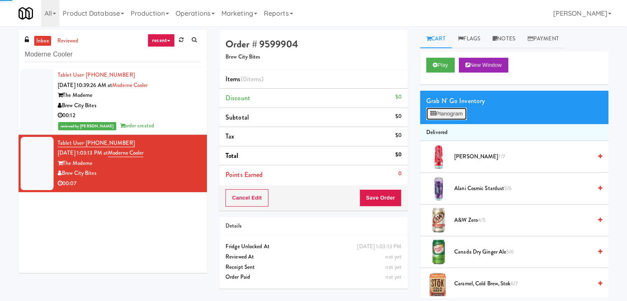
click at [440, 119] on button "Planogram" at bounding box center [446, 114] width 40 height 12
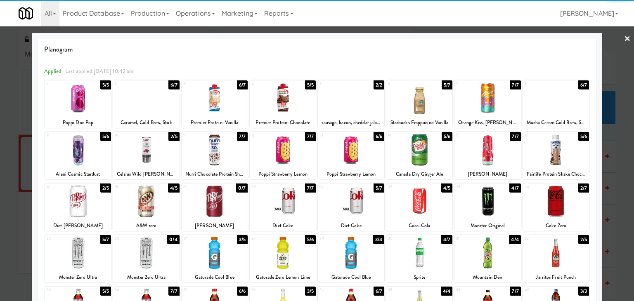
scroll to position [104, 0]
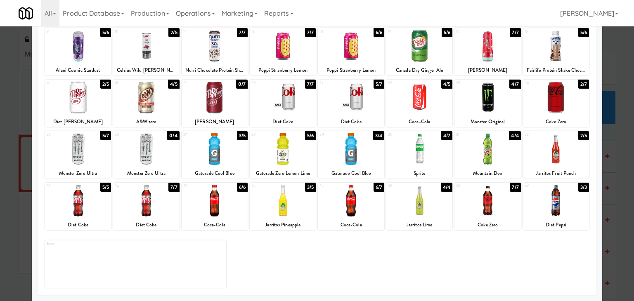
click at [351, 215] on div at bounding box center [351, 201] width 66 height 32
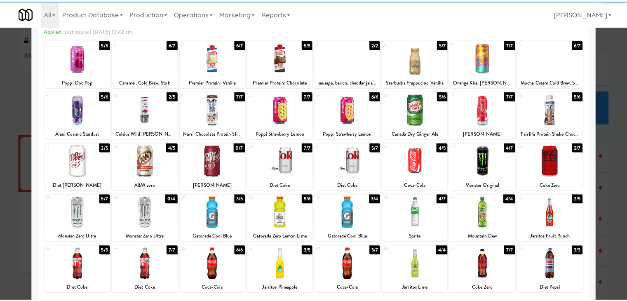
scroll to position [0, 0]
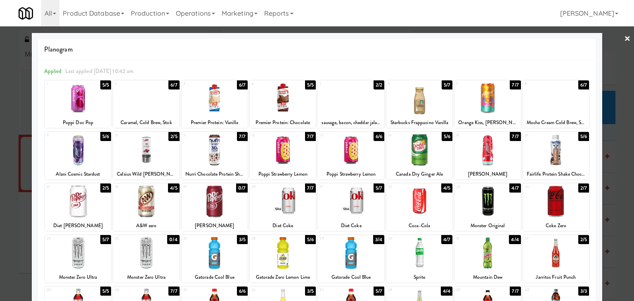
click at [624, 37] on link "×" at bounding box center [627, 39] width 7 height 26
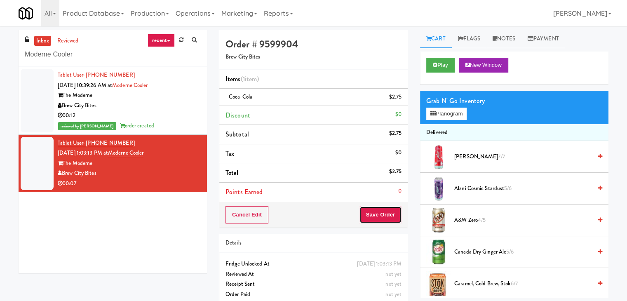
click at [378, 213] on button "Save Order" at bounding box center [381, 214] width 42 height 17
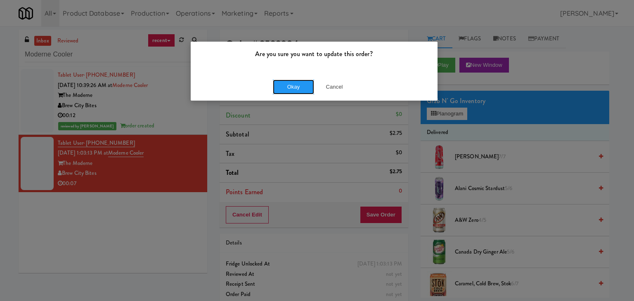
drag, startPoint x: 296, startPoint y: 89, endPoint x: 218, endPoint y: 39, distance: 92.8
click at [296, 89] on button "Okay" at bounding box center [293, 87] width 41 height 15
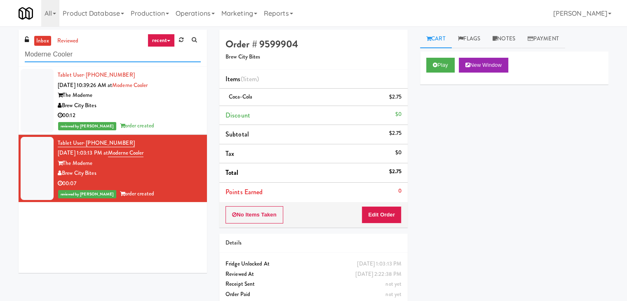
click at [115, 59] on input "Moderne Cooler" at bounding box center [113, 54] width 176 height 15
paste input "The Horizons - Cooler #2"
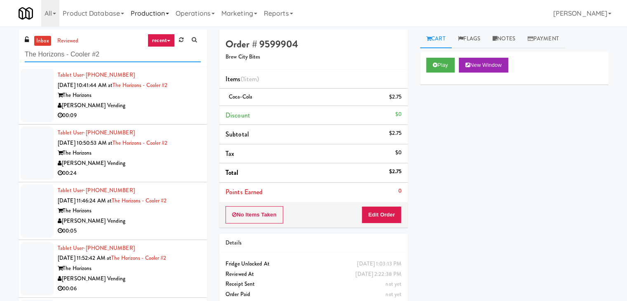
type input "The Horizons - Cooler #2"
click at [145, 108] on div "[PERSON_NAME] Vending" at bounding box center [129, 106] width 143 height 10
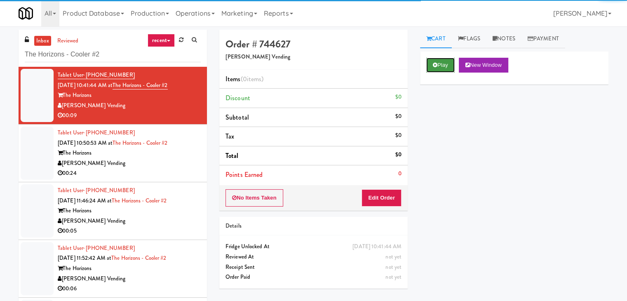
click at [443, 64] on button "Play" at bounding box center [440, 65] width 28 height 15
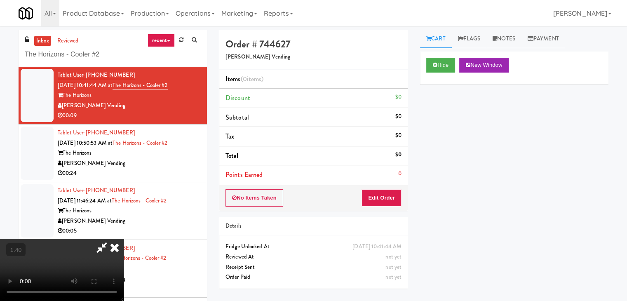
click at [124, 239] on video at bounding box center [62, 270] width 124 height 62
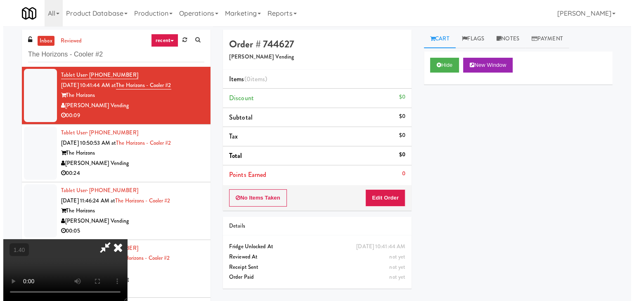
scroll to position [0, 0]
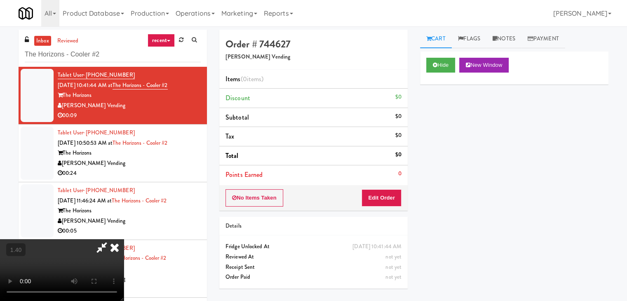
click at [124, 239] on icon at bounding box center [115, 247] width 18 height 16
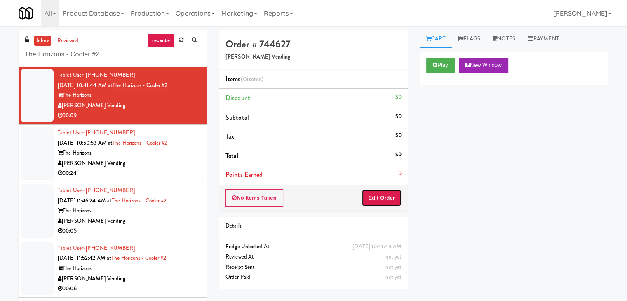
click at [381, 205] on button "Edit Order" at bounding box center [382, 197] width 40 height 17
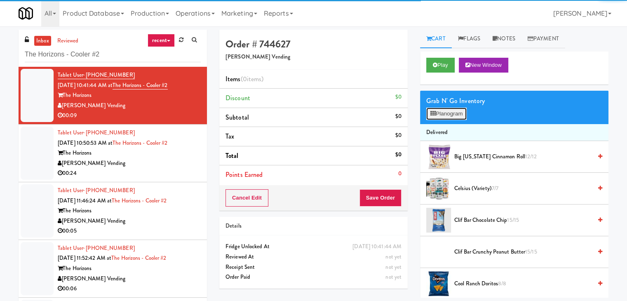
click at [436, 118] on button "Planogram" at bounding box center [446, 114] width 40 height 12
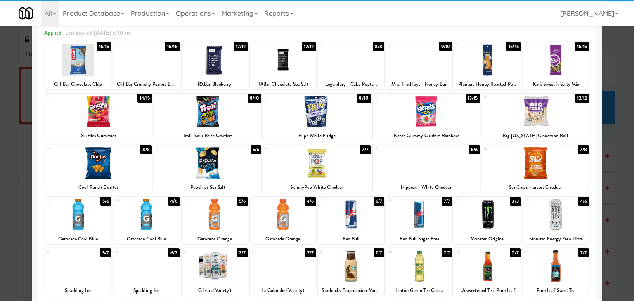
scroll to position [104, 0]
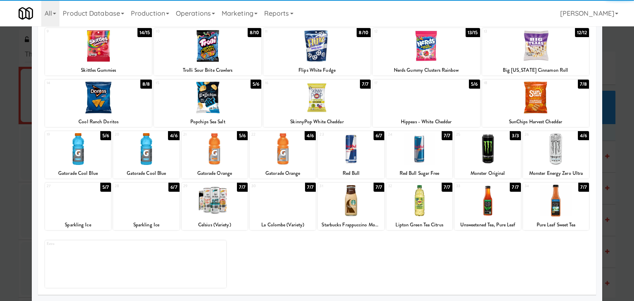
click at [210, 152] on div at bounding box center [214, 149] width 66 height 32
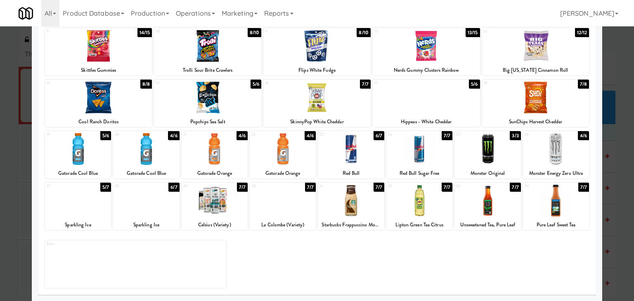
click at [307, 154] on div at bounding box center [283, 149] width 66 height 32
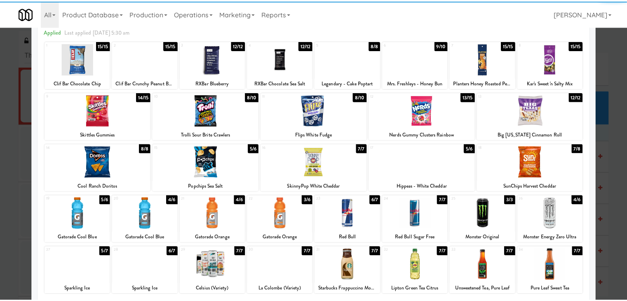
scroll to position [0, 0]
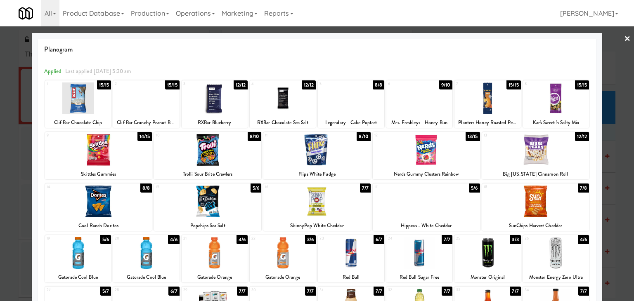
click at [624, 39] on link "×" at bounding box center [627, 39] width 7 height 26
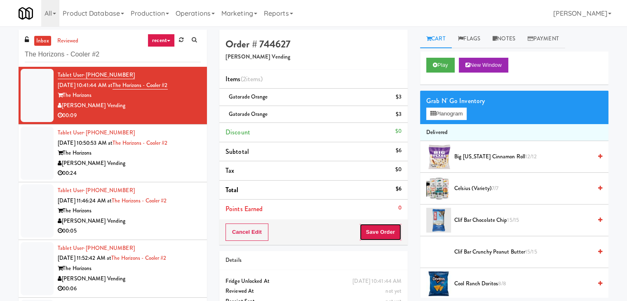
click at [371, 231] on button "Save Order" at bounding box center [381, 232] width 42 height 17
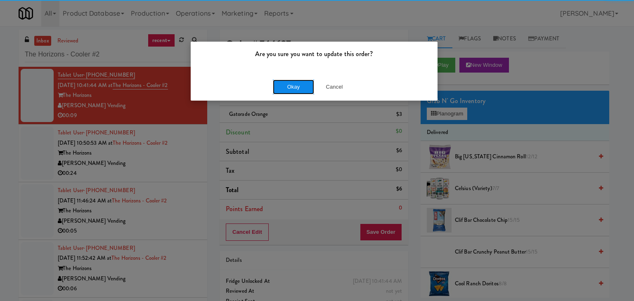
click at [302, 91] on button "Okay" at bounding box center [293, 87] width 41 height 15
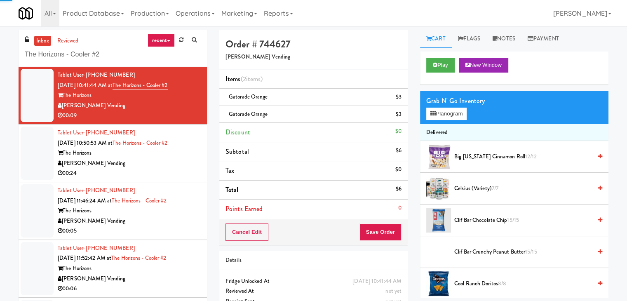
click at [168, 171] on div "00:24" at bounding box center [129, 173] width 143 height 10
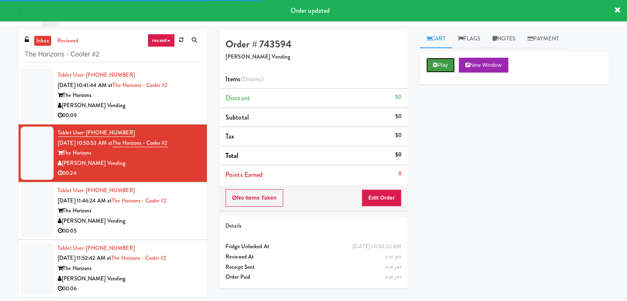
click at [448, 66] on button "Play" at bounding box center [440, 65] width 28 height 15
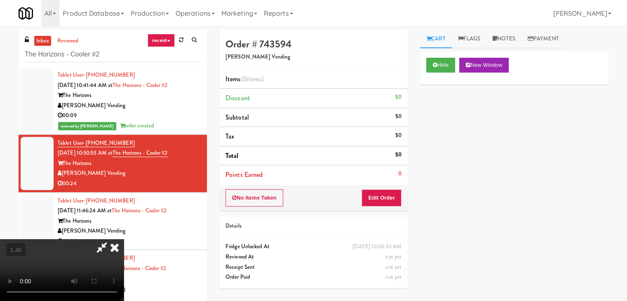
click at [124, 239] on video at bounding box center [62, 270] width 124 height 62
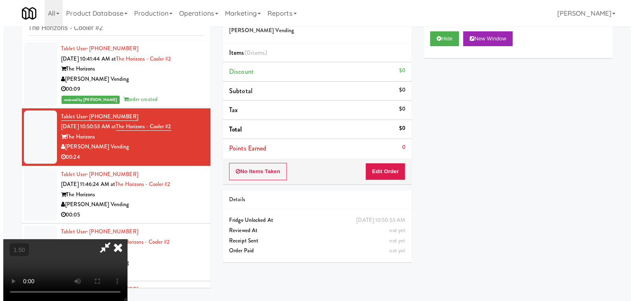
scroll to position [0, 0]
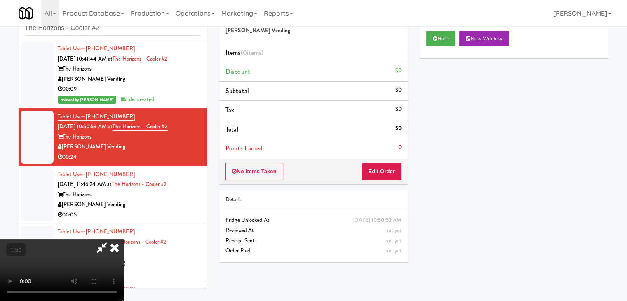
click at [124, 239] on icon at bounding box center [115, 247] width 18 height 16
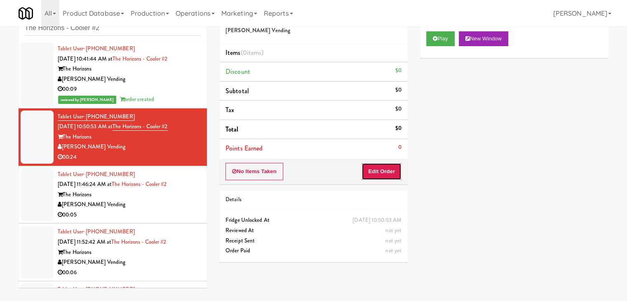
click at [386, 179] on div "No Items Taken Edit Order" at bounding box center [313, 172] width 188 height 26
click at [394, 173] on button "Edit Order" at bounding box center [382, 171] width 40 height 17
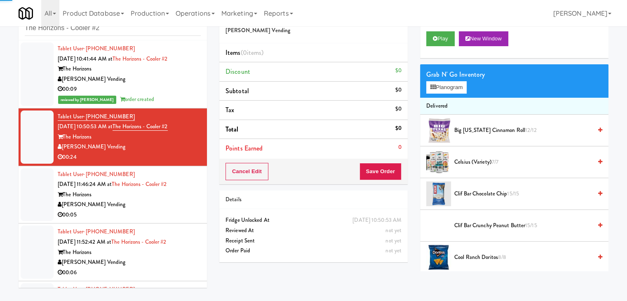
click at [440, 96] on div "Grab N' Go Inventory Planogram" at bounding box center [514, 80] width 188 height 33
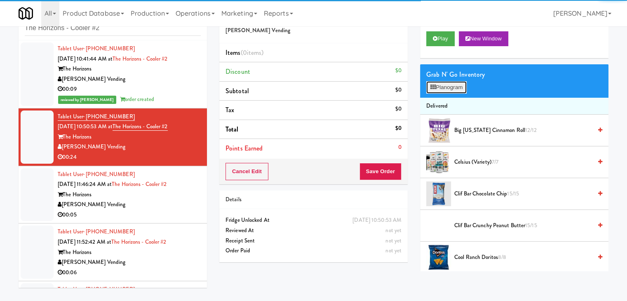
click at [438, 90] on button "Planogram" at bounding box center [446, 87] width 40 height 12
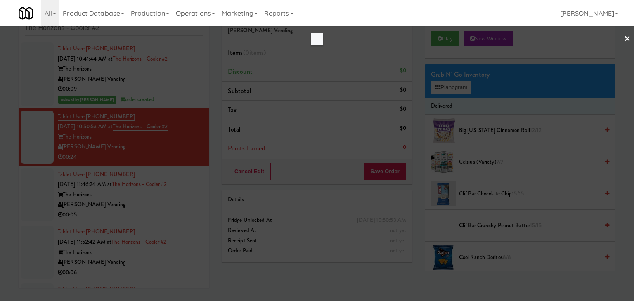
click at [267, 127] on div "×" at bounding box center [317, 150] width 634 height 301
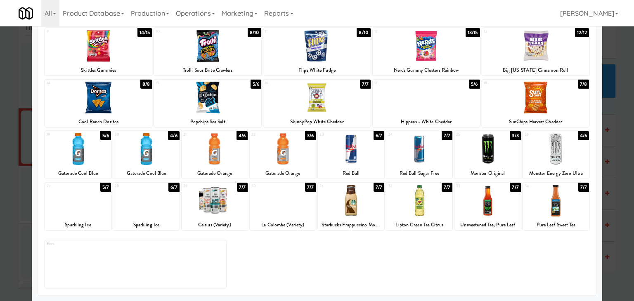
click at [219, 203] on div at bounding box center [214, 201] width 66 height 32
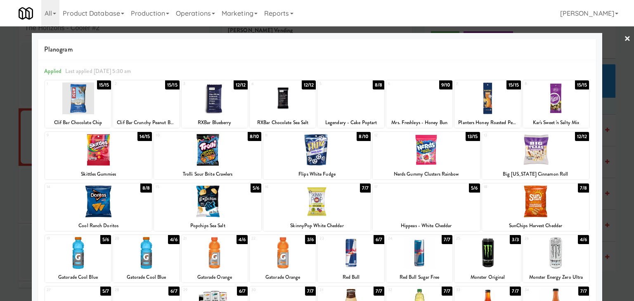
click at [624, 38] on link "×" at bounding box center [627, 39] width 7 height 26
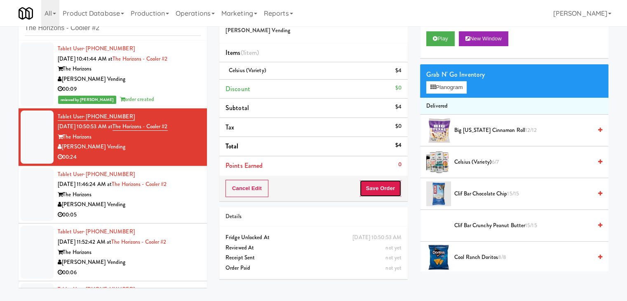
click at [375, 189] on button "Save Order" at bounding box center [381, 188] width 42 height 17
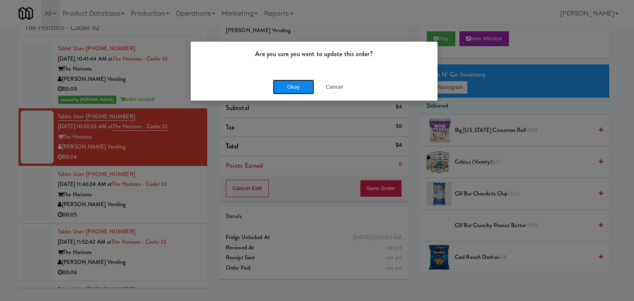
click at [297, 86] on button "Okay" at bounding box center [293, 87] width 41 height 15
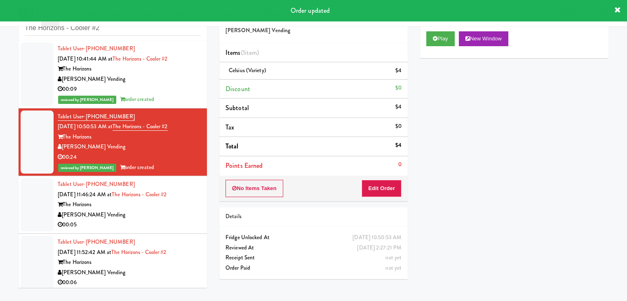
scroll to position [41, 0]
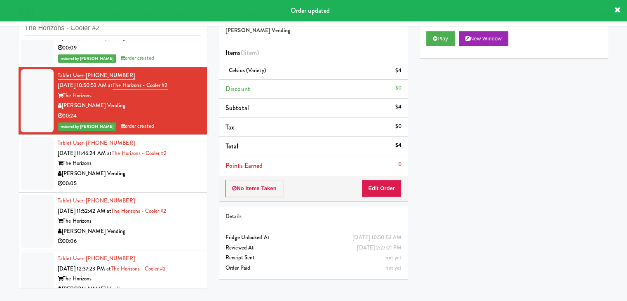
click at [144, 171] on div "[PERSON_NAME] Vending" at bounding box center [129, 174] width 143 height 10
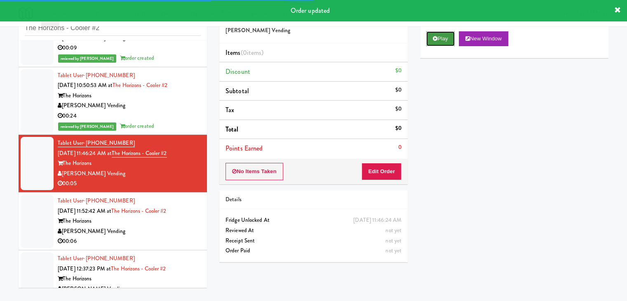
click at [428, 42] on button "Play" at bounding box center [440, 38] width 28 height 15
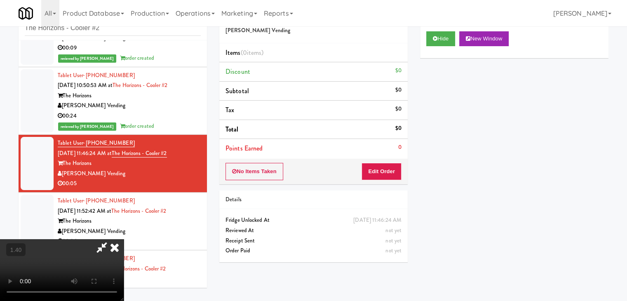
click at [124, 239] on video at bounding box center [62, 270] width 124 height 62
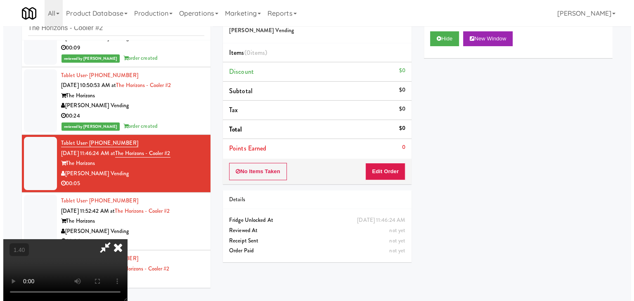
scroll to position [0, 0]
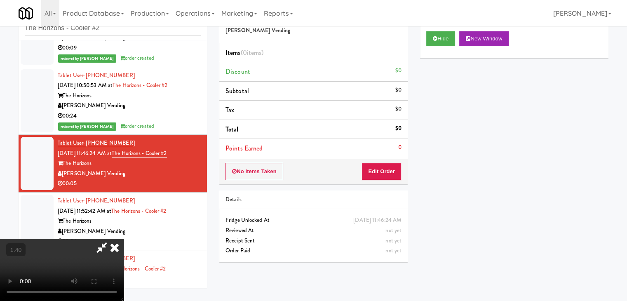
click at [124, 239] on icon at bounding box center [115, 247] width 18 height 16
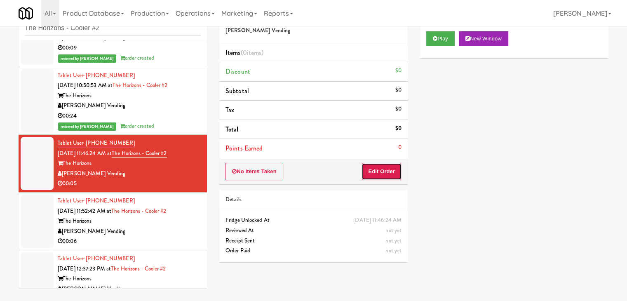
click at [388, 167] on button "Edit Order" at bounding box center [382, 171] width 40 height 17
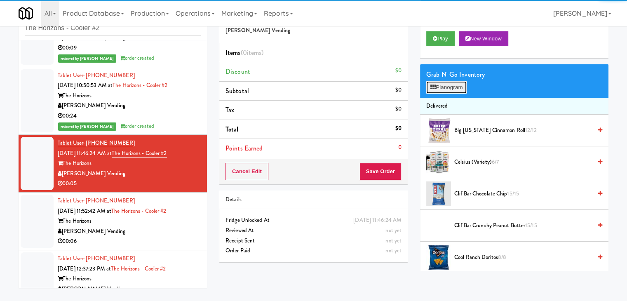
click at [440, 93] on button "Planogram" at bounding box center [446, 87] width 40 height 12
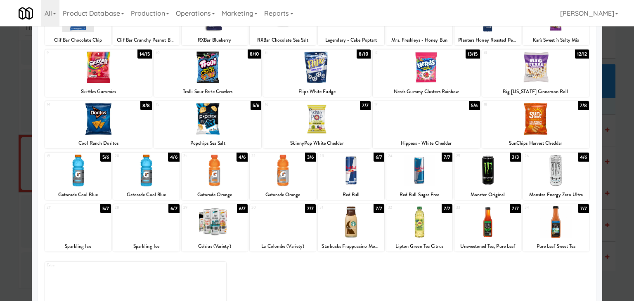
click at [148, 173] on div at bounding box center [146, 171] width 66 height 32
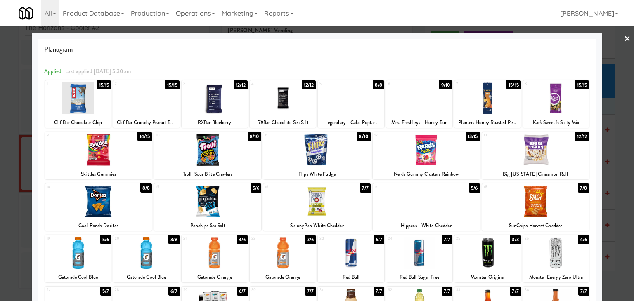
click at [624, 36] on div at bounding box center [317, 150] width 634 height 301
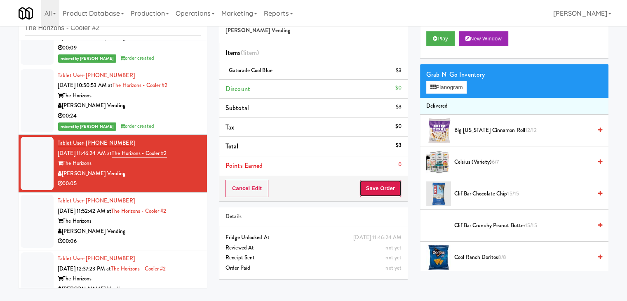
click at [383, 186] on button "Save Order" at bounding box center [381, 188] width 42 height 17
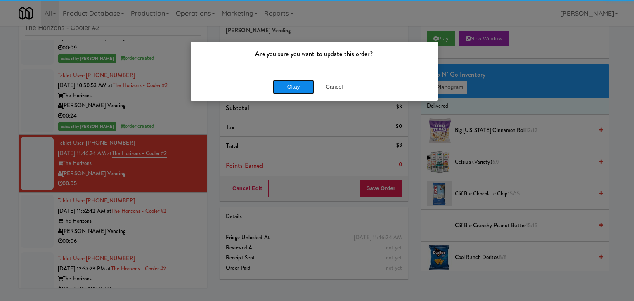
click at [303, 82] on button "Okay" at bounding box center [293, 87] width 41 height 15
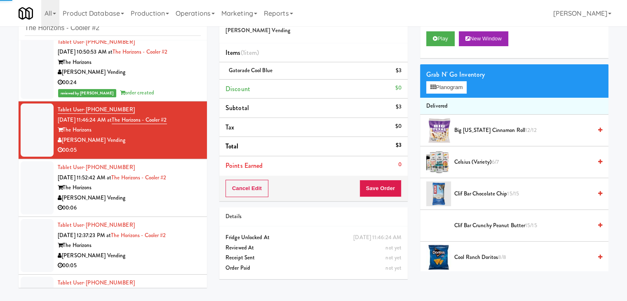
scroll to position [124, 0]
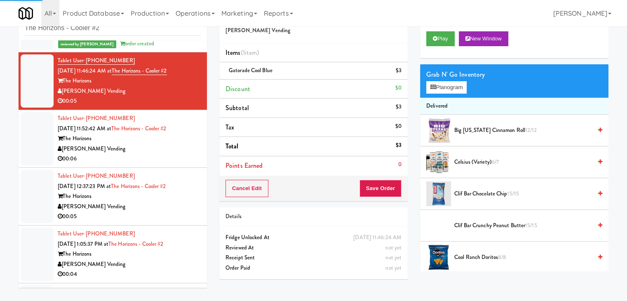
click at [175, 164] on div "00:06" at bounding box center [129, 159] width 143 height 10
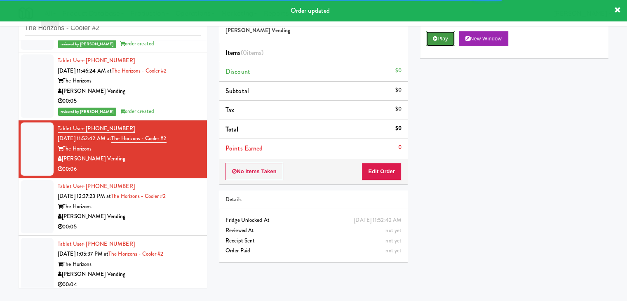
click at [445, 40] on button "Play" at bounding box center [440, 38] width 28 height 15
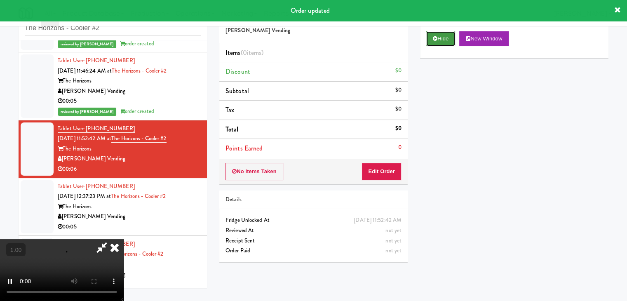
click at [445, 40] on button "Hide" at bounding box center [440, 38] width 29 height 15
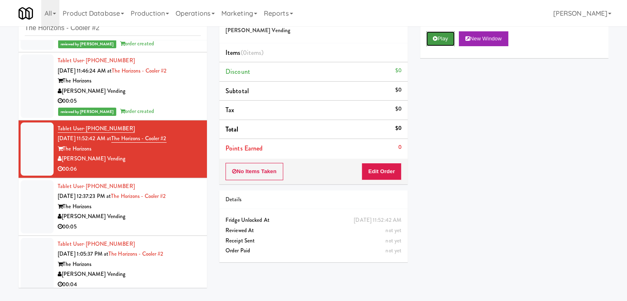
click at [443, 40] on button "Play" at bounding box center [440, 38] width 28 height 15
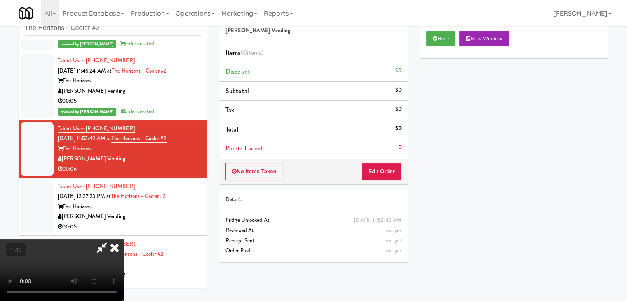
click at [124, 239] on video at bounding box center [62, 270] width 124 height 62
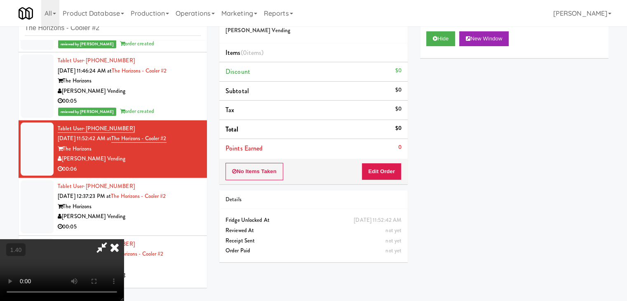
click at [124, 239] on video at bounding box center [62, 270] width 124 height 62
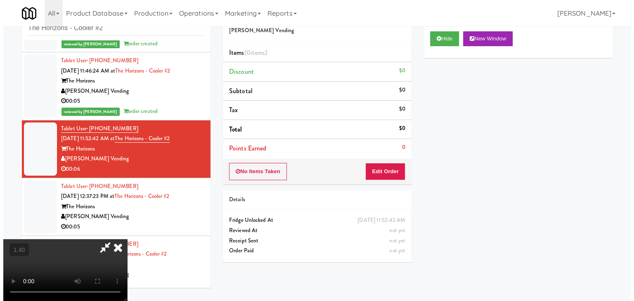
scroll to position [0, 0]
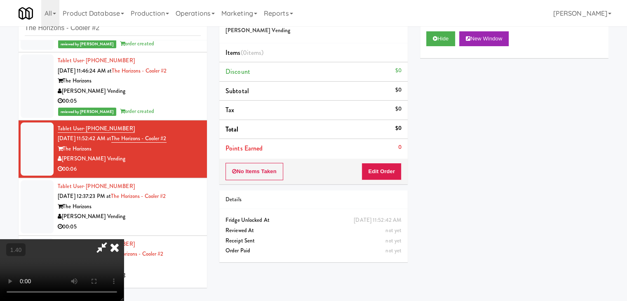
click at [124, 239] on icon at bounding box center [115, 247] width 18 height 16
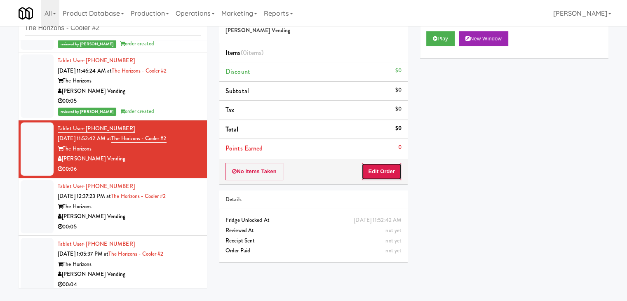
click at [378, 165] on button "Edit Order" at bounding box center [382, 171] width 40 height 17
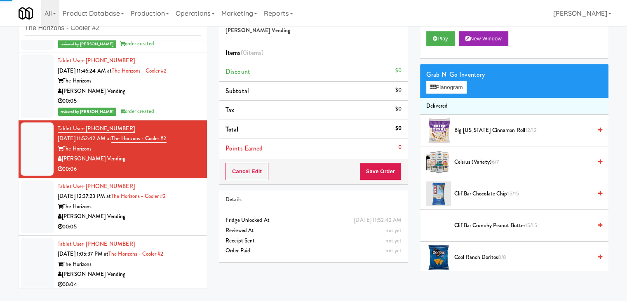
click at [432, 97] on div "Grab N' Go Inventory Planogram" at bounding box center [514, 80] width 188 height 33
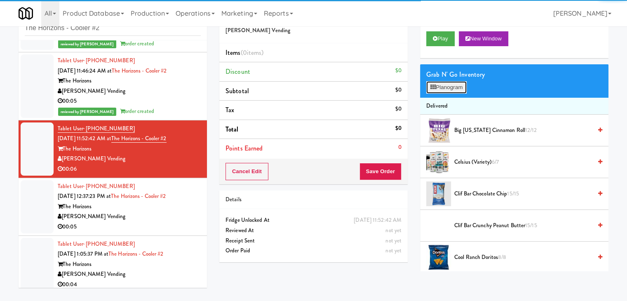
click at [433, 91] on button "Planogram" at bounding box center [446, 87] width 40 height 12
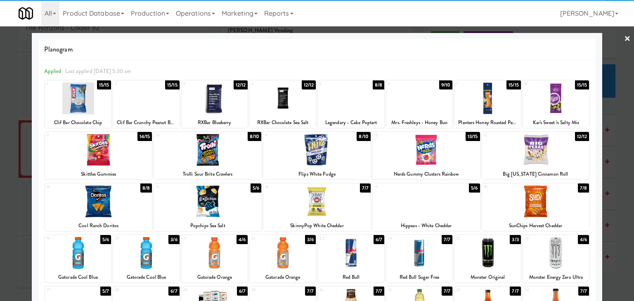
scroll to position [41, 0]
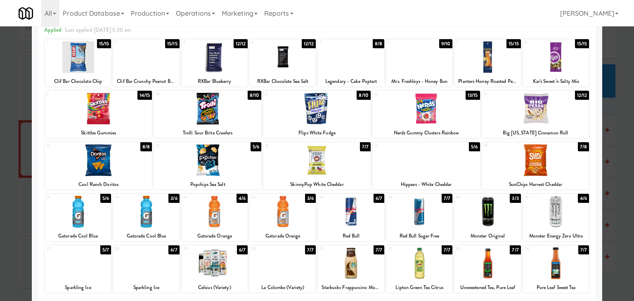
click at [544, 207] on div at bounding box center [556, 212] width 66 height 32
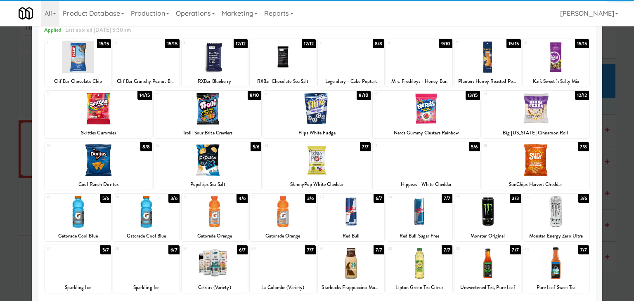
click at [329, 157] on div at bounding box center [316, 160] width 107 height 32
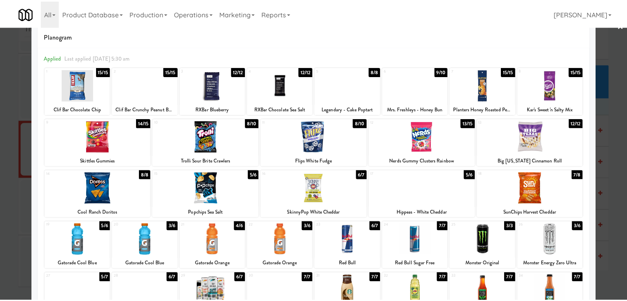
scroll to position [0, 0]
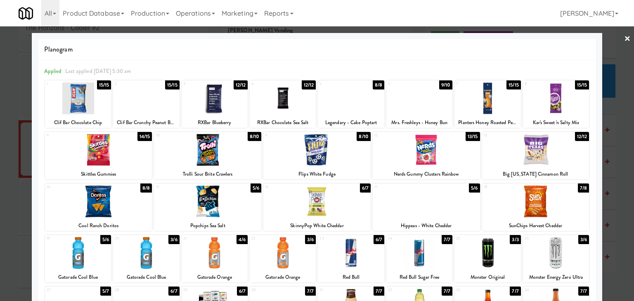
click at [624, 38] on link "×" at bounding box center [627, 39] width 7 height 26
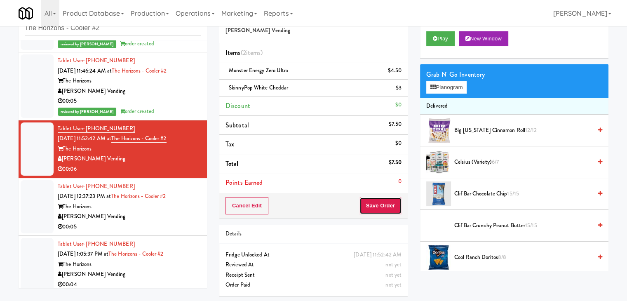
click at [362, 199] on button "Save Order" at bounding box center [381, 205] width 42 height 17
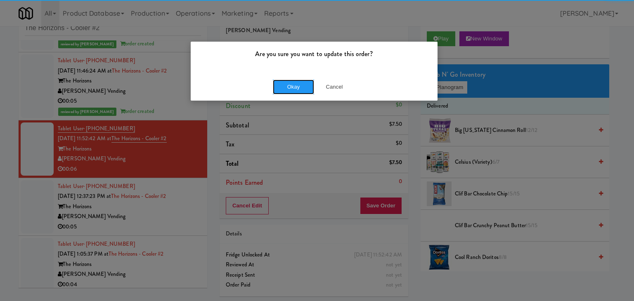
drag, startPoint x: 295, startPoint y: 82, endPoint x: 195, endPoint y: 119, distance: 107.4
click at [295, 82] on button "Okay" at bounding box center [293, 87] width 41 height 15
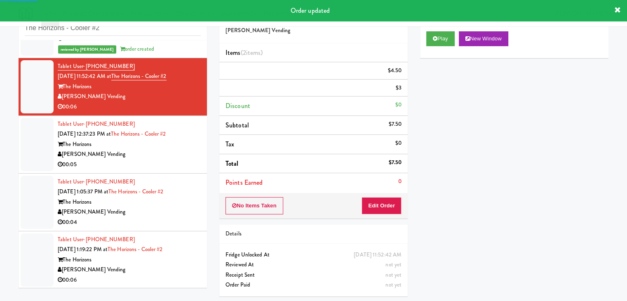
scroll to position [186, 0]
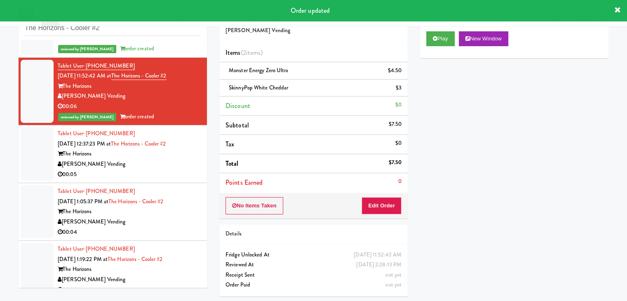
click at [162, 167] on div "[PERSON_NAME] Vending" at bounding box center [129, 164] width 143 height 10
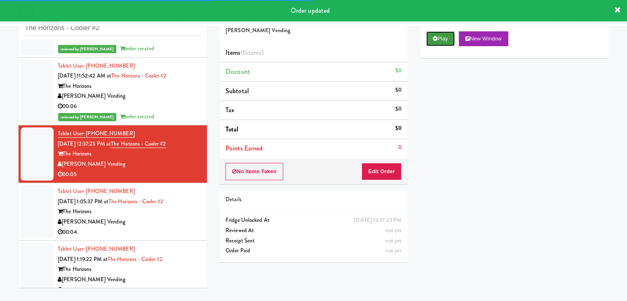
click at [443, 40] on button "Play" at bounding box center [440, 38] width 28 height 15
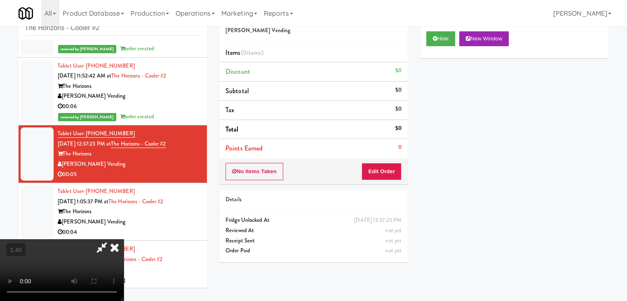
click at [124, 239] on video at bounding box center [62, 270] width 124 height 62
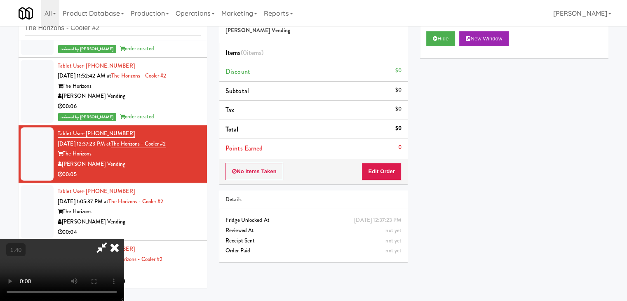
click at [124, 239] on video at bounding box center [62, 270] width 124 height 62
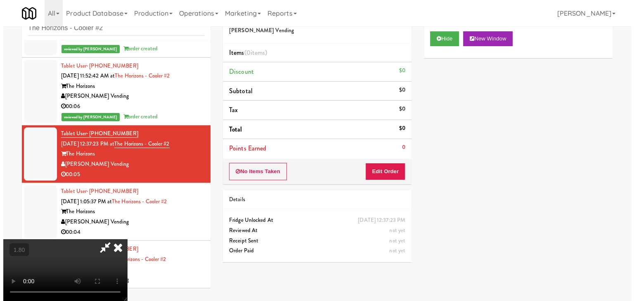
scroll to position [0, 0]
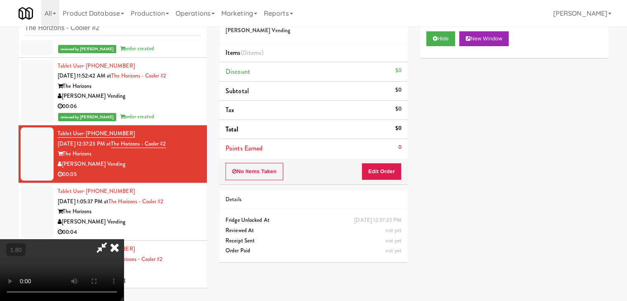
click at [124, 239] on icon at bounding box center [115, 247] width 18 height 16
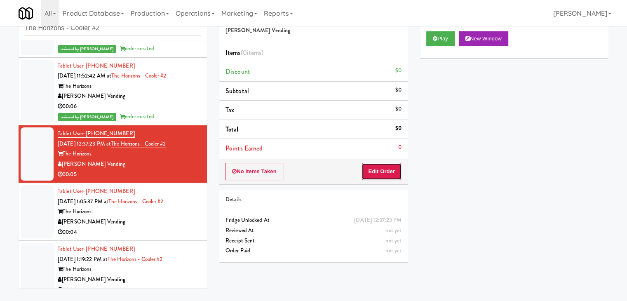
click at [377, 170] on button "Edit Order" at bounding box center [382, 171] width 40 height 17
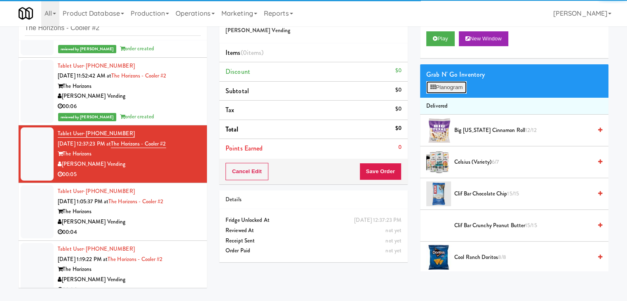
click at [456, 85] on button "Planogram" at bounding box center [446, 87] width 40 height 12
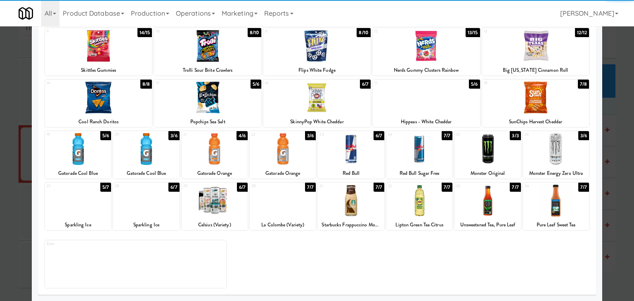
drag, startPoint x: 424, startPoint y: 192, endPoint x: 454, endPoint y: 185, distance: 30.0
click at [424, 192] on div at bounding box center [419, 201] width 66 height 32
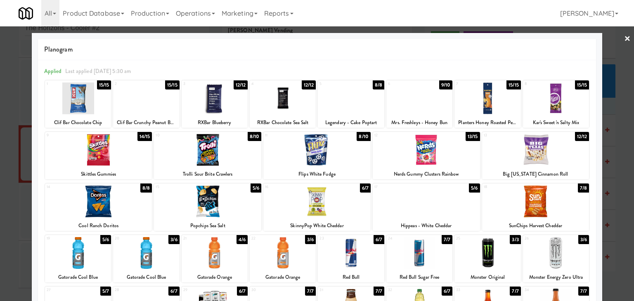
click at [624, 35] on link "×" at bounding box center [627, 39] width 7 height 26
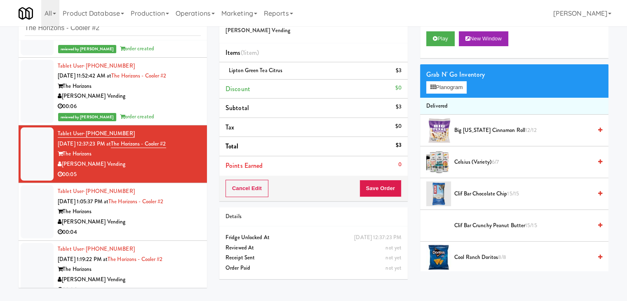
click at [378, 177] on div "Cancel Edit Save Order" at bounding box center [313, 189] width 188 height 26
click at [378, 187] on button "Save Order" at bounding box center [381, 188] width 42 height 17
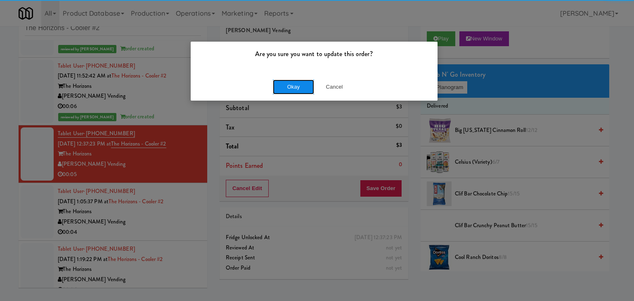
click at [303, 85] on button "Okay" at bounding box center [293, 87] width 41 height 15
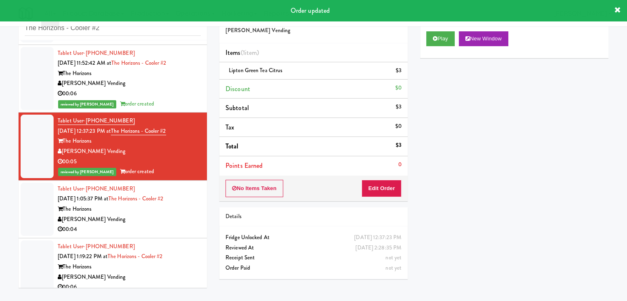
scroll to position [206, 0]
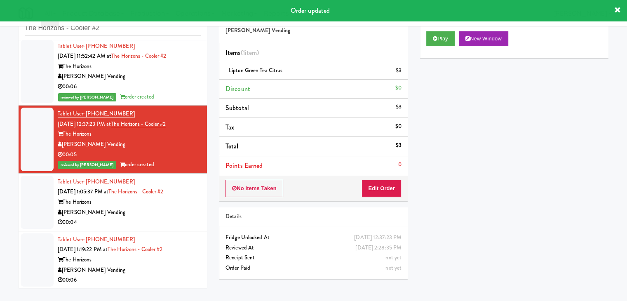
click at [163, 217] on div "00:04" at bounding box center [129, 222] width 143 height 10
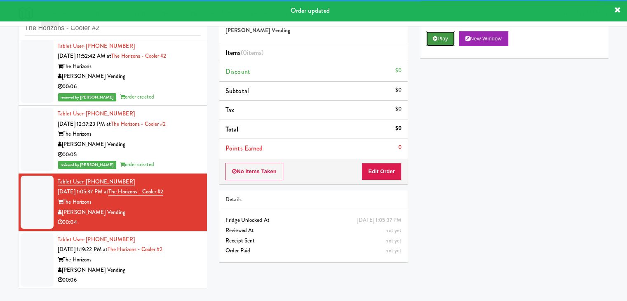
click at [445, 34] on button "Play" at bounding box center [440, 38] width 28 height 15
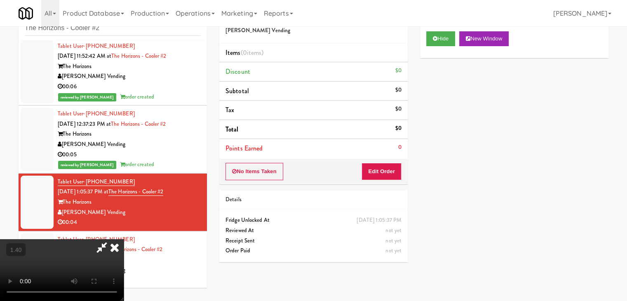
click at [124, 239] on video at bounding box center [62, 270] width 124 height 62
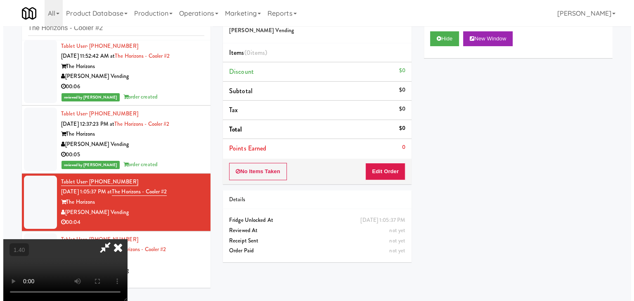
scroll to position [0, 0]
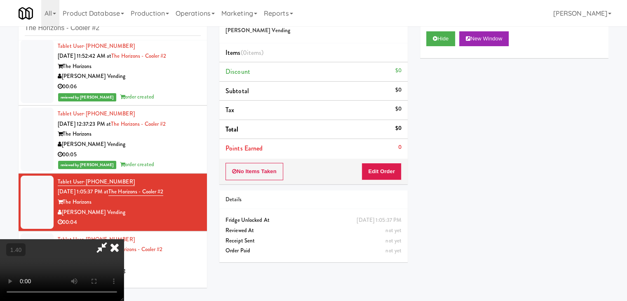
drag, startPoint x: 364, startPoint y: 34, endPoint x: 375, endPoint y: 99, distance: 65.6
click at [124, 239] on icon at bounding box center [115, 247] width 18 height 16
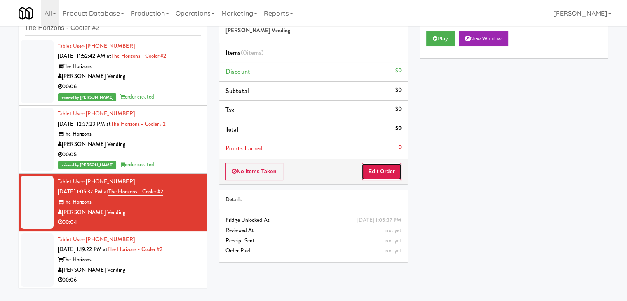
click at [381, 165] on button "Edit Order" at bounding box center [382, 171] width 40 height 17
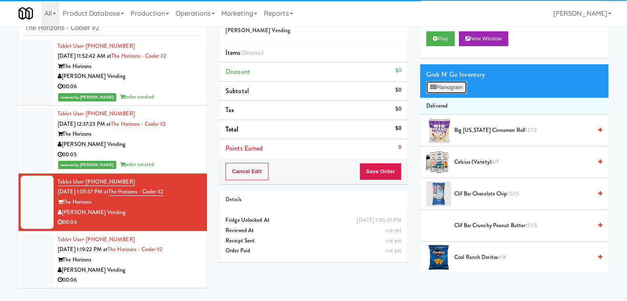
click at [434, 89] on icon at bounding box center [433, 87] width 5 height 5
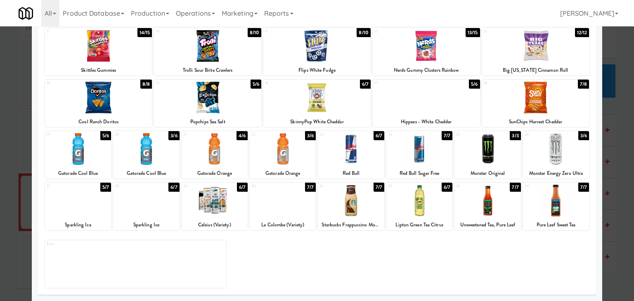
click at [219, 144] on div at bounding box center [214, 149] width 66 height 32
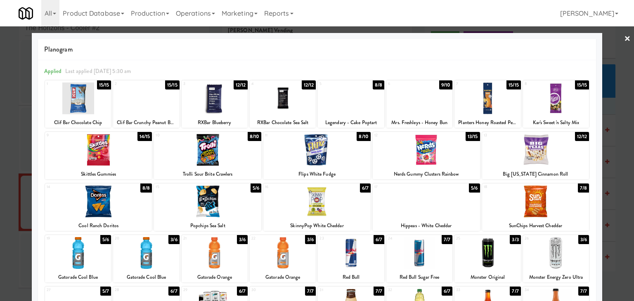
click at [616, 35] on div at bounding box center [317, 150] width 634 height 301
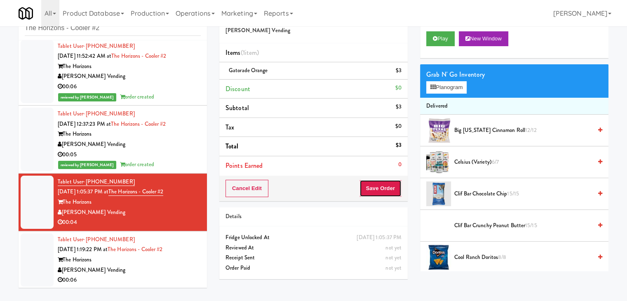
click at [381, 188] on button "Save Order" at bounding box center [381, 188] width 42 height 17
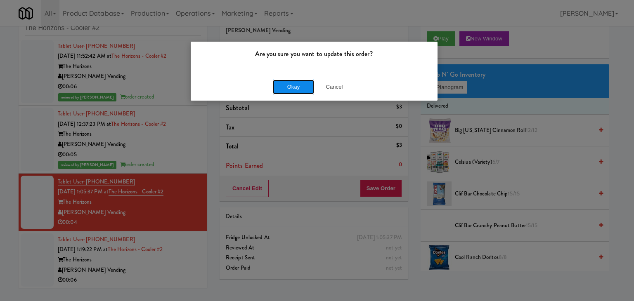
click at [287, 85] on button "Okay" at bounding box center [293, 87] width 41 height 15
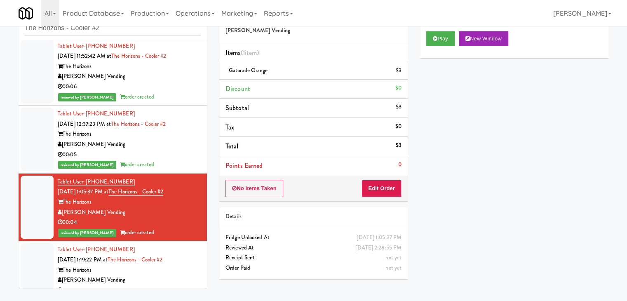
scroll to position [217, 0]
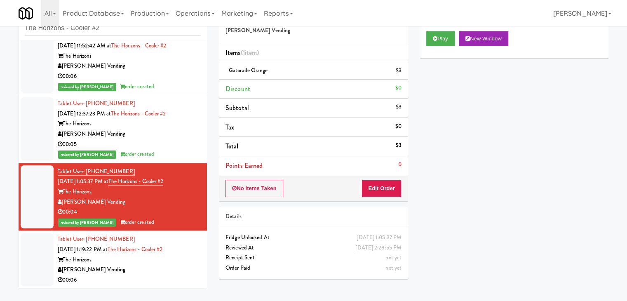
drag, startPoint x: 157, startPoint y: 268, endPoint x: 145, endPoint y: 261, distance: 13.3
click at [156, 268] on div "[PERSON_NAME] Vending" at bounding box center [129, 270] width 143 height 10
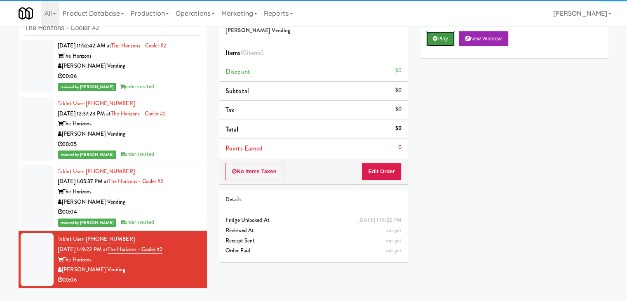
click at [437, 38] on button "Play" at bounding box center [440, 38] width 28 height 15
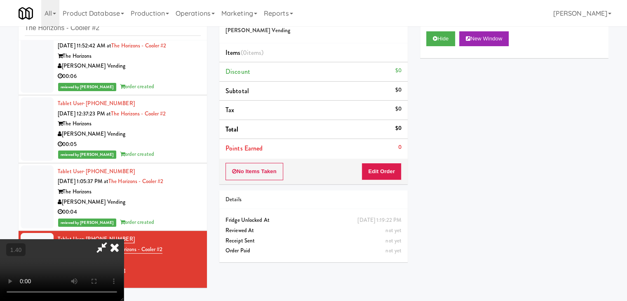
click at [124, 239] on video at bounding box center [62, 270] width 124 height 62
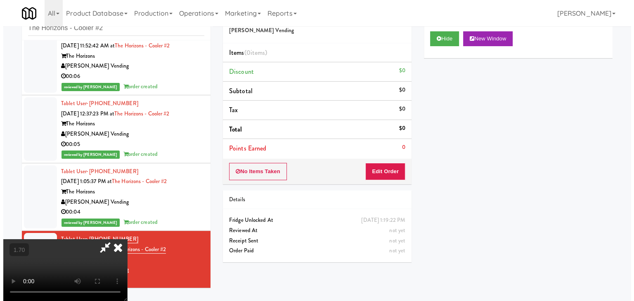
scroll to position [0, 0]
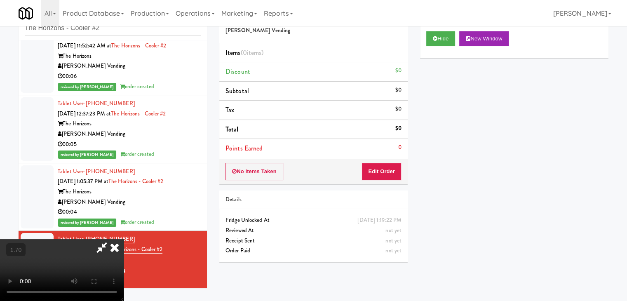
click at [124, 239] on icon at bounding box center [115, 247] width 18 height 16
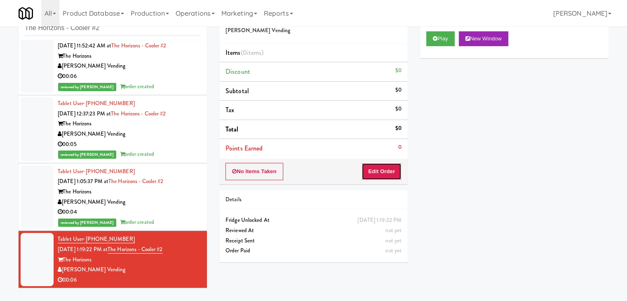
drag, startPoint x: 386, startPoint y: 171, endPoint x: 405, endPoint y: 157, distance: 23.6
click at [386, 171] on button "Edit Order" at bounding box center [382, 171] width 40 height 17
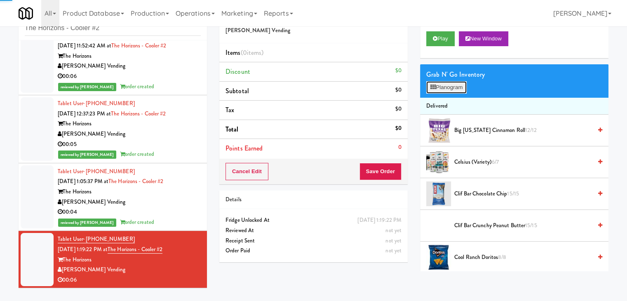
click at [452, 82] on button "Planogram" at bounding box center [446, 87] width 40 height 12
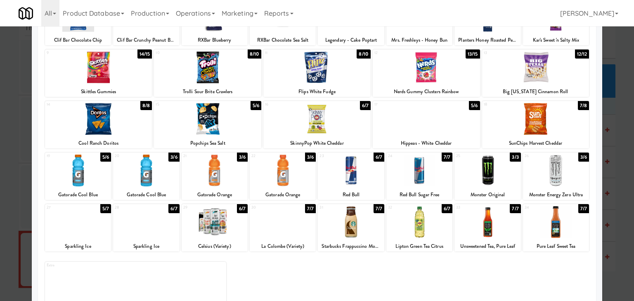
click at [351, 174] on div at bounding box center [351, 171] width 66 height 32
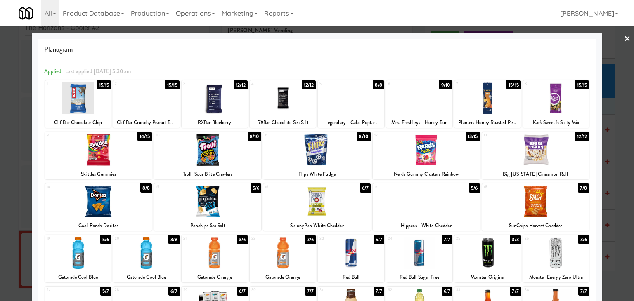
click at [624, 41] on link "×" at bounding box center [627, 39] width 7 height 26
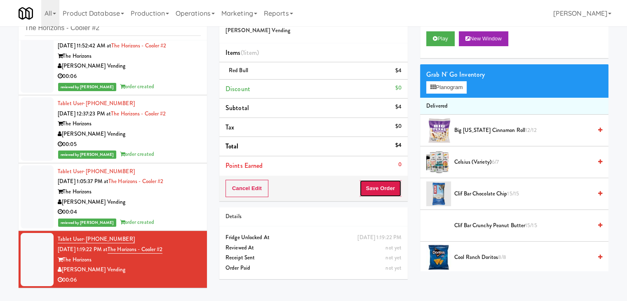
click at [373, 188] on button "Save Order" at bounding box center [381, 188] width 42 height 17
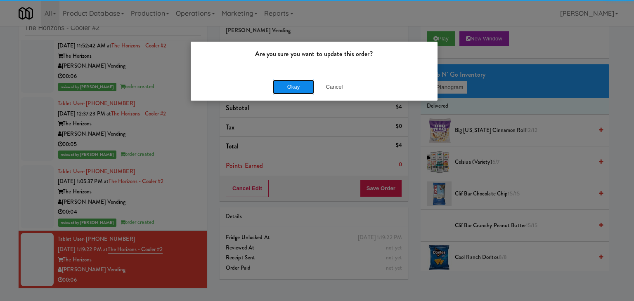
click at [297, 85] on button "Okay" at bounding box center [293, 87] width 41 height 15
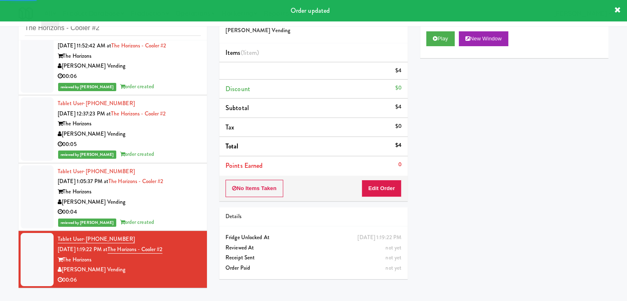
click at [177, 219] on div "reviewed by [PERSON_NAME] A order created" at bounding box center [129, 222] width 143 height 10
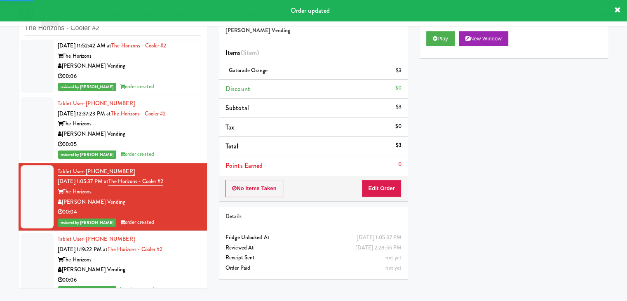
click at [177, 146] on div "00:05" at bounding box center [129, 144] width 143 height 10
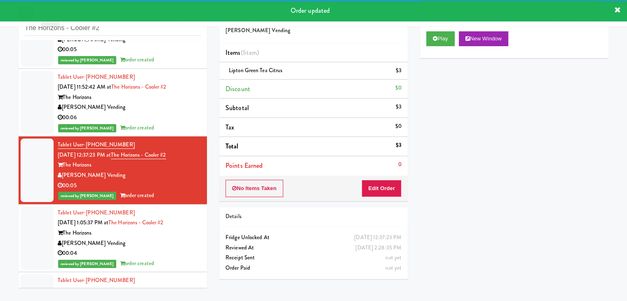
click at [177, 114] on div "00:06" at bounding box center [129, 118] width 143 height 10
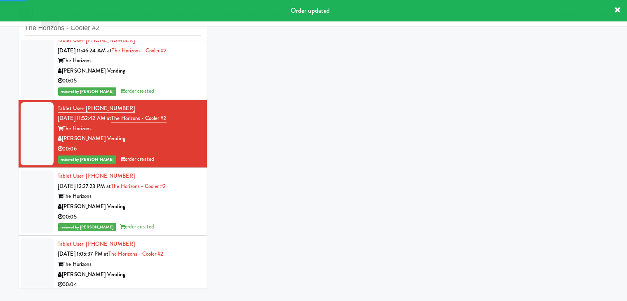
scroll to position [52, 0]
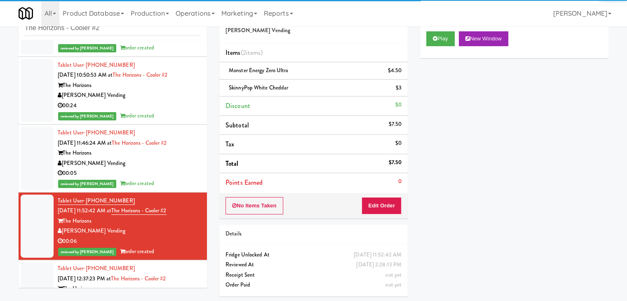
click at [170, 167] on div "[PERSON_NAME] Vending" at bounding box center [129, 163] width 143 height 10
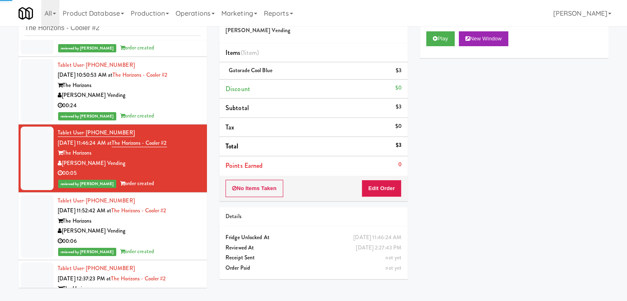
click at [175, 89] on div "The Horizons" at bounding box center [129, 85] width 143 height 10
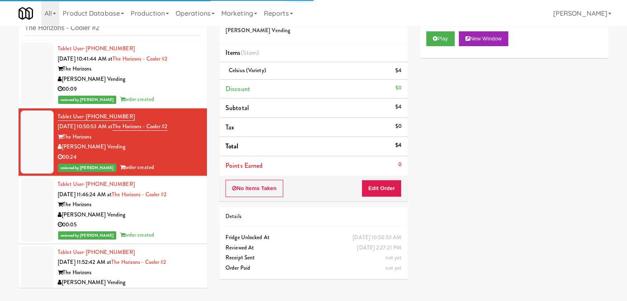
click at [175, 94] on div "reviewed by [PERSON_NAME] A order created" at bounding box center [129, 99] width 143 height 10
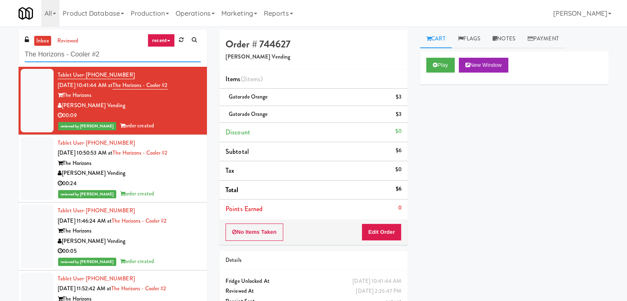
click at [83, 57] on input "The Horizons - Cooler #2" at bounding box center [113, 54] width 176 height 15
paste input "[PERSON_NAME] - Cooler - Right"
type input "[PERSON_NAME] - Cooler - Right"
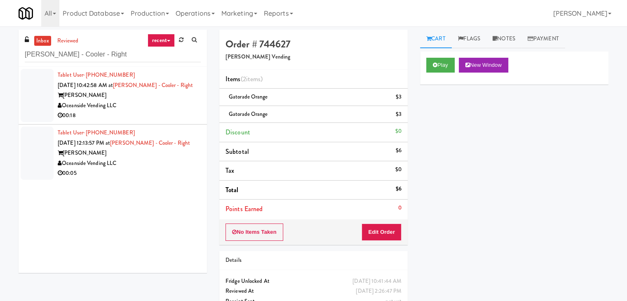
drag, startPoint x: 155, startPoint y: 99, endPoint x: 150, endPoint y: 98, distance: 5.5
click at [155, 99] on div "[PERSON_NAME]" at bounding box center [129, 95] width 143 height 10
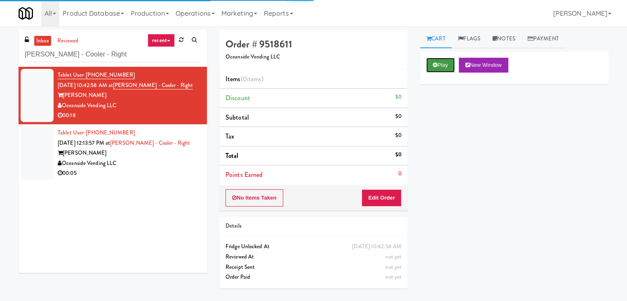
click at [438, 67] on button "Play" at bounding box center [440, 65] width 28 height 15
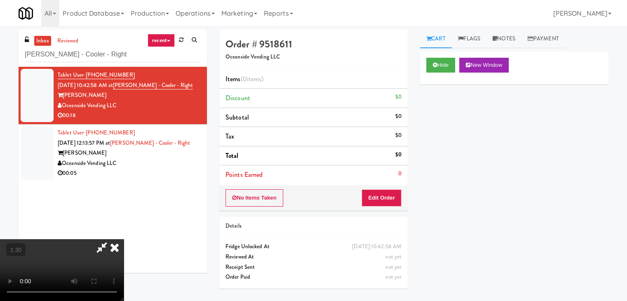
click at [124, 239] on video at bounding box center [62, 270] width 124 height 62
click at [124, 239] on icon at bounding box center [115, 247] width 18 height 16
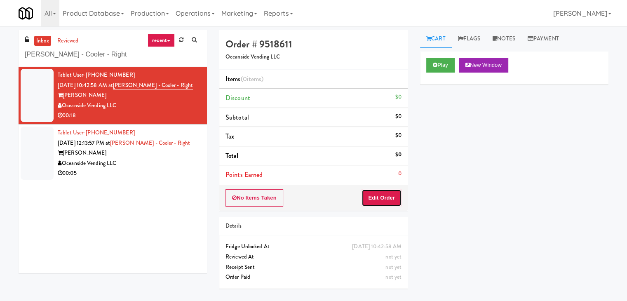
click at [378, 200] on button "Edit Order" at bounding box center [382, 197] width 40 height 17
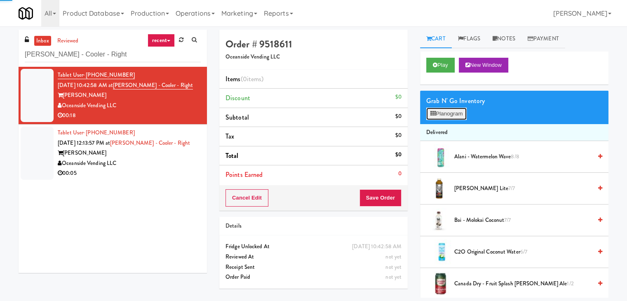
click at [458, 113] on button "Planogram" at bounding box center [446, 114] width 40 height 12
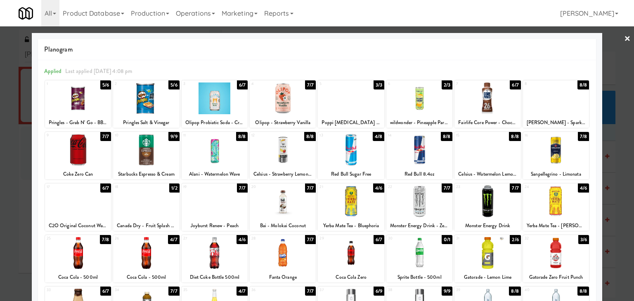
click at [418, 141] on div at bounding box center [419, 150] width 66 height 32
click at [551, 198] on div at bounding box center [556, 202] width 66 height 32
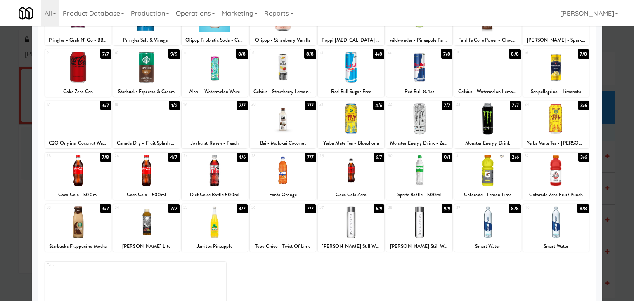
click at [213, 170] on div at bounding box center [214, 171] width 66 height 32
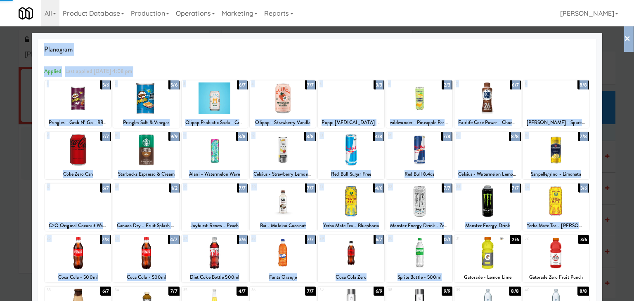
drag, startPoint x: 500, startPoint y: 179, endPoint x: 633, endPoint y: 62, distance: 176.9
click at [627, 78] on div "× Planogram Applied Last applied [DATE] 4:08 pm 1 5/6 Pringles - Grab N' Go - B…" at bounding box center [317, 150] width 634 height 301
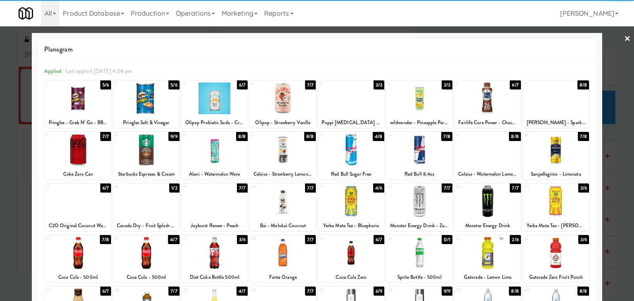
drag, startPoint x: 620, startPoint y: 40, endPoint x: 609, endPoint y: 42, distance: 11.7
click at [624, 40] on link "×" at bounding box center [627, 39] width 7 height 26
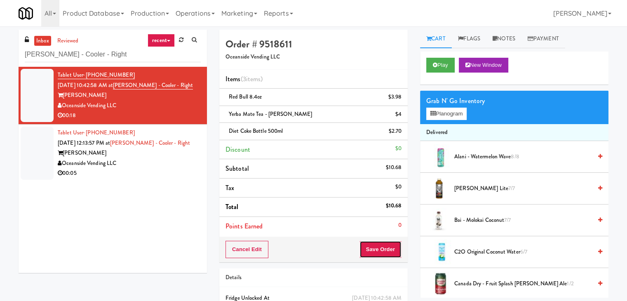
click at [367, 253] on button "Save Order" at bounding box center [381, 249] width 42 height 17
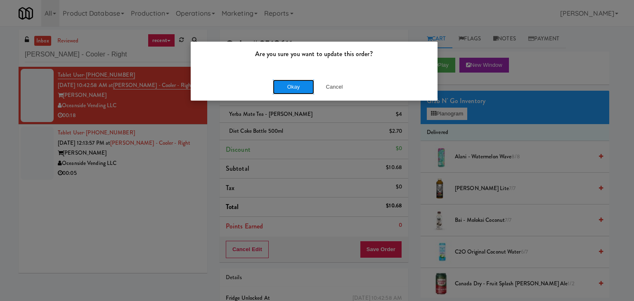
click at [295, 85] on button "Okay" at bounding box center [293, 87] width 41 height 15
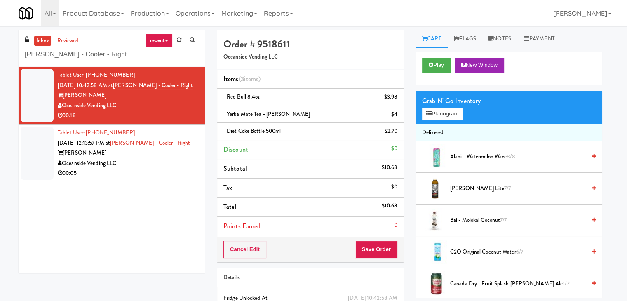
click at [159, 182] on div "Tablet User · (303) 720-0616 [DATE] 10:42:58 AM at [PERSON_NAME] - Cooler - Rig…" at bounding box center [112, 170] width 186 height 206
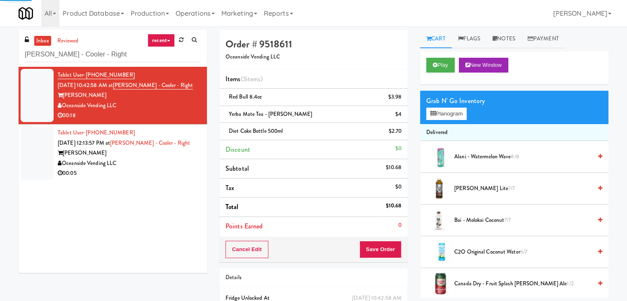
click at [159, 164] on div "Oceanside Vending LLC" at bounding box center [129, 163] width 143 height 10
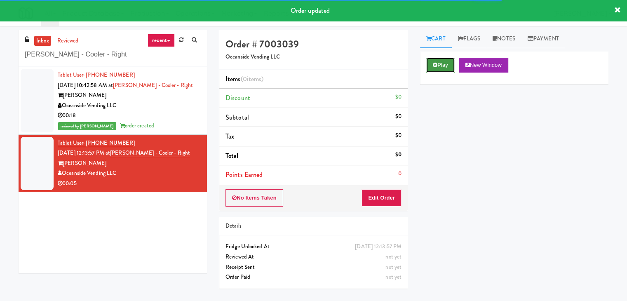
click at [441, 71] on button "Play" at bounding box center [440, 65] width 28 height 15
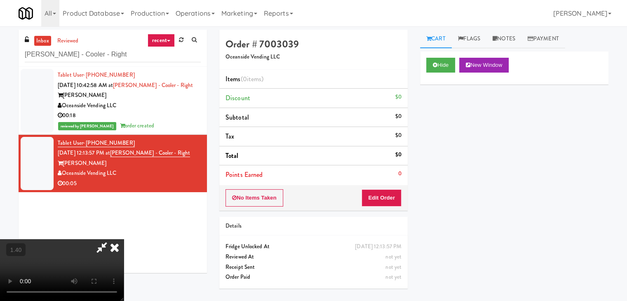
click at [124, 239] on video at bounding box center [62, 270] width 124 height 62
click at [124, 239] on icon at bounding box center [115, 247] width 18 height 16
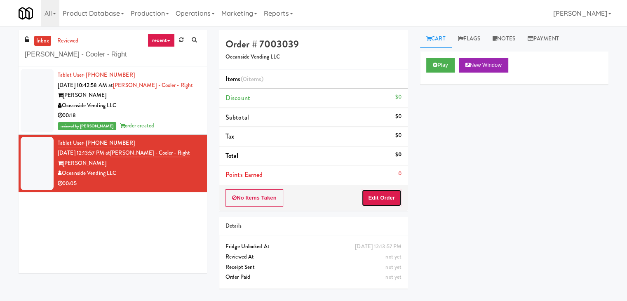
drag, startPoint x: 382, startPoint y: 194, endPoint x: 405, endPoint y: 177, distance: 28.5
click at [382, 195] on button "Edit Order" at bounding box center [382, 197] width 40 height 17
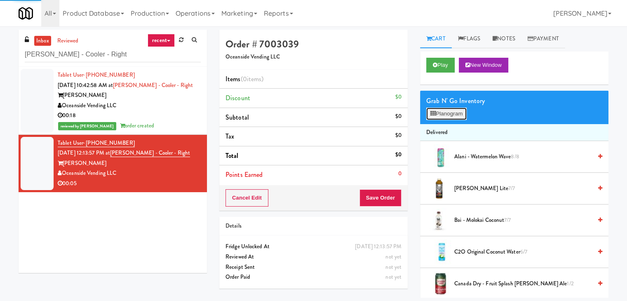
click at [445, 113] on button "Planogram" at bounding box center [446, 114] width 40 height 12
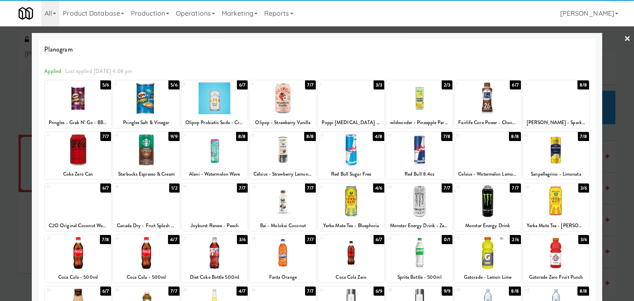
click at [555, 202] on div at bounding box center [556, 202] width 66 height 32
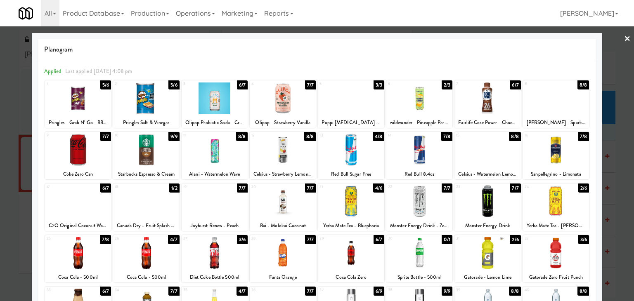
click at [624, 39] on link "×" at bounding box center [627, 39] width 7 height 26
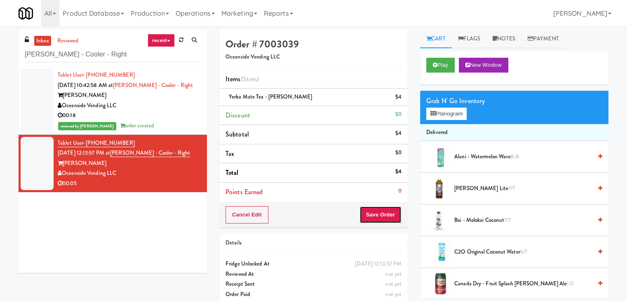
click at [375, 212] on button "Save Order" at bounding box center [381, 214] width 42 height 17
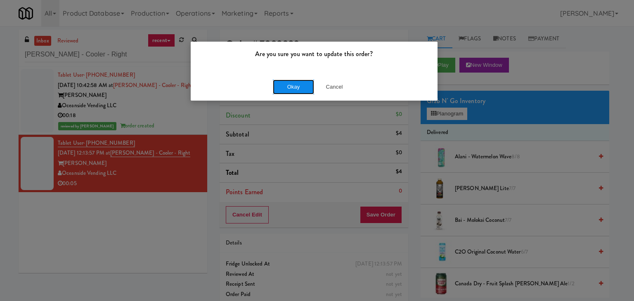
click at [299, 88] on button "Okay" at bounding box center [293, 87] width 41 height 15
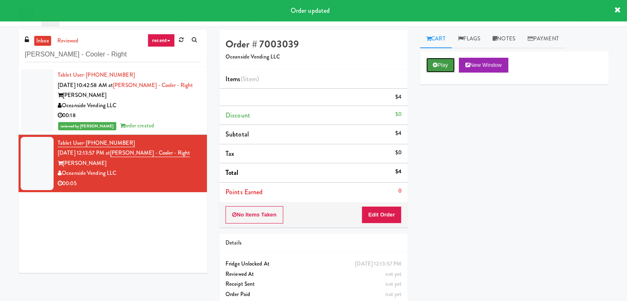
click at [447, 66] on button "Play" at bounding box center [440, 65] width 28 height 15
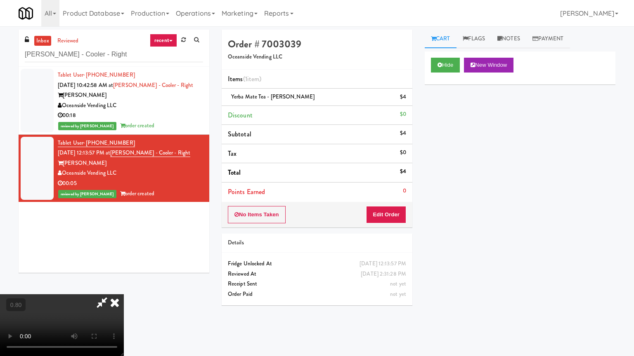
click at [124, 286] on video at bounding box center [62, 325] width 124 height 62
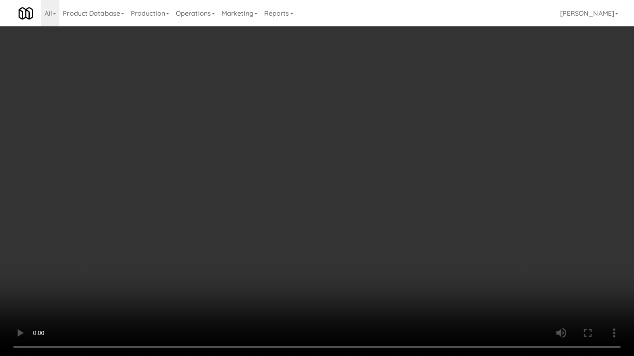
click at [400, 198] on video at bounding box center [317, 178] width 634 height 356
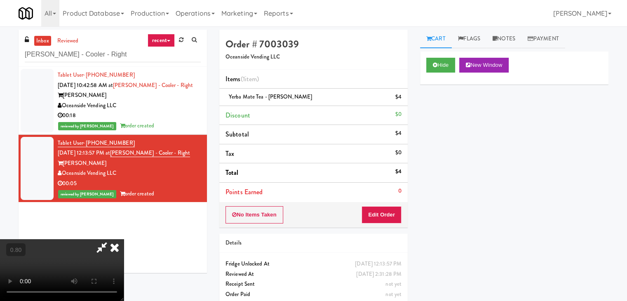
click at [124, 239] on icon at bounding box center [115, 247] width 18 height 16
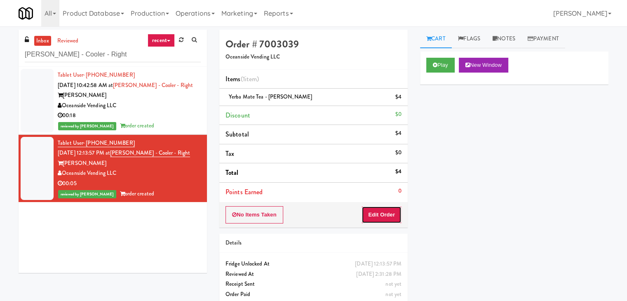
click at [384, 217] on button "Edit Order" at bounding box center [382, 214] width 40 height 17
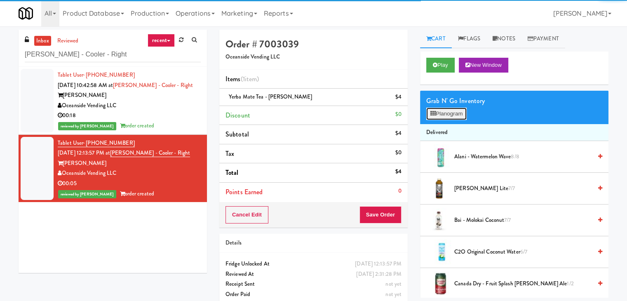
click at [457, 113] on button "Planogram" at bounding box center [446, 114] width 40 height 12
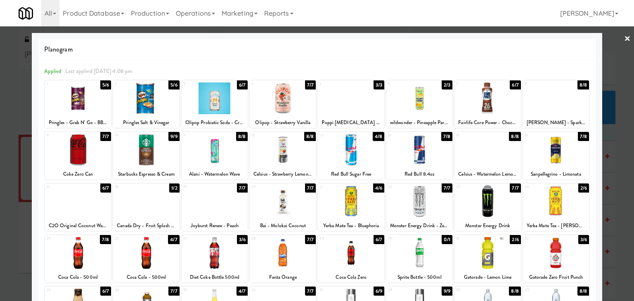
click at [624, 37] on div at bounding box center [317, 150] width 634 height 301
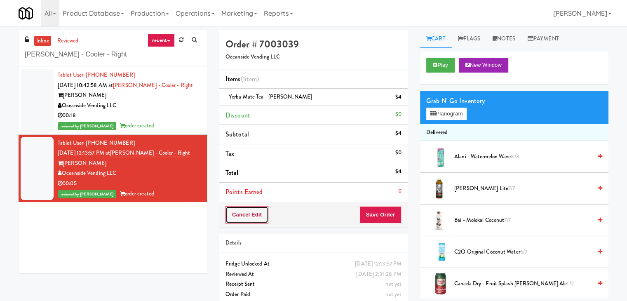
click at [254, 214] on button "Cancel Edit" at bounding box center [247, 214] width 43 height 17
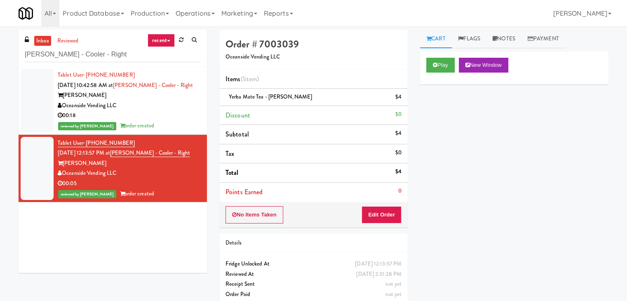
click at [172, 124] on div "reviewed by [PERSON_NAME] A order created" at bounding box center [129, 126] width 143 height 10
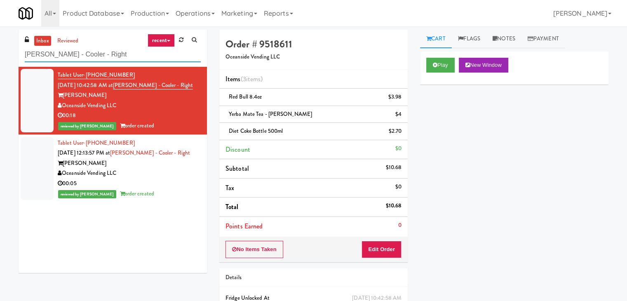
click at [114, 57] on input "[PERSON_NAME] - Cooler - Right" at bounding box center [113, 54] width 176 height 15
paste input "Claydesta - Cooler"
type input "Claydesta - Cooler"
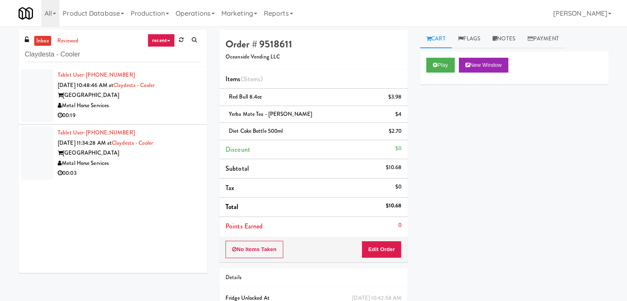
click at [163, 99] on div "[GEOGRAPHIC_DATA]" at bounding box center [129, 95] width 143 height 10
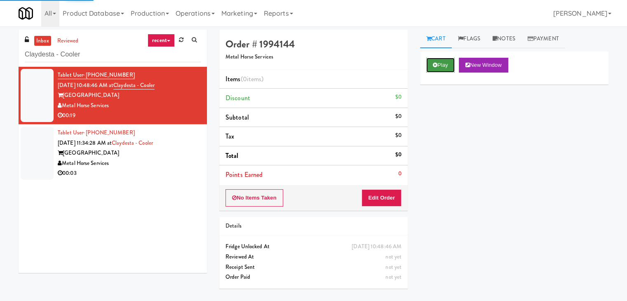
click at [442, 66] on button "Play" at bounding box center [440, 65] width 28 height 15
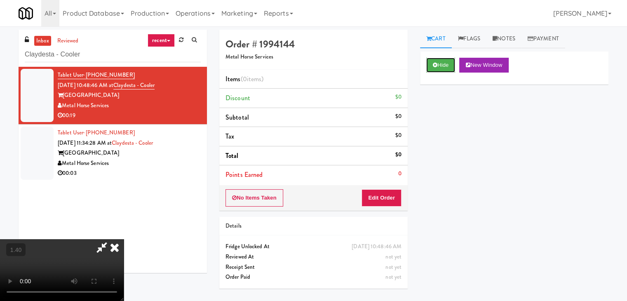
scroll to position [116, 0]
click at [124, 239] on video at bounding box center [62, 270] width 124 height 62
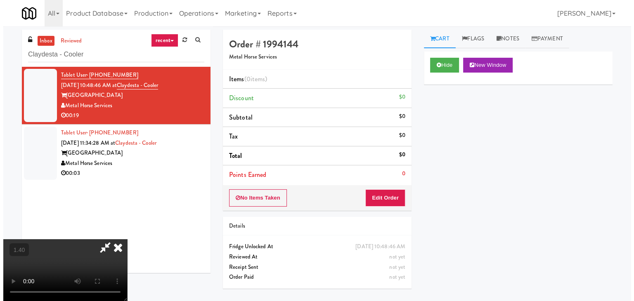
scroll to position [0, 0]
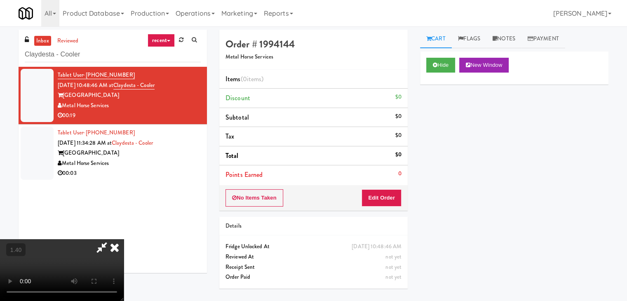
click at [124, 239] on icon at bounding box center [115, 247] width 18 height 16
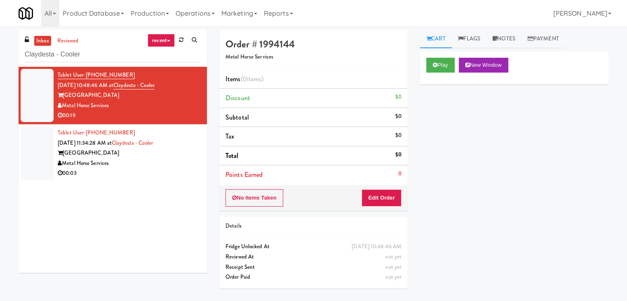
click at [386, 210] on div "No Items Taken Edit Order" at bounding box center [313, 198] width 188 height 26
click at [387, 198] on button "Edit Order" at bounding box center [382, 197] width 40 height 17
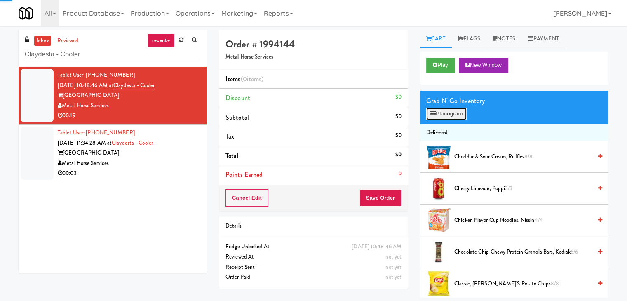
click at [442, 113] on button "Planogram" at bounding box center [446, 114] width 40 height 12
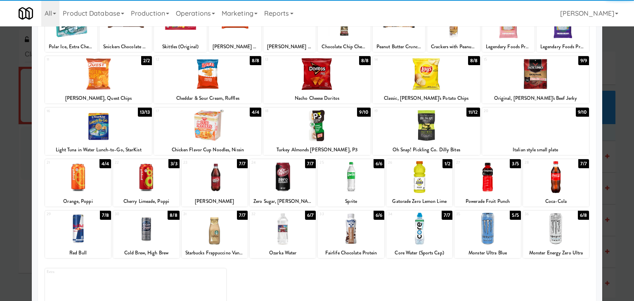
scroll to position [104, 0]
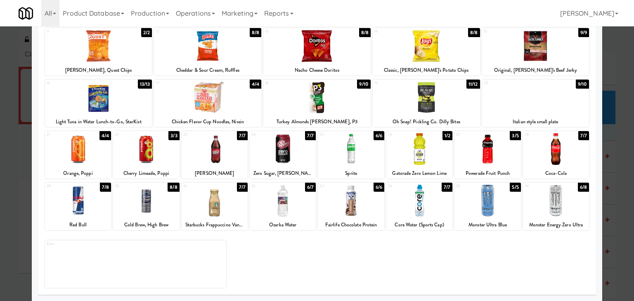
click at [418, 208] on div at bounding box center [419, 201] width 66 height 32
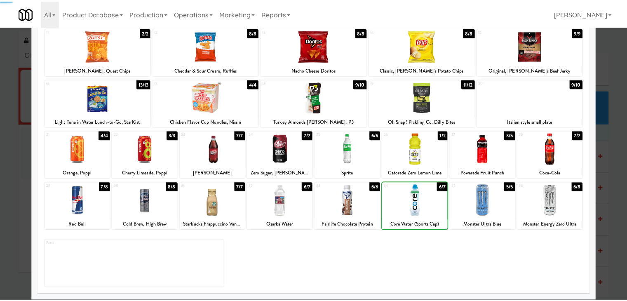
scroll to position [0, 0]
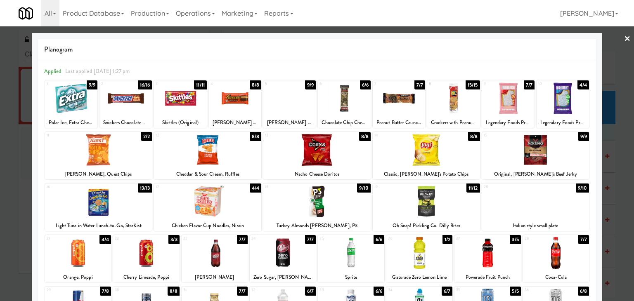
click at [624, 40] on link "×" at bounding box center [627, 39] width 7 height 26
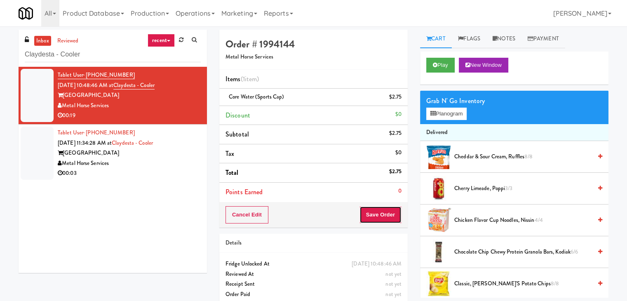
click at [370, 214] on button "Save Order" at bounding box center [381, 214] width 42 height 17
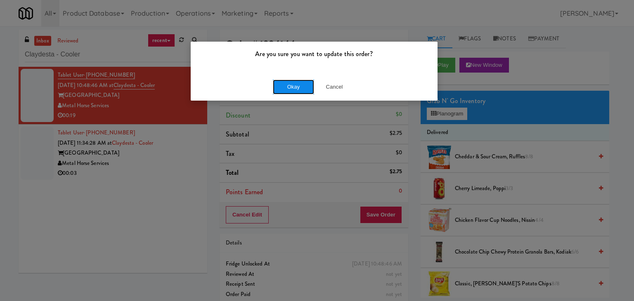
click at [302, 86] on button "Okay" at bounding box center [293, 87] width 41 height 15
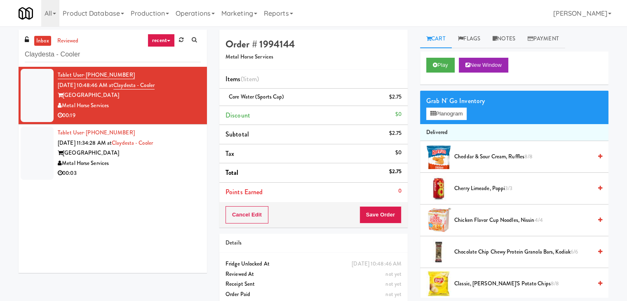
click at [180, 164] on div "Metal Horse Services" at bounding box center [129, 163] width 143 height 10
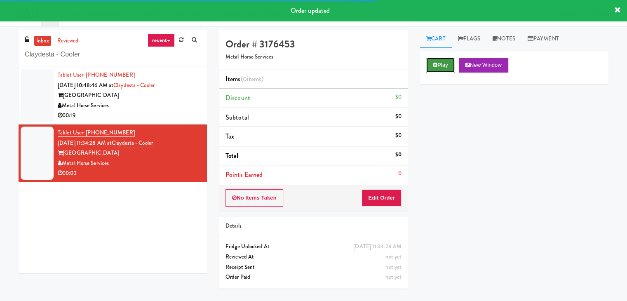
click at [444, 65] on button "Play" at bounding box center [440, 65] width 28 height 15
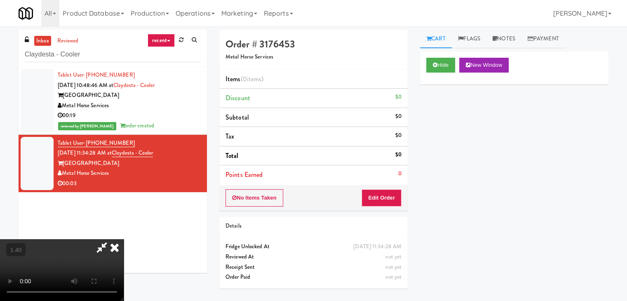
click at [124, 239] on icon at bounding box center [115, 247] width 18 height 16
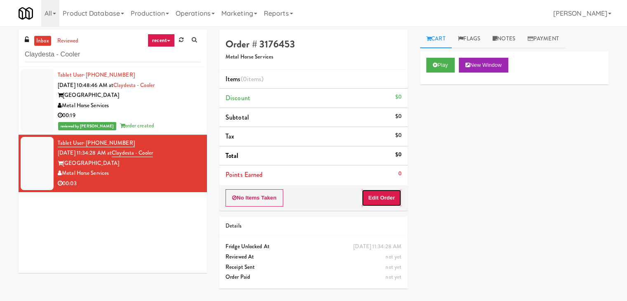
click at [386, 199] on button "Edit Order" at bounding box center [382, 197] width 40 height 17
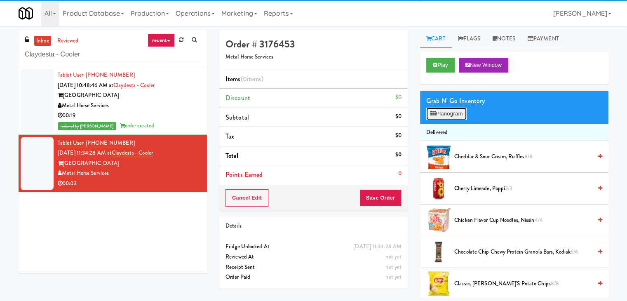
click at [443, 111] on button "Planogram" at bounding box center [446, 114] width 40 height 12
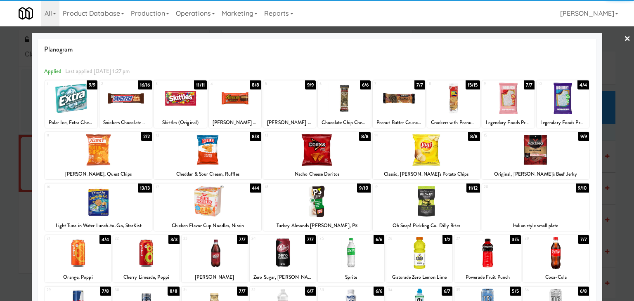
click at [448, 98] on div at bounding box center [453, 98] width 52 height 32
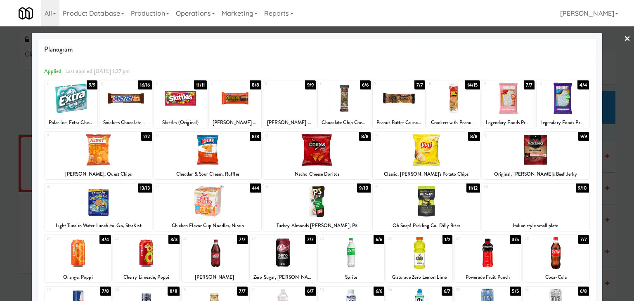
click at [624, 38] on div at bounding box center [317, 150] width 634 height 301
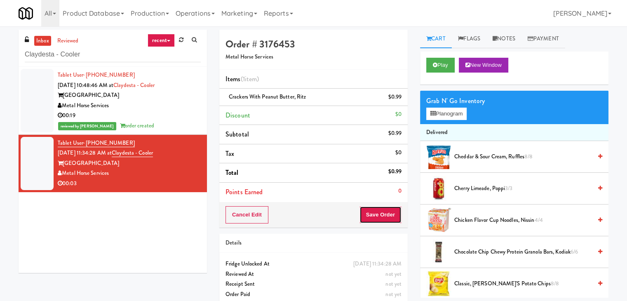
click at [381, 210] on button "Save Order" at bounding box center [381, 214] width 42 height 17
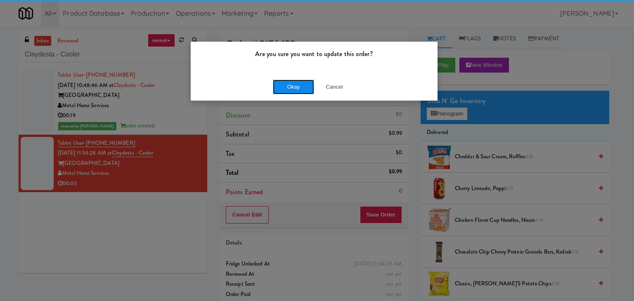
click at [290, 88] on button "Okay" at bounding box center [293, 87] width 41 height 15
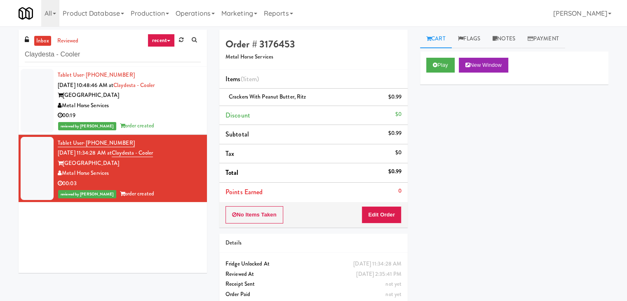
click at [116, 64] on div "inbox reviewed recent all unclear take inventory issue suspicious failed recent…" at bounding box center [113, 48] width 188 height 37
click at [115, 56] on input "Claydesta - Cooler" at bounding box center [113, 54] width 176 height 15
paste input "(Food, Snack & Drink) Passaic County Sheriff's Office"
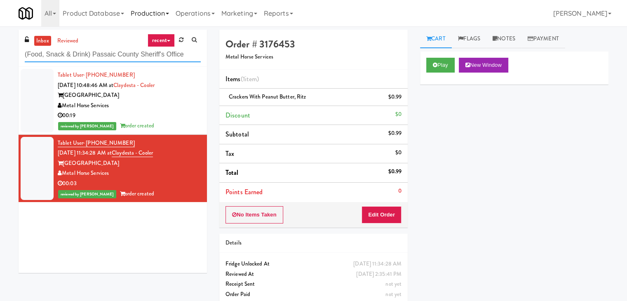
type input "(Food, Snack & Drink) Passaic County Sheriff's Office"
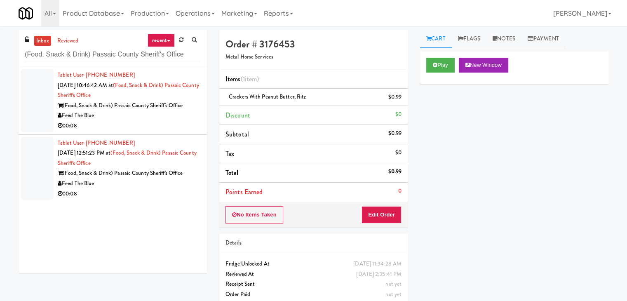
click at [151, 118] on div "Feed The Blue" at bounding box center [129, 116] width 143 height 10
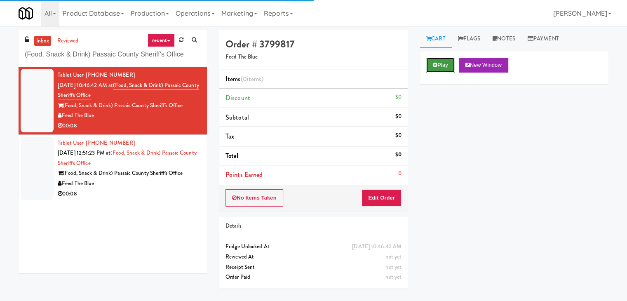
click at [436, 68] on button "Play" at bounding box center [440, 65] width 28 height 15
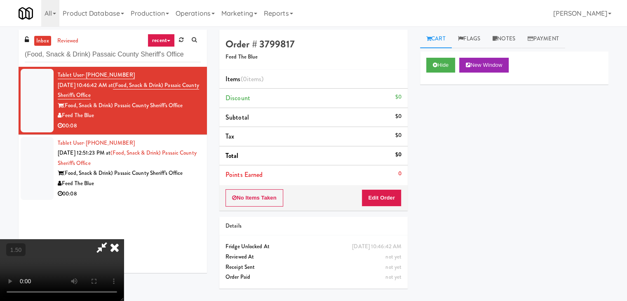
click at [124, 239] on video at bounding box center [62, 270] width 124 height 62
click at [124, 239] on icon at bounding box center [115, 247] width 18 height 16
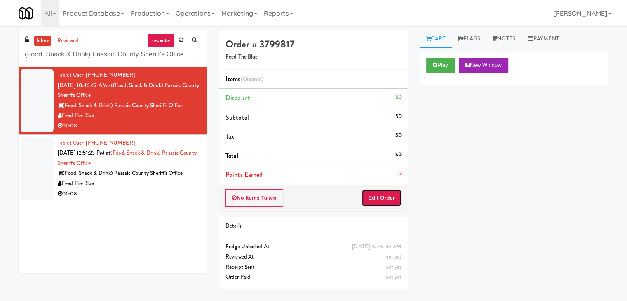
click at [394, 192] on button "Edit Order" at bounding box center [382, 197] width 40 height 17
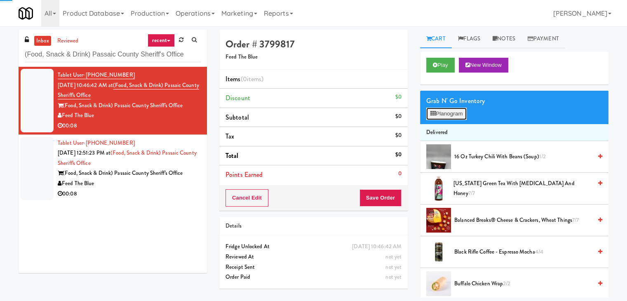
click at [446, 113] on button "Planogram" at bounding box center [446, 114] width 40 height 12
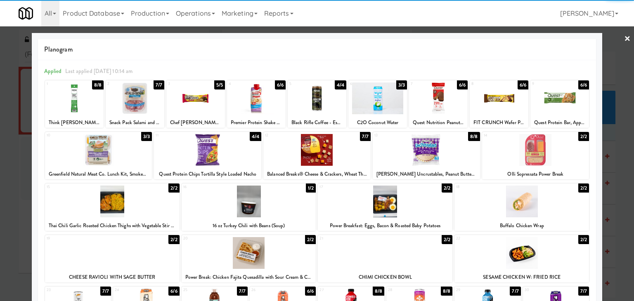
click at [155, 99] on div at bounding box center [135, 98] width 59 height 32
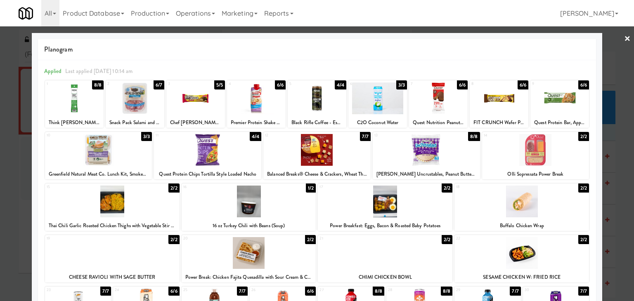
click at [87, 97] on div at bounding box center [74, 98] width 59 height 32
click at [624, 35] on div at bounding box center [317, 150] width 634 height 301
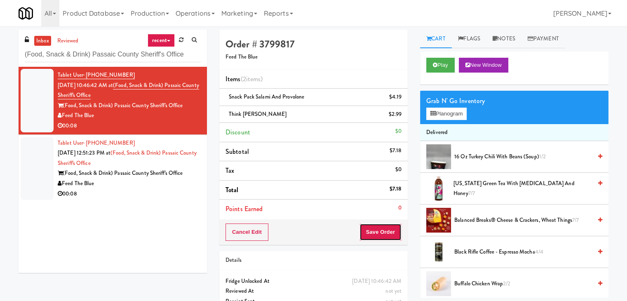
click at [380, 233] on button "Save Order" at bounding box center [381, 232] width 42 height 17
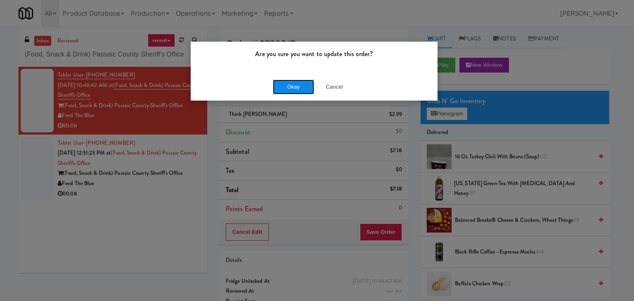
click at [295, 83] on button "Okay" at bounding box center [293, 87] width 41 height 15
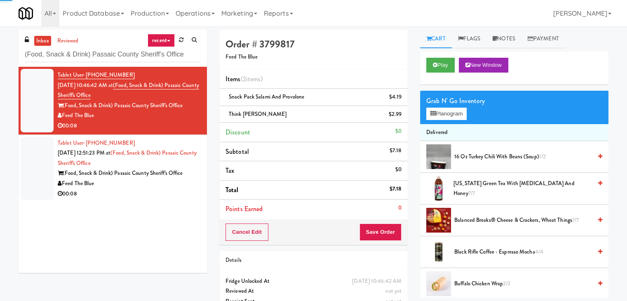
click at [168, 188] on div "Feed The Blue" at bounding box center [129, 184] width 143 height 10
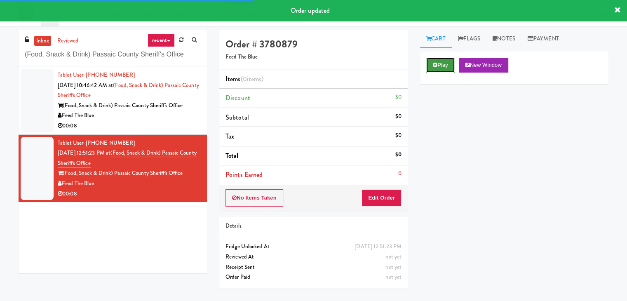
click at [444, 63] on button "Play" at bounding box center [440, 65] width 28 height 15
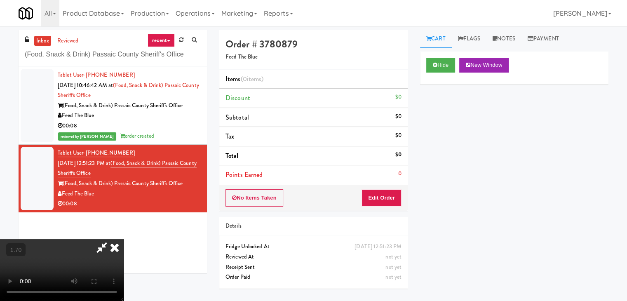
click at [124, 239] on icon at bounding box center [115, 247] width 18 height 16
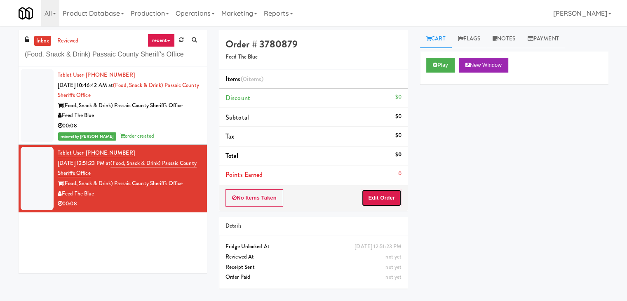
click at [385, 202] on button "Edit Order" at bounding box center [382, 197] width 40 height 17
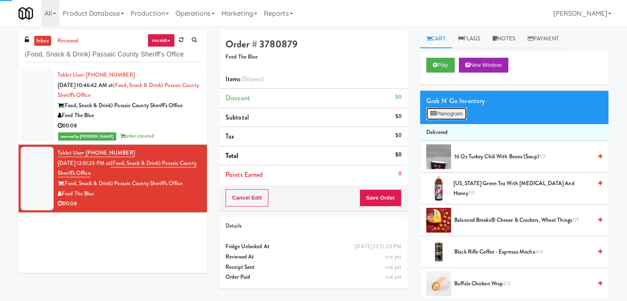
click at [440, 115] on button "Planogram" at bounding box center [446, 114] width 40 height 12
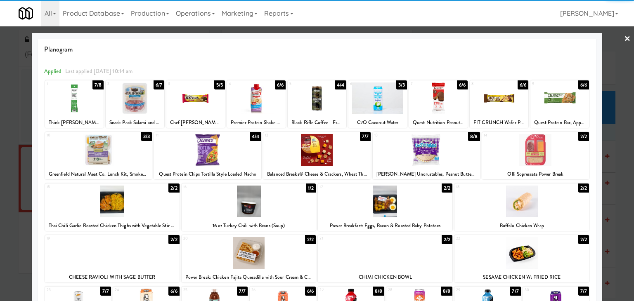
click at [81, 100] on div at bounding box center [74, 98] width 59 height 32
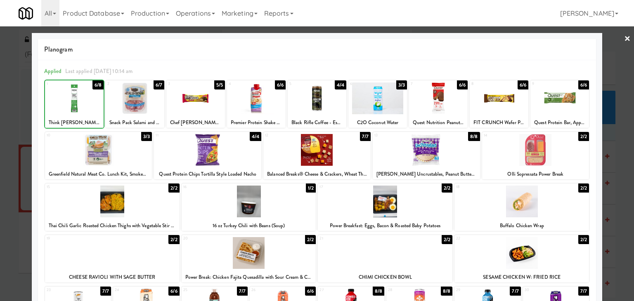
click at [129, 101] on div at bounding box center [135, 98] width 59 height 32
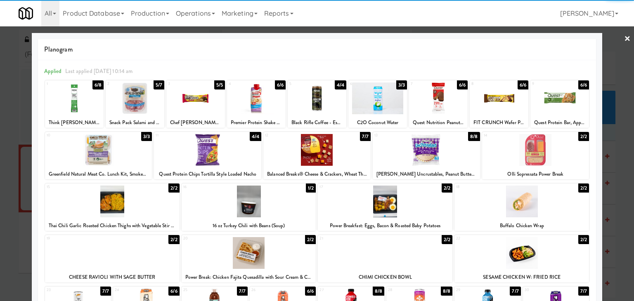
click at [624, 38] on link "×" at bounding box center [627, 39] width 7 height 26
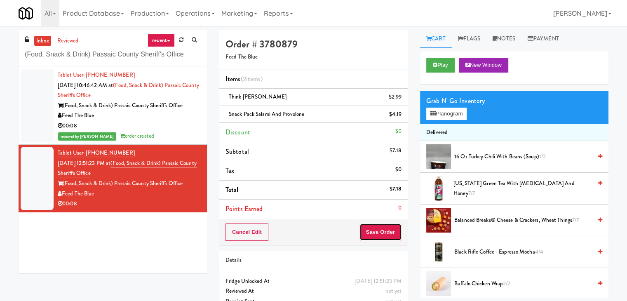
click at [385, 228] on button "Save Order" at bounding box center [381, 232] width 42 height 17
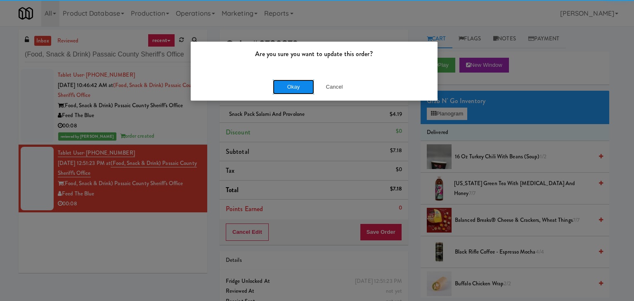
click at [291, 85] on button "Okay" at bounding box center [293, 87] width 41 height 15
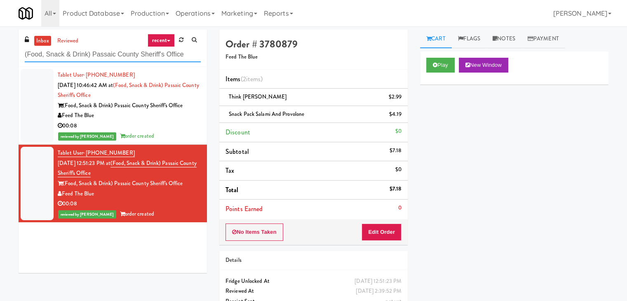
click at [99, 52] on input "(Food, Snack & Drink) Passaic County Sheriff's Office" at bounding box center [113, 54] width 176 height 15
paste input "IKEA Etobicok"
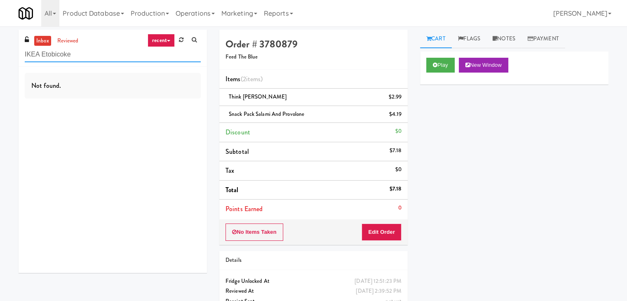
click at [89, 57] on input "IKEA Etobicoke" at bounding box center [113, 54] width 176 height 15
paste input "Rock Solid Reboot (Right)"
type input "Rock Solid Reboot (Right)"
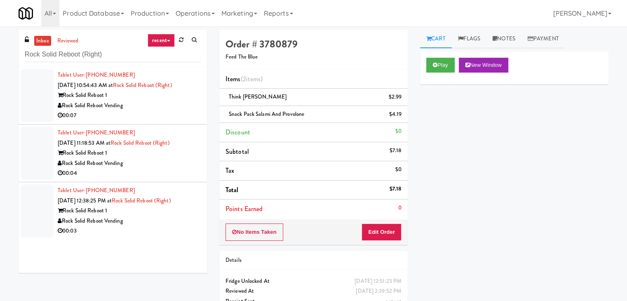
drag, startPoint x: 177, startPoint y: 112, endPoint x: 174, endPoint y: 106, distance: 6.7
click at [177, 111] on div "00:07" at bounding box center [129, 116] width 143 height 10
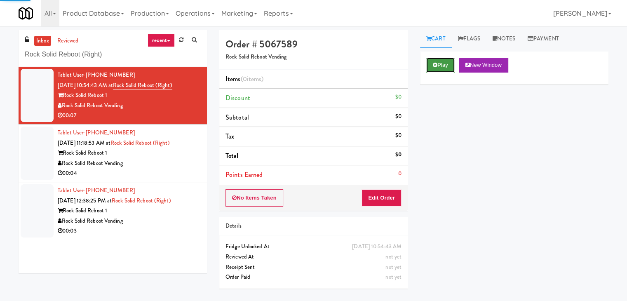
click at [437, 64] on icon at bounding box center [435, 64] width 5 height 5
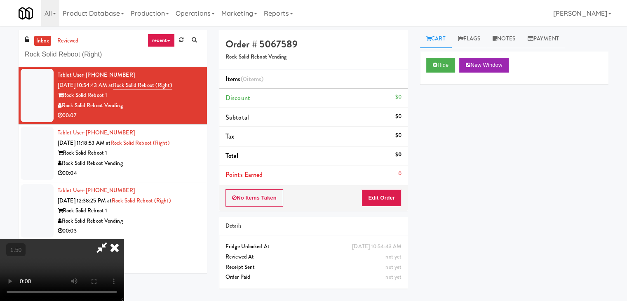
click at [124, 239] on video at bounding box center [62, 270] width 124 height 62
click at [124, 239] on icon at bounding box center [115, 247] width 18 height 16
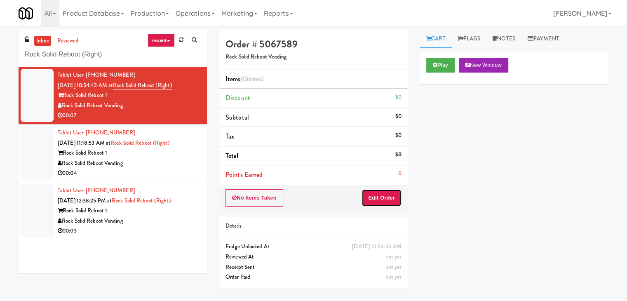
click at [372, 194] on button "Edit Order" at bounding box center [382, 197] width 40 height 17
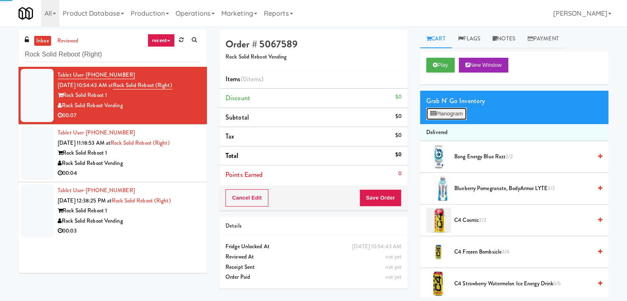
click at [445, 113] on button "Planogram" at bounding box center [446, 114] width 40 height 12
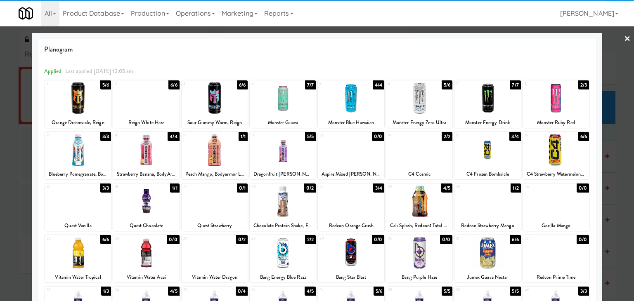
click at [81, 88] on div at bounding box center [78, 98] width 66 height 32
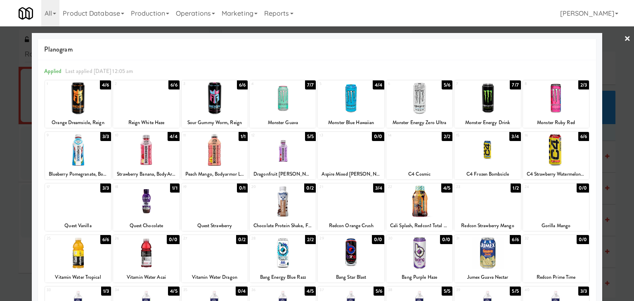
click at [624, 36] on link "×" at bounding box center [627, 39] width 7 height 26
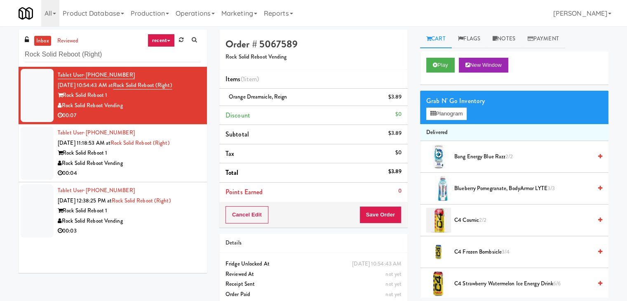
click at [368, 223] on div "Cancel Edit Save Order" at bounding box center [313, 215] width 188 height 26
click at [368, 216] on button "Save Order" at bounding box center [381, 214] width 42 height 17
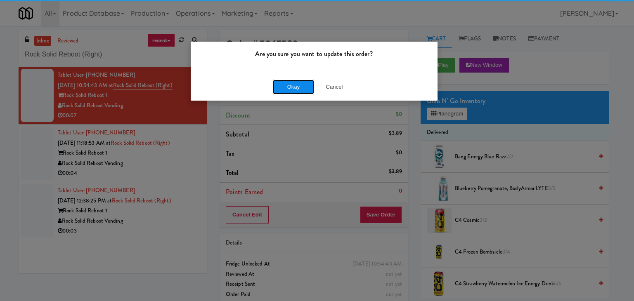
click at [287, 85] on button "Okay" at bounding box center [293, 87] width 41 height 15
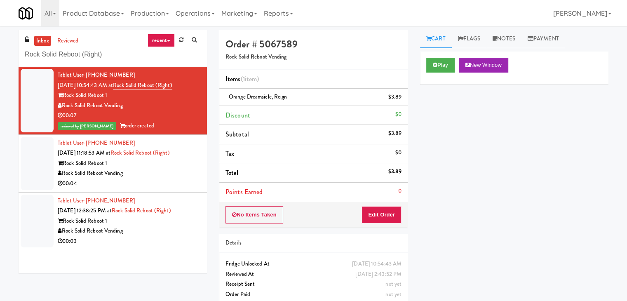
click at [155, 172] on div "Rock Solid Reboot Vending" at bounding box center [129, 173] width 143 height 10
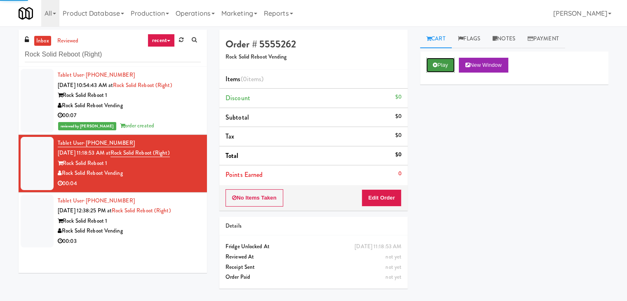
click at [431, 63] on button "Play" at bounding box center [440, 65] width 28 height 15
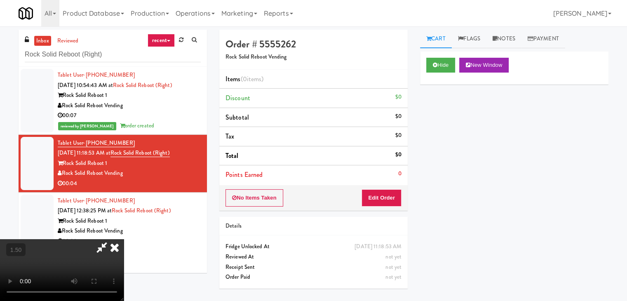
click at [124, 239] on video at bounding box center [62, 270] width 124 height 62
click at [124, 239] on icon at bounding box center [115, 247] width 18 height 16
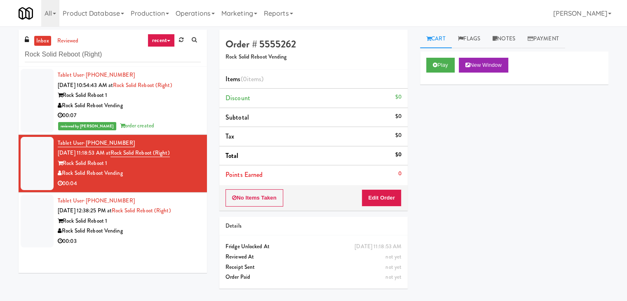
click at [378, 179] on li "Points Earned 0" at bounding box center [313, 174] width 188 height 19
click at [379, 193] on button "Edit Order" at bounding box center [382, 197] width 40 height 17
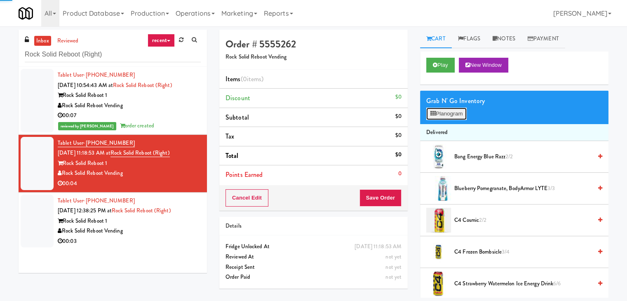
click at [443, 112] on button "Planogram" at bounding box center [446, 114] width 40 height 12
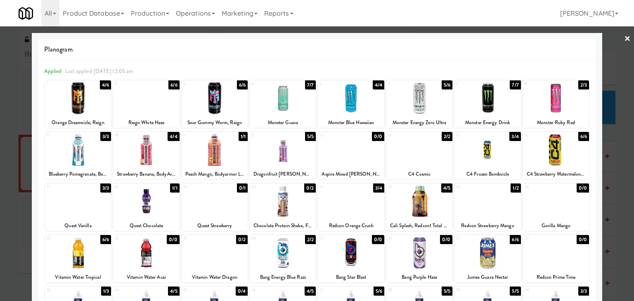
click at [353, 199] on div at bounding box center [351, 202] width 66 height 32
click at [624, 38] on link "×" at bounding box center [627, 39] width 7 height 26
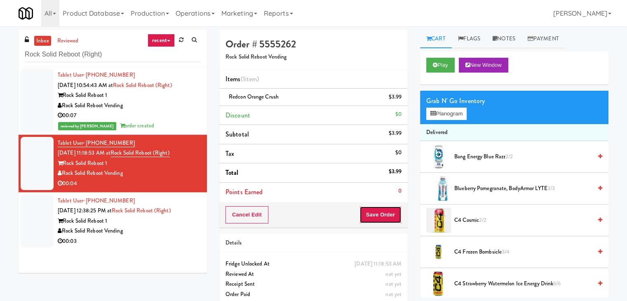
click at [383, 214] on button "Save Order" at bounding box center [381, 214] width 42 height 17
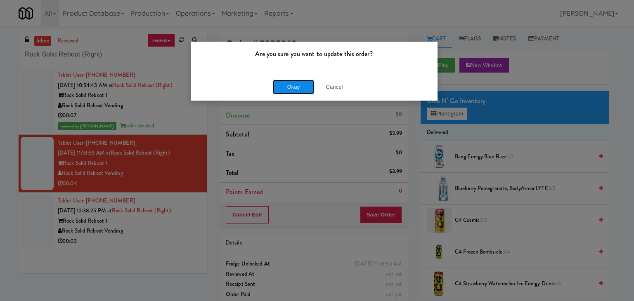
click at [301, 89] on button "Okay" at bounding box center [293, 87] width 41 height 15
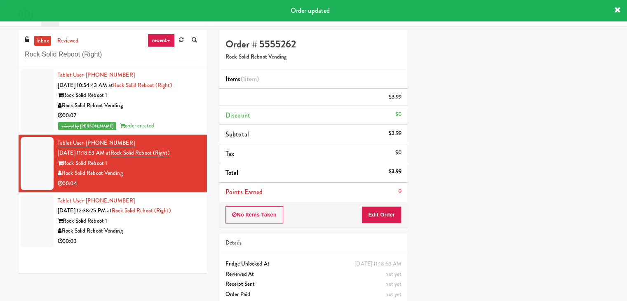
scroll to position [63, 0]
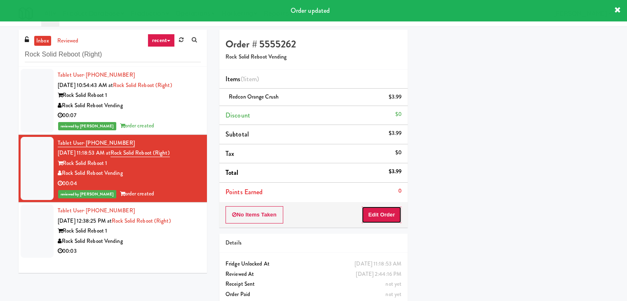
click at [378, 213] on button "Edit Order" at bounding box center [382, 214] width 40 height 17
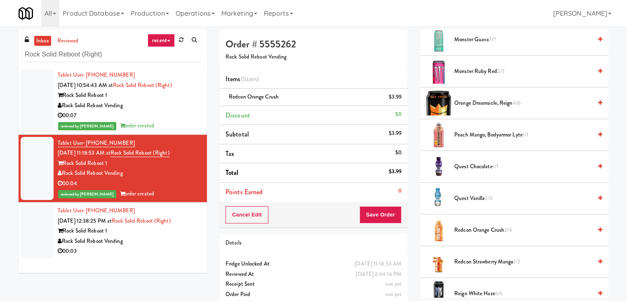
scroll to position [701, 0]
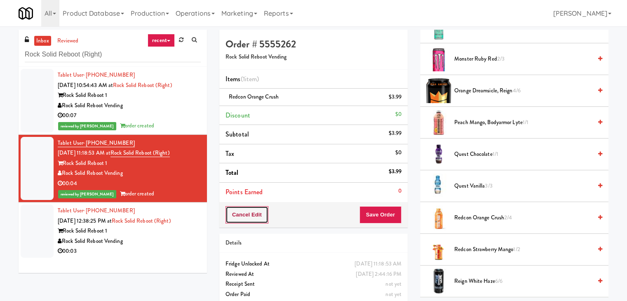
click at [252, 216] on button "Cancel Edit" at bounding box center [247, 214] width 43 height 17
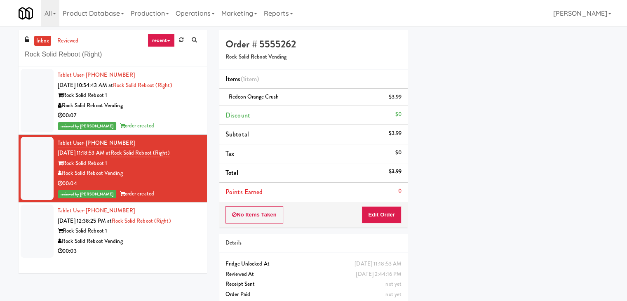
click at [166, 230] on div "Rock Solid Reboot 1" at bounding box center [129, 231] width 143 height 10
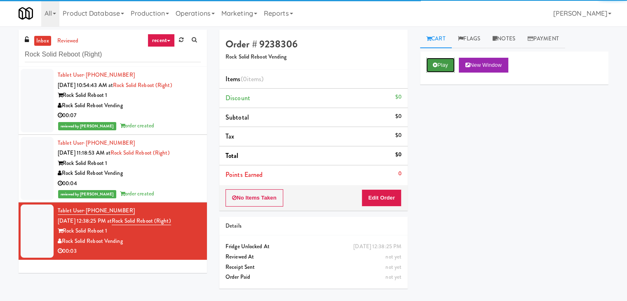
click at [443, 66] on button "Play" at bounding box center [440, 65] width 28 height 15
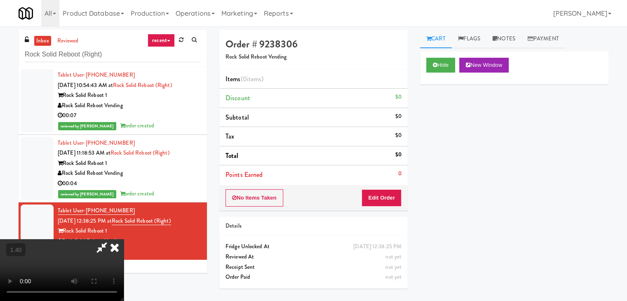
click at [124, 239] on video at bounding box center [62, 270] width 124 height 62
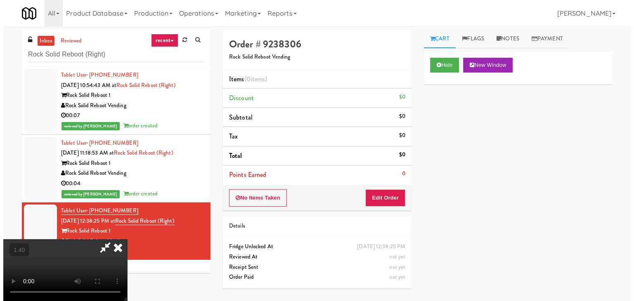
scroll to position [0, 0]
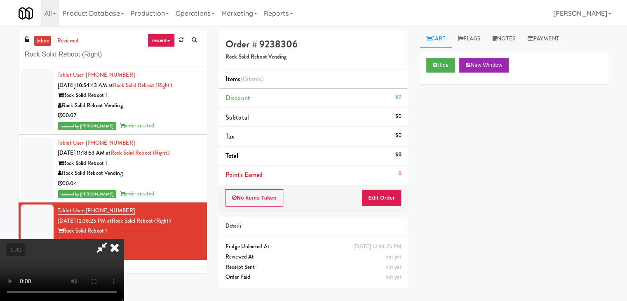
drag, startPoint x: 364, startPoint y: 34, endPoint x: 366, endPoint y: 71, distance: 37.2
click at [124, 239] on icon at bounding box center [115, 247] width 18 height 16
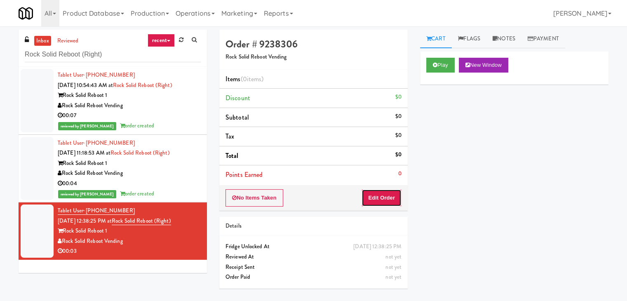
click at [370, 201] on button "Edit Order" at bounding box center [382, 197] width 40 height 17
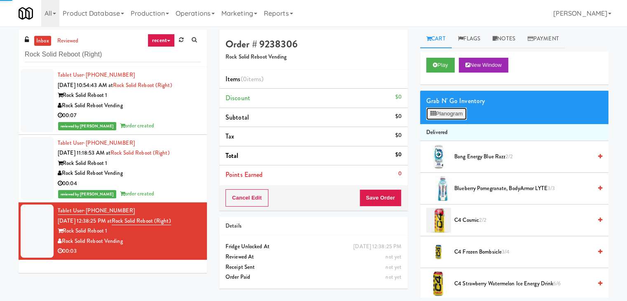
click at [445, 117] on button "Planogram" at bounding box center [446, 114] width 40 height 12
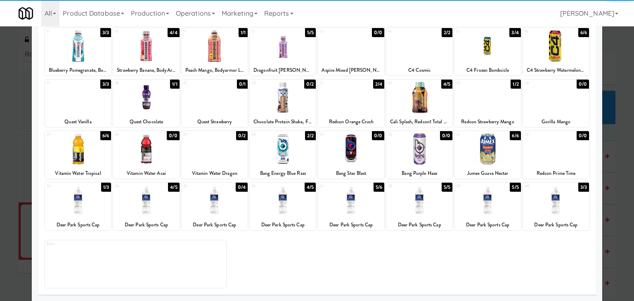
click at [288, 195] on div at bounding box center [283, 201] width 66 height 32
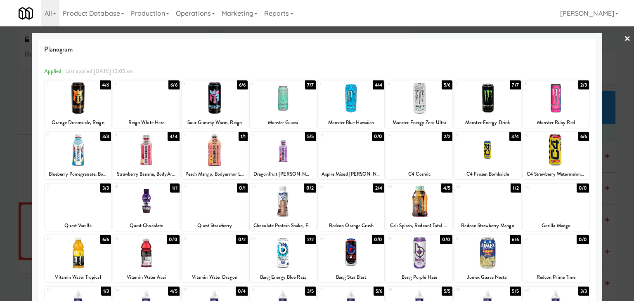
click at [624, 38] on link "×" at bounding box center [627, 39] width 7 height 26
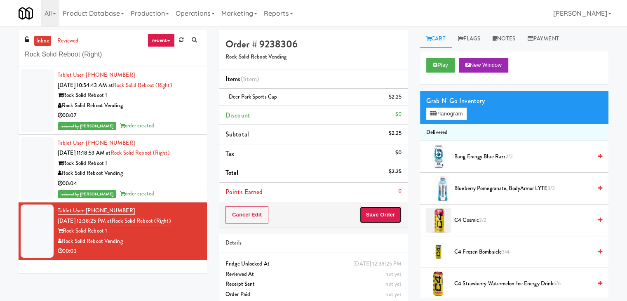
click at [378, 209] on button "Save Order" at bounding box center [381, 214] width 42 height 17
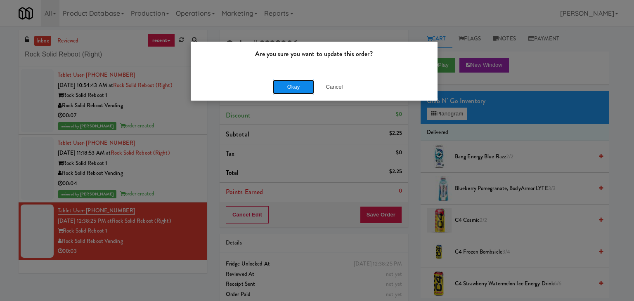
click at [285, 91] on button "Okay" at bounding box center [293, 87] width 41 height 15
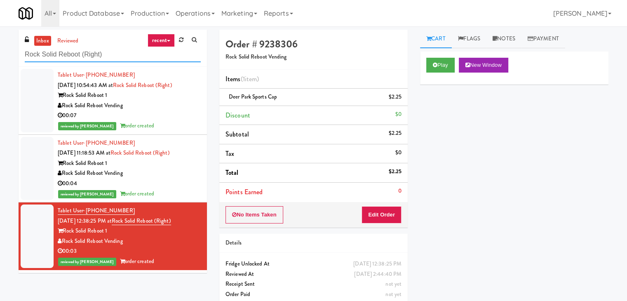
drag, startPoint x: 114, startPoint y: 54, endPoint x: 8, endPoint y: 55, distance: 105.6
click at [8, 55] on div "inbox reviewed recent all unclear take inventory issue suspicious failed recent…" at bounding box center [313, 171] width 627 height 282
paste input "Excellent Vending"
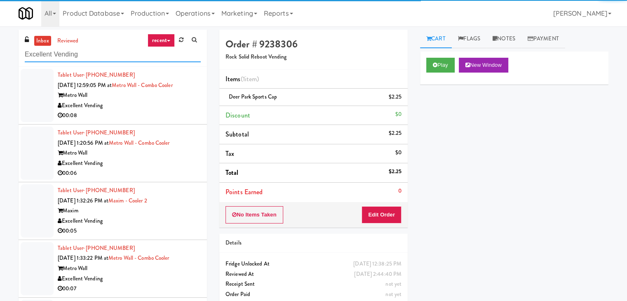
type input "Excellent Vending"
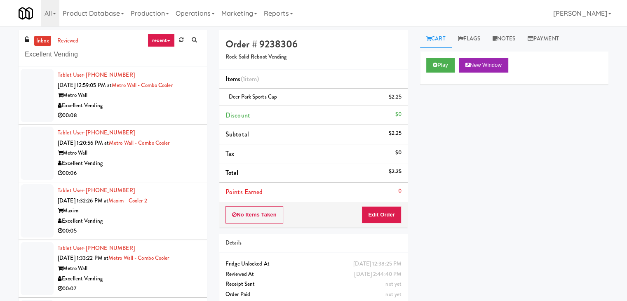
click at [152, 118] on div "00:08" at bounding box center [129, 116] width 143 height 10
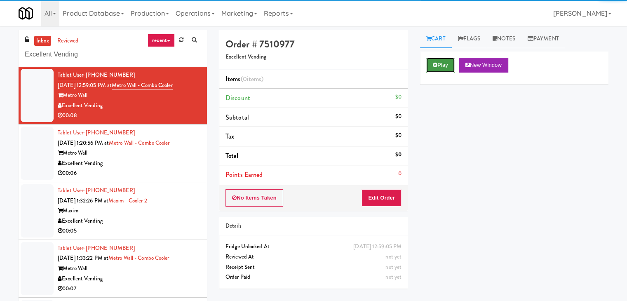
click at [436, 61] on button "Play" at bounding box center [440, 65] width 28 height 15
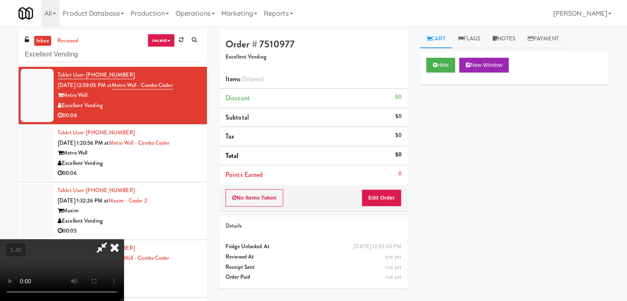
click at [124, 239] on video at bounding box center [62, 270] width 124 height 62
click at [124, 239] on icon at bounding box center [115, 247] width 18 height 16
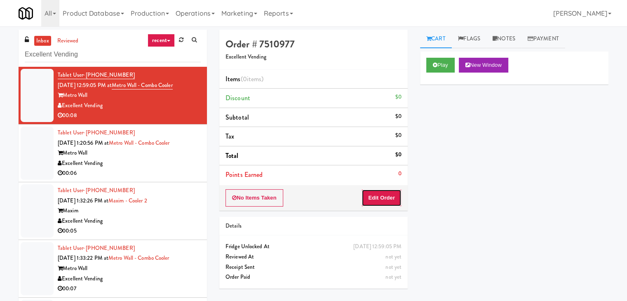
click at [374, 203] on button "Edit Order" at bounding box center [382, 197] width 40 height 17
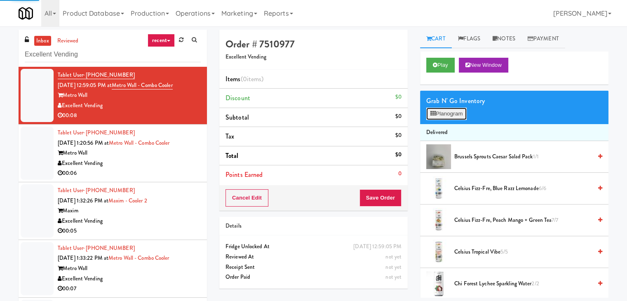
click at [450, 111] on button "Planogram" at bounding box center [446, 114] width 40 height 12
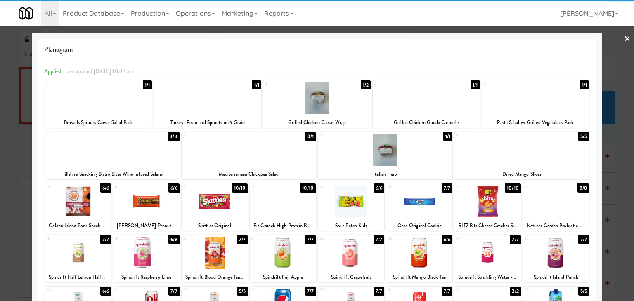
click at [322, 101] on div at bounding box center [316, 98] width 107 height 32
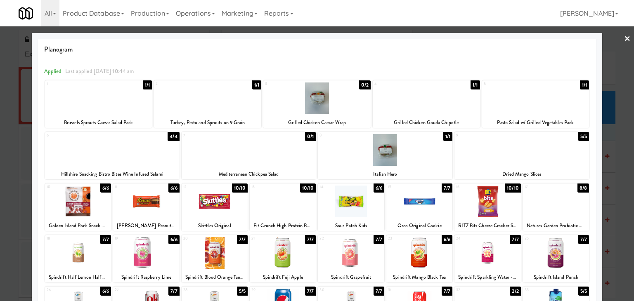
drag, startPoint x: 619, startPoint y: 39, endPoint x: 518, endPoint y: 128, distance: 135.0
click at [624, 39] on link "×" at bounding box center [627, 39] width 7 height 26
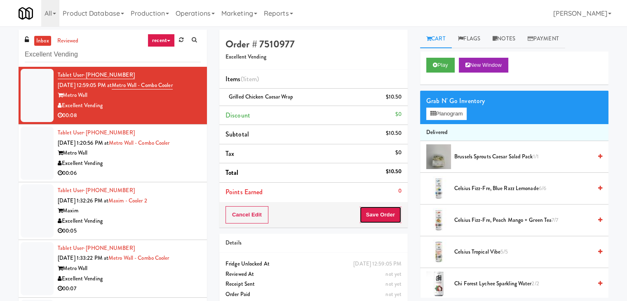
click at [387, 210] on button "Save Order" at bounding box center [381, 214] width 42 height 17
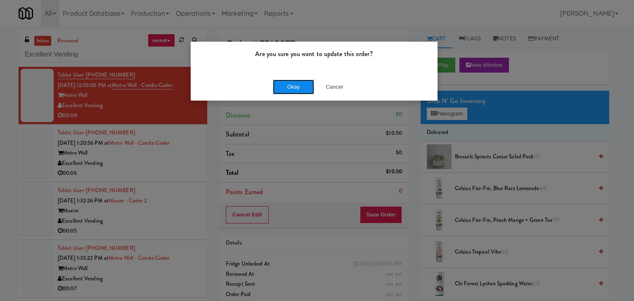
click at [293, 88] on button "Okay" at bounding box center [293, 87] width 41 height 15
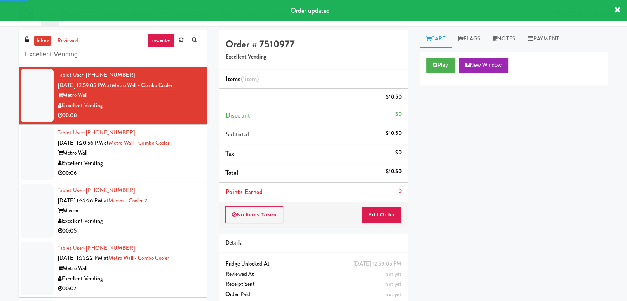
click at [153, 164] on div "Excellent Vending" at bounding box center [129, 163] width 143 height 10
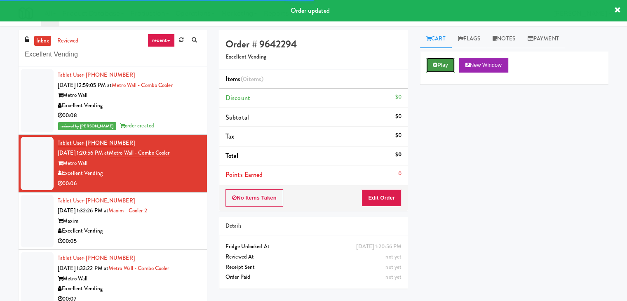
click at [436, 68] on button "Play" at bounding box center [440, 65] width 28 height 15
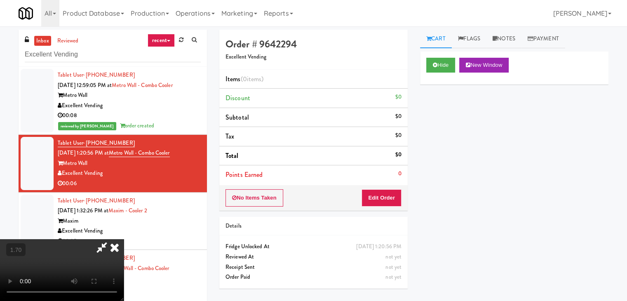
click at [124, 239] on icon at bounding box center [115, 247] width 18 height 16
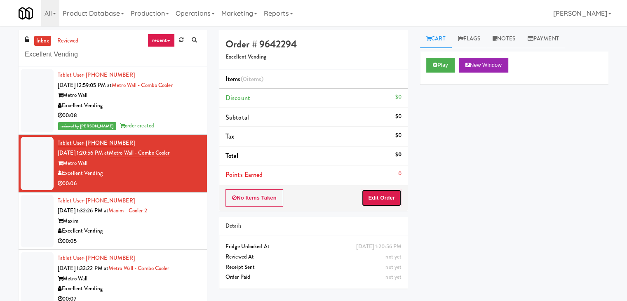
click at [381, 197] on button "Edit Order" at bounding box center [382, 197] width 40 height 17
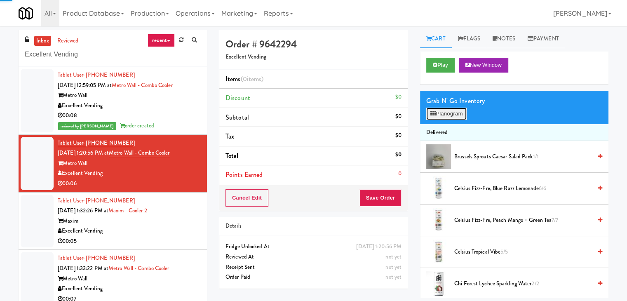
click at [447, 113] on button "Planogram" at bounding box center [446, 114] width 40 height 12
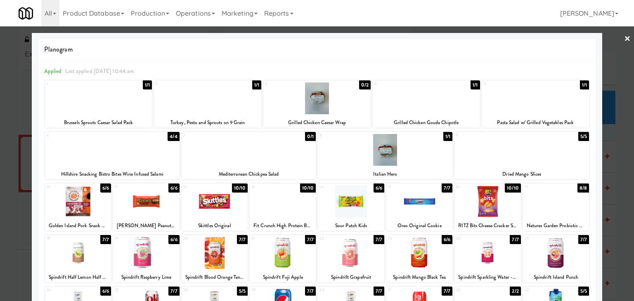
click at [431, 97] on div at bounding box center [425, 98] width 107 height 32
click at [624, 37] on link "×" at bounding box center [627, 39] width 7 height 26
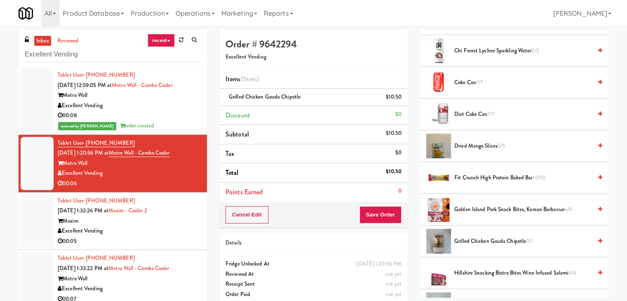
scroll to position [247, 0]
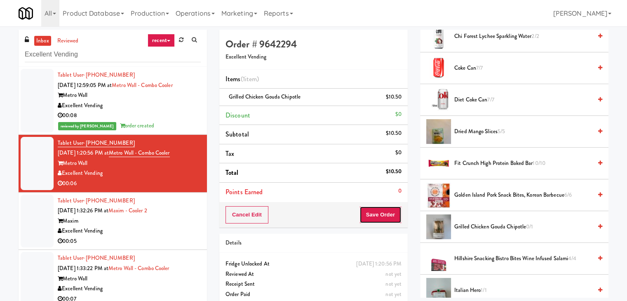
click at [384, 217] on button "Save Order" at bounding box center [381, 214] width 42 height 17
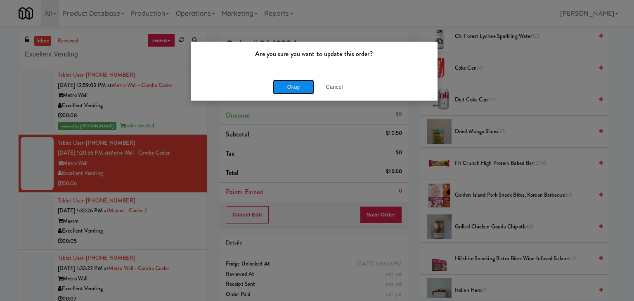
click at [290, 87] on button "Okay" at bounding box center [293, 87] width 41 height 15
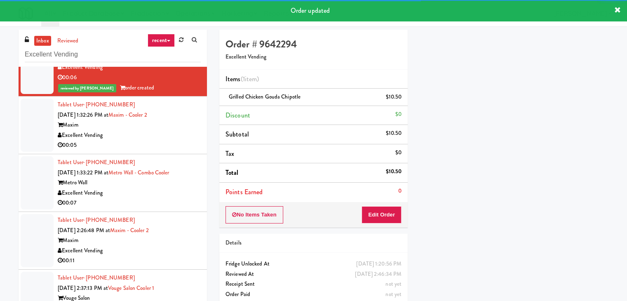
scroll to position [118, 0]
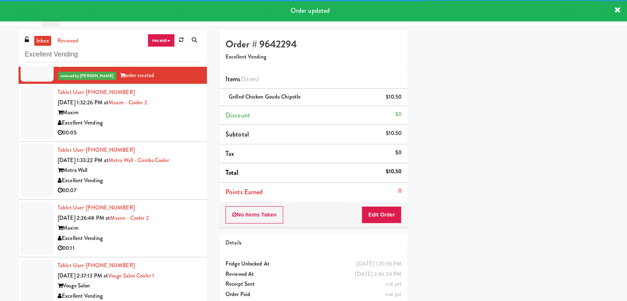
click at [145, 128] on div "00:05" at bounding box center [129, 133] width 143 height 10
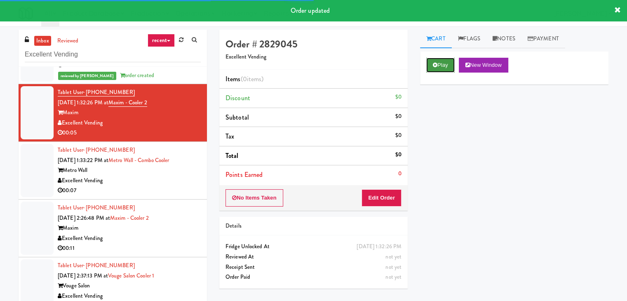
click at [440, 68] on button "Play" at bounding box center [440, 65] width 28 height 15
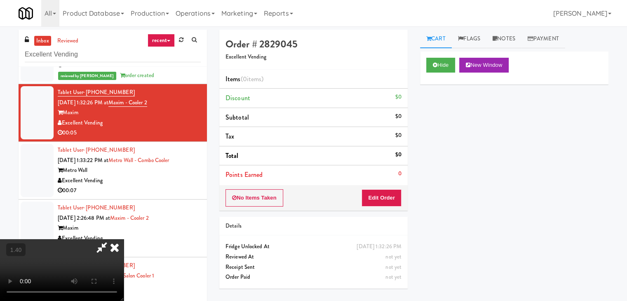
click at [124, 239] on video at bounding box center [62, 270] width 124 height 62
click at [124, 239] on icon at bounding box center [115, 247] width 18 height 16
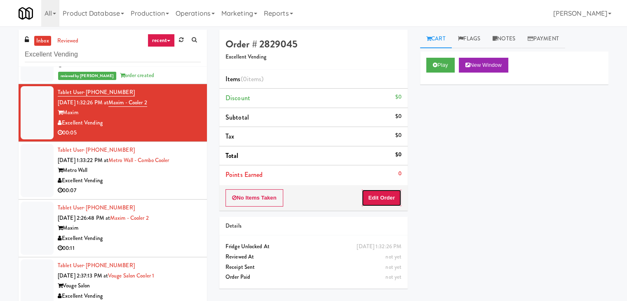
click at [386, 193] on button "Edit Order" at bounding box center [382, 197] width 40 height 17
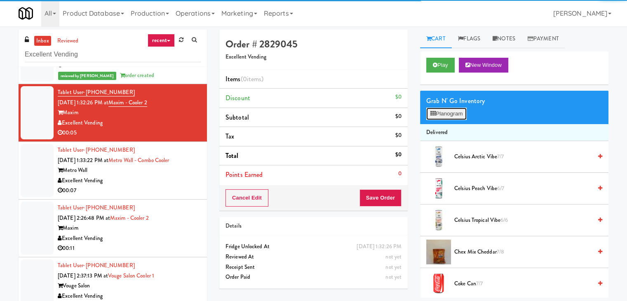
click at [440, 113] on button "Planogram" at bounding box center [446, 114] width 40 height 12
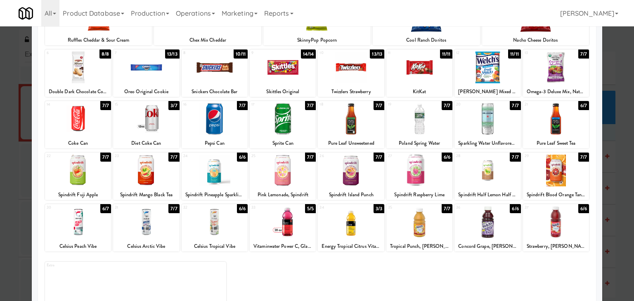
click at [147, 119] on div at bounding box center [146, 119] width 66 height 32
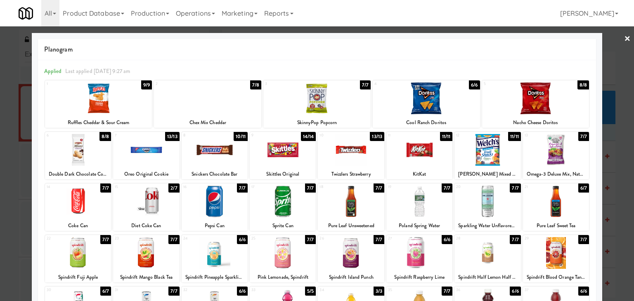
click at [624, 40] on link "×" at bounding box center [627, 39] width 7 height 26
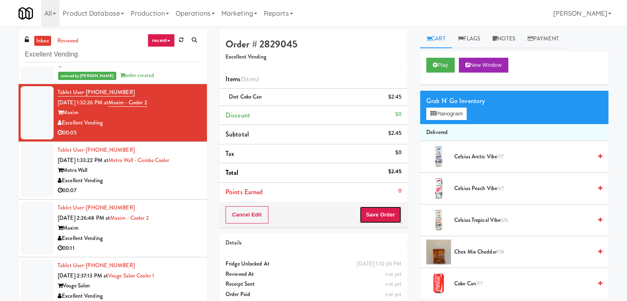
click at [369, 212] on button "Save Order" at bounding box center [381, 214] width 42 height 17
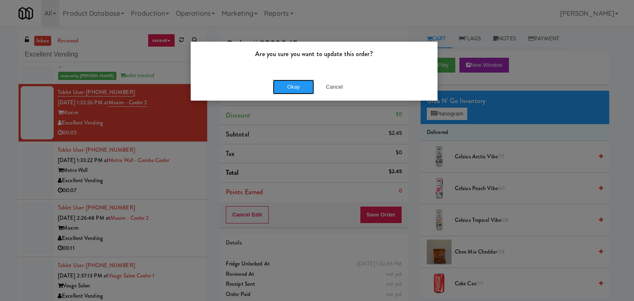
click at [288, 92] on button "Okay" at bounding box center [293, 87] width 41 height 15
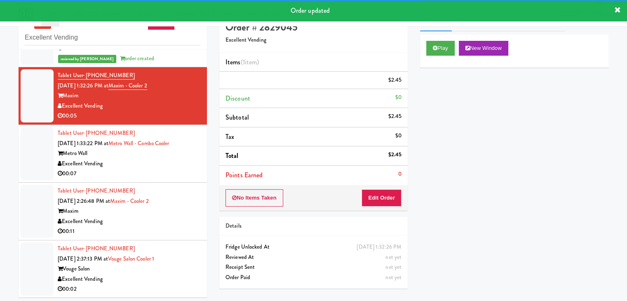
scroll to position [26, 0]
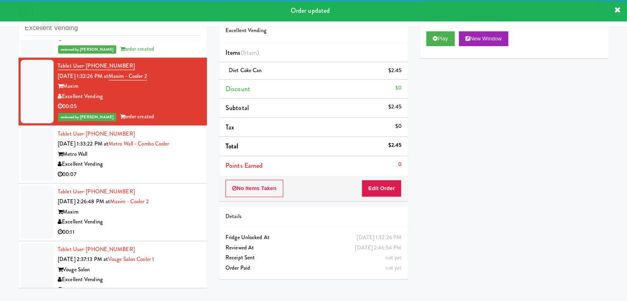
click at [155, 155] on div "Metro Wall" at bounding box center [129, 154] width 143 height 10
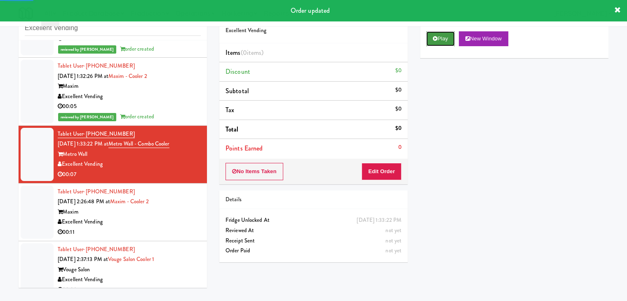
click at [448, 42] on button "Play" at bounding box center [440, 38] width 28 height 15
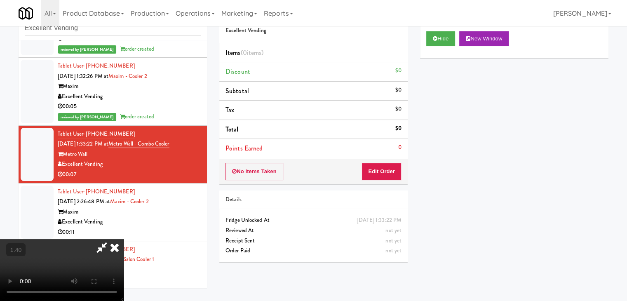
click at [124, 239] on video at bounding box center [62, 270] width 124 height 62
click at [124, 239] on icon at bounding box center [115, 247] width 18 height 16
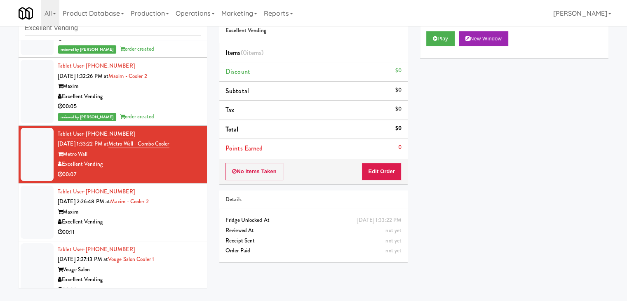
click at [389, 187] on div "Order # 8638725 Excellent Vending Items (0 items ) Discount $0 Subtotal $0 Tax …" at bounding box center [313, 135] width 201 height 265
click at [390, 170] on button "Edit Order" at bounding box center [382, 171] width 40 height 17
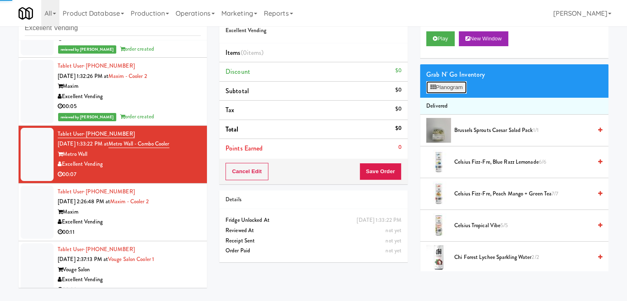
click at [440, 90] on button "Planogram" at bounding box center [446, 87] width 40 height 12
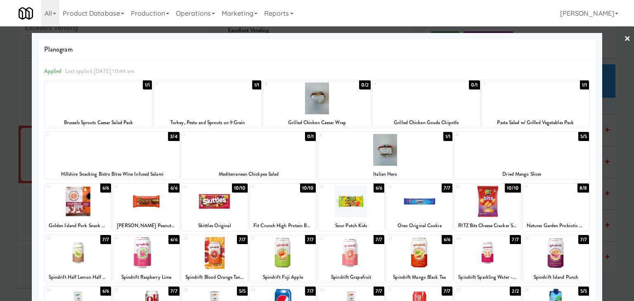
click at [115, 148] on div at bounding box center [112, 150] width 134 height 32
click at [624, 40] on link "×" at bounding box center [627, 39] width 7 height 26
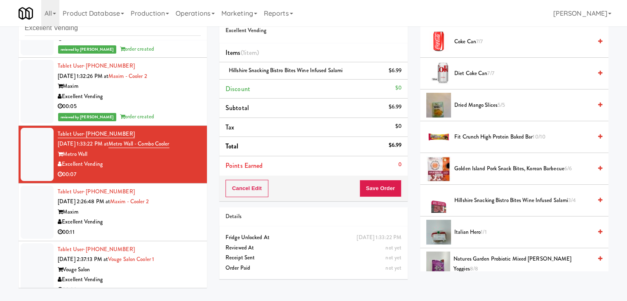
scroll to position [289, 0]
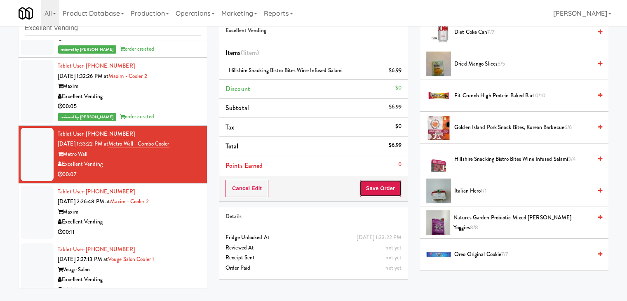
click at [370, 190] on button "Save Order" at bounding box center [381, 188] width 42 height 17
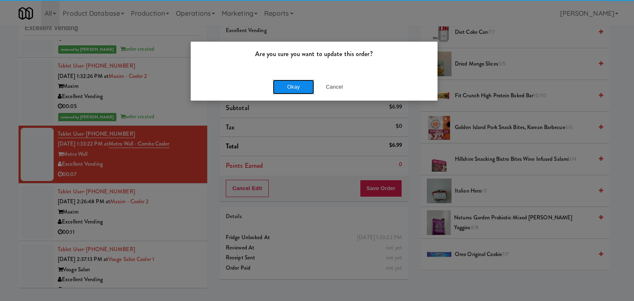
click at [292, 90] on button "Okay" at bounding box center [293, 87] width 41 height 15
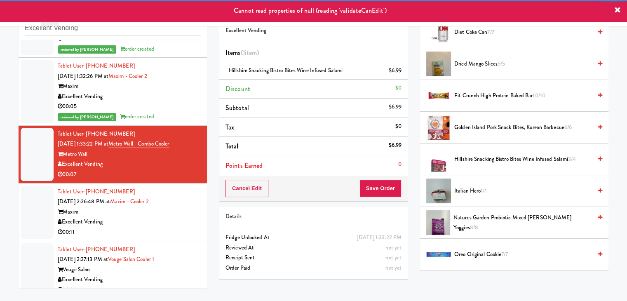
scroll to position [129, 0]
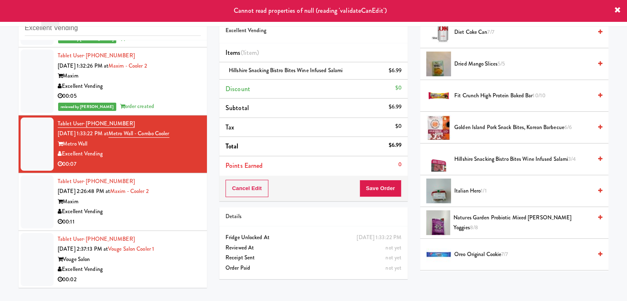
click at [170, 200] on div "Maxim" at bounding box center [129, 202] width 143 height 10
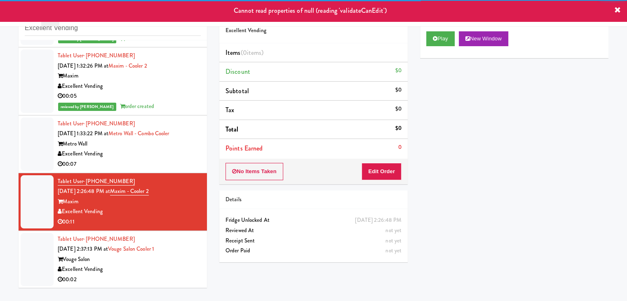
click at [172, 153] on div "Excellent Vending" at bounding box center [129, 154] width 143 height 10
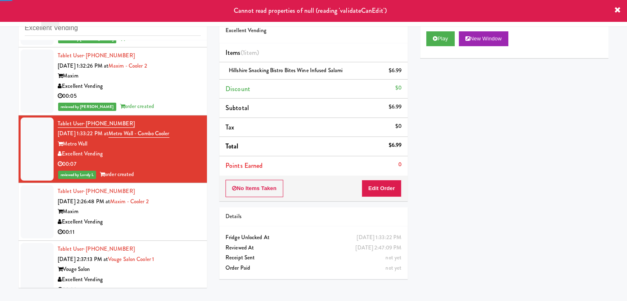
click at [175, 207] on div "Maxim" at bounding box center [129, 212] width 143 height 10
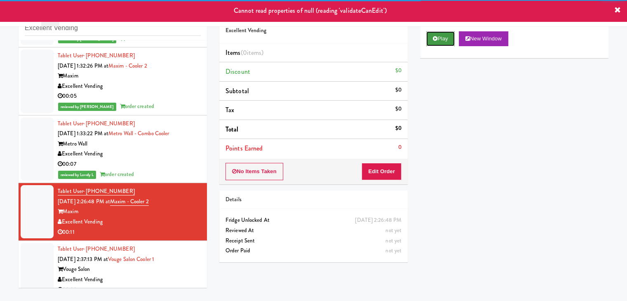
click at [434, 38] on icon at bounding box center [435, 38] width 5 height 5
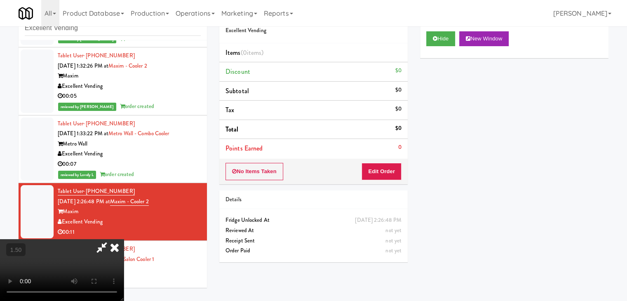
click at [124, 239] on video at bounding box center [62, 270] width 124 height 62
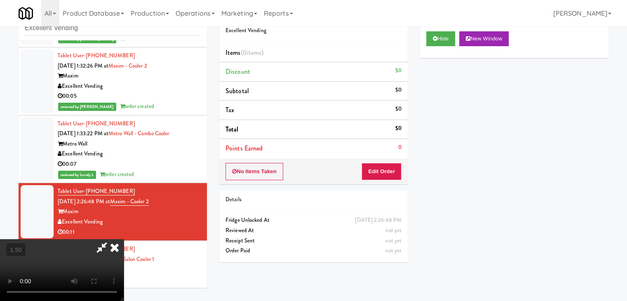
click at [124, 239] on video at bounding box center [62, 270] width 124 height 62
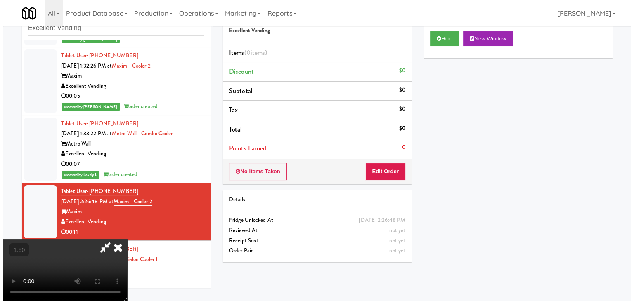
scroll to position [0, 0]
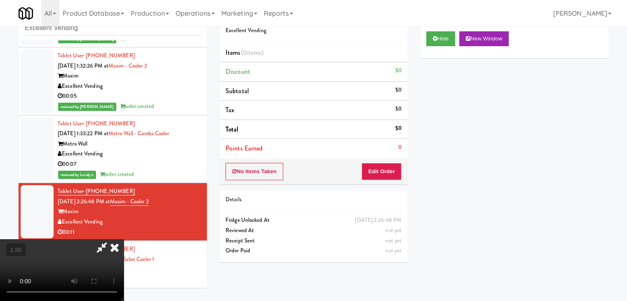
click at [124, 239] on icon at bounding box center [115, 247] width 18 height 16
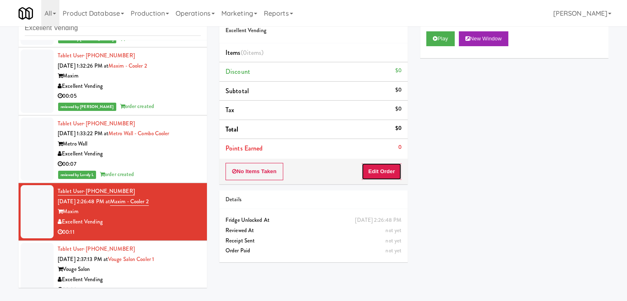
click at [386, 166] on button "Edit Order" at bounding box center [382, 171] width 40 height 17
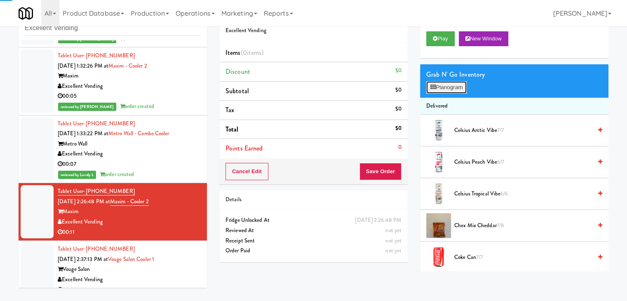
click at [444, 85] on button "Planogram" at bounding box center [446, 87] width 40 height 12
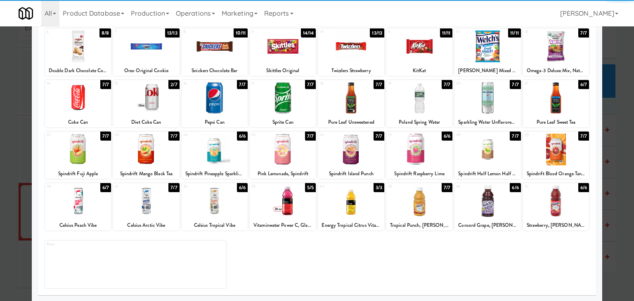
scroll to position [104, 0]
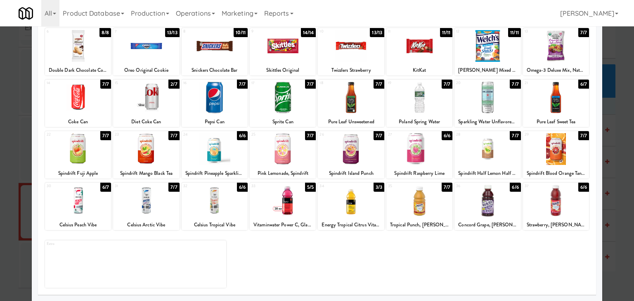
click at [224, 203] on div at bounding box center [214, 201] width 66 height 32
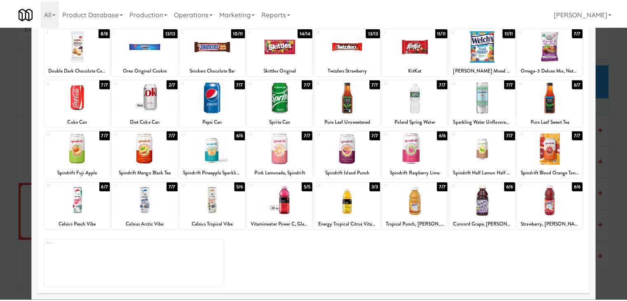
scroll to position [0, 0]
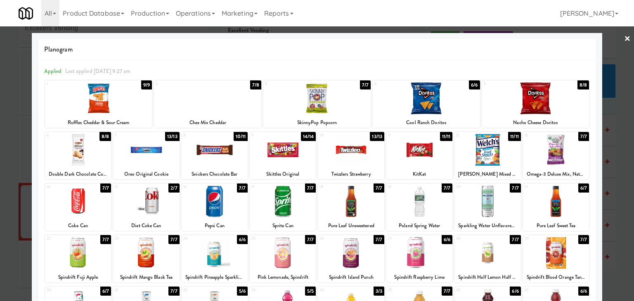
click at [624, 37] on link "×" at bounding box center [627, 39] width 7 height 26
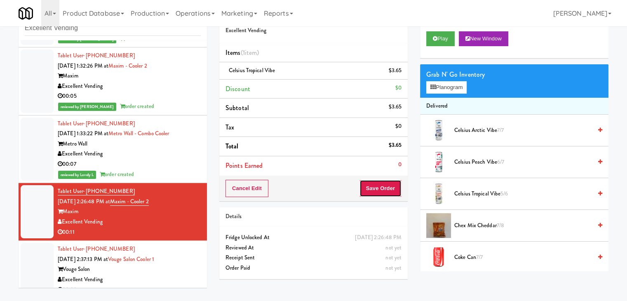
click at [368, 188] on button "Save Order" at bounding box center [381, 188] width 42 height 17
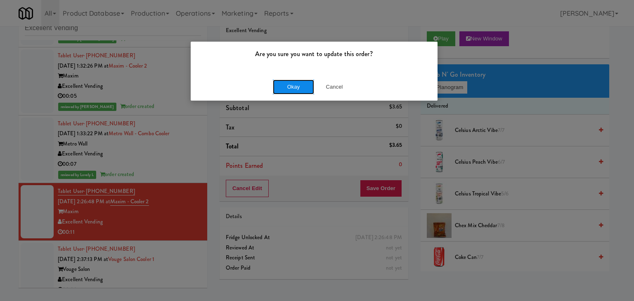
click at [298, 88] on button "Okay" at bounding box center [293, 87] width 41 height 15
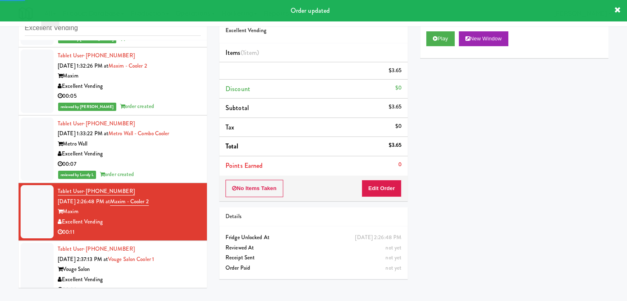
scroll to position [139, 0]
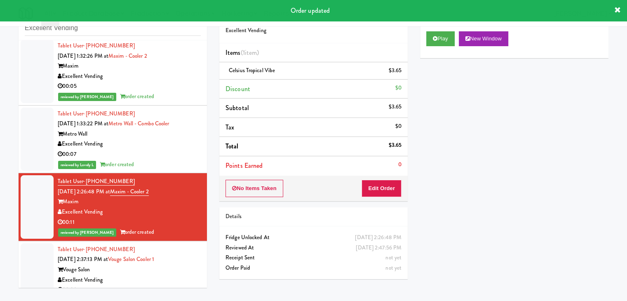
click at [167, 285] on div "00:02" at bounding box center [129, 290] width 143 height 10
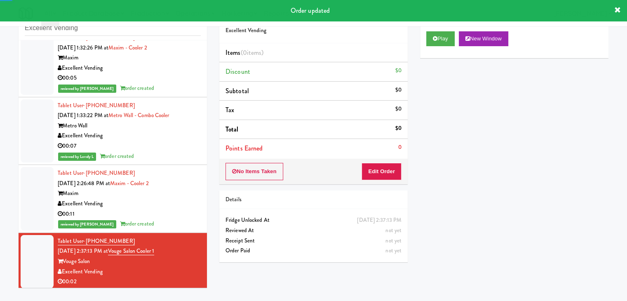
scroll to position [149, 0]
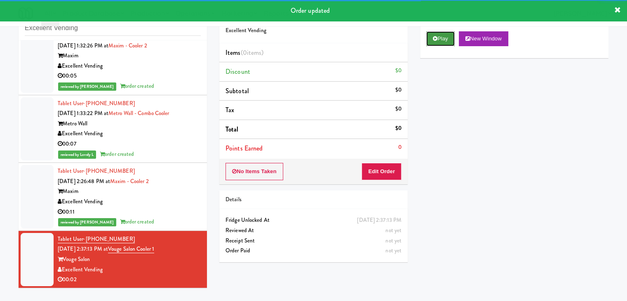
click at [434, 42] on button "Play" at bounding box center [440, 38] width 28 height 15
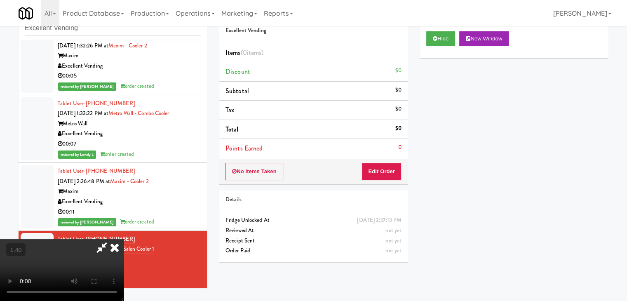
click at [124, 239] on video at bounding box center [62, 270] width 124 height 62
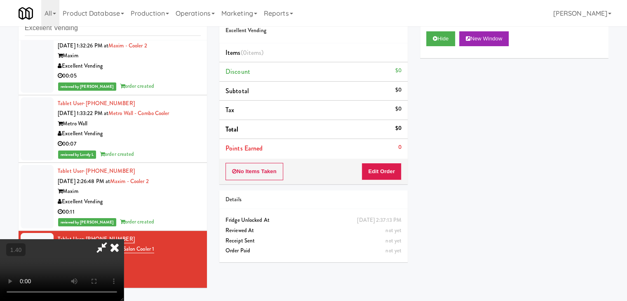
click at [124, 239] on video at bounding box center [62, 270] width 124 height 62
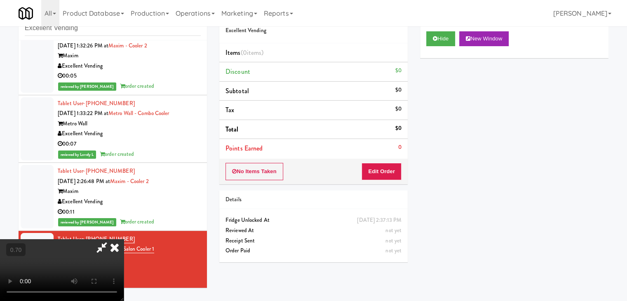
click at [124, 239] on video at bounding box center [62, 270] width 124 height 62
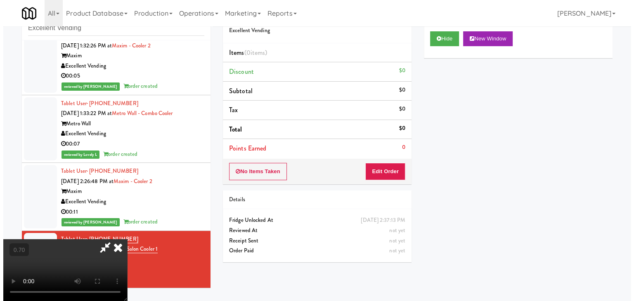
scroll to position [0, 0]
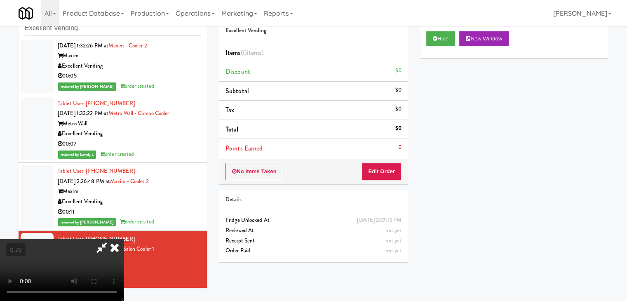
click at [124, 239] on icon at bounding box center [115, 247] width 18 height 16
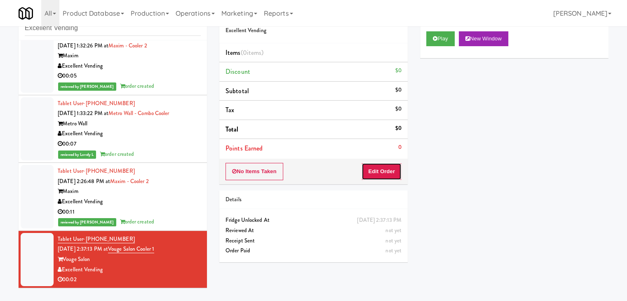
click at [373, 169] on button "Edit Order" at bounding box center [382, 171] width 40 height 17
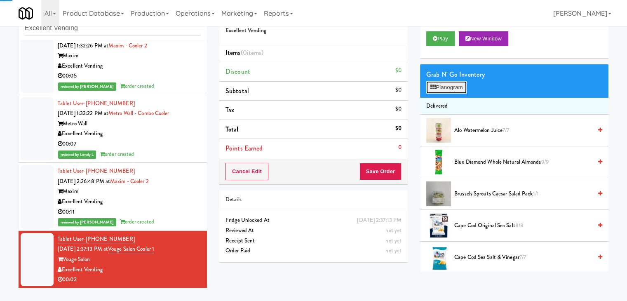
click at [434, 87] on icon at bounding box center [433, 87] width 5 height 5
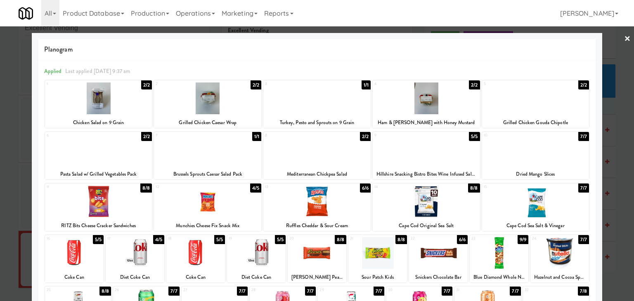
click at [624, 38] on link "×" at bounding box center [627, 39] width 7 height 26
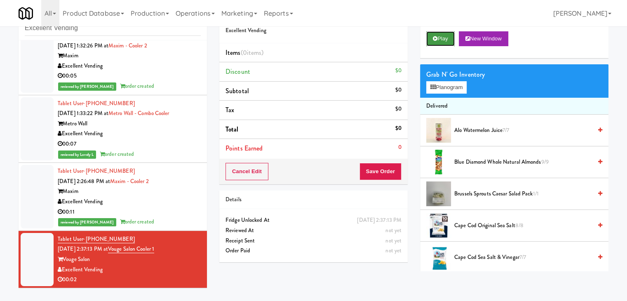
click at [451, 35] on button "Play" at bounding box center [440, 38] width 28 height 15
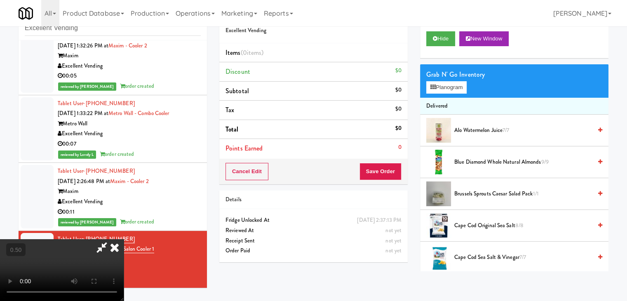
scroll to position [17, 0]
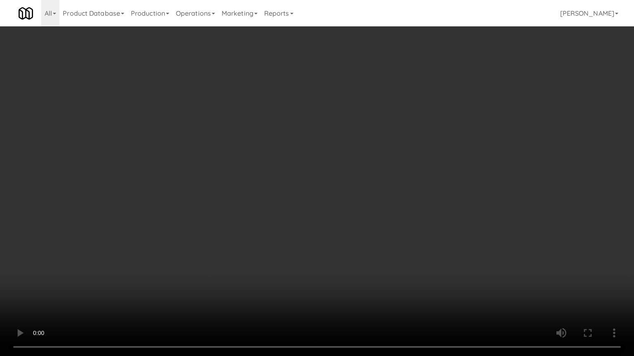
click at [372, 191] on video at bounding box center [317, 178] width 634 height 356
click at [373, 198] on video at bounding box center [317, 178] width 634 height 356
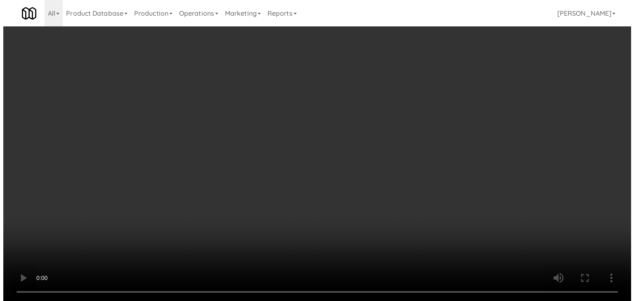
scroll to position [0, 0]
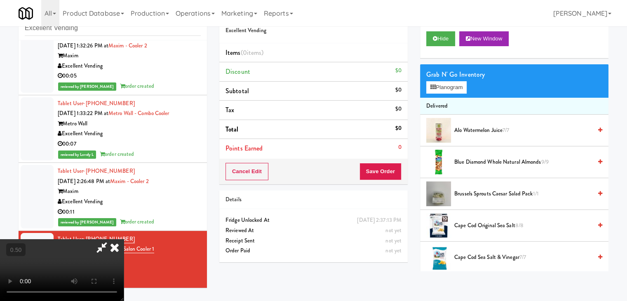
click at [124, 239] on icon at bounding box center [115, 247] width 18 height 16
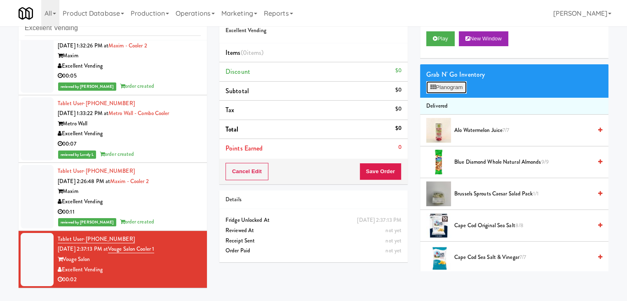
click at [436, 84] on button "Planogram" at bounding box center [446, 87] width 40 height 12
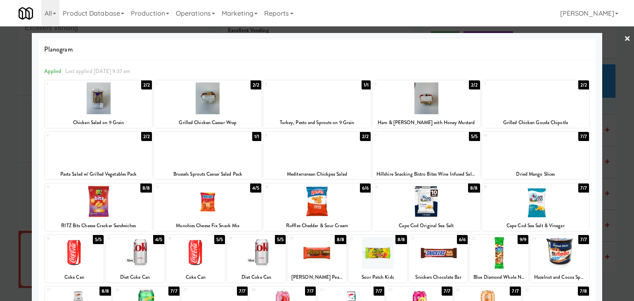
click at [236, 206] on div at bounding box center [207, 202] width 107 height 32
click at [624, 37] on link "×" at bounding box center [627, 39] width 7 height 26
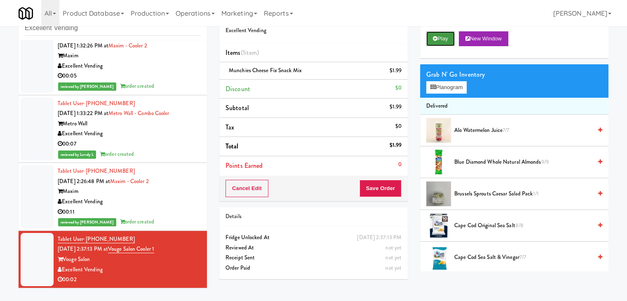
click at [440, 39] on button "Play" at bounding box center [440, 38] width 28 height 15
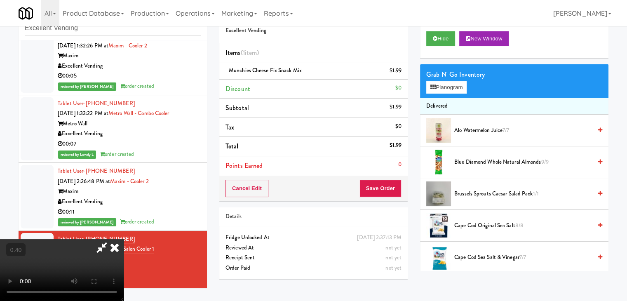
click at [124, 239] on video at bounding box center [62, 270] width 124 height 62
click at [427, 90] on button "Planogram" at bounding box center [446, 87] width 40 height 12
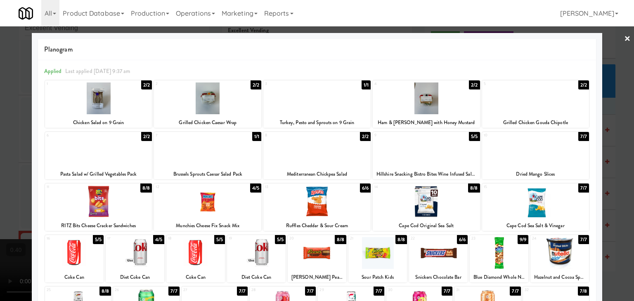
click at [624, 39] on link "×" at bounding box center [627, 39] width 7 height 26
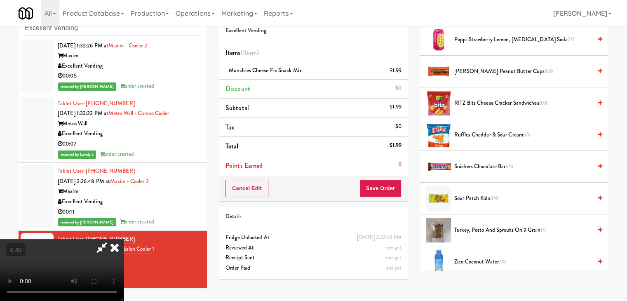
scroll to position [952, 0]
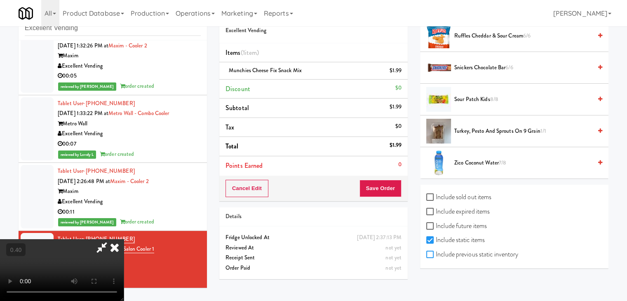
click at [432, 252] on input "Include previous static inventory" at bounding box center [430, 255] width 9 height 7
checkbox input "true"
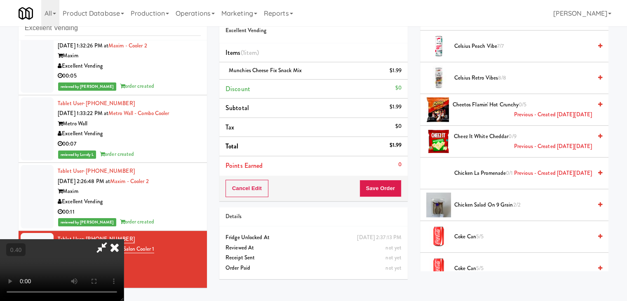
scroll to position [292, 0]
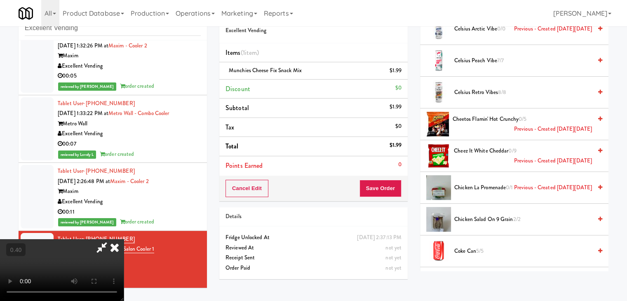
click at [598, 116] on icon at bounding box center [600, 118] width 4 height 5
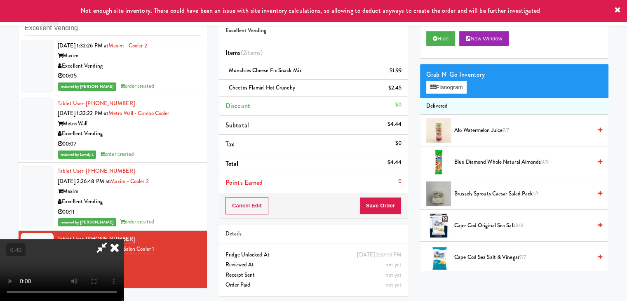
scroll to position [0, 0]
click at [124, 239] on icon at bounding box center [115, 247] width 18 height 16
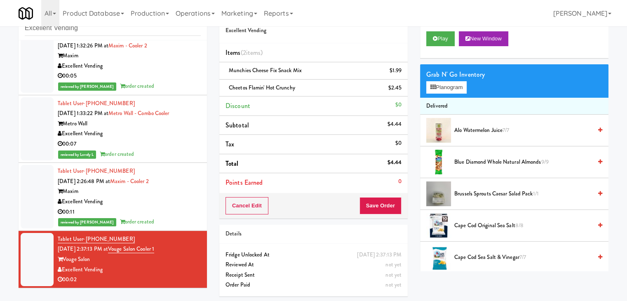
click at [165, 194] on div "Maxim" at bounding box center [129, 191] width 143 height 10
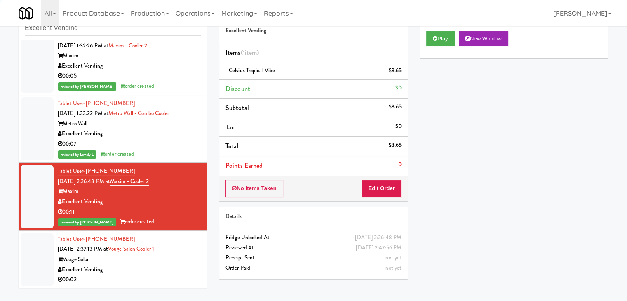
click at [175, 261] on div "Vouge Salon" at bounding box center [129, 259] width 143 height 10
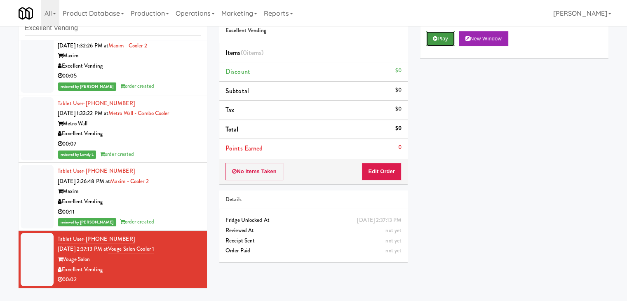
click at [435, 42] on button "Play" at bounding box center [440, 38] width 28 height 15
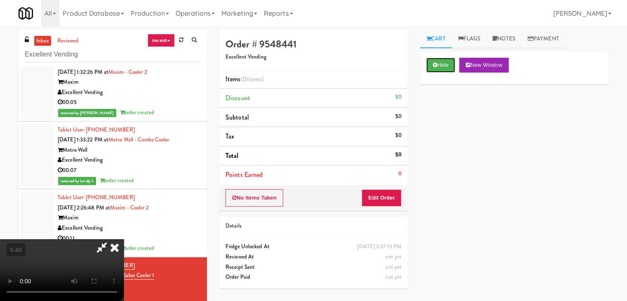
scroll to position [116, 0]
click at [124, 239] on video at bounding box center [62, 270] width 124 height 62
click at [391, 199] on button "Edit Order" at bounding box center [382, 197] width 40 height 17
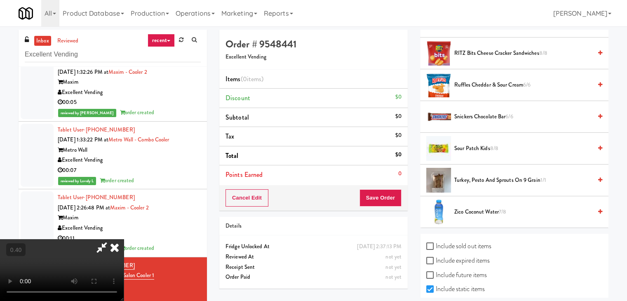
scroll to position [952, 0]
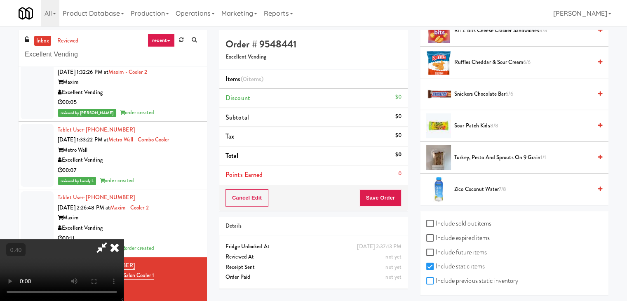
click at [428, 278] on input "Include previous static inventory" at bounding box center [430, 281] width 9 height 7
checkbox input "true"
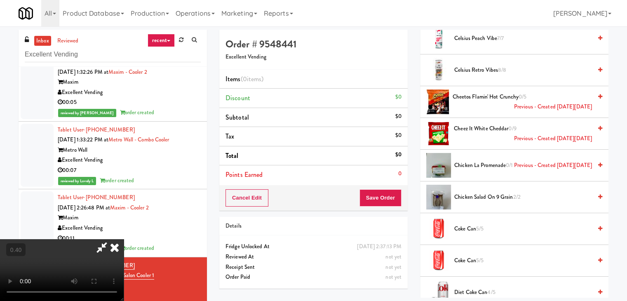
scroll to position [333, 0]
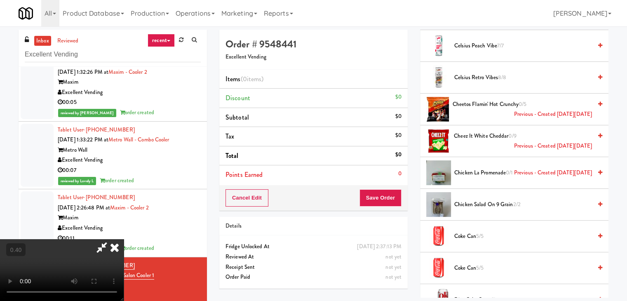
click at [598, 102] on icon at bounding box center [600, 103] width 4 height 5
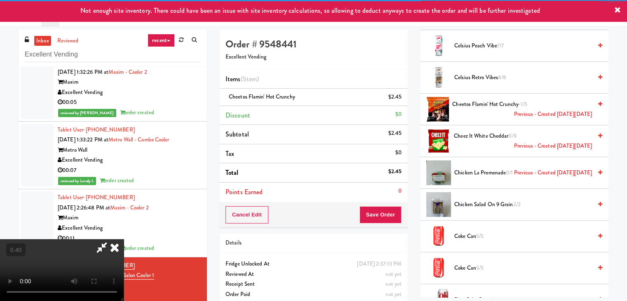
scroll to position [0, 0]
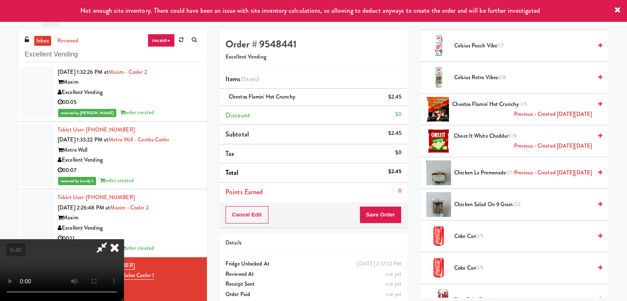
click at [124, 239] on icon at bounding box center [115, 247] width 18 height 16
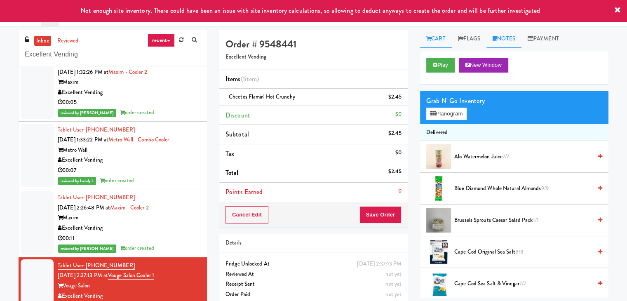
click at [508, 40] on link "Notes" at bounding box center [504, 39] width 35 height 19
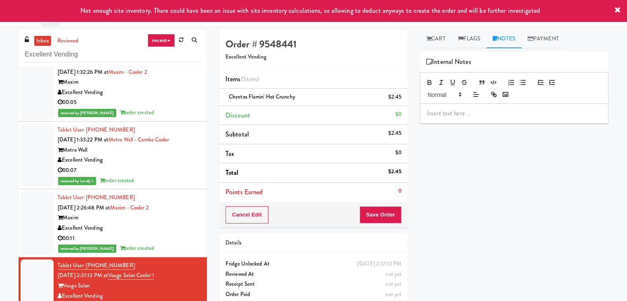
click at [468, 111] on p at bounding box center [514, 113] width 175 height 9
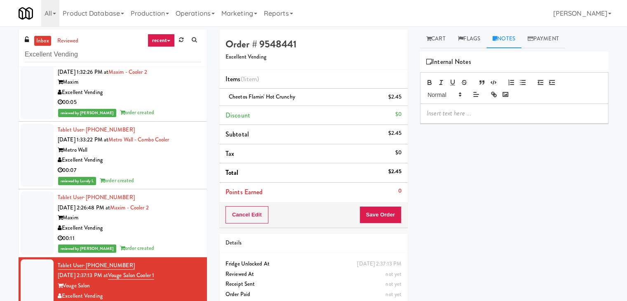
click at [528, 119] on div at bounding box center [515, 113] width 188 height 19
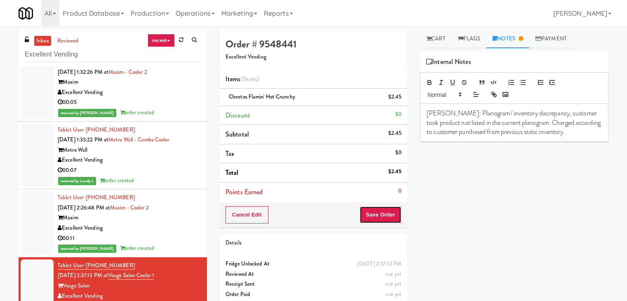
click at [376, 213] on button "Save Order" at bounding box center [381, 214] width 42 height 17
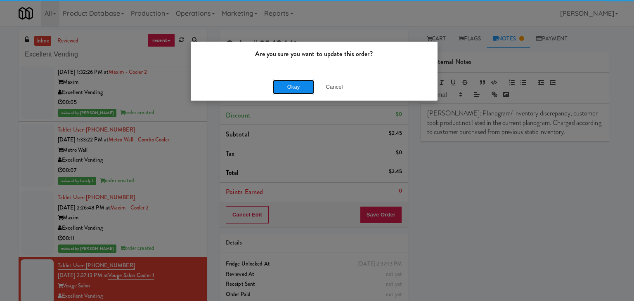
click at [285, 86] on button "Okay" at bounding box center [293, 87] width 41 height 15
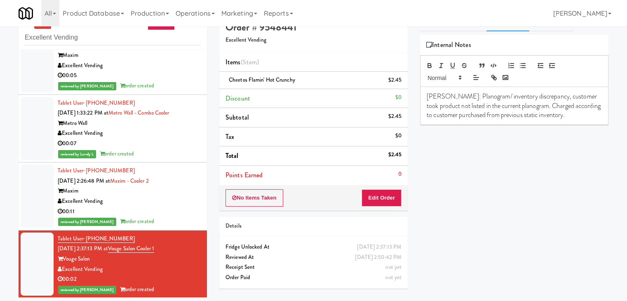
scroll to position [26, 0]
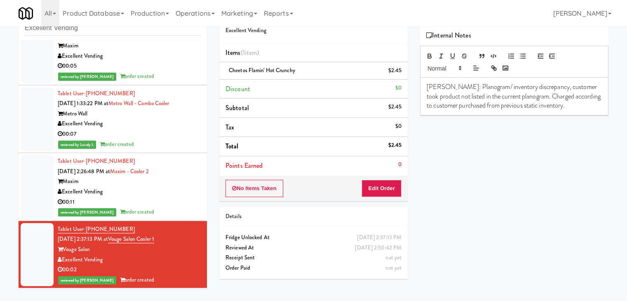
drag, startPoint x: 103, startPoint y: 259, endPoint x: 63, endPoint y: 261, distance: 40.1
click at [63, 261] on div "Excellent Vending" at bounding box center [129, 260] width 143 height 10
drag, startPoint x: 91, startPoint y: 251, endPoint x: 65, endPoint y: 252, distance: 26.4
click at [65, 252] on div "Vouge Salon" at bounding box center [129, 250] width 143 height 10
drag, startPoint x: 103, startPoint y: 259, endPoint x: 64, endPoint y: 259, distance: 38.8
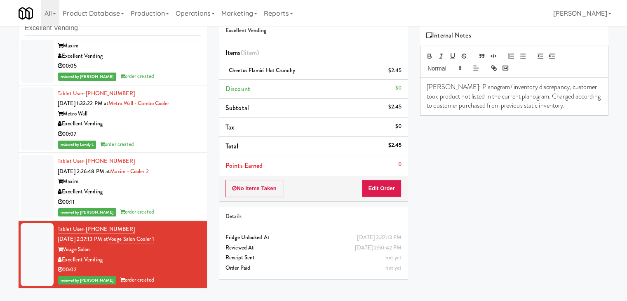
click at [64, 259] on div "Excellent Vending" at bounding box center [129, 260] width 143 height 10
drag, startPoint x: 168, startPoint y: 237, endPoint x: 119, endPoint y: 241, distance: 49.6
click at [119, 241] on div "Tablet User · (845) 239-0477 [DATE] 2:37:13 PM at Vouge Salon Cooler 1 Vouge Sa…" at bounding box center [129, 254] width 143 height 61
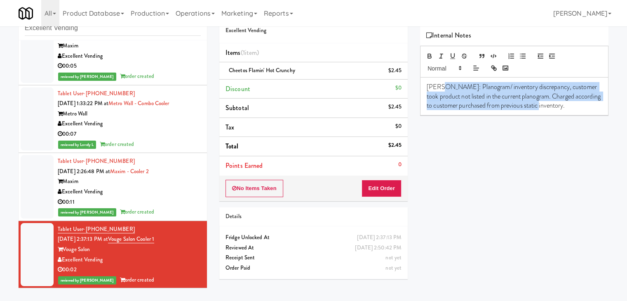
drag, startPoint x: 439, startPoint y: 89, endPoint x: 568, endPoint y: 111, distance: 131.0
click at [568, 111] on div "[PERSON_NAME]: Planogram/ inventory discrepancy, customer took product not list…" at bounding box center [515, 97] width 188 height 38
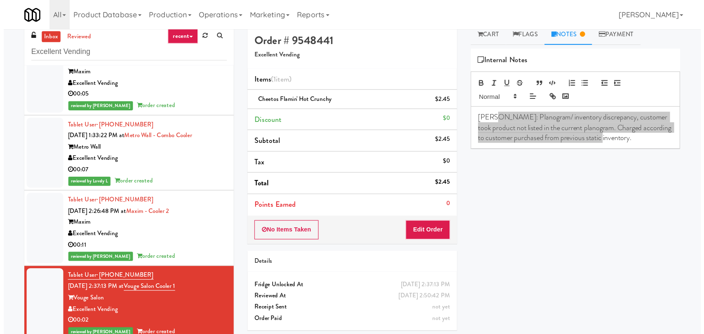
scroll to position [0, 0]
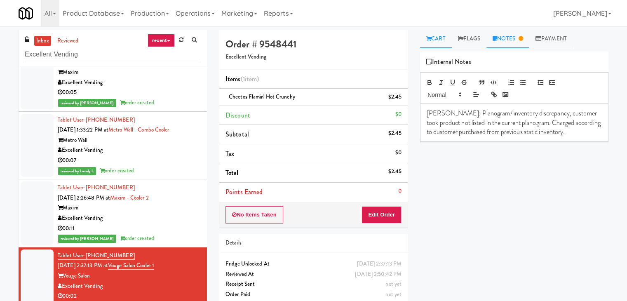
click at [443, 43] on link "Cart" at bounding box center [436, 39] width 32 height 19
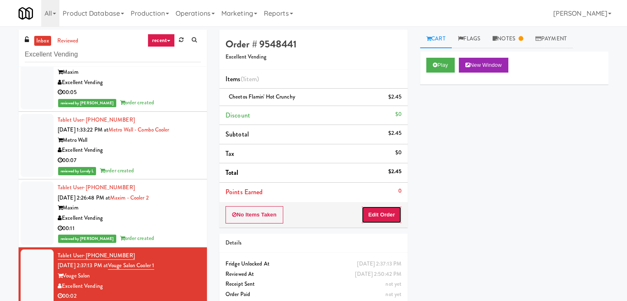
click at [370, 218] on button "Edit Order" at bounding box center [382, 214] width 40 height 17
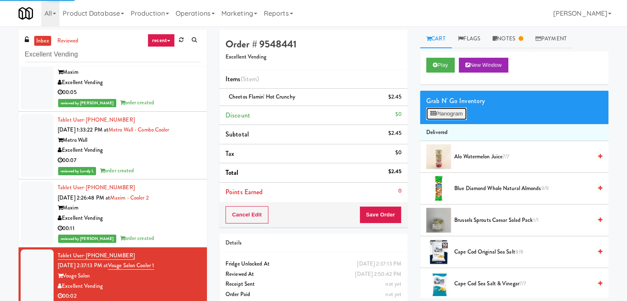
click at [453, 112] on button "Planogram" at bounding box center [446, 114] width 40 height 12
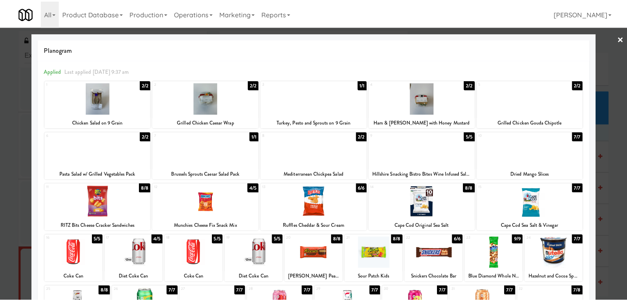
scroll to position [159, 0]
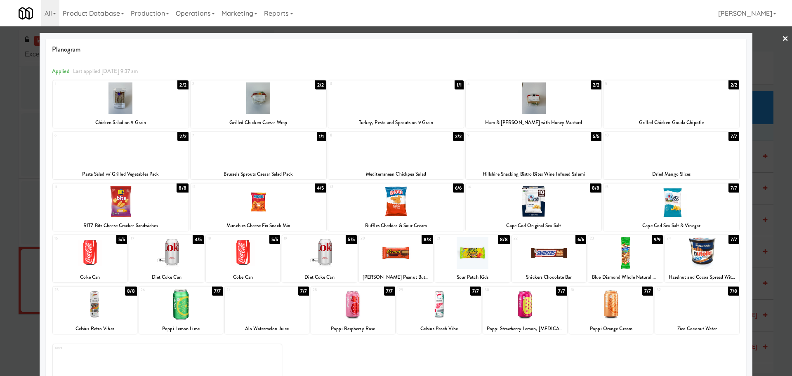
click at [627, 38] on link "×" at bounding box center [785, 39] width 7 height 26
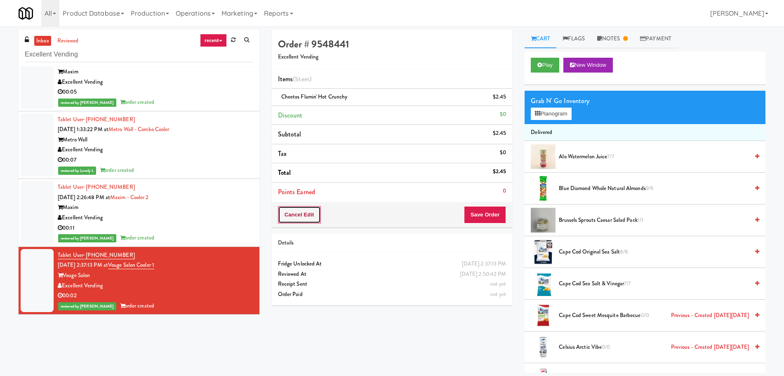
click at [299, 214] on button "Cancel Edit" at bounding box center [299, 214] width 43 height 17
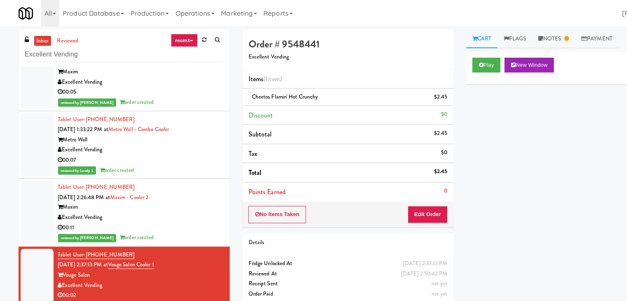
scroll to position [159, 0]
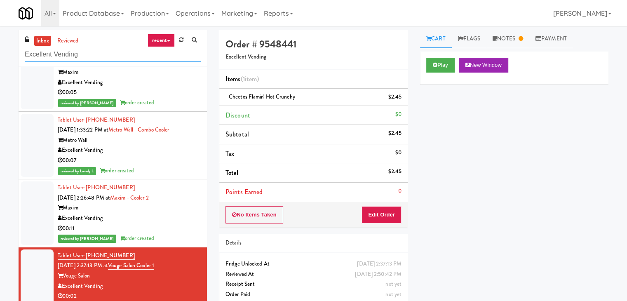
click at [100, 58] on input "Excellent Vending" at bounding box center [113, 54] width 176 height 15
paste input "Union24 - Cooler - Right (Little Lobby)"
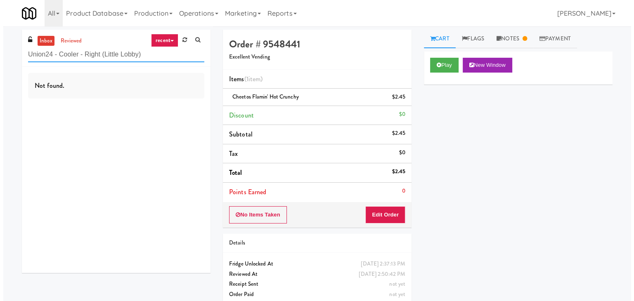
scroll to position [0, 0]
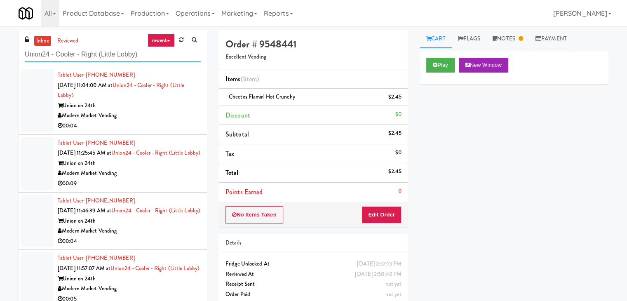
type input "Union24 - Cooler - Right (Little Lobby)"
click at [144, 132] on li "Tablet User · (210) 417-3744 [DATE] 11:04:00 AM at Union24 - Cooler - Right (Li…" at bounding box center [113, 101] width 188 height 68
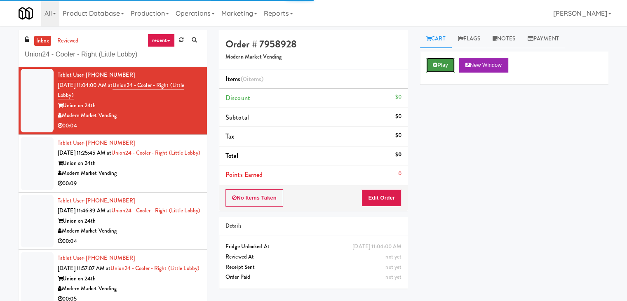
click at [431, 61] on button "Play" at bounding box center [440, 65] width 28 height 15
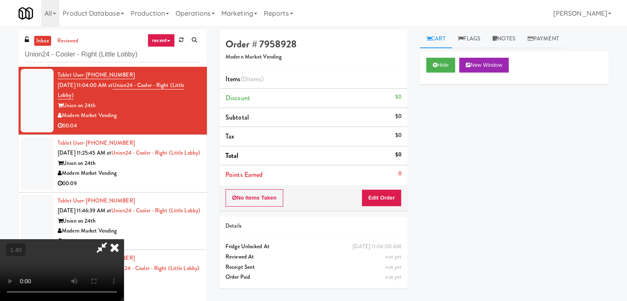
click at [124, 239] on video at bounding box center [62, 270] width 124 height 62
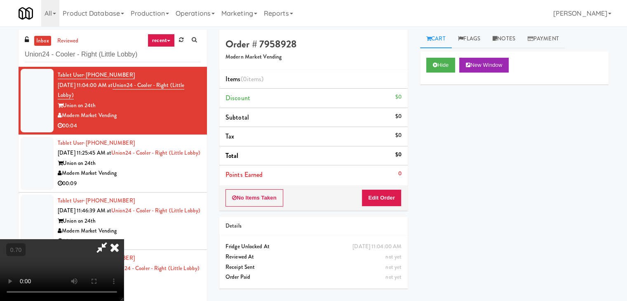
click at [124, 239] on video at bounding box center [62, 270] width 124 height 62
click at [124, 239] on icon at bounding box center [115, 247] width 18 height 16
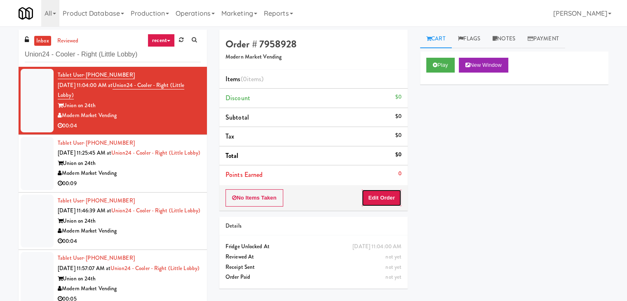
click at [386, 195] on button "Edit Order" at bounding box center [382, 197] width 40 height 17
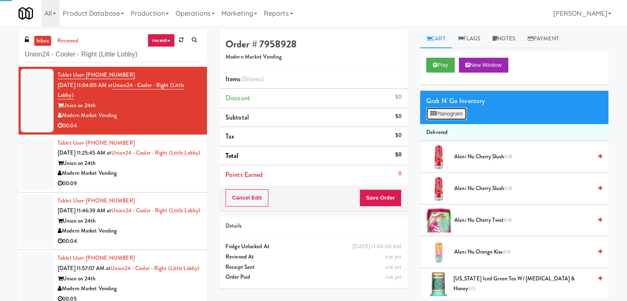
click at [445, 115] on button "Planogram" at bounding box center [446, 114] width 40 height 12
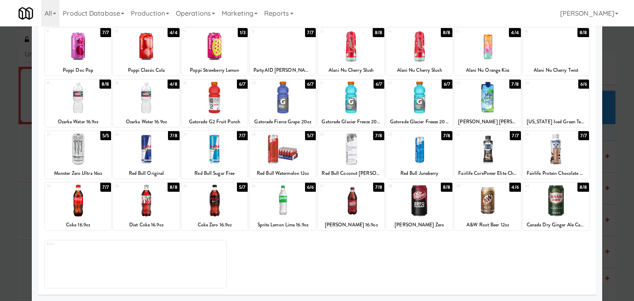
click at [492, 148] on div at bounding box center [487, 149] width 66 height 32
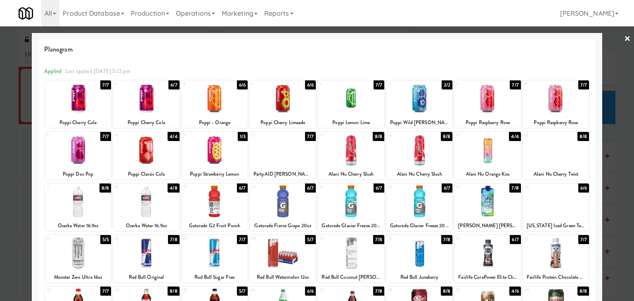
click at [624, 36] on link "×" at bounding box center [627, 39] width 7 height 26
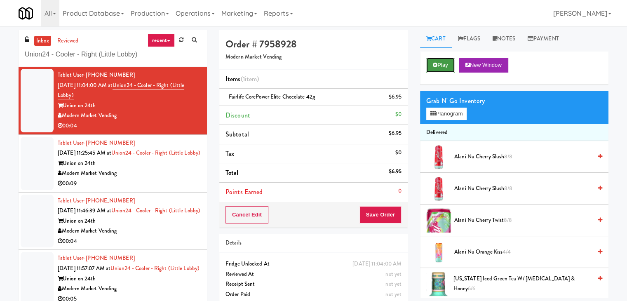
click at [443, 66] on button "Play" at bounding box center [440, 65] width 28 height 15
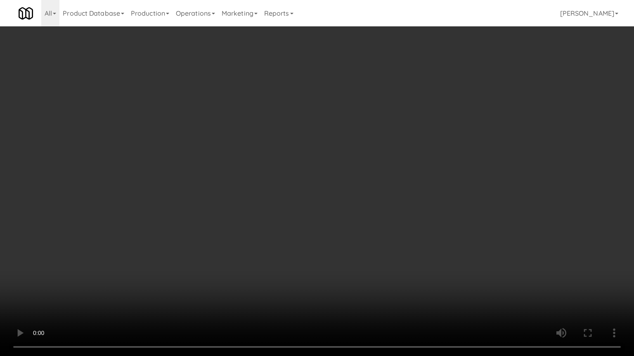
click at [240, 269] on video at bounding box center [317, 178] width 634 height 356
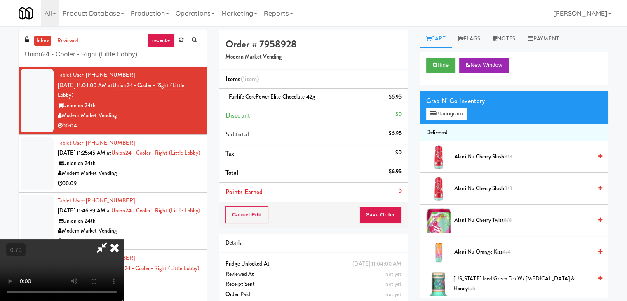
click at [124, 239] on icon at bounding box center [115, 247] width 18 height 16
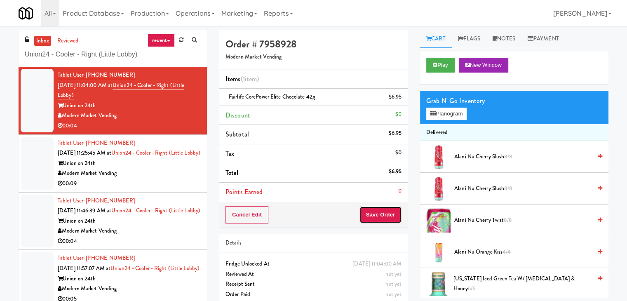
click at [372, 217] on button "Save Order" at bounding box center [381, 214] width 42 height 17
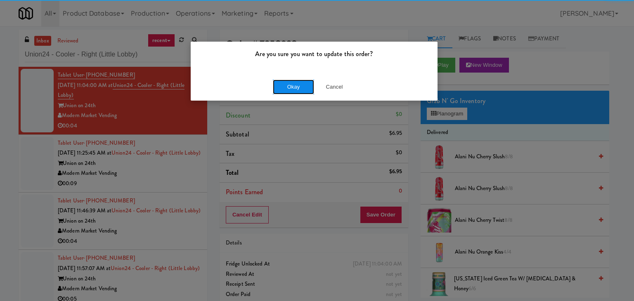
click at [299, 82] on button "Okay" at bounding box center [293, 87] width 41 height 15
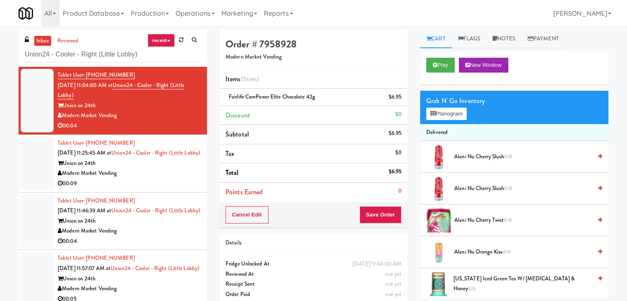
click at [166, 179] on div "Modern Market Vending" at bounding box center [129, 173] width 143 height 10
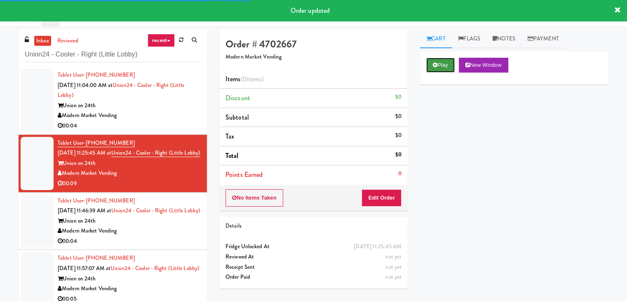
click at [436, 70] on button "Play" at bounding box center [440, 65] width 28 height 15
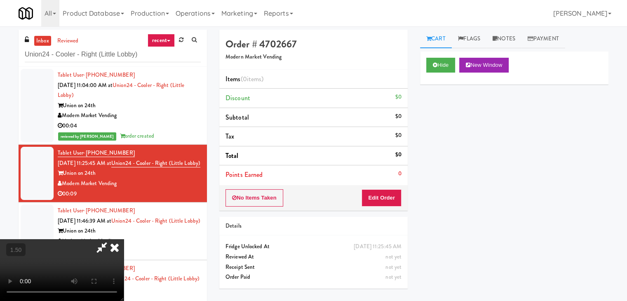
click at [124, 239] on video at bounding box center [62, 270] width 124 height 62
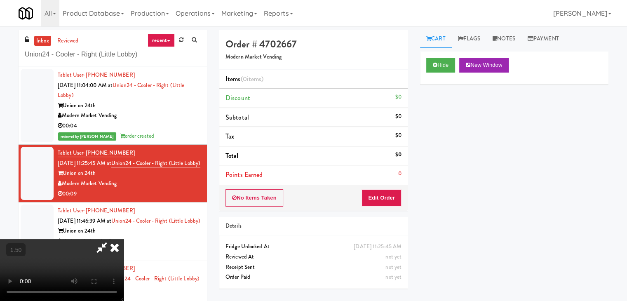
click at [124, 239] on video at bounding box center [62, 270] width 124 height 62
click at [124, 239] on icon at bounding box center [115, 247] width 18 height 16
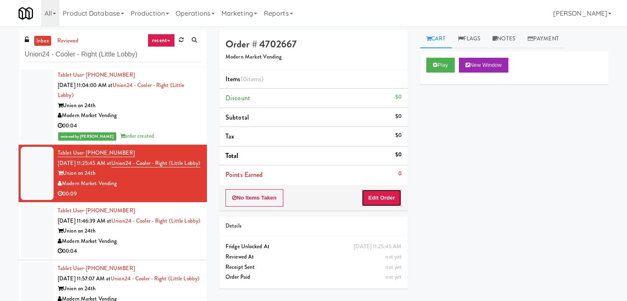
click at [384, 197] on button "Edit Order" at bounding box center [382, 197] width 40 height 17
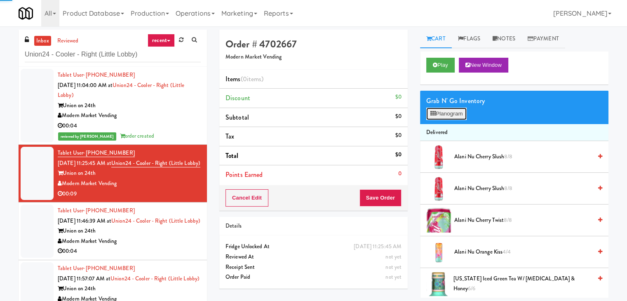
click at [441, 115] on button "Planogram" at bounding box center [446, 114] width 40 height 12
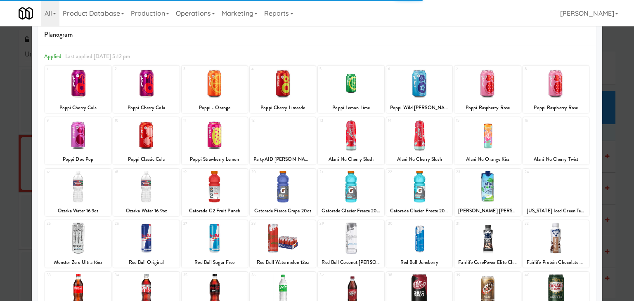
scroll to position [41, 0]
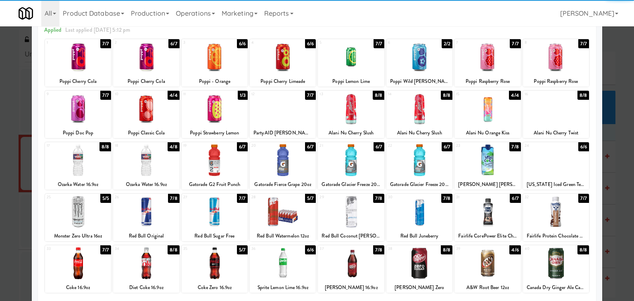
click at [89, 212] on div at bounding box center [78, 212] width 66 height 32
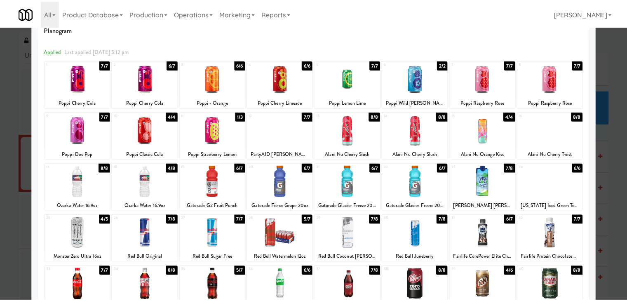
scroll to position [0, 0]
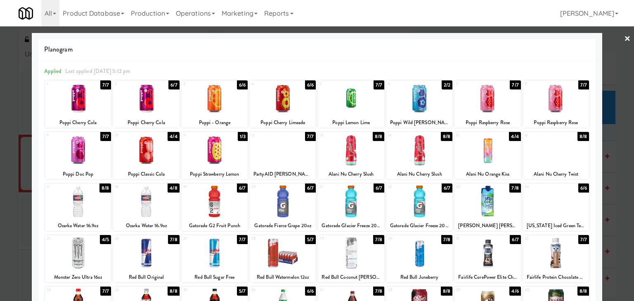
drag, startPoint x: 621, startPoint y: 37, endPoint x: 497, endPoint y: 108, distance: 143.2
click at [624, 37] on link "×" at bounding box center [627, 39] width 7 height 26
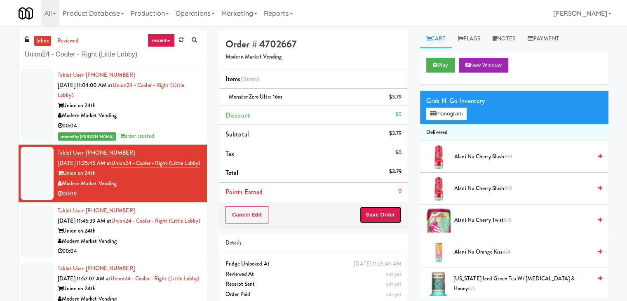
click at [375, 218] on button "Save Order" at bounding box center [381, 214] width 42 height 17
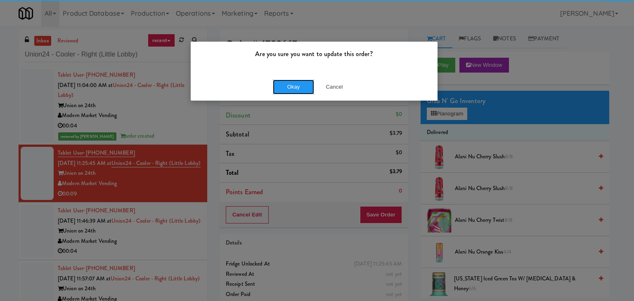
drag, startPoint x: 299, startPoint y: 91, endPoint x: 292, endPoint y: 94, distance: 7.2
click at [299, 90] on button "Okay" at bounding box center [293, 87] width 41 height 15
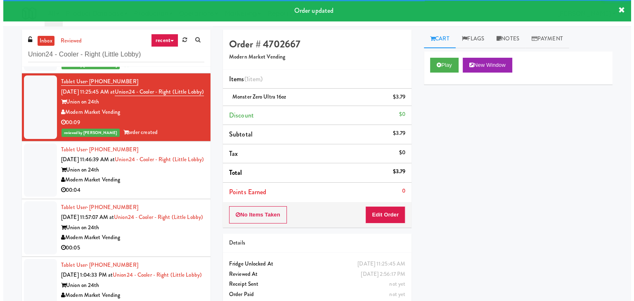
scroll to position [111, 0]
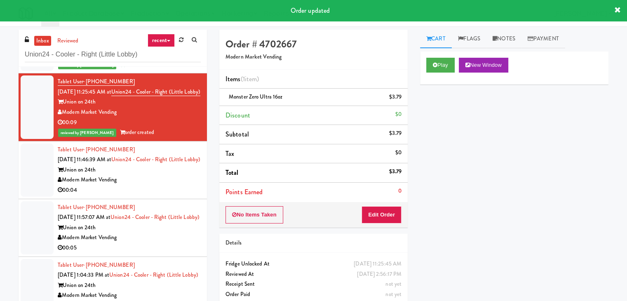
click at [158, 185] on div "00:04" at bounding box center [129, 190] width 143 height 10
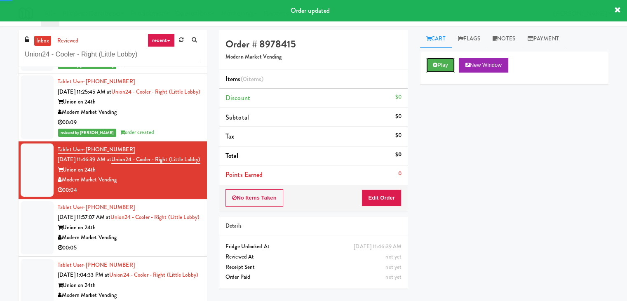
click at [436, 62] on icon at bounding box center [435, 64] width 5 height 5
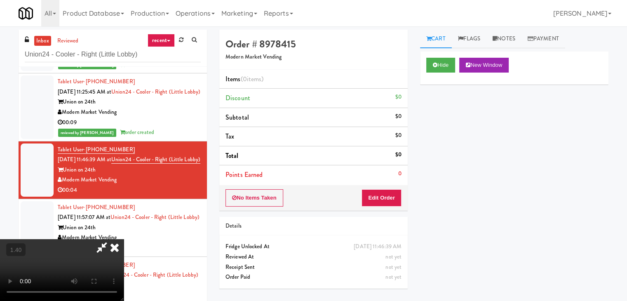
click at [124, 239] on video at bounding box center [62, 270] width 124 height 62
click at [124, 239] on icon at bounding box center [115, 247] width 18 height 16
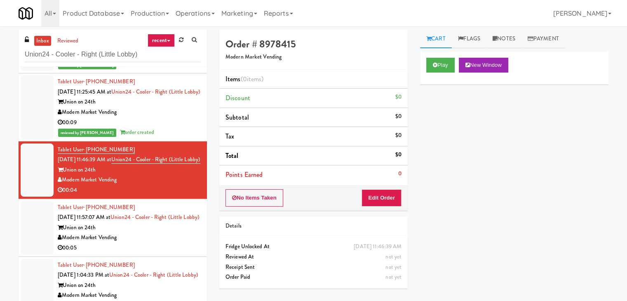
drag, startPoint x: 381, startPoint y: 182, endPoint x: 382, endPoint y: 188, distance: 6.2
click at [381, 184] on div "Order # 8978415 Modern Market Vending Items (0 items ) Discount $0 Subtotal $0 …" at bounding box center [313, 120] width 188 height 181
click at [382, 196] on button "Edit Order" at bounding box center [382, 197] width 40 height 17
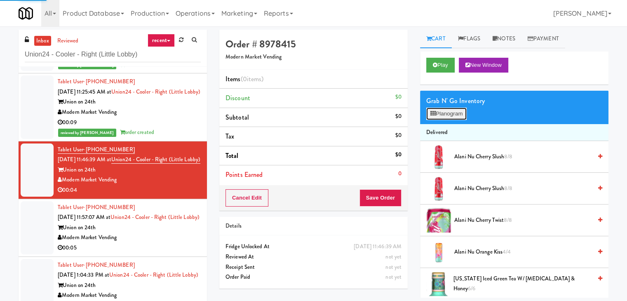
click at [451, 111] on button "Planogram" at bounding box center [446, 114] width 40 height 12
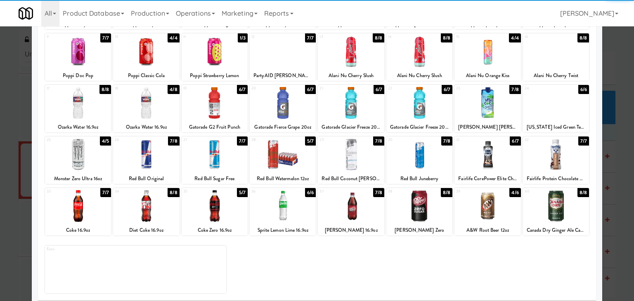
scroll to position [104, 0]
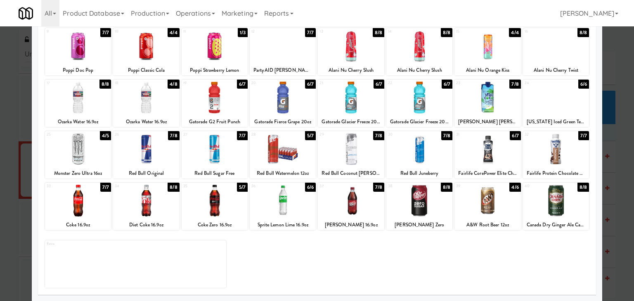
click at [363, 148] on div at bounding box center [351, 149] width 66 height 32
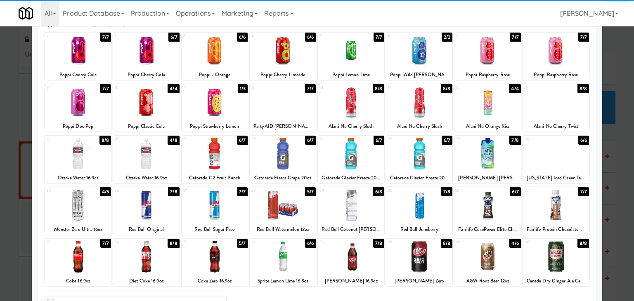
scroll to position [0, 0]
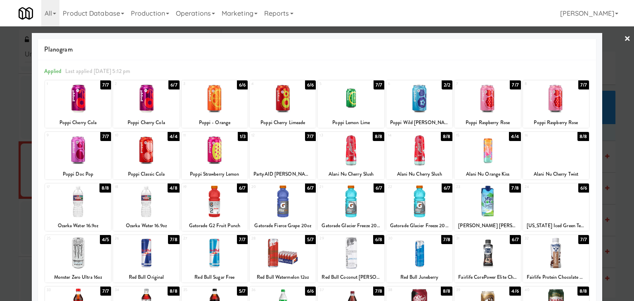
click at [624, 40] on link "×" at bounding box center [627, 39] width 7 height 26
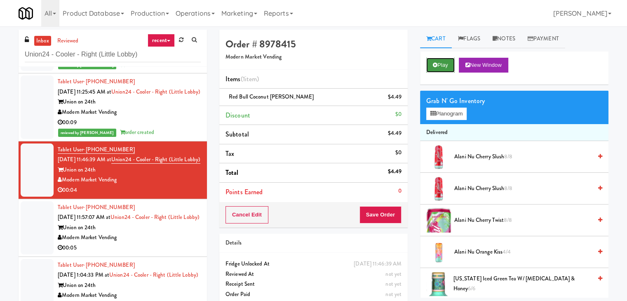
click at [434, 60] on button "Play" at bounding box center [440, 65] width 28 height 15
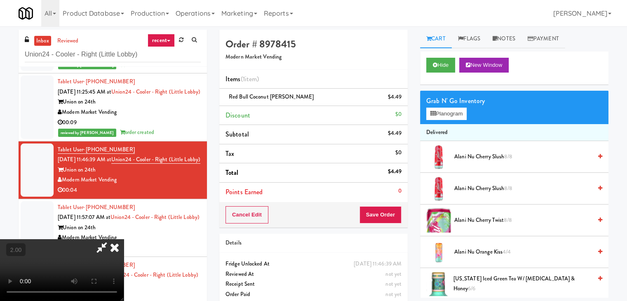
click at [124, 239] on icon at bounding box center [115, 247] width 18 height 16
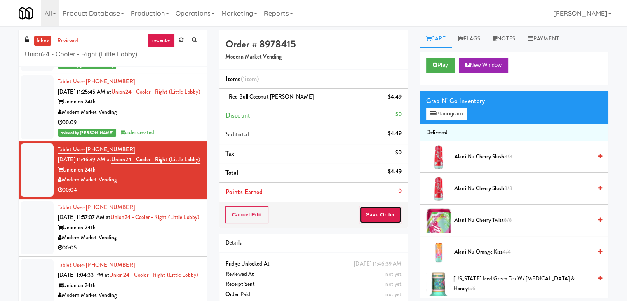
click at [378, 215] on button "Save Order" at bounding box center [381, 214] width 42 height 17
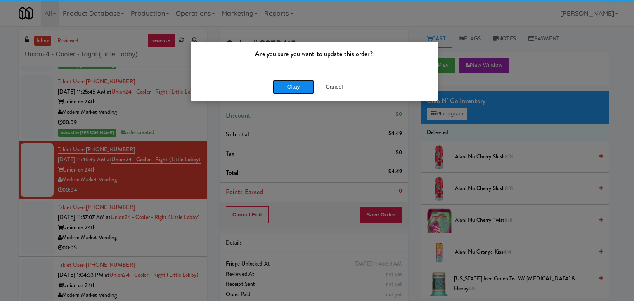
click at [297, 87] on button "Okay" at bounding box center [293, 87] width 41 height 15
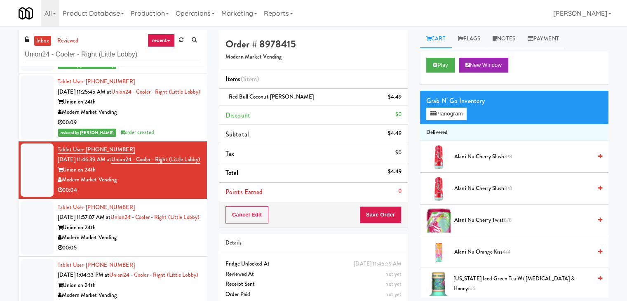
click at [154, 243] on div "00:05" at bounding box center [129, 248] width 143 height 10
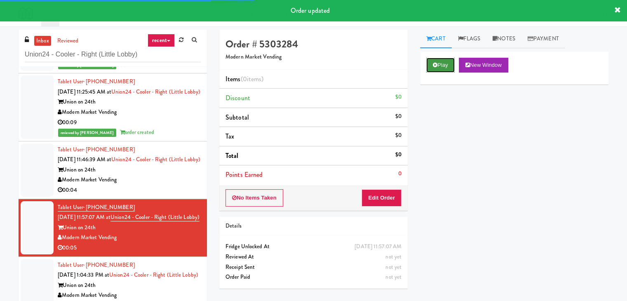
click at [438, 63] on button "Play" at bounding box center [440, 65] width 28 height 15
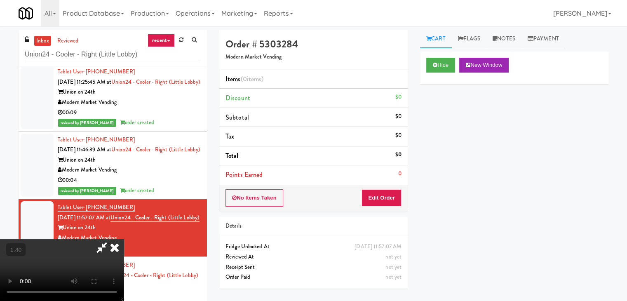
click at [124, 239] on video at bounding box center [62, 270] width 124 height 62
click at [124, 239] on icon at bounding box center [115, 247] width 18 height 16
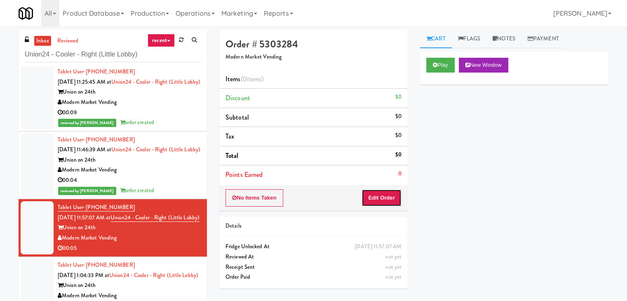
click at [375, 195] on button "Edit Order" at bounding box center [382, 197] width 40 height 17
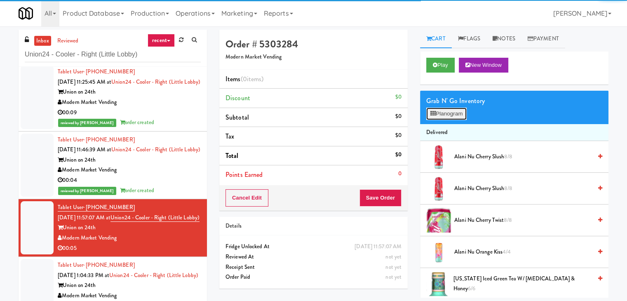
click at [436, 115] on icon at bounding box center [433, 113] width 5 height 5
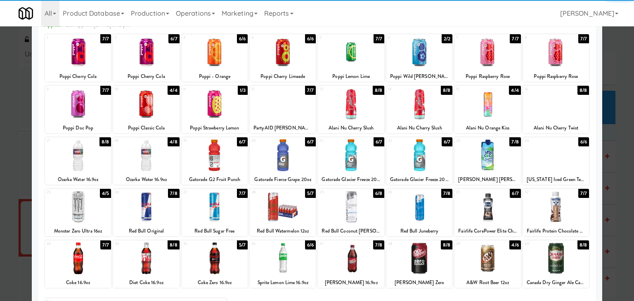
scroll to position [104, 0]
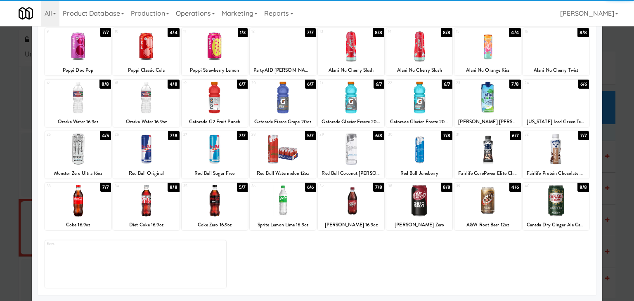
click at [221, 214] on div at bounding box center [214, 201] width 66 height 32
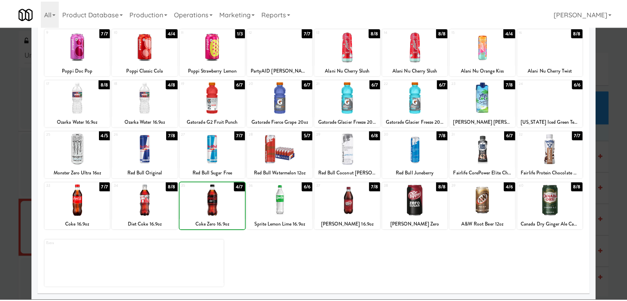
scroll to position [0, 0]
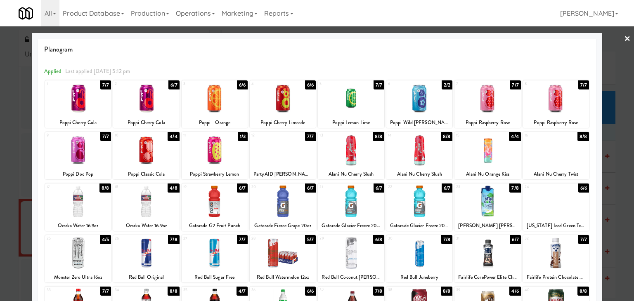
click at [624, 38] on link "×" at bounding box center [627, 39] width 7 height 26
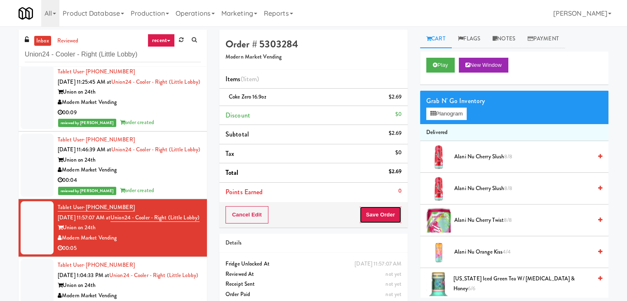
click at [378, 215] on button "Save Order" at bounding box center [381, 214] width 42 height 17
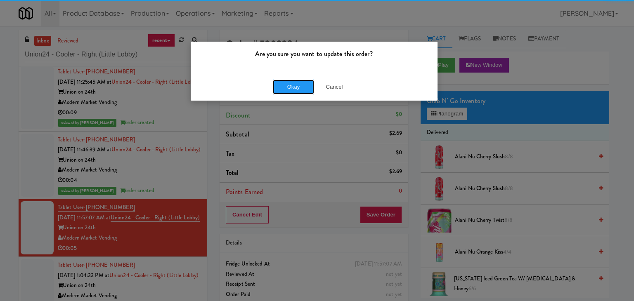
drag, startPoint x: 286, startPoint y: 88, endPoint x: 236, endPoint y: 108, distance: 53.7
click at [285, 88] on button "Okay" at bounding box center [293, 87] width 41 height 15
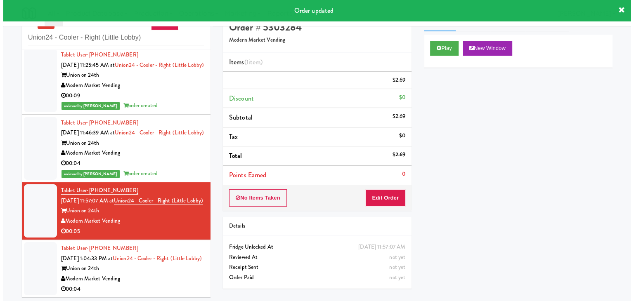
scroll to position [26, 0]
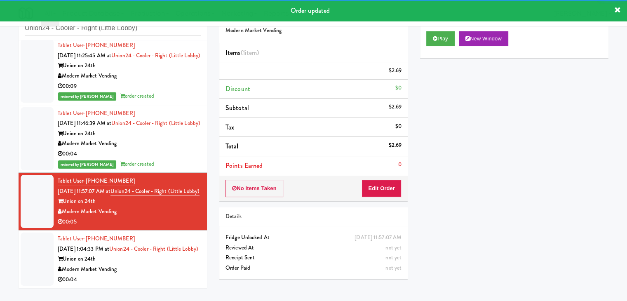
click at [177, 264] on div "Union on 24th" at bounding box center [129, 259] width 143 height 10
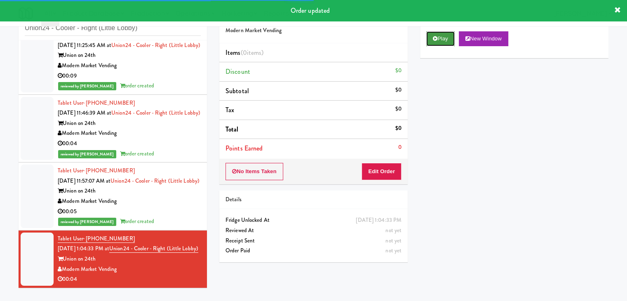
click at [433, 37] on icon at bounding box center [435, 38] width 5 height 5
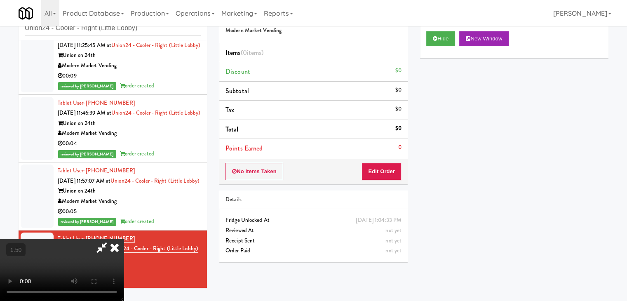
click at [124, 239] on video at bounding box center [62, 270] width 124 height 62
click at [124, 239] on icon at bounding box center [115, 247] width 18 height 16
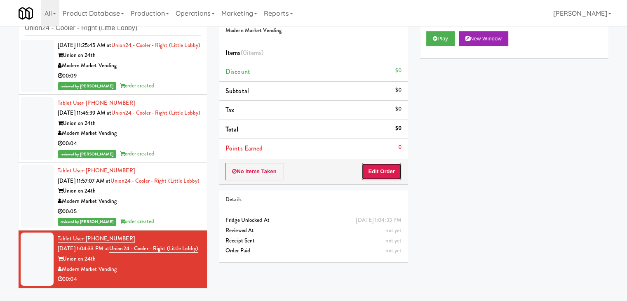
click at [392, 176] on button "Edit Order" at bounding box center [382, 171] width 40 height 17
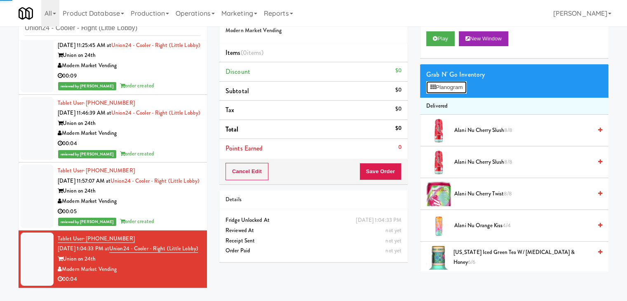
click at [454, 92] on button "Planogram" at bounding box center [446, 87] width 40 height 12
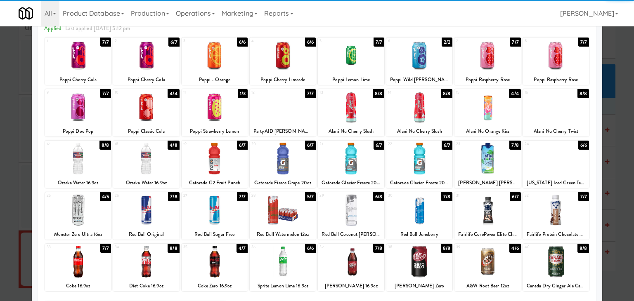
scroll to position [104, 0]
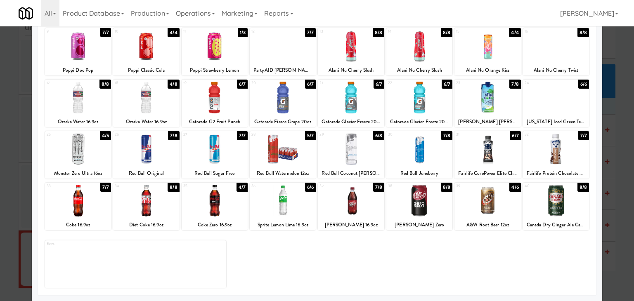
click at [483, 199] on div at bounding box center [487, 201] width 66 height 32
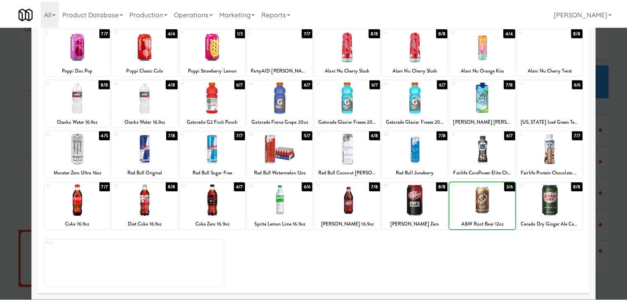
scroll to position [0, 0]
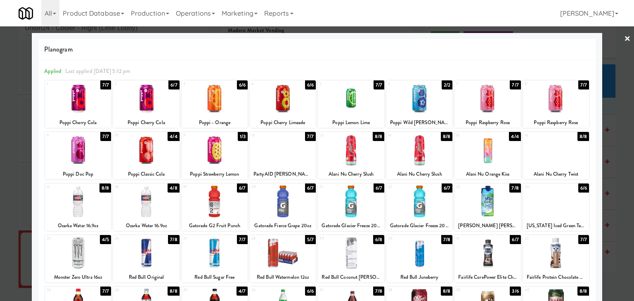
click at [624, 41] on link "×" at bounding box center [627, 39] width 7 height 26
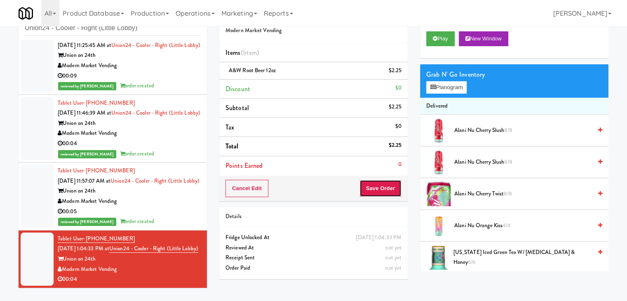
click at [375, 190] on button "Save Order" at bounding box center [381, 188] width 42 height 17
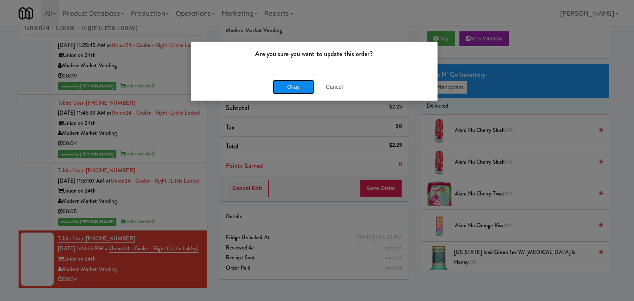
drag, startPoint x: 285, startPoint y: 85, endPoint x: 178, endPoint y: 18, distance: 125.9
click at [285, 85] on button "Okay" at bounding box center [293, 87] width 41 height 15
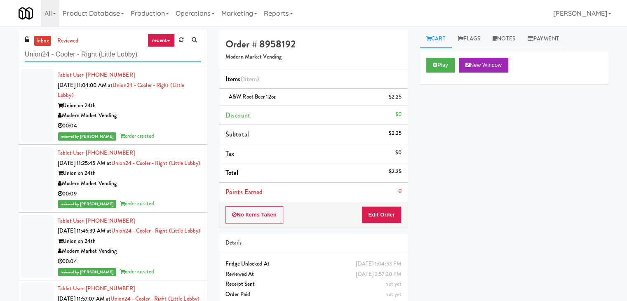
click at [115, 57] on input "Union24 - Cooler - Right (Little Lobby)" at bounding box center [113, 54] width 176 height 15
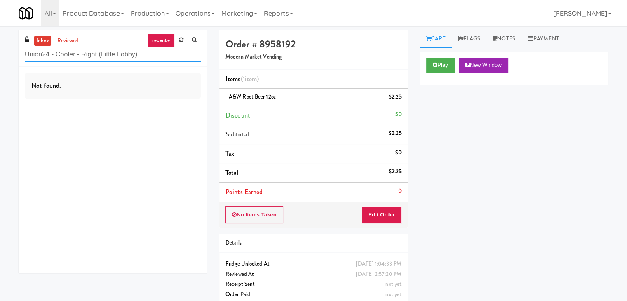
click at [97, 58] on input "Union24 - Cooler - Right (Little Lobby)" at bounding box center [113, 54] width 176 height 15
paste input "Excellent Vending"
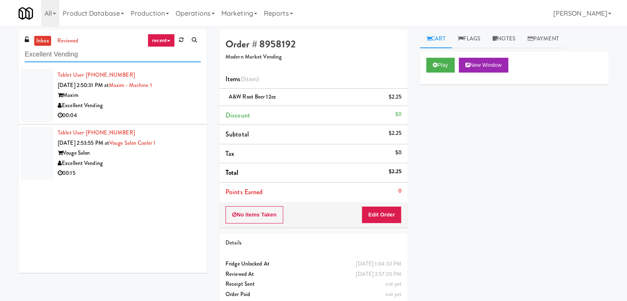
click at [105, 54] on input "Excellent Vending" at bounding box center [113, 54] width 176 height 15
paste input "[MEDICAL_DATA] Insurance"
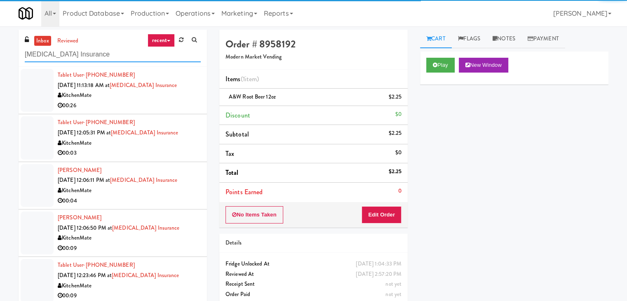
type input "[MEDICAL_DATA] Insurance"
click at [165, 114] on li "Tablet User · (226) 988-1712 [DATE] 12:05:31 PM at [MEDICAL_DATA] Insurance Kit…" at bounding box center [113, 137] width 188 height 47
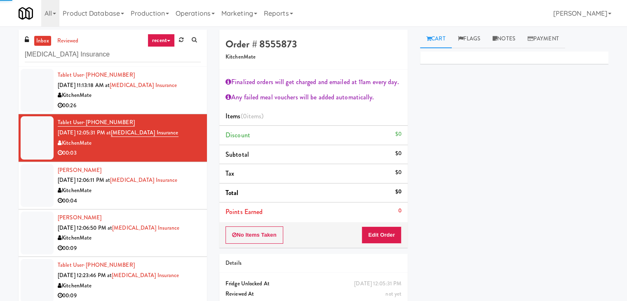
click at [172, 99] on div "KitchenMate" at bounding box center [129, 95] width 143 height 10
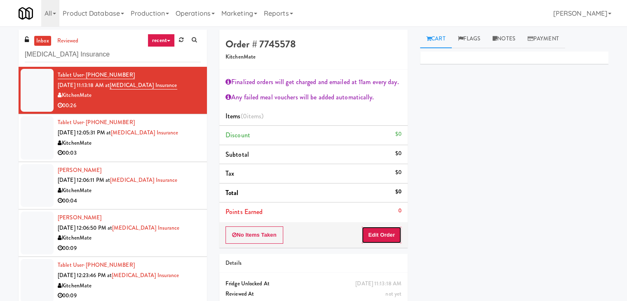
click at [380, 228] on button "Edit Order" at bounding box center [382, 234] width 40 height 17
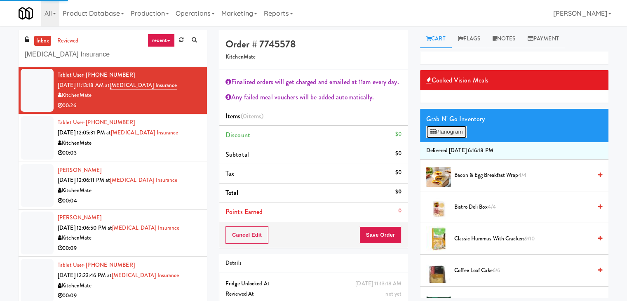
click at [459, 130] on button "Planogram" at bounding box center [446, 132] width 40 height 12
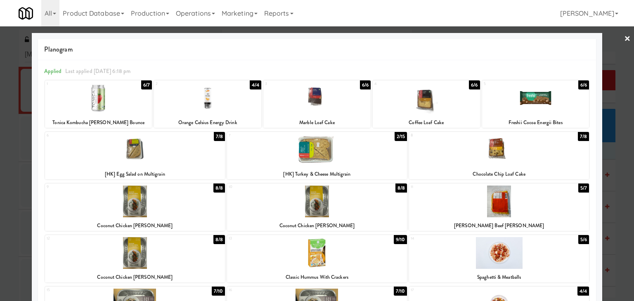
click at [125, 107] on div at bounding box center [98, 98] width 107 height 32
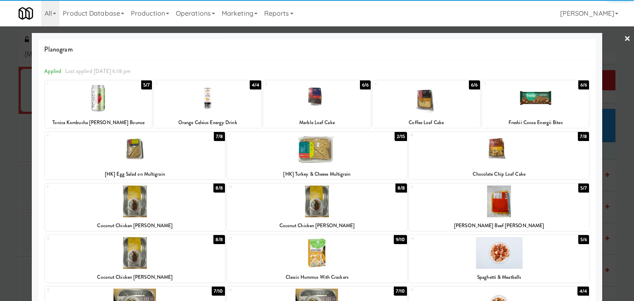
click at [539, 108] on div at bounding box center [535, 98] width 107 height 32
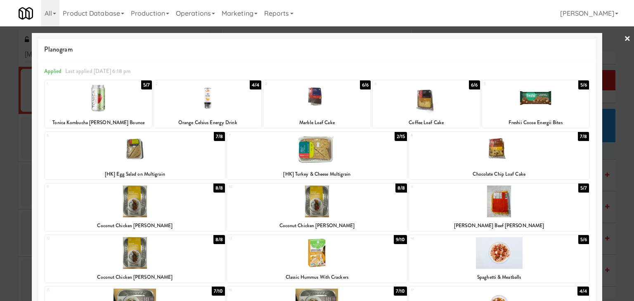
click at [624, 40] on link "×" at bounding box center [627, 39] width 7 height 26
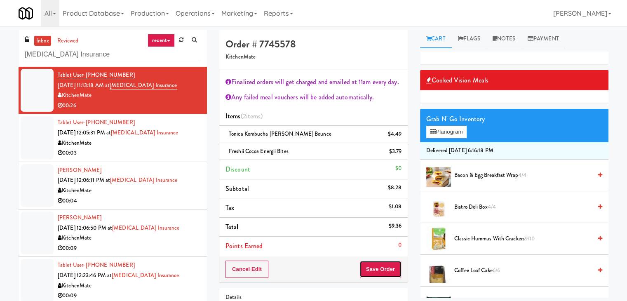
click at [391, 264] on button "Save Order" at bounding box center [381, 269] width 42 height 17
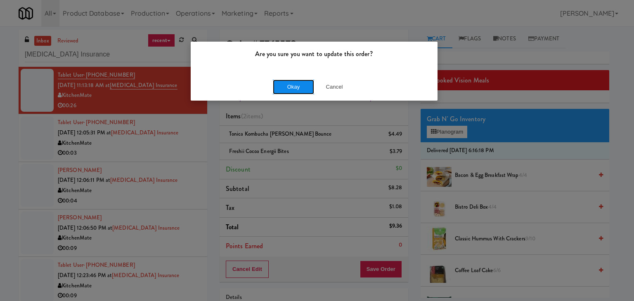
click at [300, 90] on button "Okay" at bounding box center [293, 87] width 41 height 15
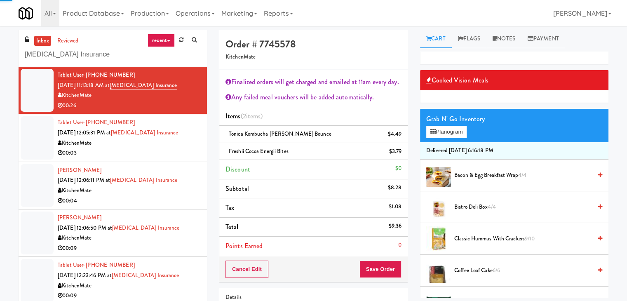
click at [155, 150] on div "00:03" at bounding box center [129, 153] width 143 height 10
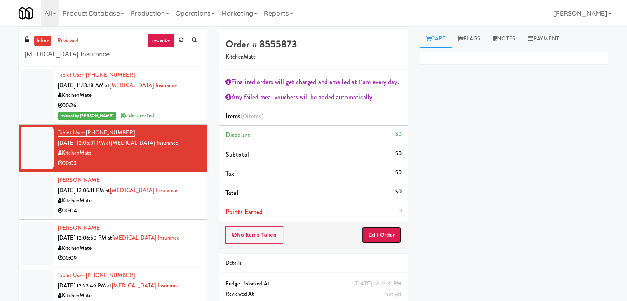
click at [385, 234] on button "Edit Order" at bounding box center [382, 234] width 40 height 17
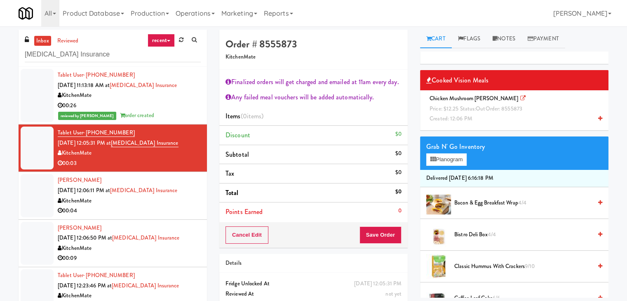
click at [598, 118] on icon at bounding box center [600, 118] width 4 height 5
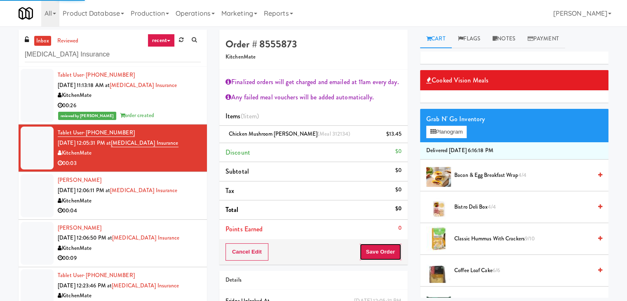
click at [383, 254] on button "Save Order" at bounding box center [381, 251] width 42 height 17
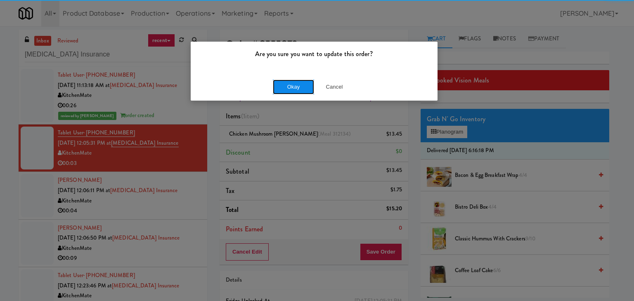
click at [285, 91] on button "Okay" at bounding box center [293, 87] width 41 height 15
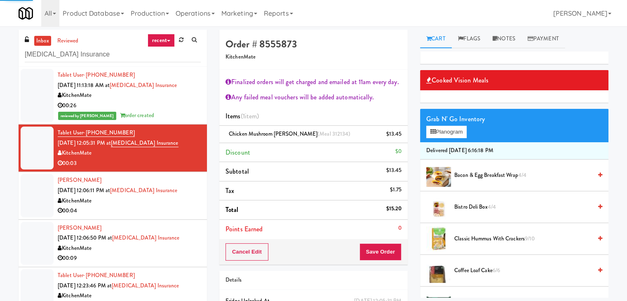
click at [169, 212] on div "00:04" at bounding box center [129, 211] width 143 height 10
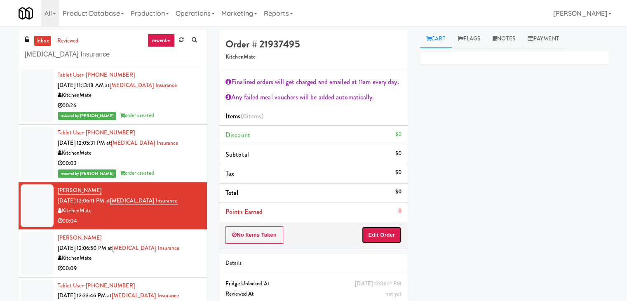
click at [376, 237] on button "Edit Order" at bounding box center [382, 234] width 40 height 17
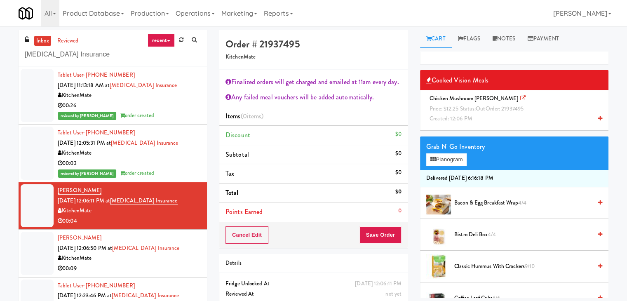
click at [598, 118] on icon at bounding box center [600, 118] width 4 height 5
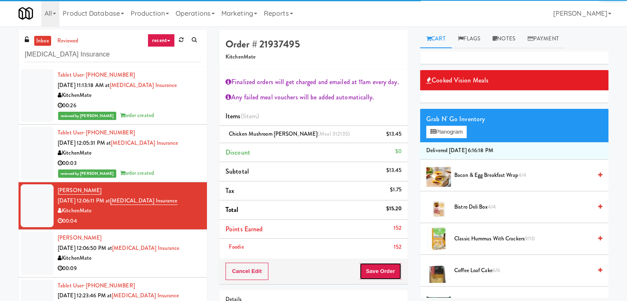
click at [381, 270] on button "Save Order" at bounding box center [381, 271] width 42 height 17
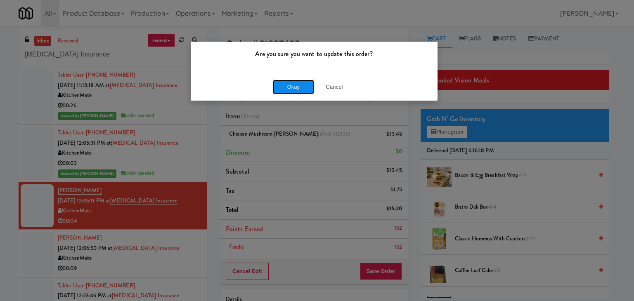
click at [294, 90] on button "Okay" at bounding box center [293, 87] width 41 height 15
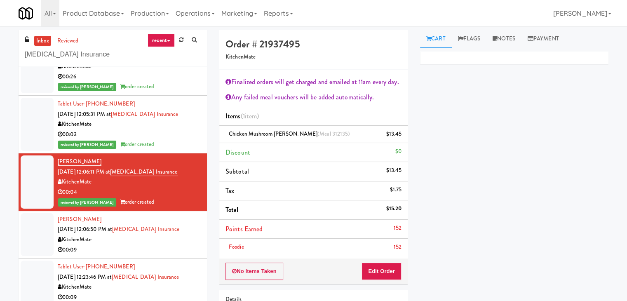
scroll to position [41, 0]
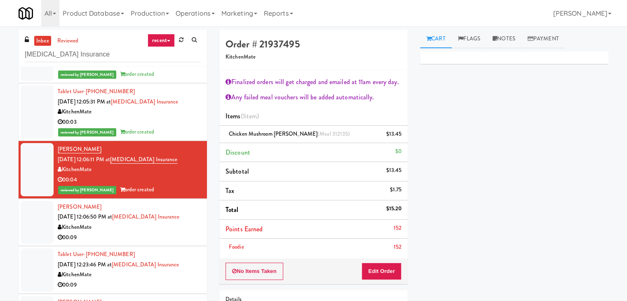
click at [166, 228] on div "KitchenMate" at bounding box center [129, 227] width 143 height 10
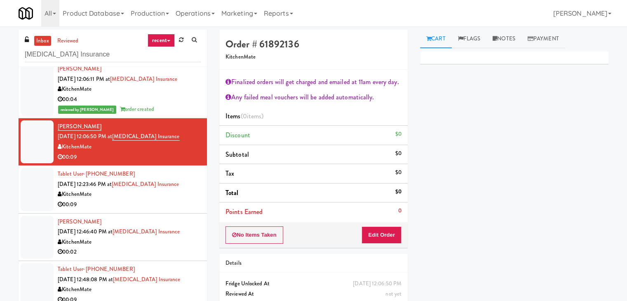
scroll to position [124, 0]
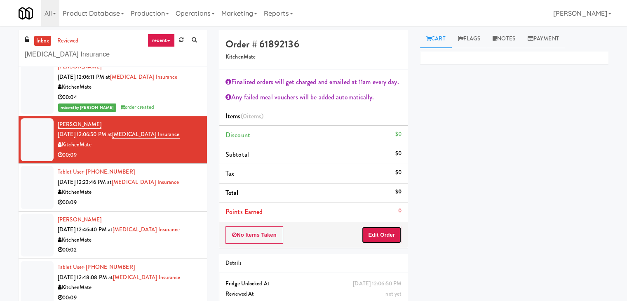
click at [386, 238] on button "Edit Order" at bounding box center [382, 234] width 40 height 17
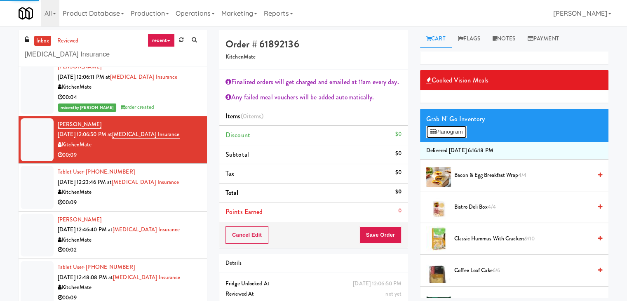
click at [451, 135] on button "Planogram" at bounding box center [446, 132] width 40 height 12
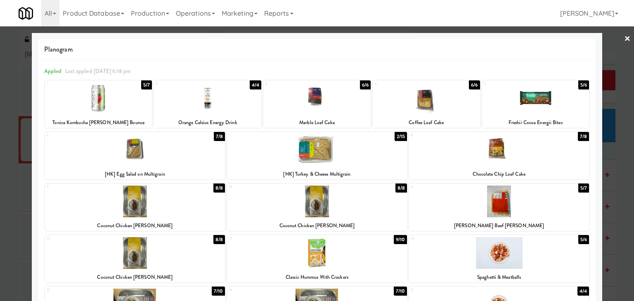
click at [182, 147] on div at bounding box center [135, 150] width 180 height 32
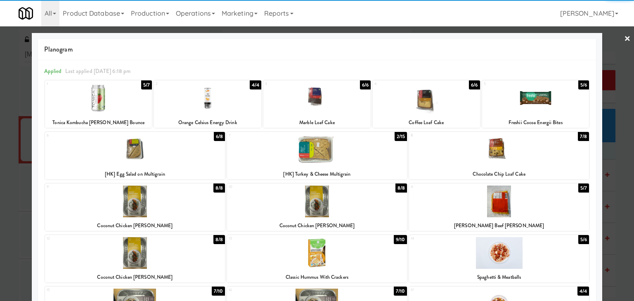
click at [624, 40] on link "×" at bounding box center [627, 39] width 7 height 26
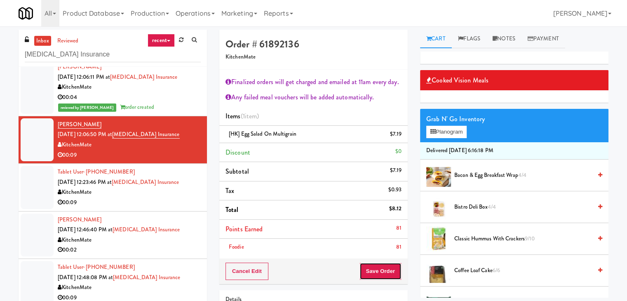
click at [375, 271] on button "Save Order" at bounding box center [381, 271] width 42 height 17
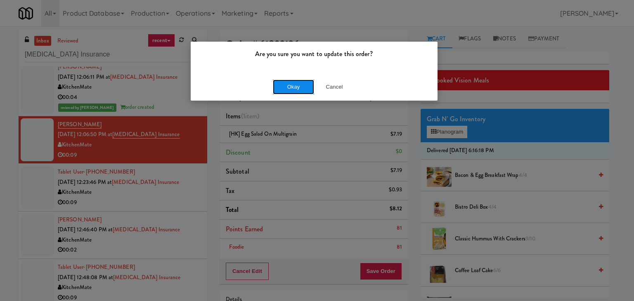
click at [297, 89] on button "Okay" at bounding box center [293, 87] width 41 height 15
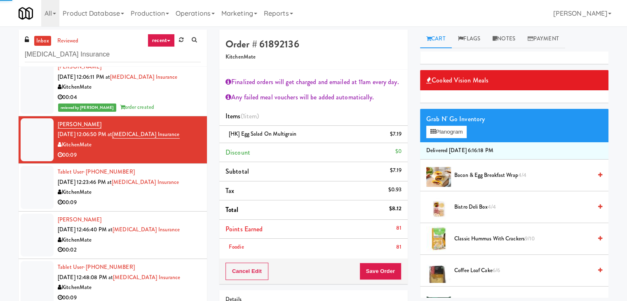
click at [168, 204] on div "00:09" at bounding box center [129, 203] width 143 height 10
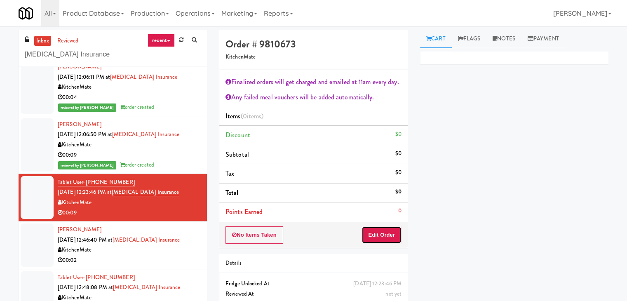
click at [382, 236] on button "Edit Order" at bounding box center [382, 234] width 40 height 17
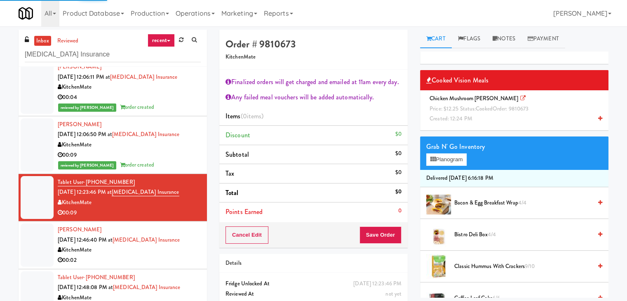
click at [597, 119] on li "Chicken Mushroom [PERSON_NAME]: $12.25 Status: cooked Order: 9810673 Created: 1…" at bounding box center [514, 108] width 188 height 37
click at [598, 118] on icon at bounding box center [600, 118] width 4 height 5
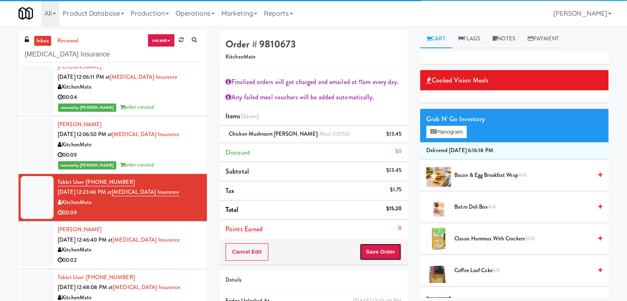
click at [374, 250] on button "Save Order" at bounding box center [381, 251] width 42 height 17
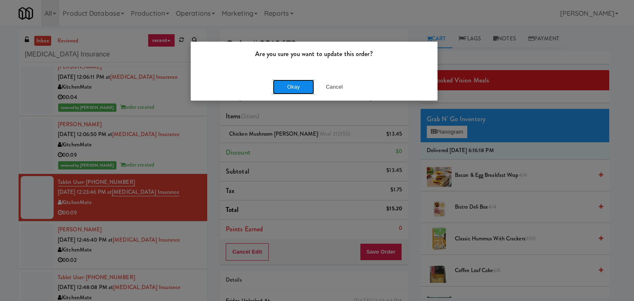
click at [279, 88] on button "Okay" at bounding box center [293, 87] width 41 height 15
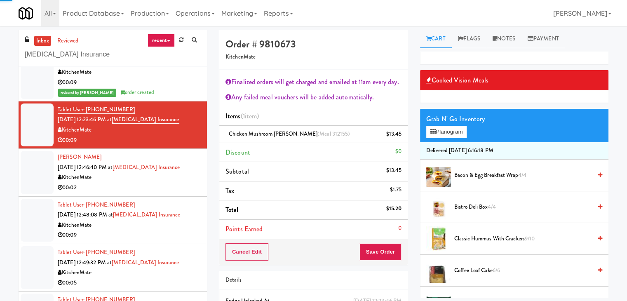
scroll to position [206, 0]
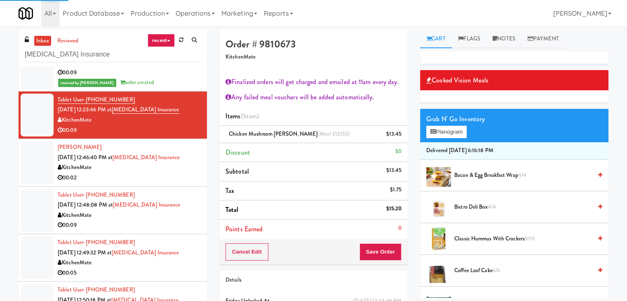
click at [157, 180] on div "00:02" at bounding box center [129, 178] width 143 height 10
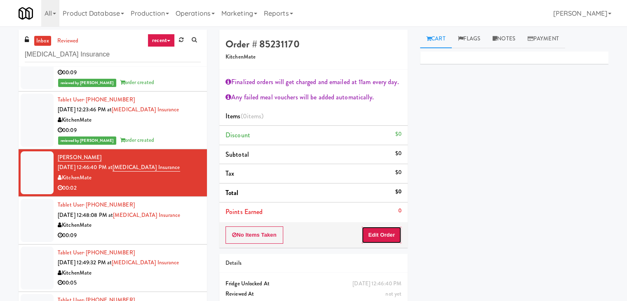
click at [380, 241] on button "Edit Order" at bounding box center [382, 234] width 40 height 17
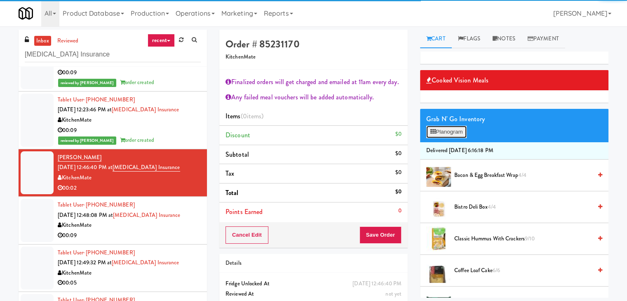
click at [457, 135] on button "Planogram" at bounding box center [446, 132] width 40 height 12
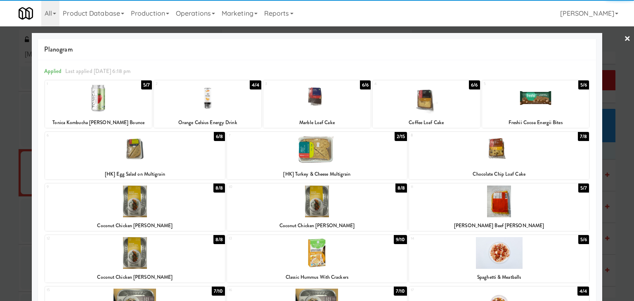
click at [177, 156] on div at bounding box center [135, 150] width 180 height 32
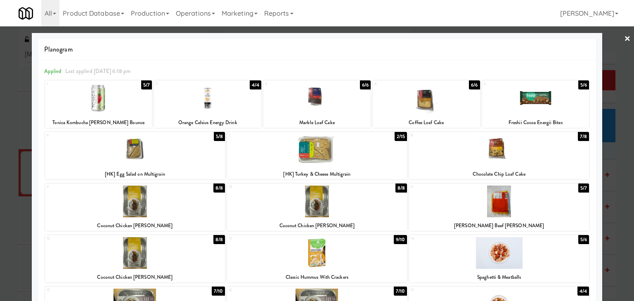
click at [624, 40] on link "×" at bounding box center [627, 39] width 7 height 26
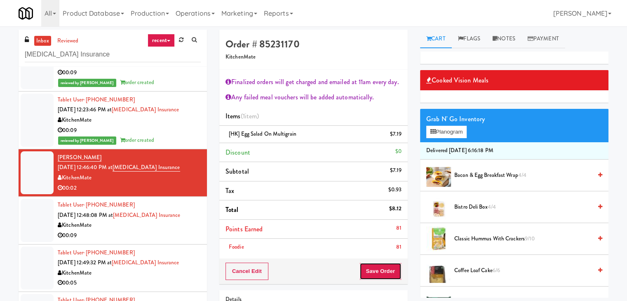
click at [386, 271] on button "Save Order" at bounding box center [381, 271] width 42 height 17
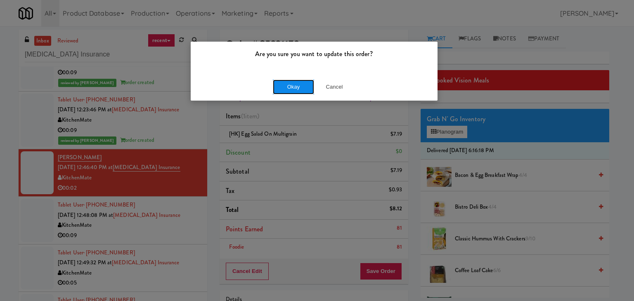
drag, startPoint x: 295, startPoint y: 91, endPoint x: 286, endPoint y: 101, distance: 13.4
click at [295, 91] on button "Okay" at bounding box center [293, 87] width 41 height 15
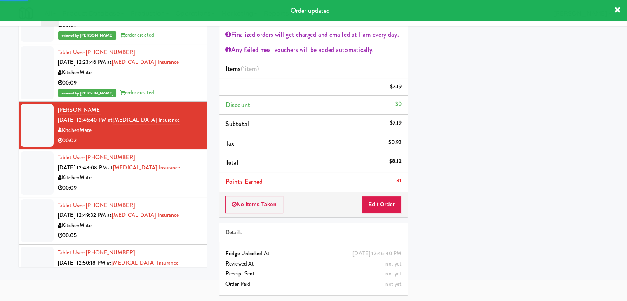
scroll to position [247, 0]
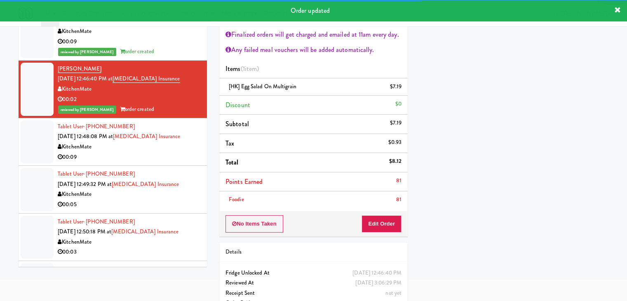
click at [157, 159] on div "00:09" at bounding box center [129, 157] width 143 height 10
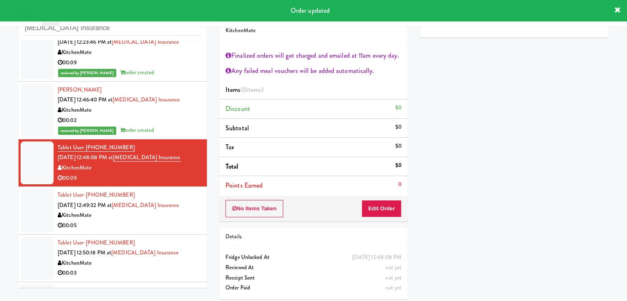
scroll to position [30, 0]
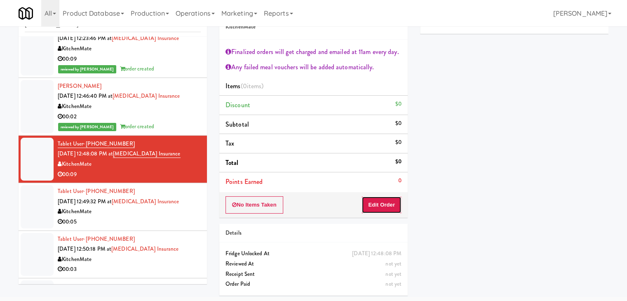
click at [391, 205] on button "Edit Order" at bounding box center [382, 204] width 40 height 17
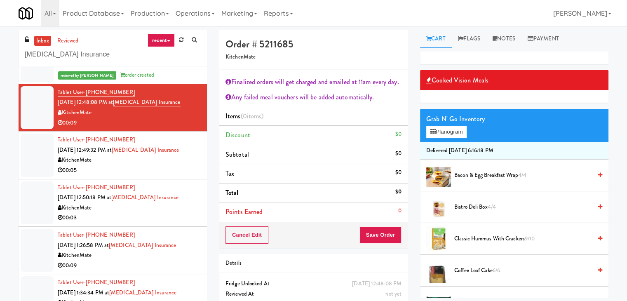
scroll to position [278, 0]
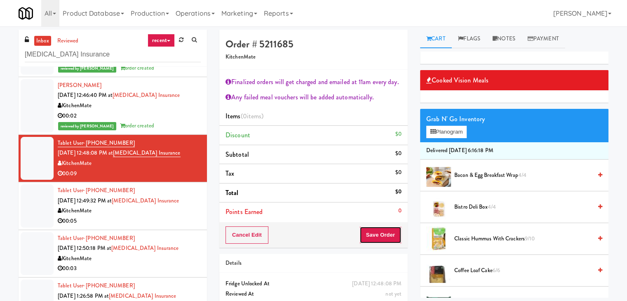
click at [364, 229] on button "Save Order" at bounding box center [381, 234] width 42 height 17
click at [452, 139] on div "Grab N' Go Inventory Planogram" at bounding box center [514, 125] width 188 height 33
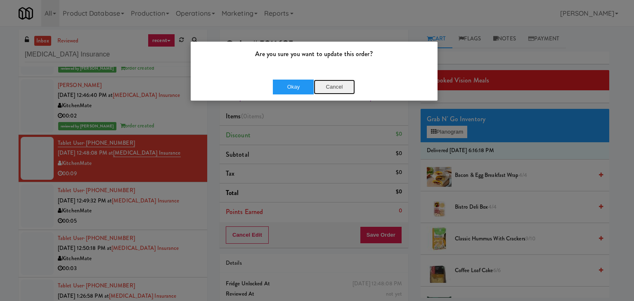
click at [327, 89] on button "Cancel" at bounding box center [333, 87] width 41 height 15
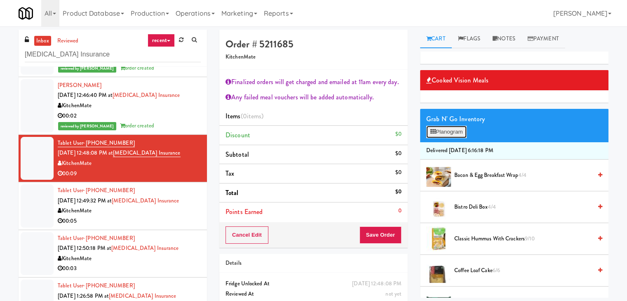
click at [447, 137] on button "Planogram" at bounding box center [446, 132] width 40 height 12
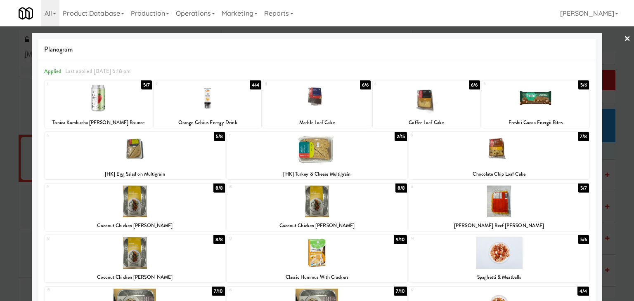
click at [321, 156] on div at bounding box center [317, 150] width 180 height 32
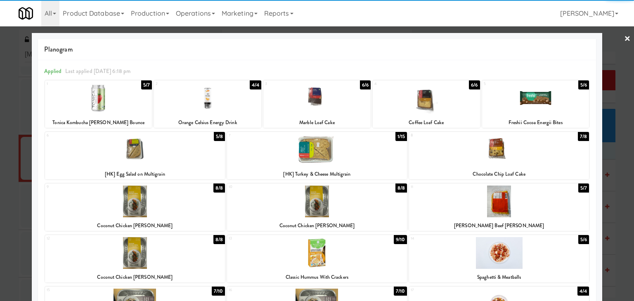
click at [518, 102] on div at bounding box center [535, 98] width 107 height 32
click at [624, 43] on link "×" at bounding box center [627, 39] width 7 height 26
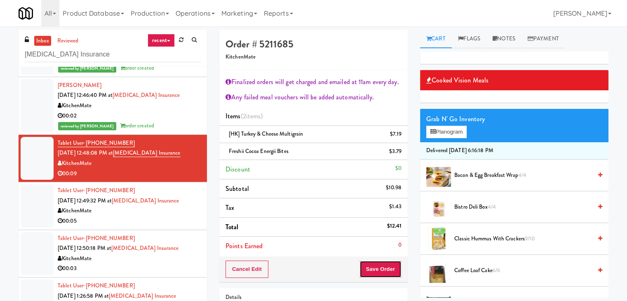
click at [383, 267] on button "Save Order" at bounding box center [381, 269] width 42 height 17
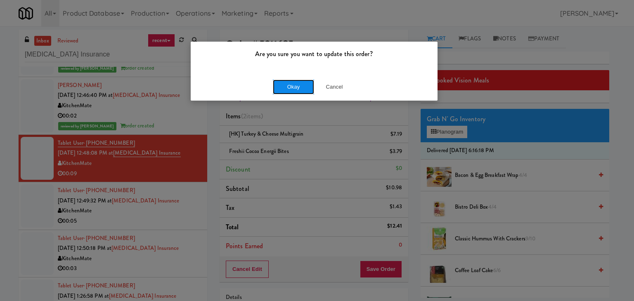
click at [299, 91] on button "Okay" at bounding box center [293, 87] width 41 height 15
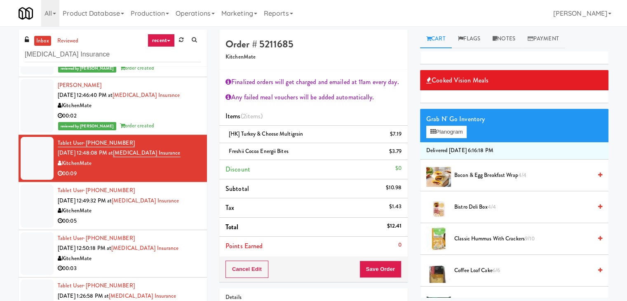
click at [161, 224] on div "00:05" at bounding box center [129, 221] width 143 height 10
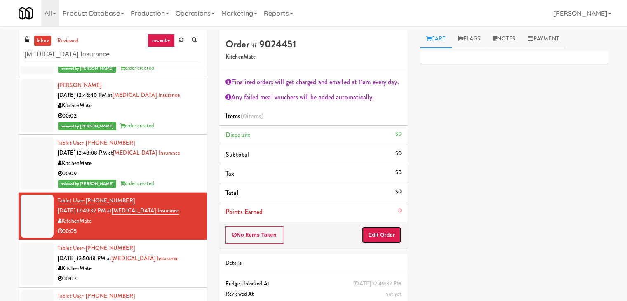
click at [378, 228] on button "Edit Order" at bounding box center [382, 234] width 40 height 17
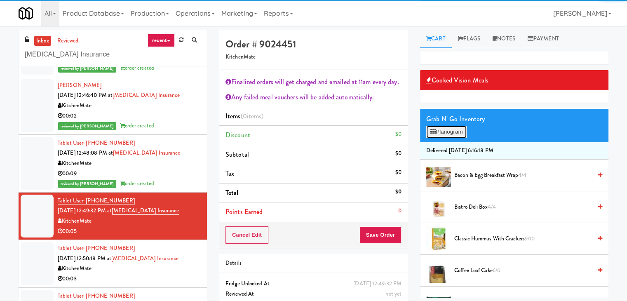
click at [448, 127] on button "Planogram" at bounding box center [446, 132] width 40 height 12
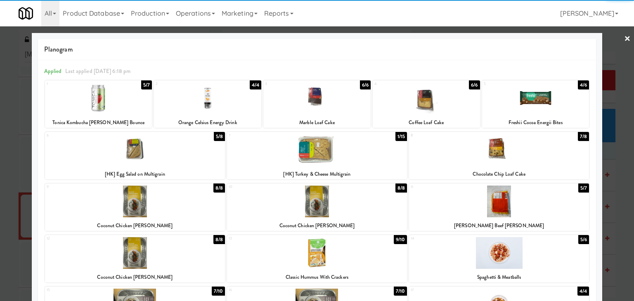
click at [531, 101] on div at bounding box center [535, 98] width 107 height 32
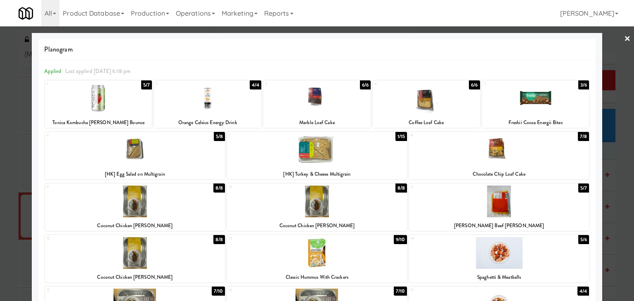
click at [624, 37] on link "×" at bounding box center [627, 39] width 7 height 26
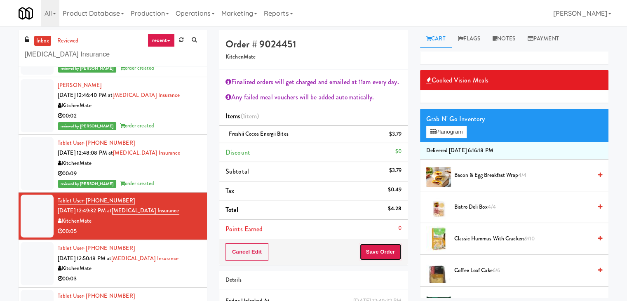
click at [384, 249] on button "Save Order" at bounding box center [381, 251] width 42 height 17
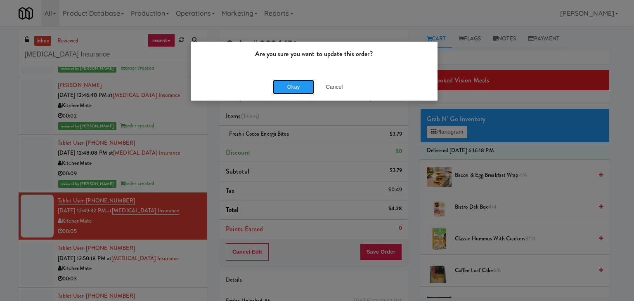
drag, startPoint x: 300, startPoint y: 83, endPoint x: 214, endPoint y: 155, distance: 111.8
click at [300, 83] on button "Okay" at bounding box center [293, 87] width 41 height 15
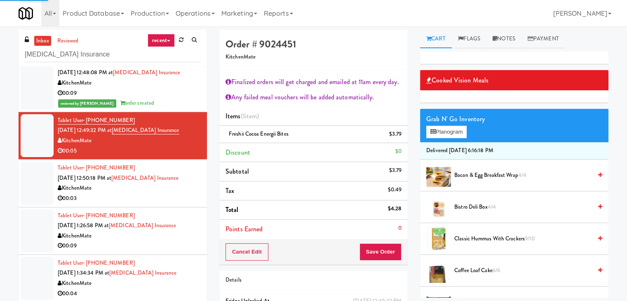
scroll to position [361, 0]
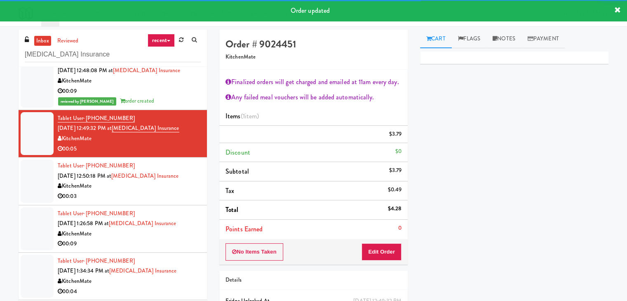
click at [172, 197] on div "00:03" at bounding box center [129, 196] width 143 height 10
